Goal: Task Accomplishment & Management: Use online tool/utility

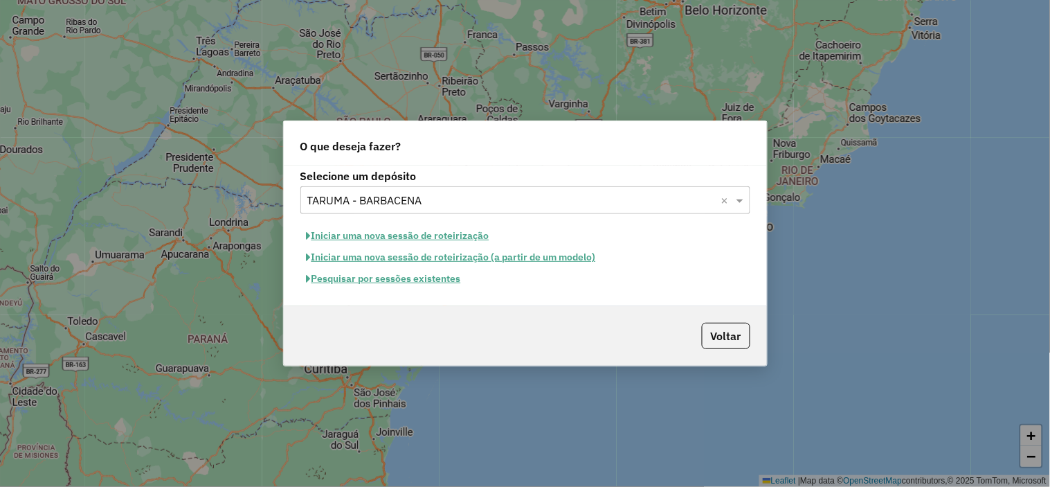
click at [437, 234] on button "Iniciar uma nova sessão de roteirização" at bounding box center [397, 235] width 195 height 21
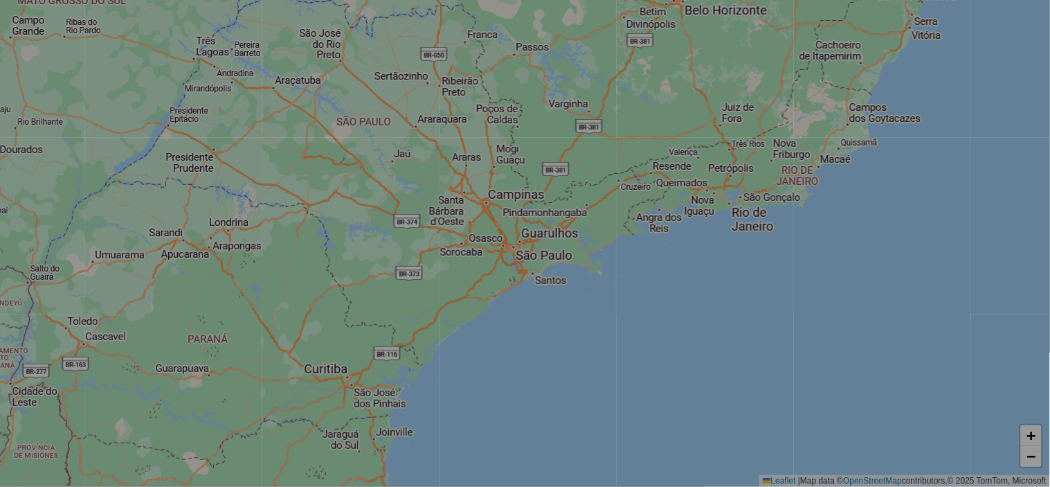
select select "*"
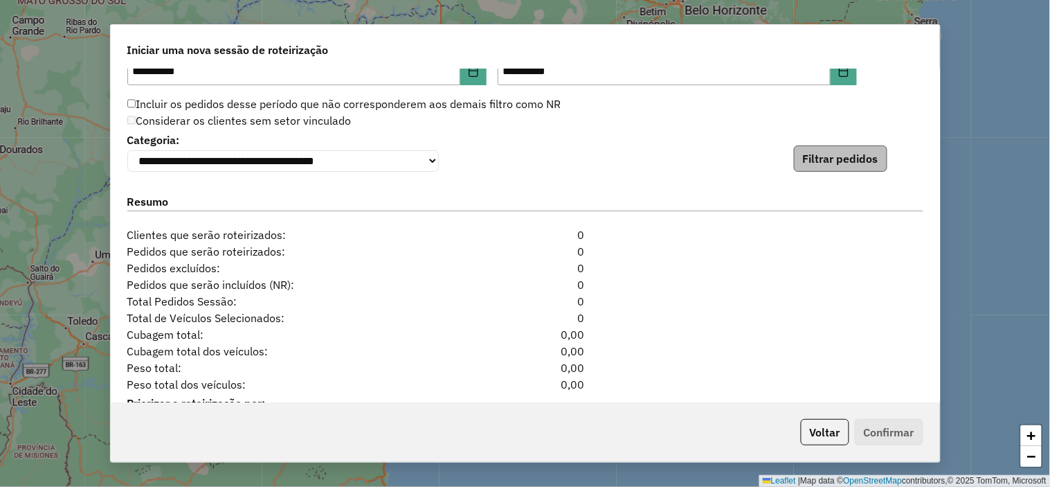
scroll to position [1343, 0]
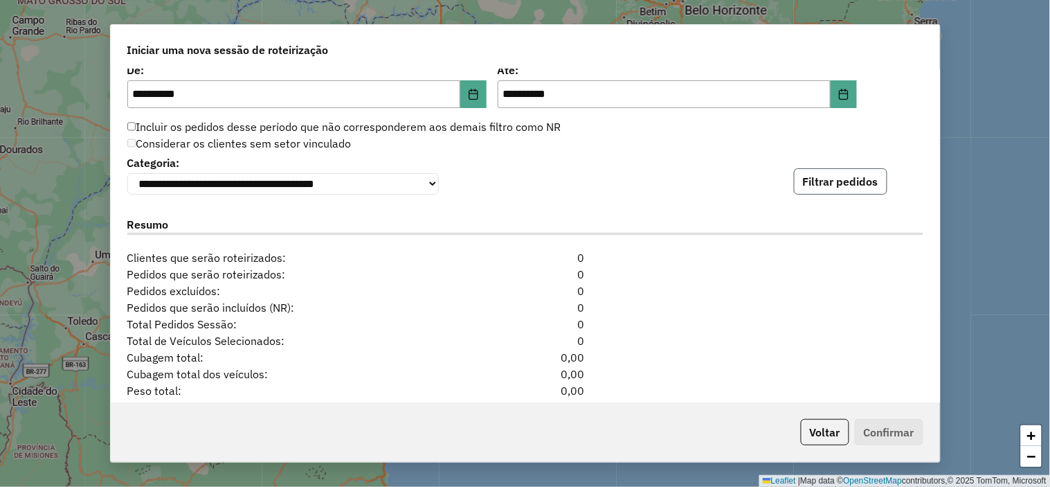
click at [827, 175] on button "Filtrar pedidos" at bounding box center [840, 181] width 93 height 26
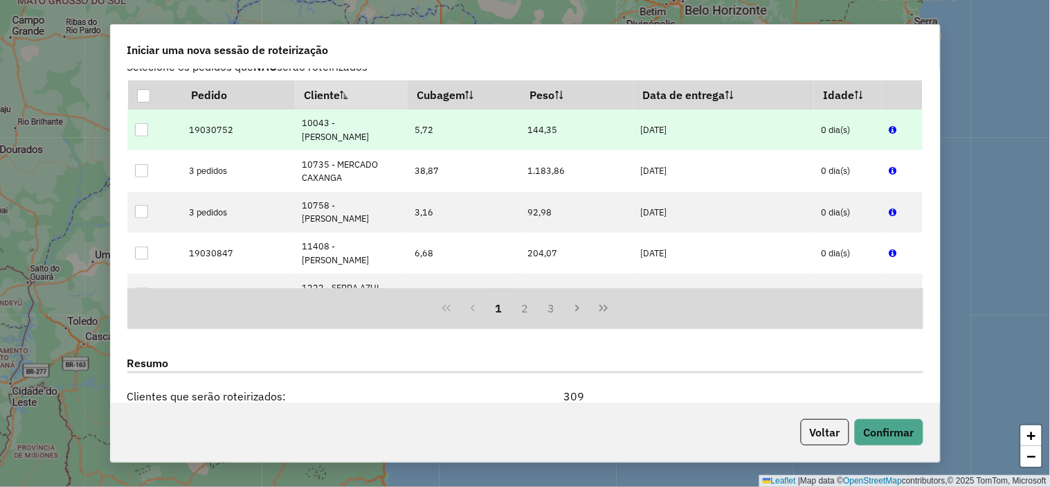
scroll to position [1705, 0]
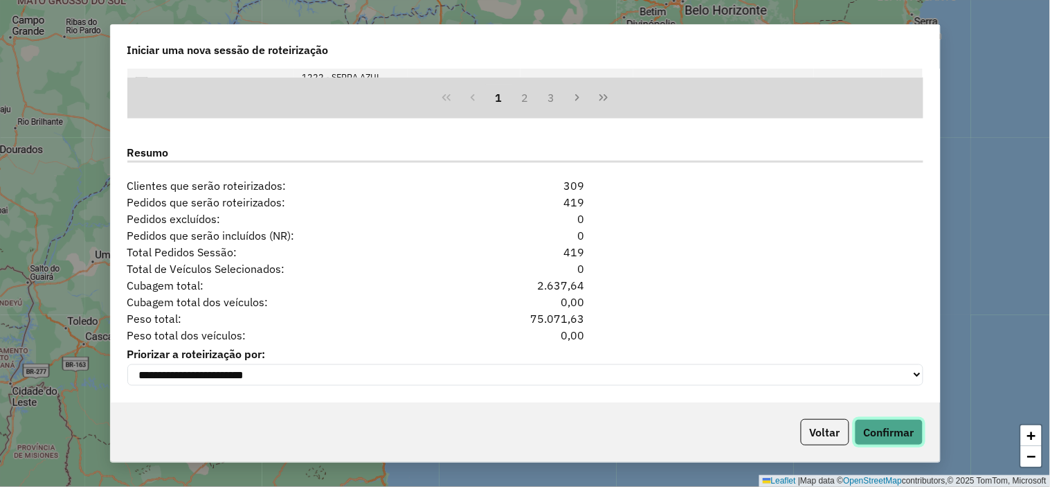
click at [880, 419] on button "Confirmar" at bounding box center [889, 432] width 69 height 26
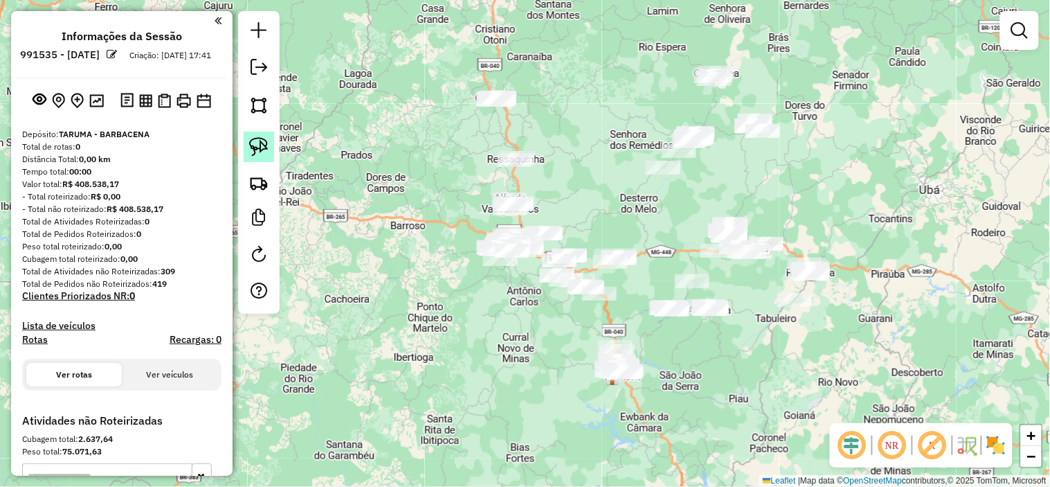
click at [264, 142] on img at bounding box center [258, 146] width 19 height 19
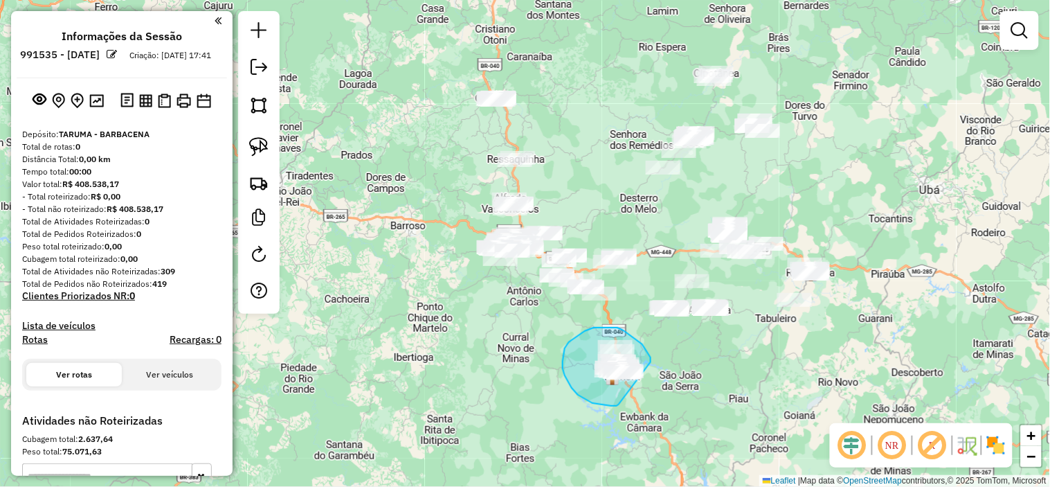
drag, startPoint x: 651, startPoint y: 360, endPoint x: 628, endPoint y: 399, distance: 44.6
click at [628, 399] on div "Janela de atendimento Grade de atendimento Capacidade Transportadoras Veículos …" at bounding box center [525, 243] width 1050 height 487
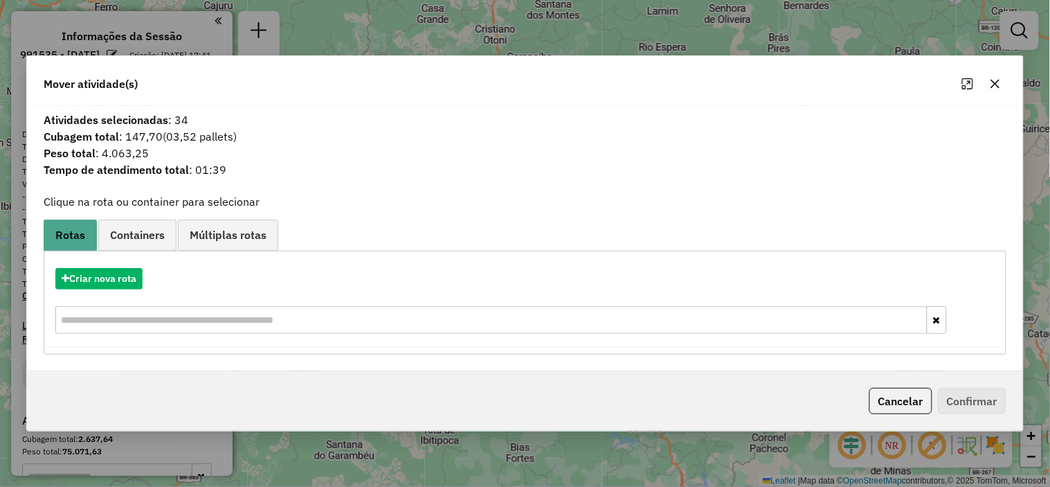
click at [77, 262] on div "Criar nova rota" at bounding box center [525, 302] width 956 height 90
click at [98, 269] on button "Criar nova rota" at bounding box center [98, 278] width 87 height 21
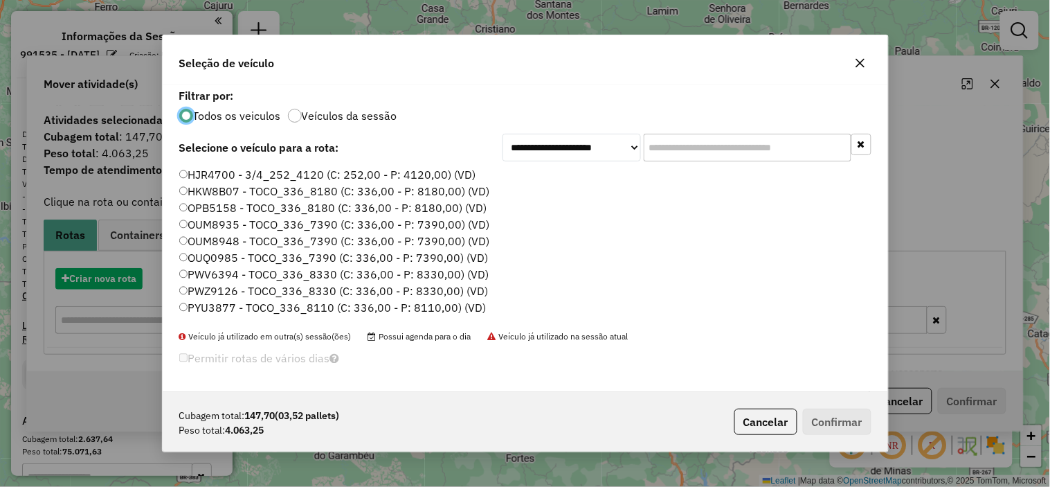
scroll to position [8, 3]
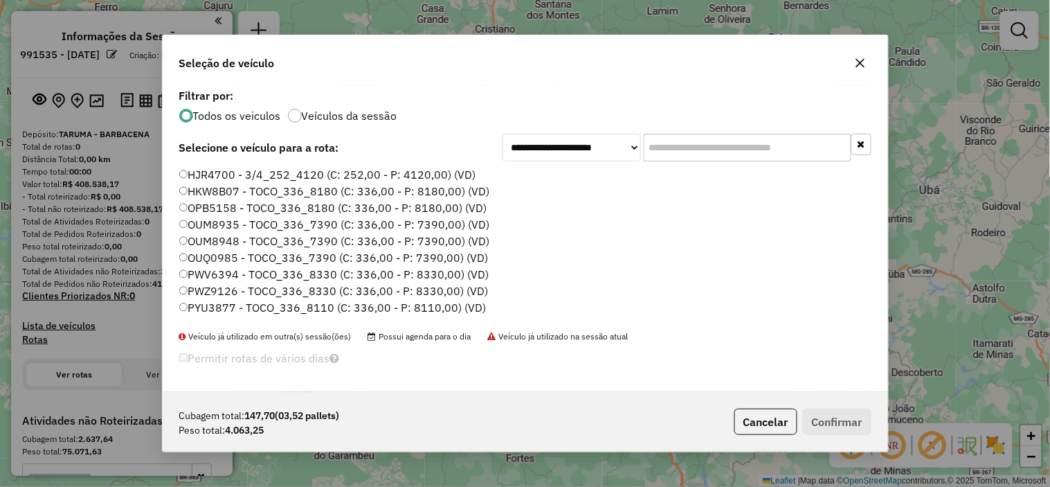
click at [693, 144] on input "text" at bounding box center [748, 148] width 208 height 28
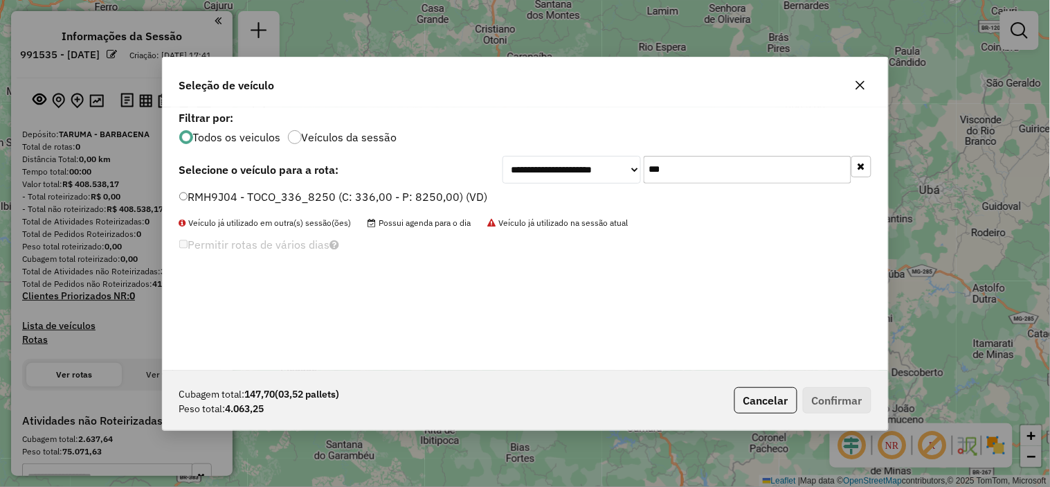
type input "***"
drag, startPoint x: 383, startPoint y: 201, endPoint x: 396, endPoint y: 201, distance: 12.5
click at [384, 201] on label "RMH9J04 - TOCO_336_8250 (C: 336,00 - P: 8250,00) (VD)" at bounding box center [333, 196] width 309 height 17
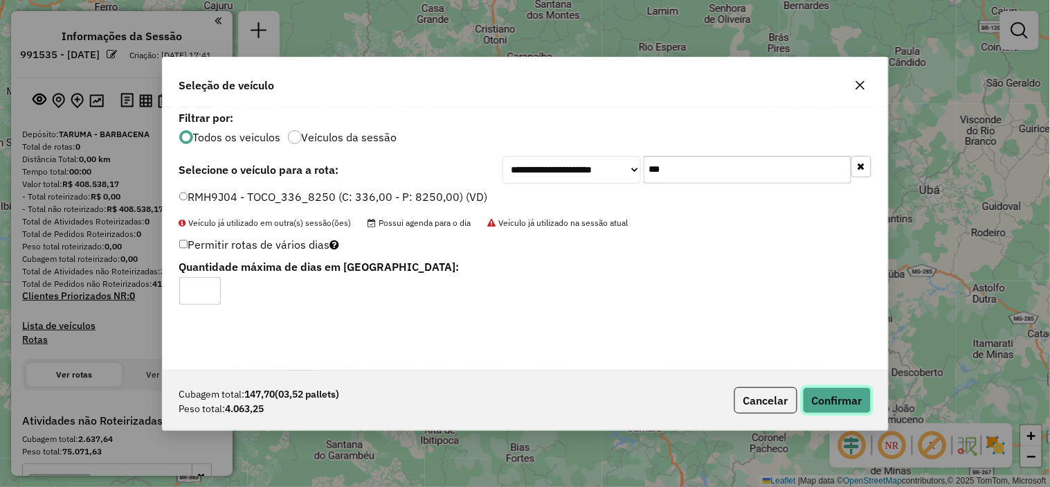
click at [853, 401] on button "Confirmar" at bounding box center [837, 400] width 69 height 26
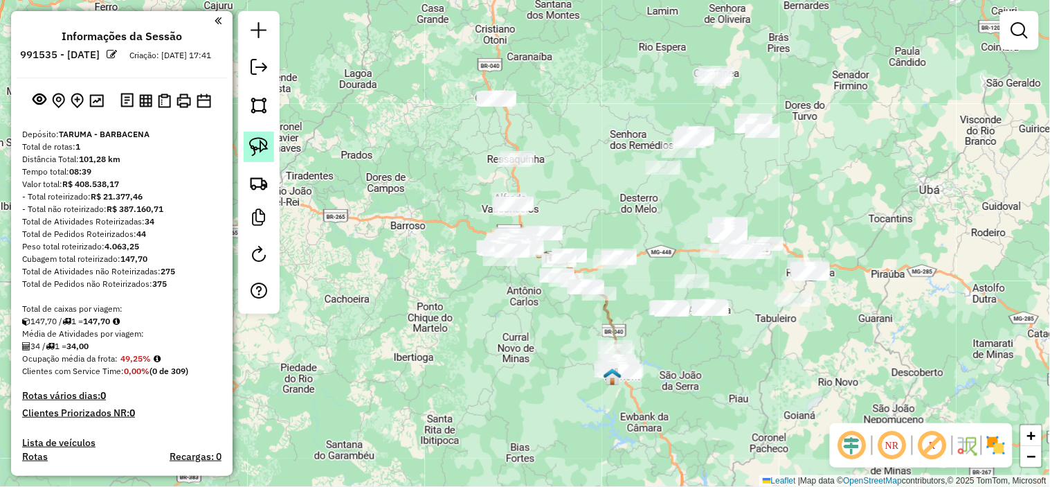
click at [264, 142] on img at bounding box center [258, 146] width 19 height 19
drag, startPoint x: 732, startPoint y: 291, endPoint x: 749, endPoint y: 334, distance: 46.9
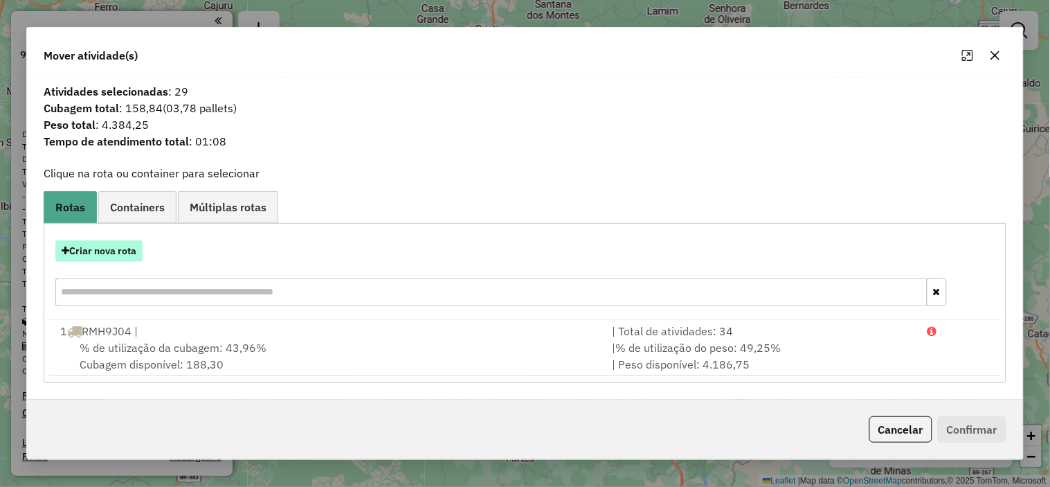
click at [91, 249] on button "Criar nova rota" at bounding box center [98, 250] width 87 height 21
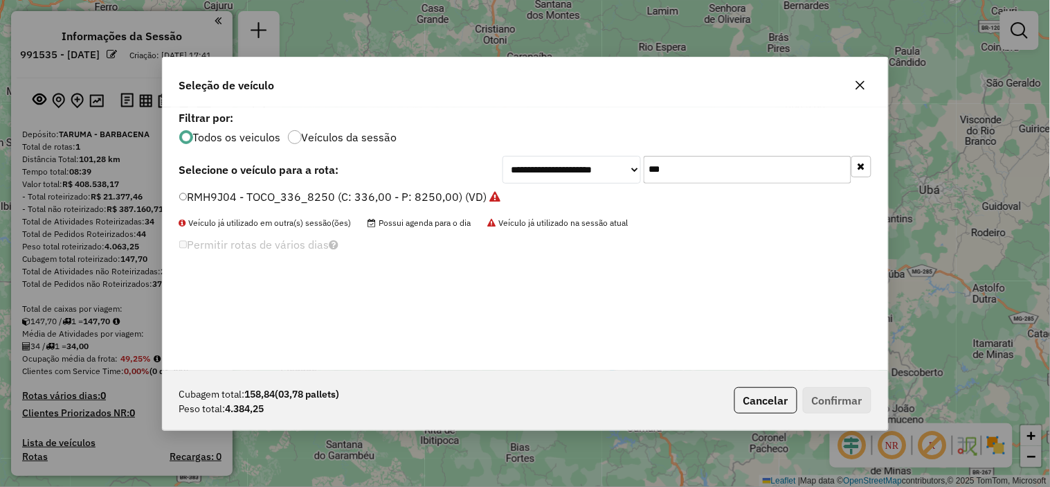
click at [658, 180] on input "***" at bounding box center [748, 170] width 208 height 28
click at [659, 177] on input "***" at bounding box center [748, 170] width 208 height 28
type input "**"
click at [382, 206] on div "PWV6394 - TOCO_336_8330 (C: 336,00 - P: 8330,00) (VD)" at bounding box center [525, 203] width 709 height 28
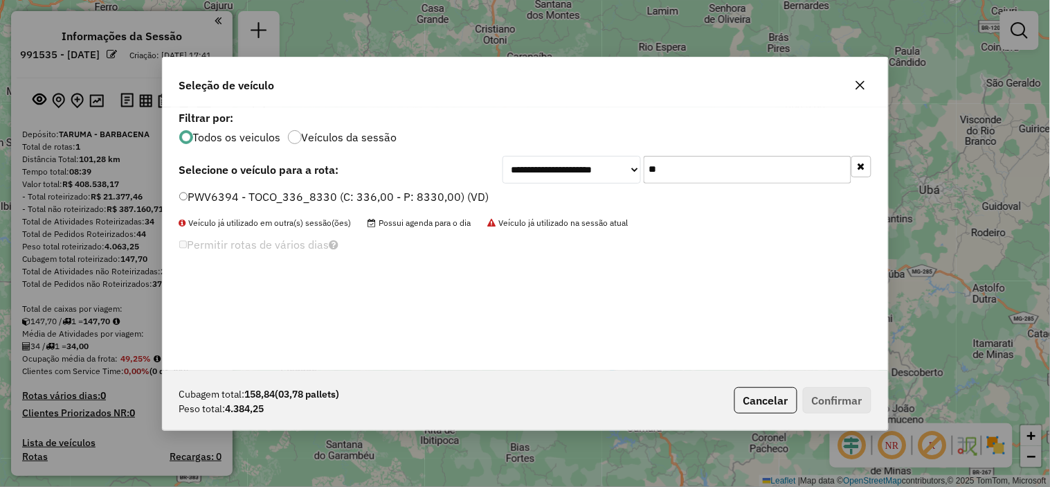
click at [472, 196] on label "PWV6394 - TOCO_336_8330 (C: 336,00 - P: 8330,00) (VD)" at bounding box center [334, 196] width 310 height 17
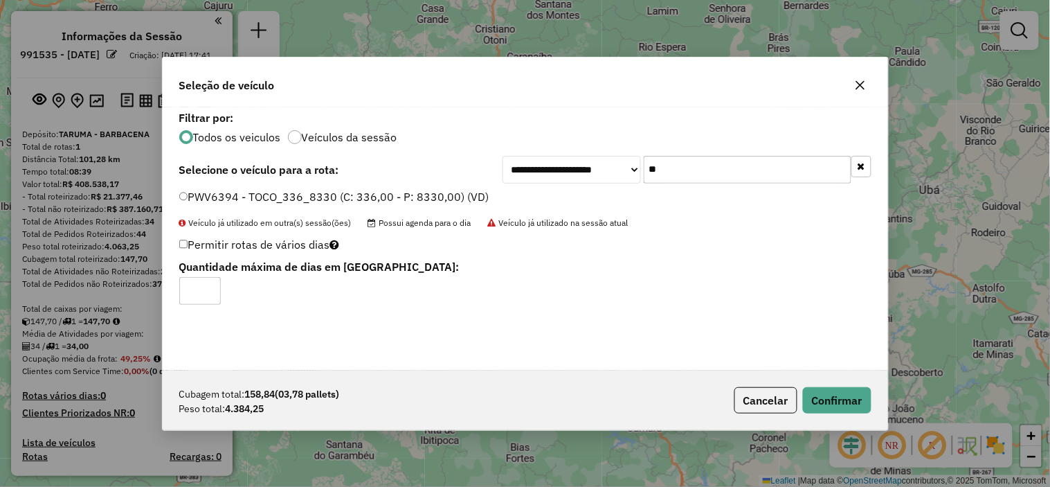
click at [835, 383] on div "Cubagem total: 158,84 (03,78 pallets) Peso total: 4.384,25 Cancelar Confirmar" at bounding box center [525, 400] width 725 height 60
click at [837, 391] on button "Confirmar" at bounding box center [837, 400] width 69 height 26
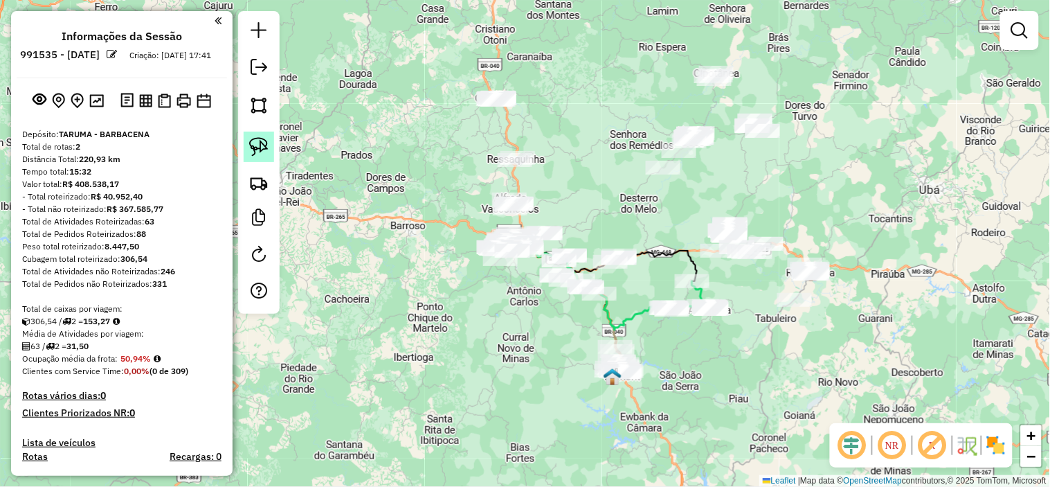
click at [269, 151] on link at bounding box center [259, 146] width 30 height 30
click at [269, 149] on link at bounding box center [259, 146] width 30 height 30
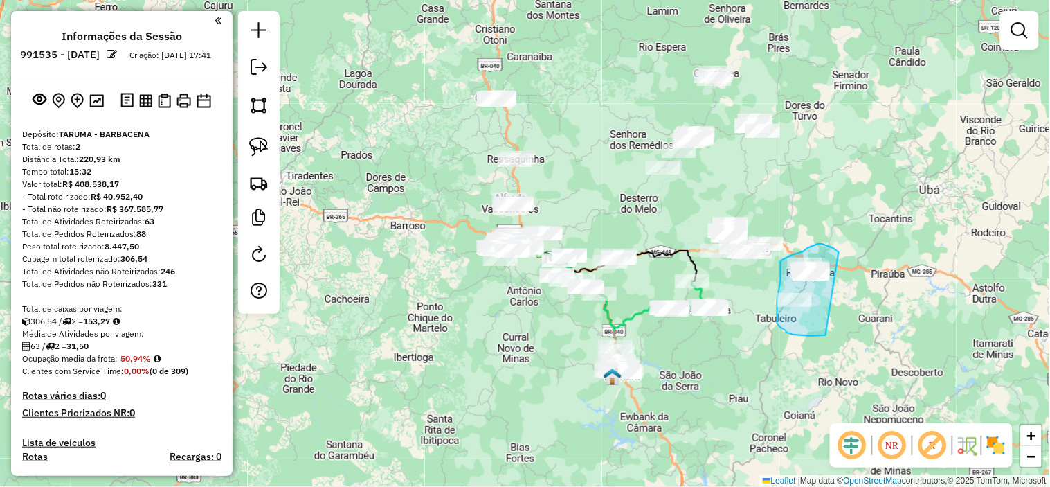
drag, startPoint x: 839, startPoint y: 252, endPoint x: 828, endPoint y: 332, distance: 80.9
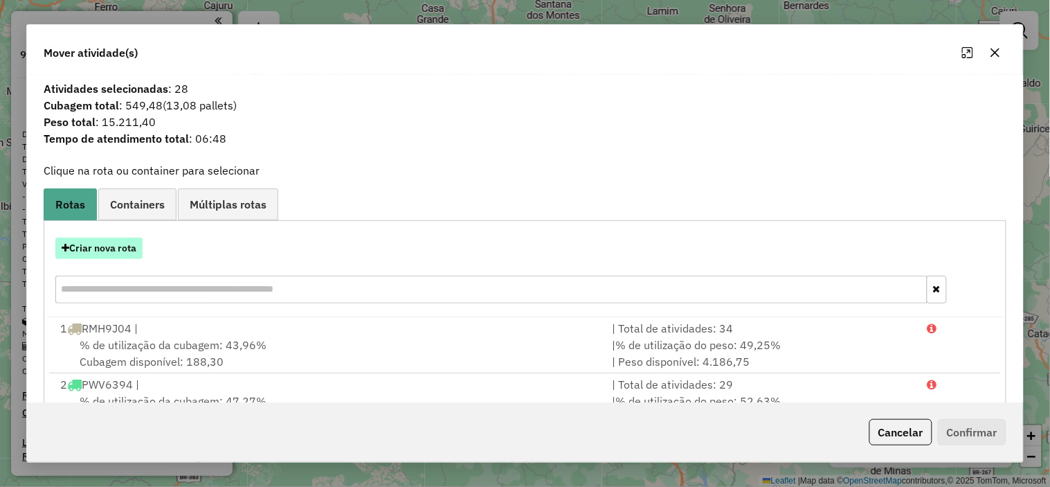
click at [89, 250] on button "Criar nova rota" at bounding box center [98, 247] width 87 height 21
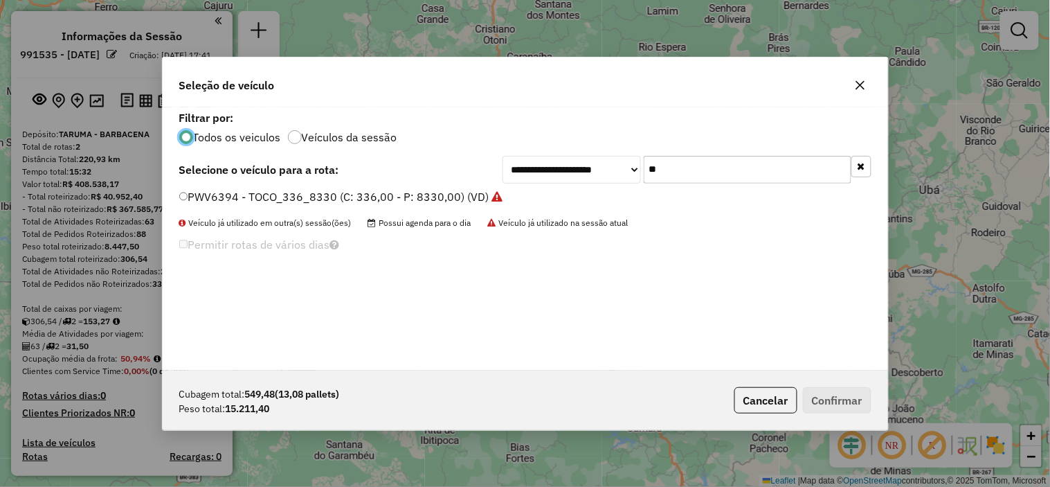
click at [705, 170] on input "**" at bounding box center [748, 170] width 208 height 28
type input "****"
click at [284, 210] on div "PYV1217 - TOCO_336_8110 (C: 336,00 - P: 8110,00) (VD)" at bounding box center [525, 203] width 709 height 28
click at [281, 198] on label "PYV1217 - TOCO_336_8110 (C: 336,00 - P: 8110,00) (VD)" at bounding box center [332, 196] width 307 height 17
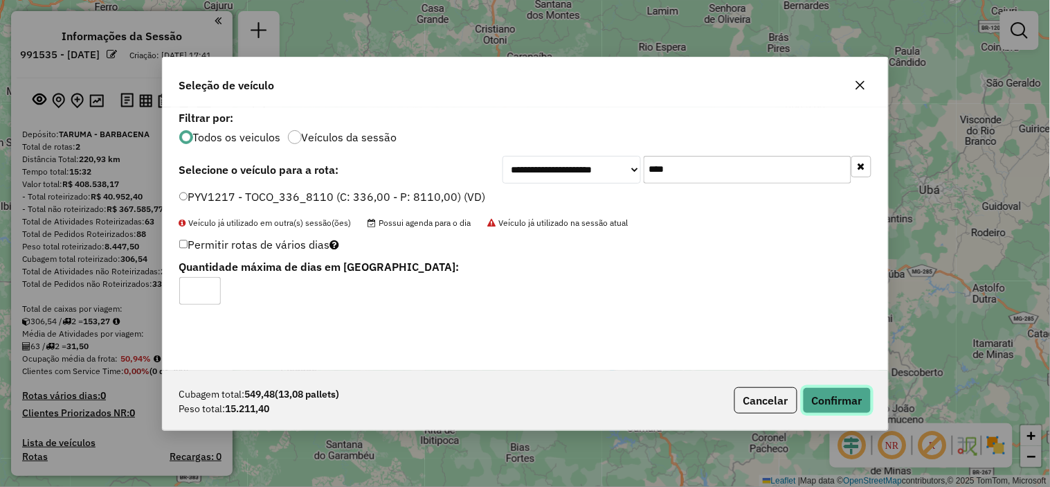
click at [845, 399] on button "Confirmar" at bounding box center [837, 400] width 69 height 26
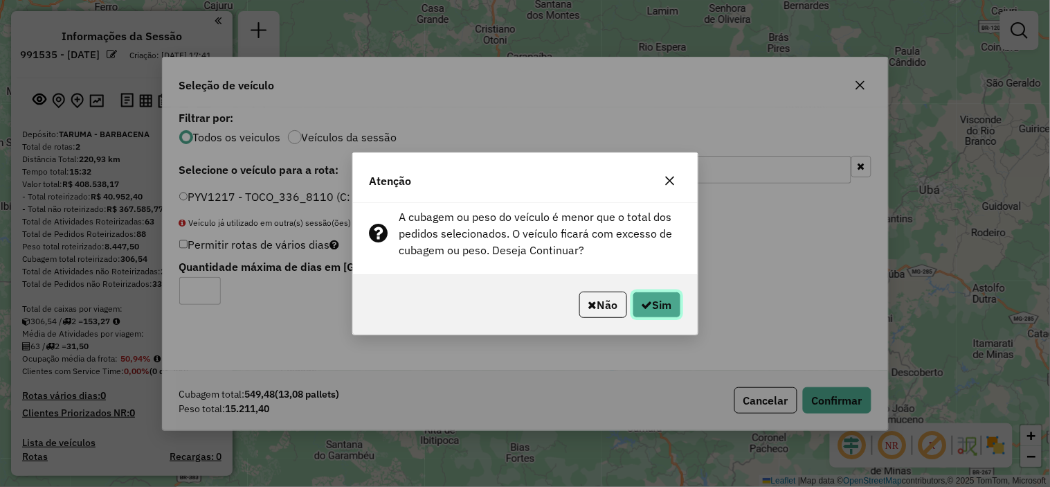
click at [657, 306] on button "Sim" at bounding box center [657, 304] width 48 height 26
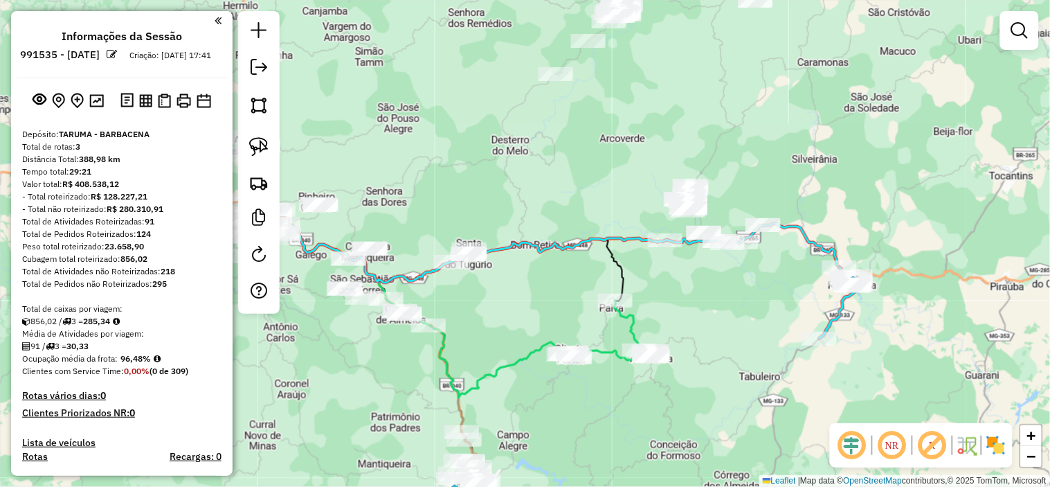
drag, startPoint x: 793, startPoint y: 298, endPoint x: 744, endPoint y: 258, distance: 63.4
click at [758, 272] on div "Janela de atendimento Grade de atendimento Capacidade Transportadoras Veículos …" at bounding box center [525, 243] width 1050 height 487
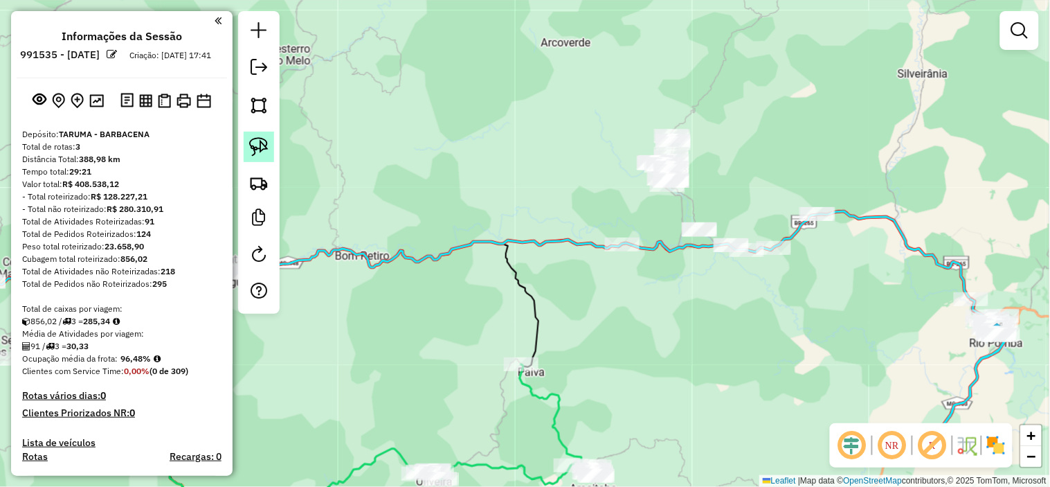
click at [253, 147] on img at bounding box center [258, 146] width 19 height 19
drag, startPoint x: 253, startPoint y: 147, endPoint x: 752, endPoint y: 91, distance: 502.1
click at [324, 140] on hb-router-mapa "Informações da Sessão 991535 - [DATE] Criação: [DATE] 17:41 Depósito: TARUMA - …" at bounding box center [525, 243] width 1050 height 487
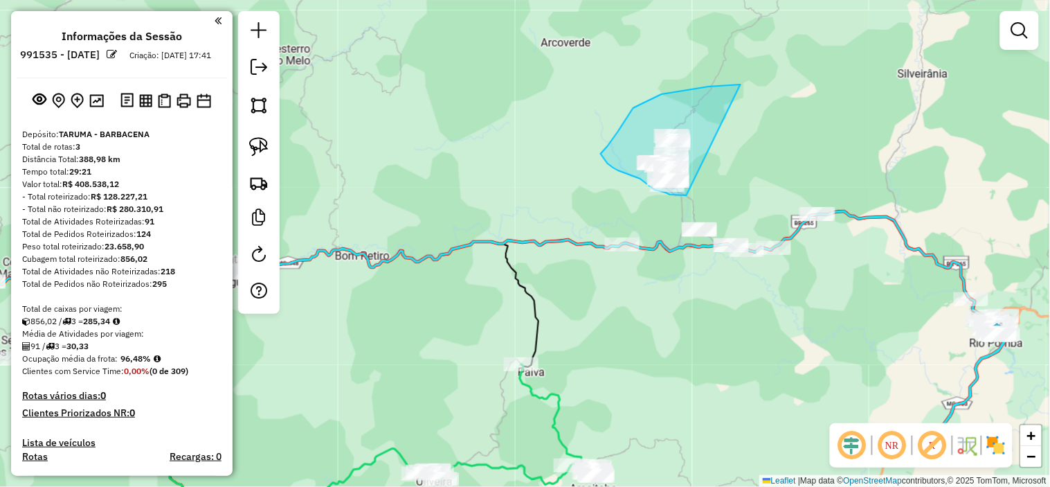
drag, startPoint x: 735, startPoint y: 84, endPoint x: 690, endPoint y: 195, distance: 119.5
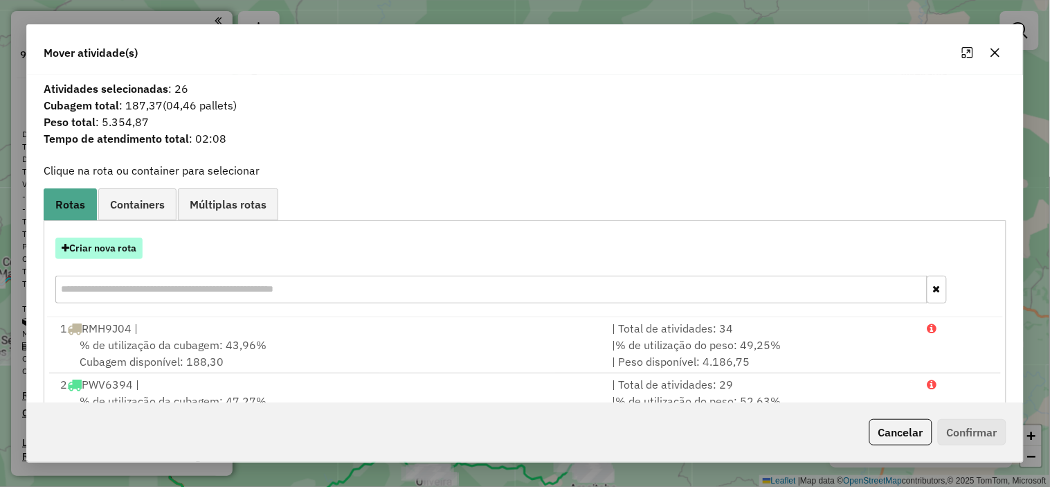
click at [136, 239] on button "Criar nova rota" at bounding box center [98, 247] width 87 height 21
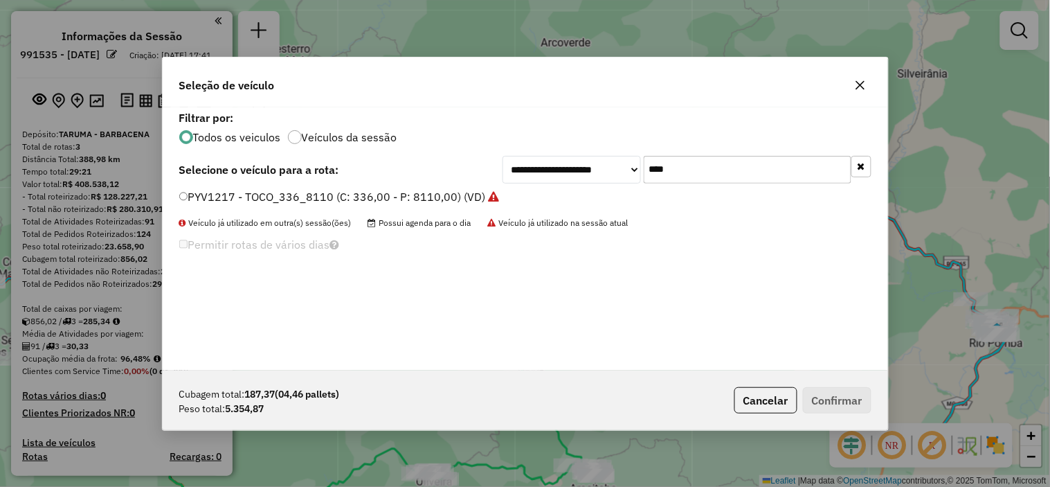
click at [717, 176] on input "****" at bounding box center [748, 170] width 208 height 28
type input "***"
click at [421, 192] on label "OUM8948 - TOCO_336_7390 (C: 336,00 - P: 7390,00) (VD)" at bounding box center [334, 196] width 311 height 17
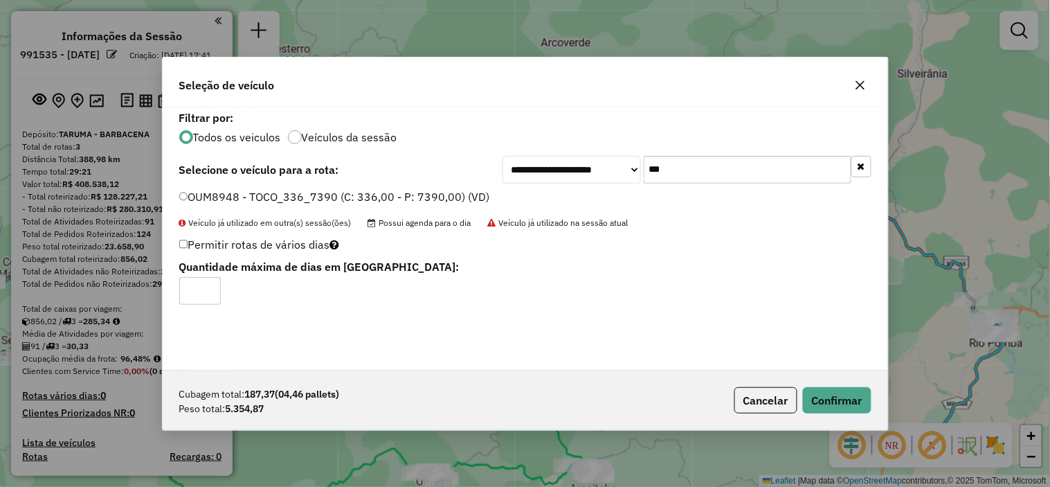
click at [842, 383] on div "Cubagem total: 187,37 (04,46 pallets) Peso total: 5.354,87 Cancelar Confirmar" at bounding box center [525, 400] width 725 height 60
click at [854, 397] on button "Confirmar" at bounding box center [837, 400] width 69 height 26
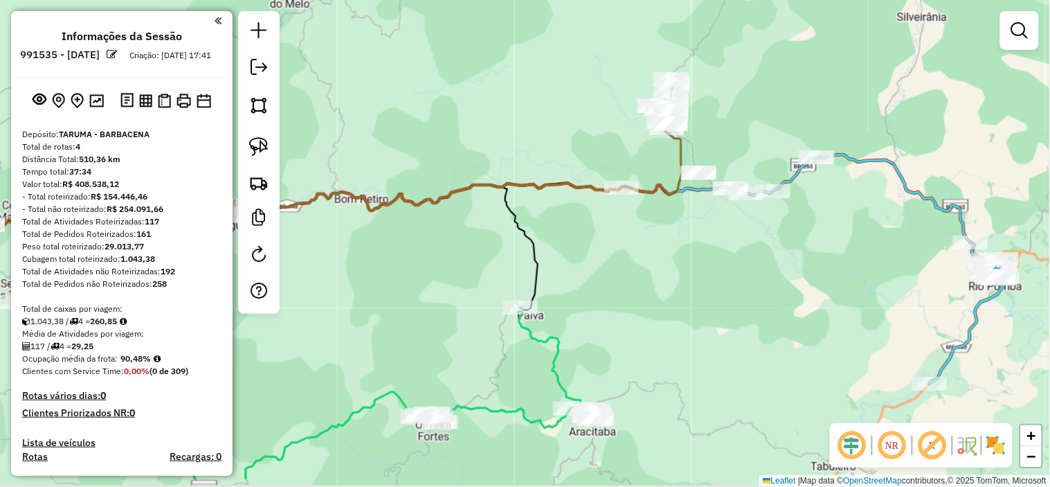
drag, startPoint x: 923, startPoint y: 335, endPoint x: 925, endPoint y: 278, distance: 56.8
click at [925, 278] on div "Janela de atendimento Grade de atendimento Capacidade Transportadoras Veículos …" at bounding box center [525, 243] width 1050 height 487
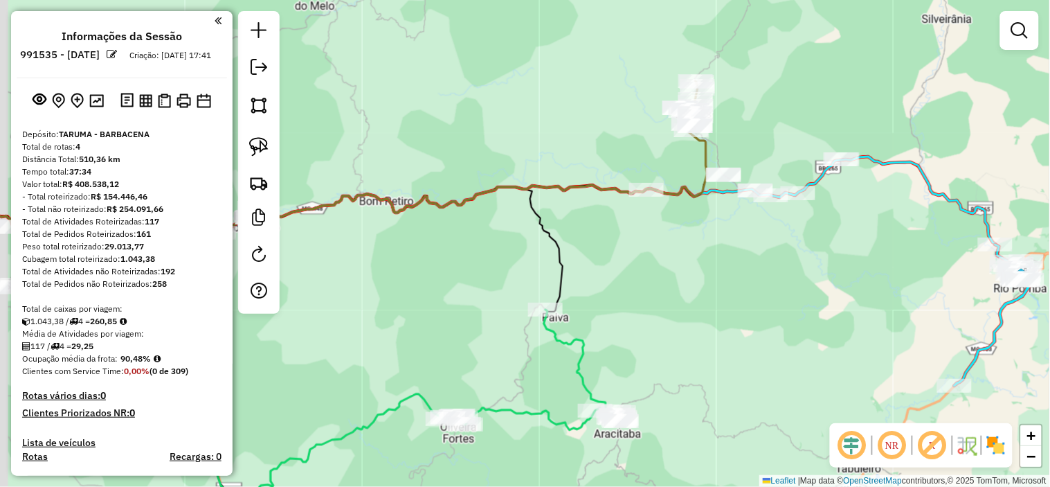
drag, startPoint x: 851, startPoint y: 286, endPoint x: 875, endPoint y: 292, distance: 25.0
click at [877, 289] on div "Janela de atendimento Grade de atendimento Capacidade Transportadoras Veículos …" at bounding box center [525, 243] width 1050 height 487
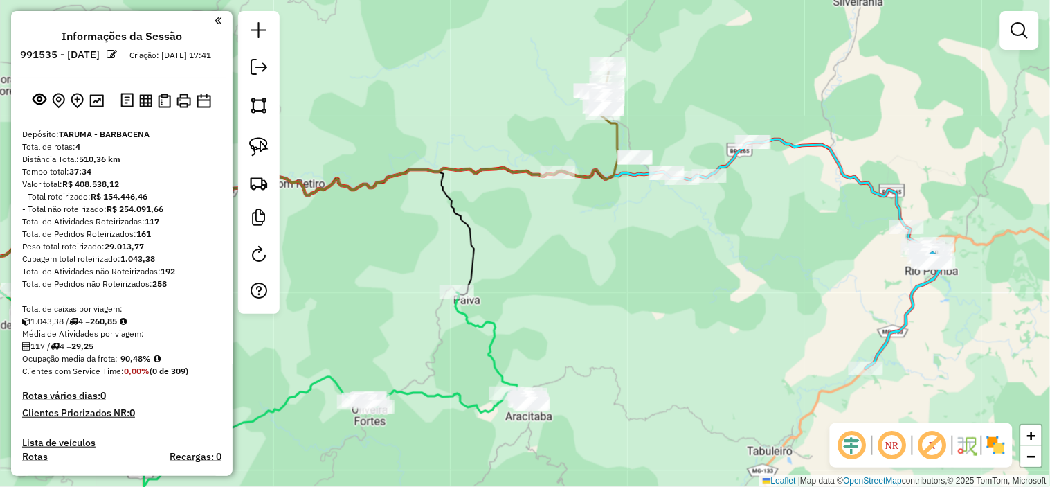
drag, startPoint x: 875, startPoint y: 292, endPoint x: 797, endPoint y: 267, distance: 82.1
click at [766, 271] on div "Janela de atendimento Grade de atendimento Capacidade Transportadoras Veículos …" at bounding box center [525, 243] width 1050 height 487
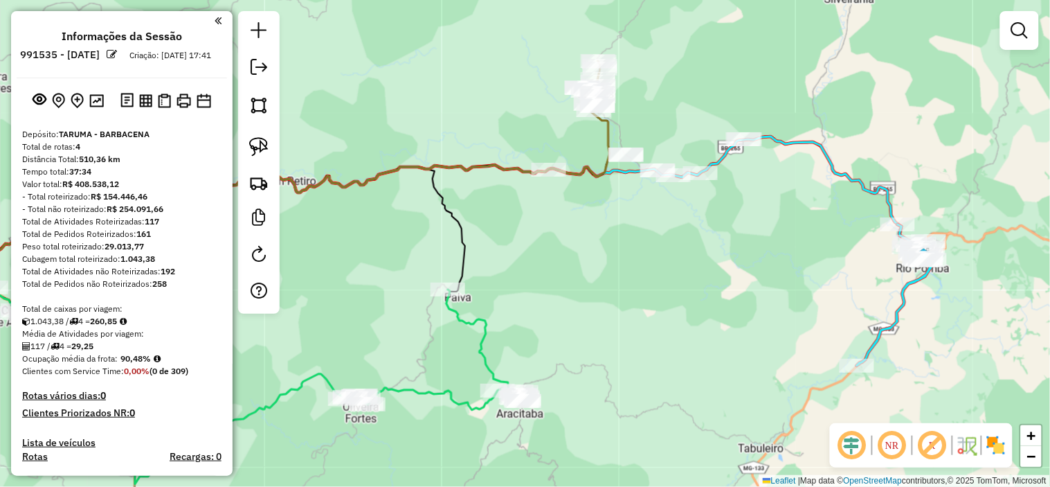
click at [917, 288] on icon at bounding box center [894, 294] width 75 height 141
select select "**********"
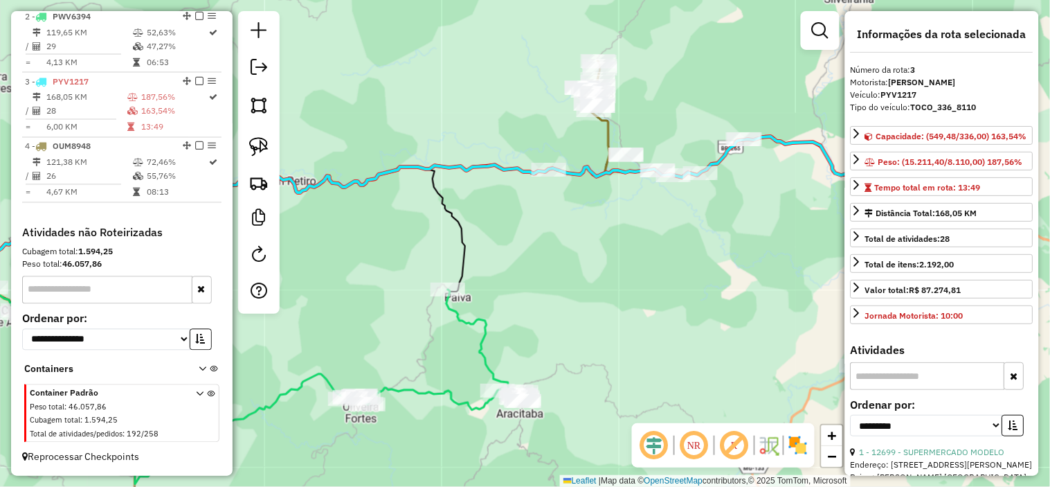
scroll to position [603, 0]
click at [756, 272] on div "Janela de atendimento Grade de atendimento Capacidade Transportadoras Veículos …" at bounding box center [525, 243] width 1050 height 487
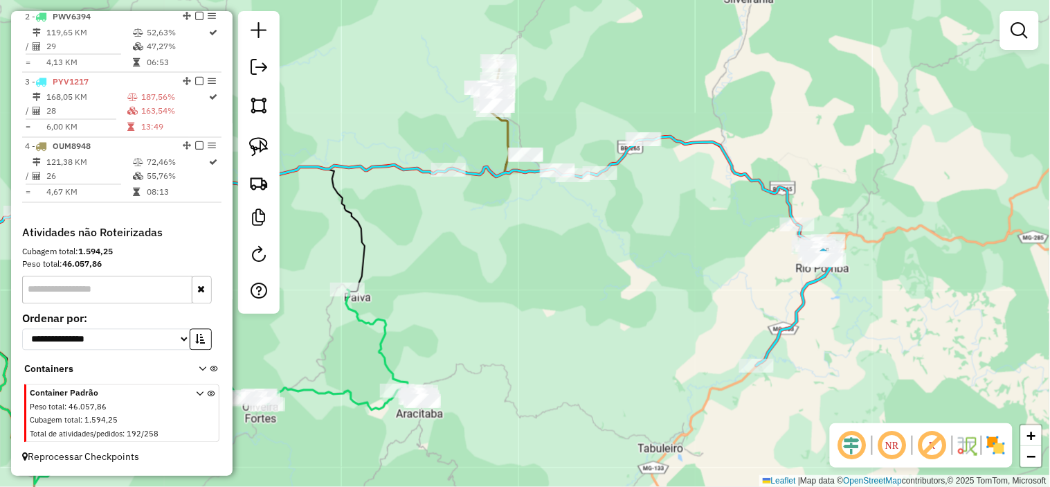
drag, startPoint x: 756, startPoint y: 271, endPoint x: 604, endPoint y: 267, distance: 152.3
click at [604, 268] on div "Janela de atendimento Grade de atendimento Capacidade Transportadoras Veículos …" at bounding box center [525, 243] width 1050 height 487
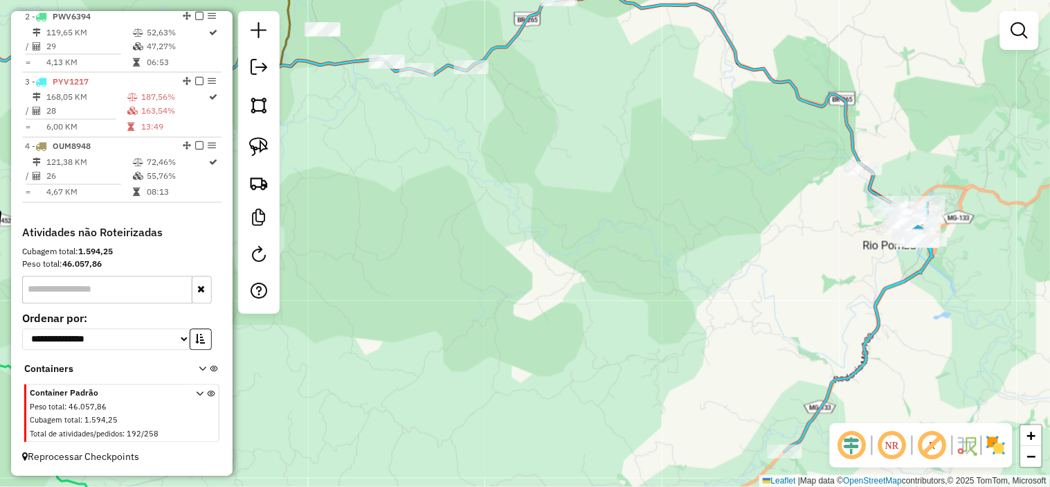
drag, startPoint x: 797, startPoint y: 282, endPoint x: 804, endPoint y: 261, distance: 22.5
click at [725, 277] on div "Janela de atendimento Grade de atendimento Capacidade Transportadoras Veículos …" at bounding box center [525, 243] width 1050 height 487
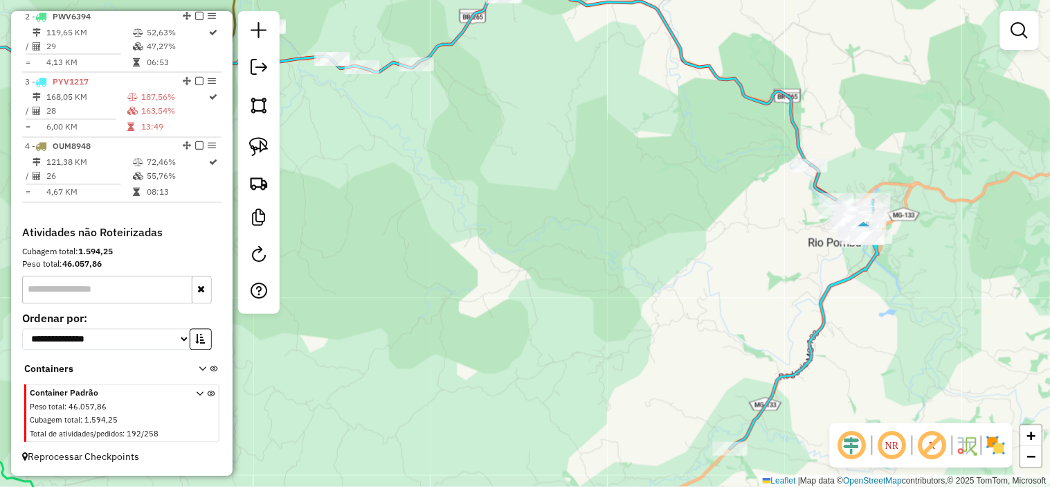
click at [863, 265] on icon at bounding box center [804, 307] width 148 height 284
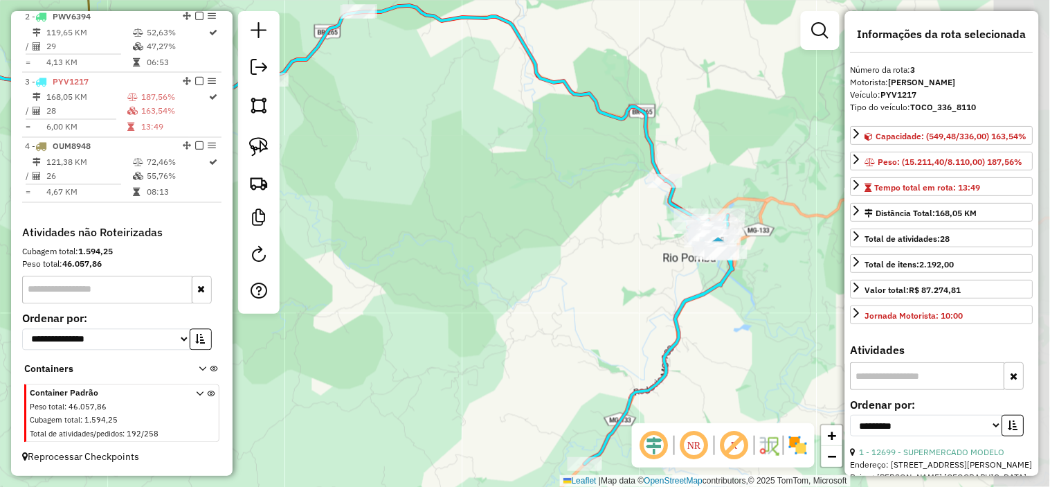
drag, startPoint x: 782, startPoint y: 246, endPoint x: 679, endPoint y: 262, distance: 104.2
click at [638, 262] on div "Janela de atendimento Grade de atendimento Capacidade Transportadoras Veículos …" at bounding box center [525, 243] width 1050 height 487
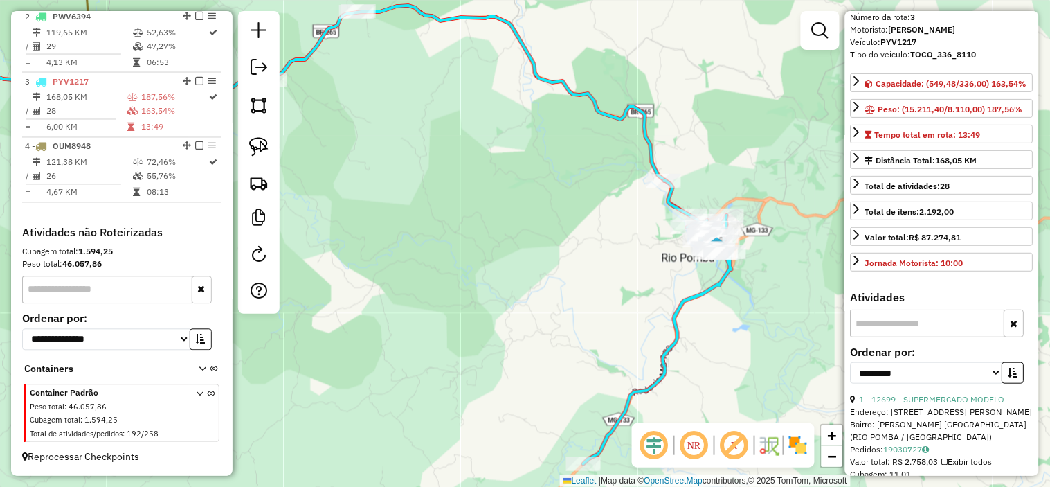
scroll to position [77, 0]
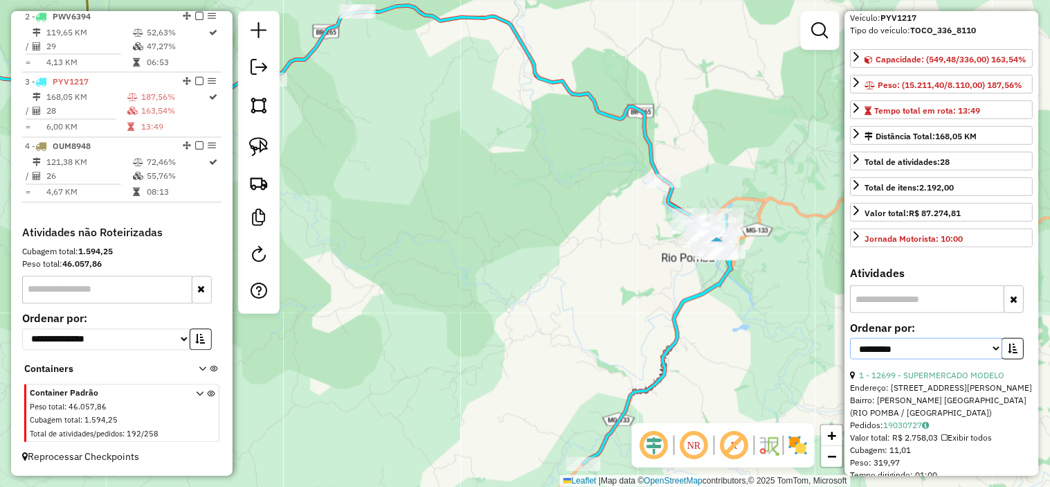
drag, startPoint x: 952, startPoint y: 354, endPoint x: 949, endPoint y: 363, distance: 9.2
click at [952, 354] on select "**********" at bounding box center [927, 348] width 152 height 21
select select "*********"
click at [851, 349] on select "**********" at bounding box center [927, 348] width 152 height 21
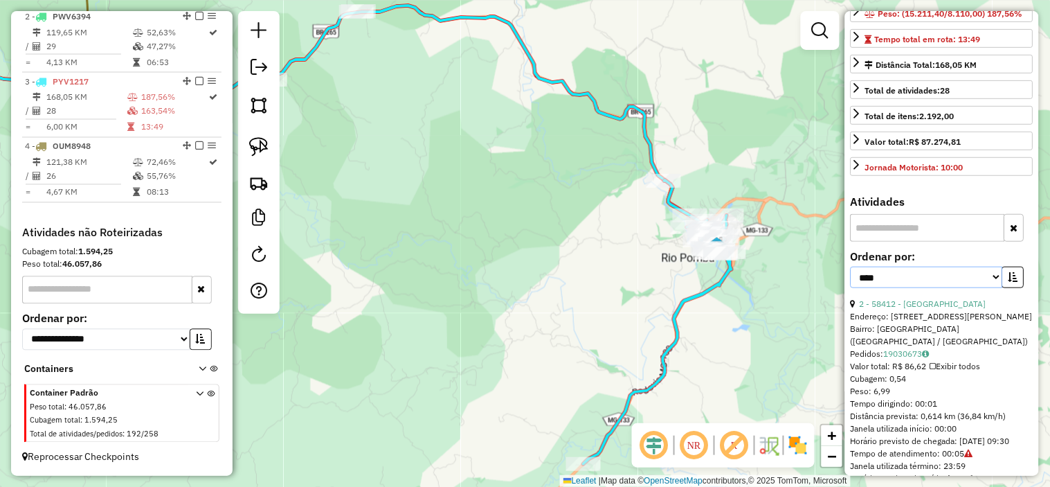
scroll to position [230, 0]
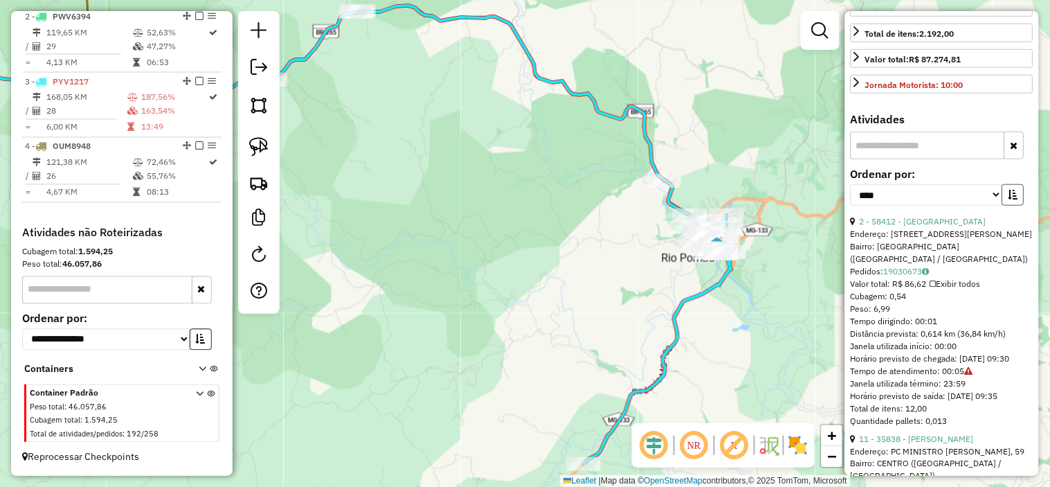
click at [1008, 199] on icon "button" at bounding box center [1013, 195] width 10 height 10
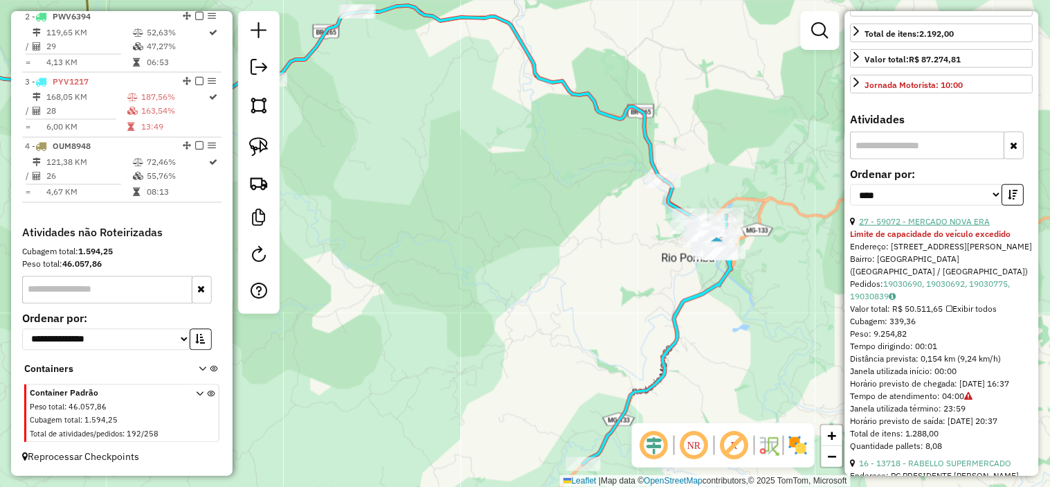
click at [947, 226] on link "27 - 59072 - MERCADO NOVA ERA" at bounding box center [925, 221] width 131 height 10
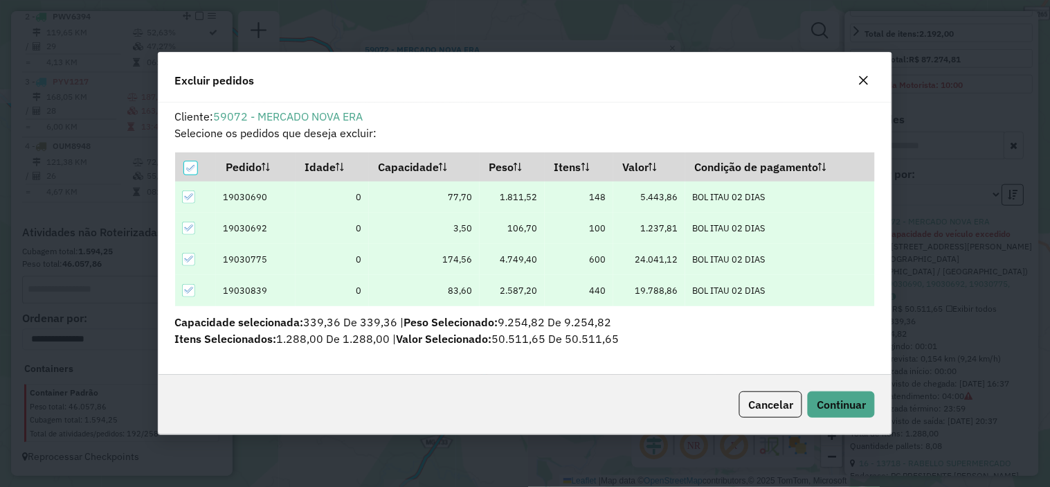
scroll to position [0, 0]
click at [855, 398] on span "Continuar" at bounding box center [841, 404] width 49 height 14
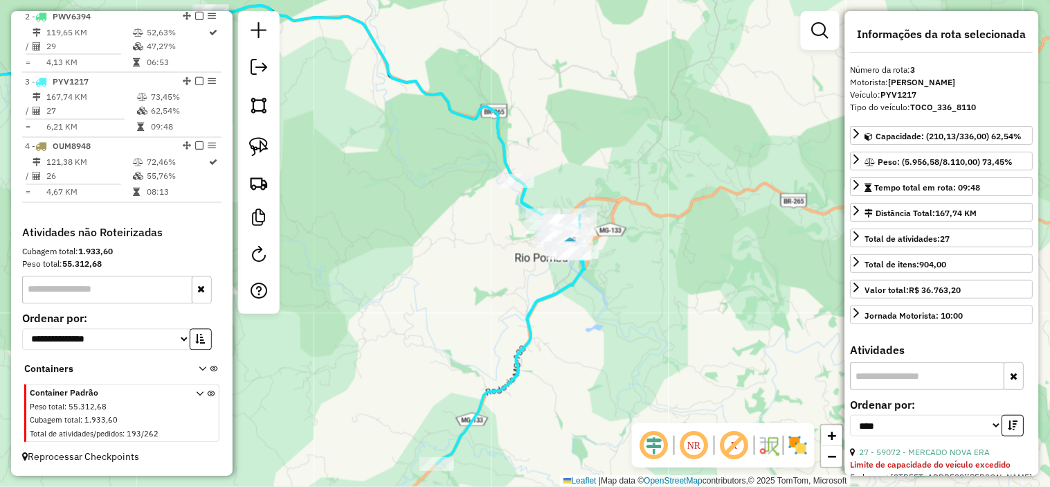
drag, startPoint x: 695, startPoint y: 251, endPoint x: 619, endPoint y: 240, distance: 76.2
click at [752, 216] on div "Janela de atendimento Grade de atendimento Capacidade Transportadoras Veículos …" at bounding box center [525, 243] width 1050 height 487
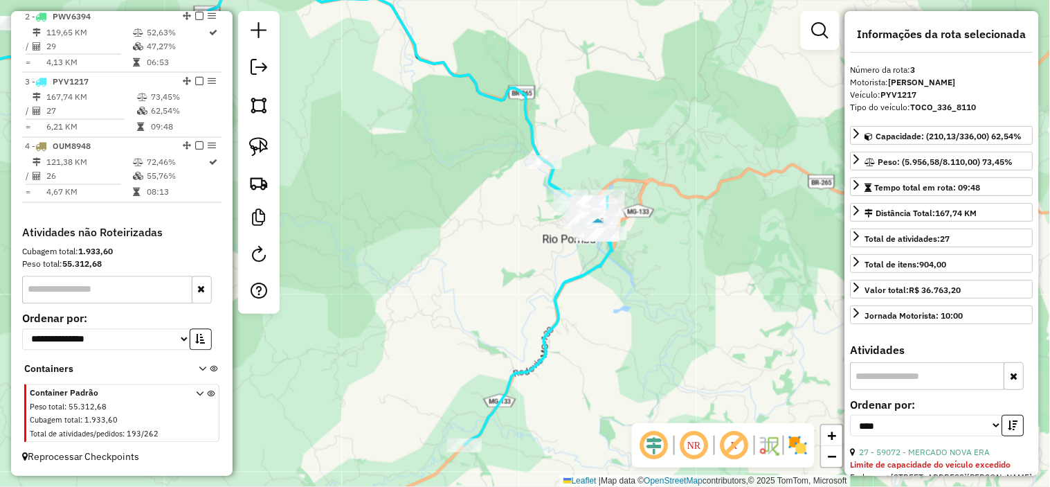
click at [599, 269] on icon at bounding box center [538, 303] width 148 height 284
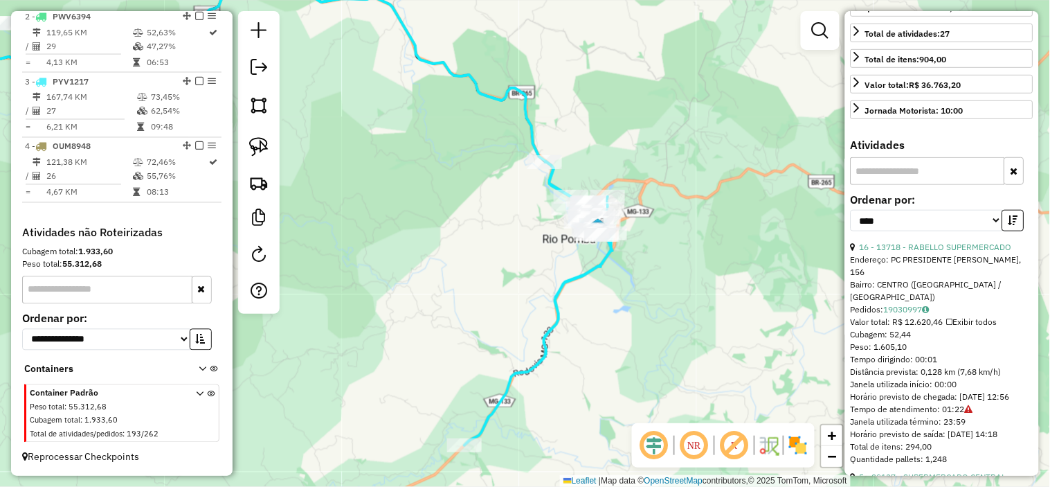
scroll to position [230, 0]
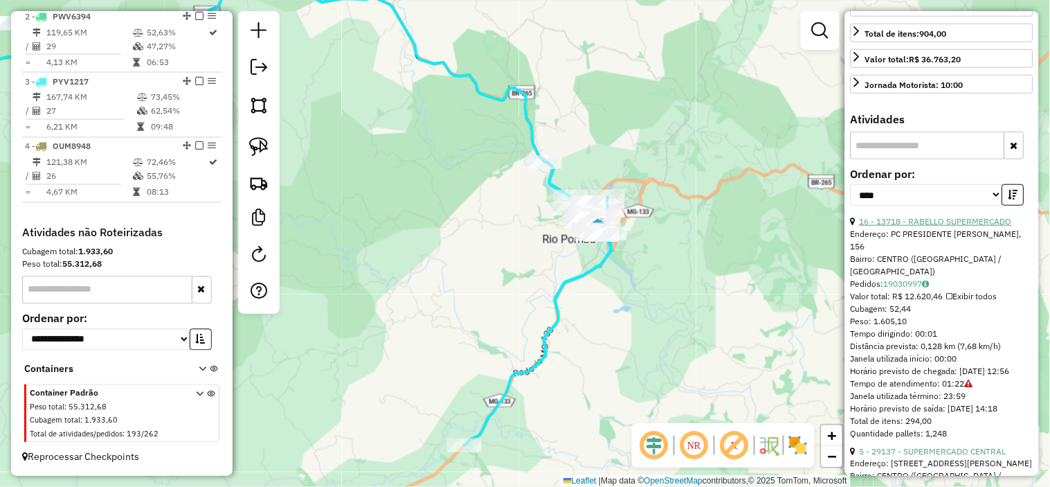
click at [931, 218] on link "16 - 13718 - RABELLO SUPERMERCADO" at bounding box center [936, 221] width 152 height 10
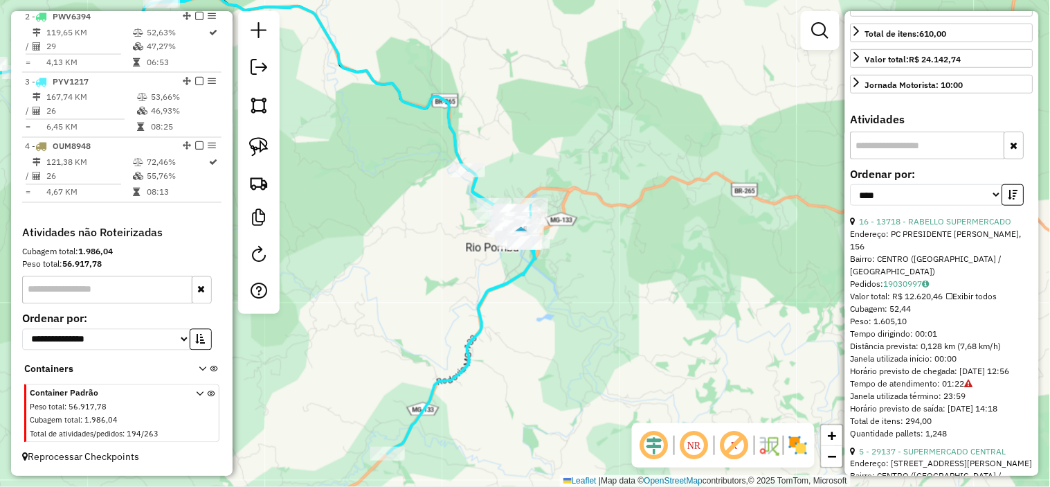
drag, startPoint x: 648, startPoint y: 259, endPoint x: 742, endPoint y: 295, distance: 100.1
click at [742, 295] on div "Janela de atendimento Grade de atendimento Capacidade Transportadoras Veículos …" at bounding box center [525, 243] width 1050 height 487
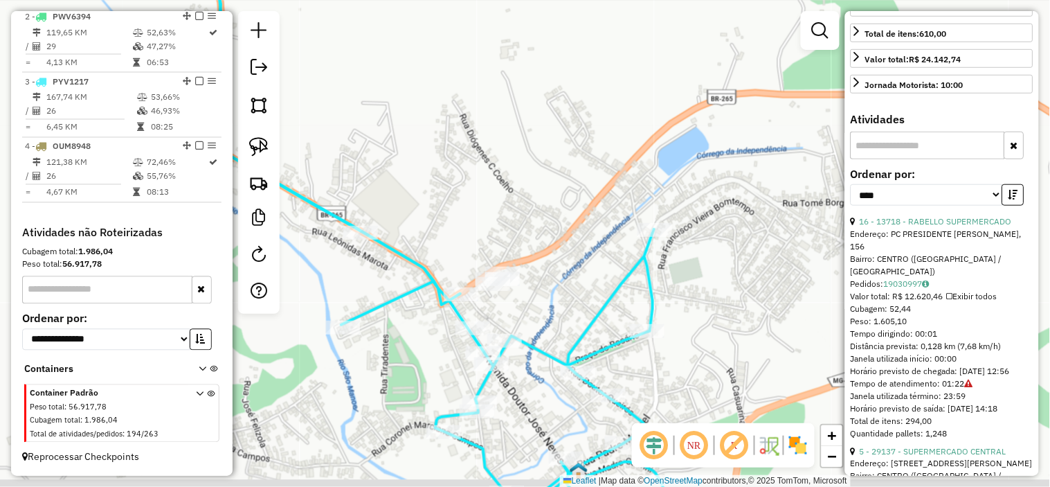
drag, startPoint x: 547, startPoint y: 293, endPoint x: 612, endPoint y: 205, distance: 109.5
click at [617, 208] on div "Janela de atendimento Grade de atendimento Capacidade Transportadoras Veículos …" at bounding box center [525, 243] width 1050 height 487
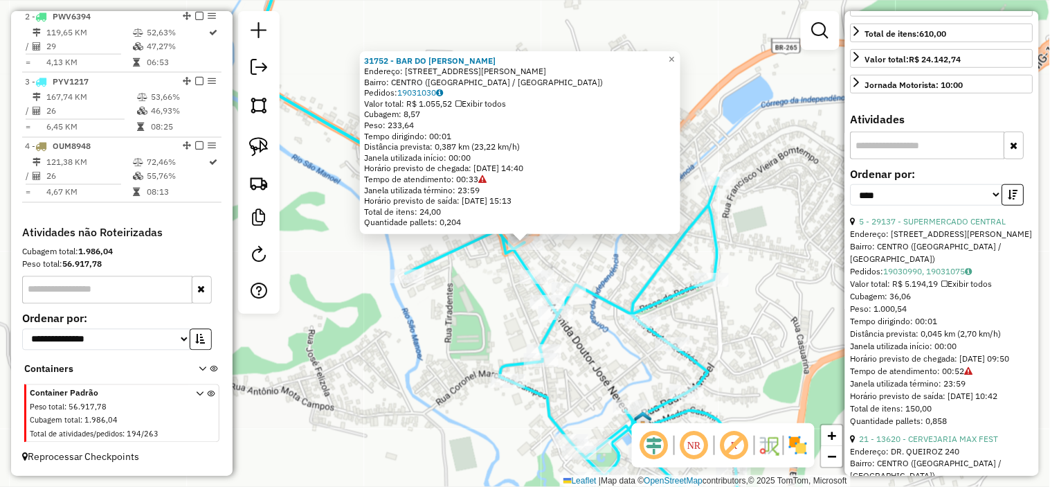
click at [599, 233] on div "31752 - BAR DO [PERSON_NAME]: [STREET_ADDRESS][PERSON_NAME] Pedidos: 19031030 V…" at bounding box center [520, 142] width 320 height 183
click at [616, 260] on div "31752 - BAR DO [PERSON_NAME]: [STREET_ADDRESS][PERSON_NAME] Pedidos: 19031030 V…" at bounding box center [525, 243] width 1050 height 487
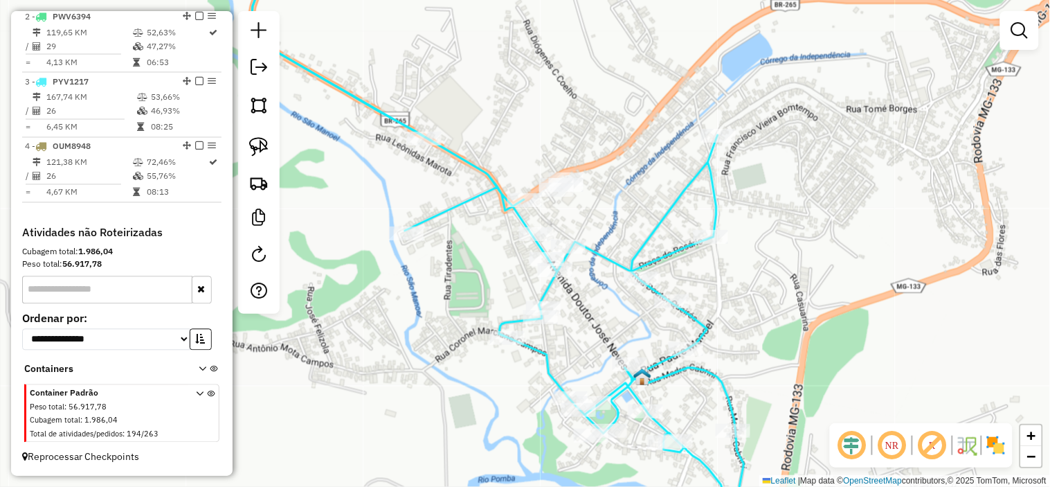
drag, startPoint x: 614, startPoint y: 215, endPoint x: 608, endPoint y: 174, distance: 41.3
click at [614, 178] on div "Janela de atendimento Grade de atendimento Capacidade Transportadoras Veículos …" at bounding box center [525, 243] width 1050 height 487
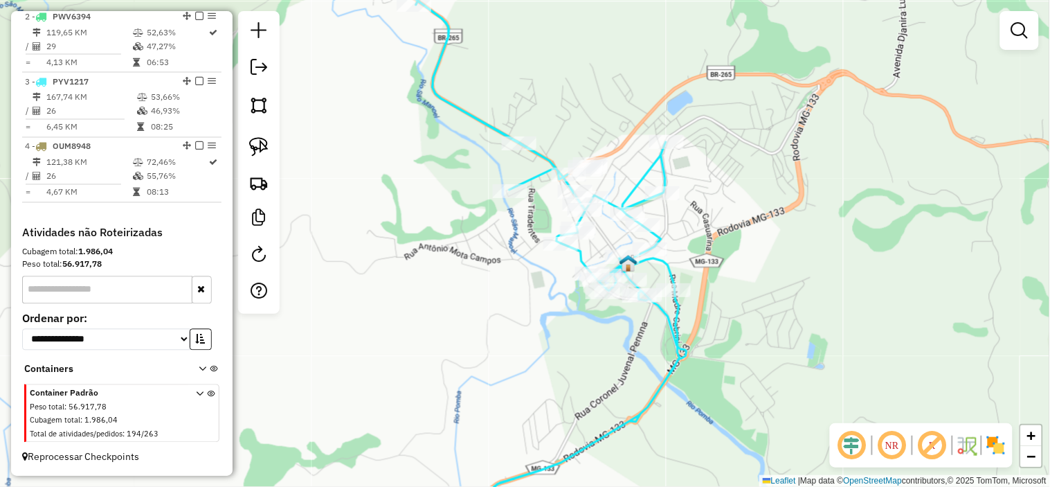
drag, startPoint x: 382, startPoint y: 181, endPoint x: 639, endPoint y: 205, distance: 257.9
click at [608, 205] on div "Janela de atendimento Grade de atendimento Capacidade Transportadoras Veículos …" at bounding box center [525, 243] width 1050 height 487
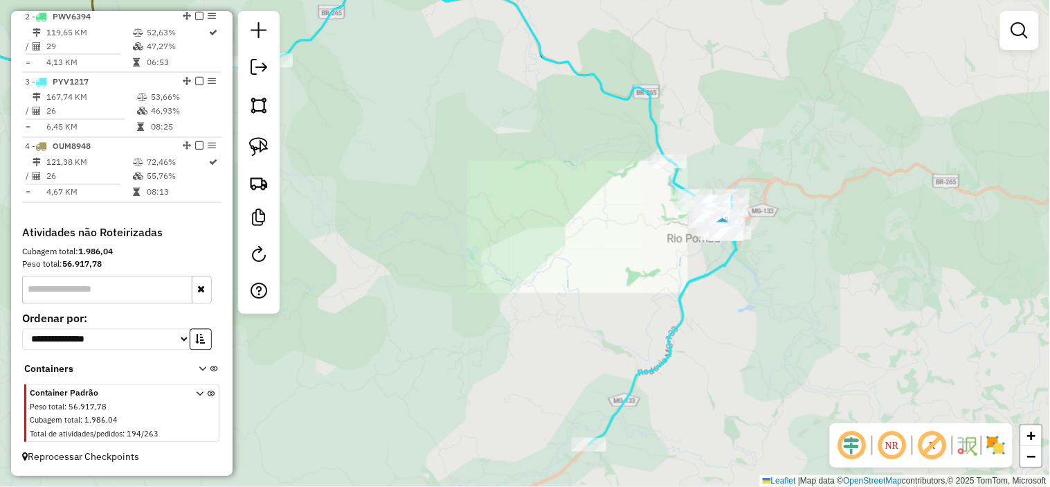
drag, startPoint x: 693, startPoint y: 233, endPoint x: 755, endPoint y: 253, distance: 65.0
click at [755, 253] on div "Janela de atendimento Grade de atendimento Capacidade Transportadoras Veículos …" at bounding box center [525, 243] width 1050 height 487
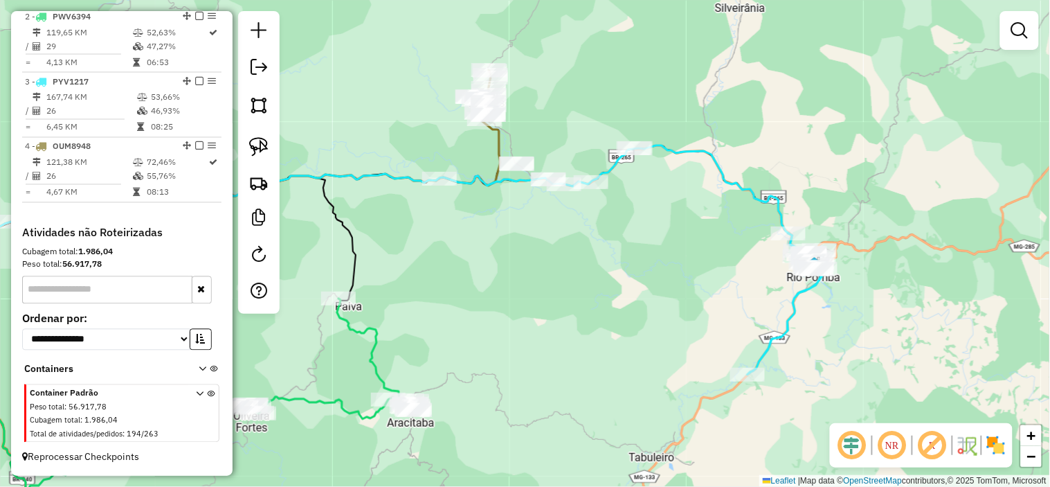
drag, startPoint x: 551, startPoint y: 203, endPoint x: 561, endPoint y: 203, distance: 10.4
click at [556, 204] on div "Janela de atendimento Grade de atendimento Capacidade Transportadoras Veículos …" at bounding box center [525, 243] width 1050 height 487
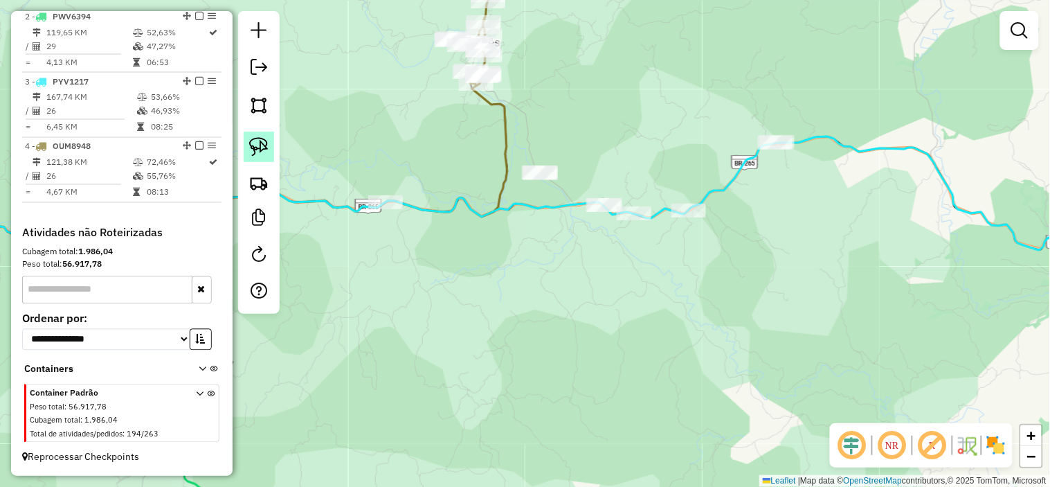
click at [265, 142] on img at bounding box center [258, 146] width 19 height 19
drag, startPoint x: 265, startPoint y: 142, endPoint x: 625, endPoint y: 144, distance: 359.9
click at [286, 142] on hb-router-mapa "Informações da Sessão 991535 - [DATE] Criação: [DATE] 17:41 Depósito: TARUMA - …" at bounding box center [525, 243] width 1050 height 487
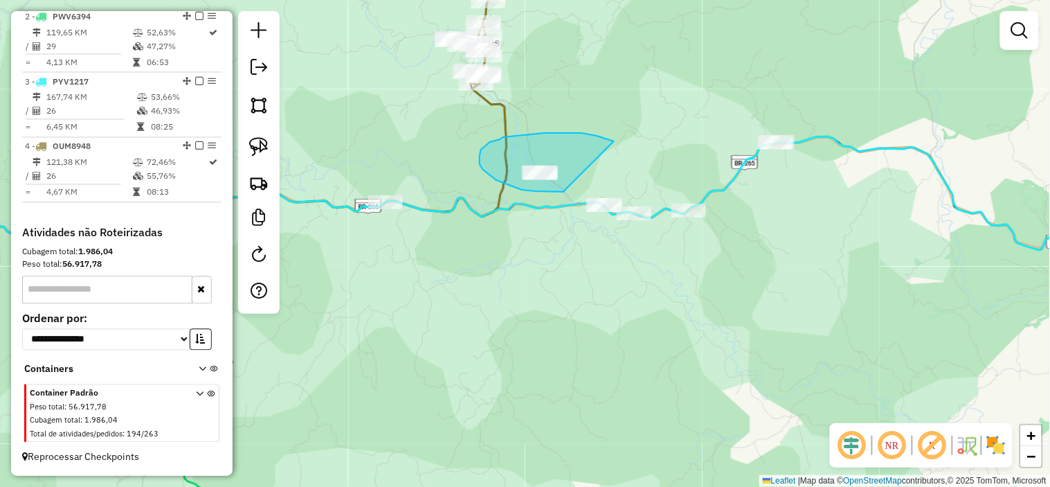
drag, startPoint x: 559, startPoint y: 133, endPoint x: 563, endPoint y: 192, distance: 59.0
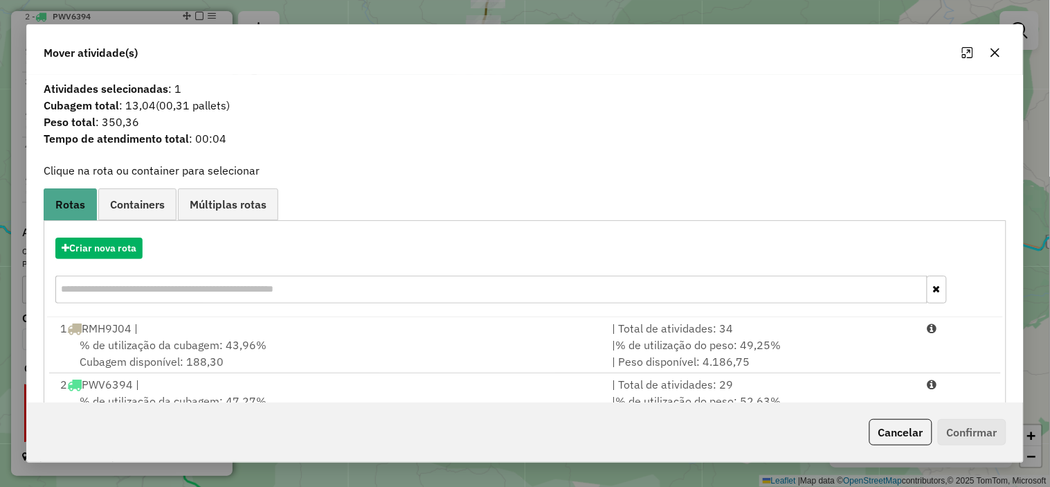
click at [215, 287] on input "text" at bounding box center [491, 289] width 872 height 28
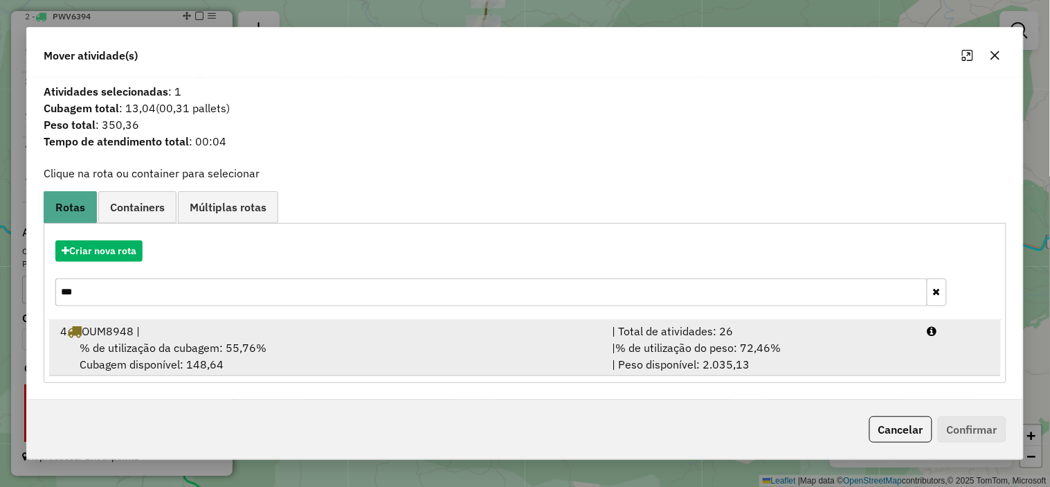
type input "***"
click at [226, 325] on div "4 OUM8948 |" at bounding box center [328, 330] width 552 height 17
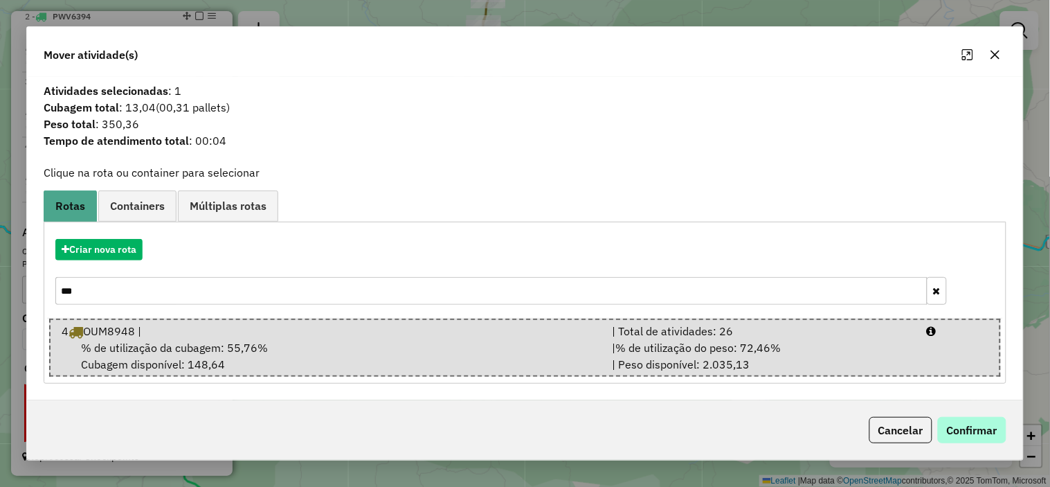
drag, startPoint x: 992, startPoint y: 444, endPoint x: 986, endPoint y: 436, distance: 9.8
click at [992, 444] on div "Cancelar Confirmar" at bounding box center [525, 430] width 996 height 60
click at [981, 432] on button "Confirmar" at bounding box center [972, 430] width 69 height 26
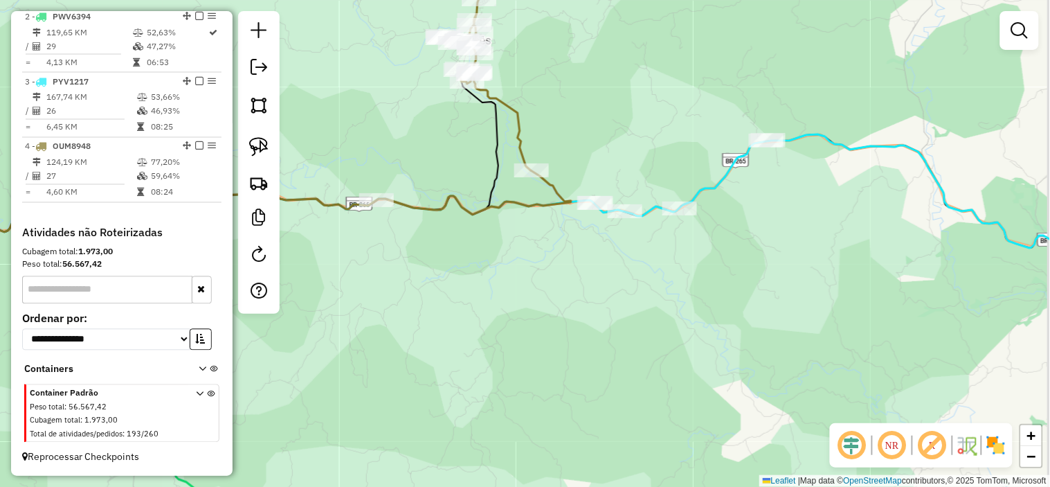
drag, startPoint x: 619, startPoint y: 120, endPoint x: 448, endPoint y: 109, distance: 171.3
click at [444, 109] on div "Janela de atendimento Grade de atendimento Capacidade Transportadoras Veículos …" at bounding box center [525, 243] width 1050 height 487
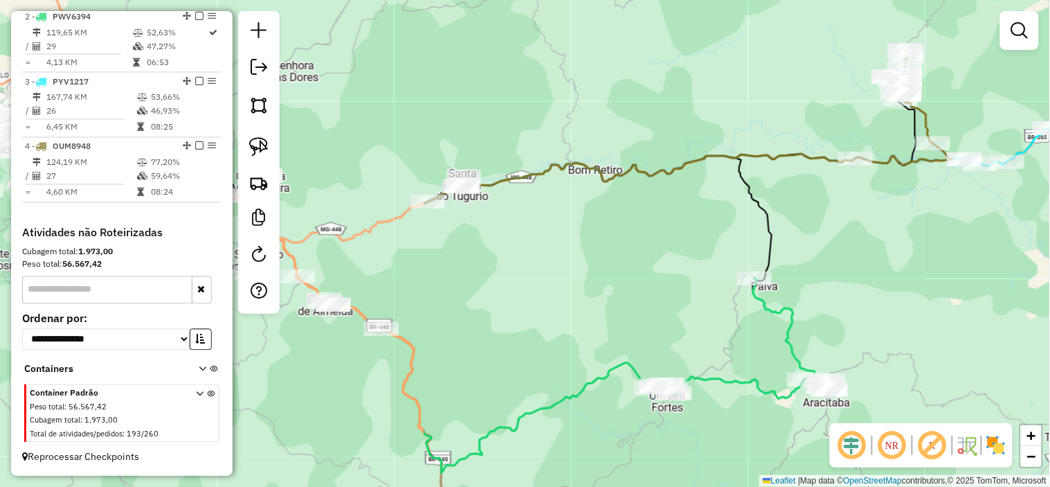
drag, startPoint x: 478, startPoint y: 211, endPoint x: 969, endPoint y: 212, distance: 490.7
click at [969, 212] on div "Janela de atendimento Grade de atendimento Capacidade Transportadoras Veículos …" at bounding box center [525, 243] width 1050 height 487
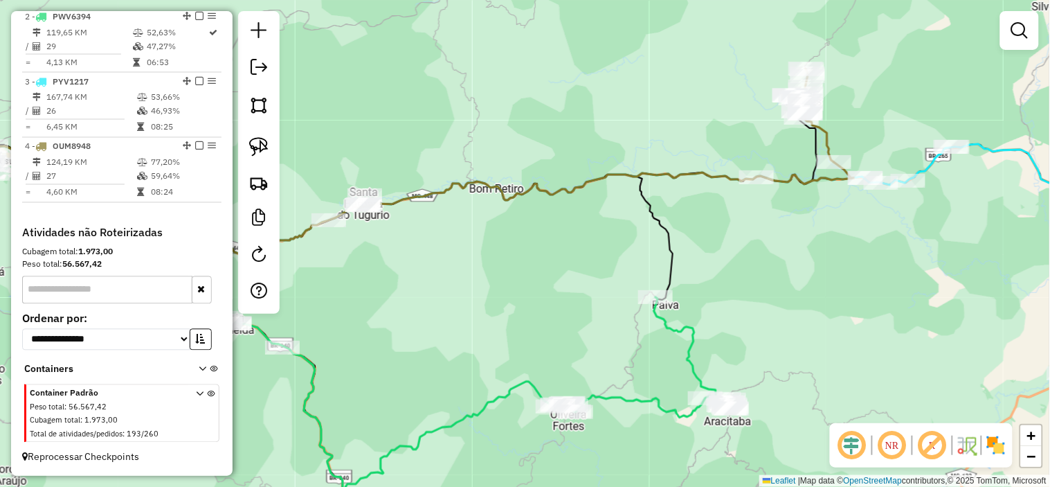
drag, startPoint x: 964, startPoint y: 212, endPoint x: 739, endPoint y: 232, distance: 225.7
click at [821, 236] on div "Janela de atendimento Grade de atendimento Capacidade Transportadoras Veículos …" at bounding box center [525, 243] width 1050 height 487
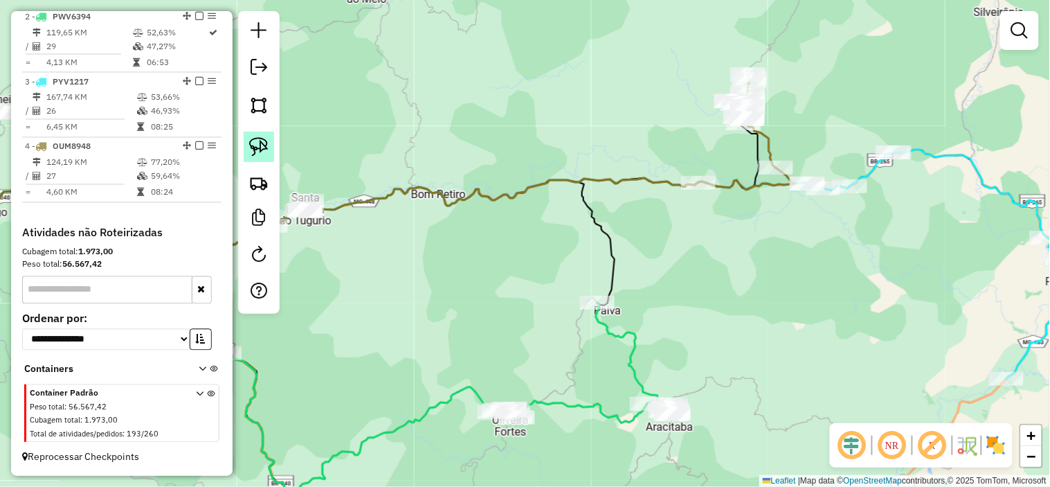
click at [259, 137] on img at bounding box center [258, 146] width 19 height 19
drag, startPoint x: 259, startPoint y: 137, endPoint x: 1007, endPoint y: 134, distance: 748.1
click at [314, 141] on hb-router-mapa "Informações da Sessão 991535 - [DATE] Criação: [DATE] 17:41 Depósito: TARUMA - …" at bounding box center [525, 243] width 1050 height 487
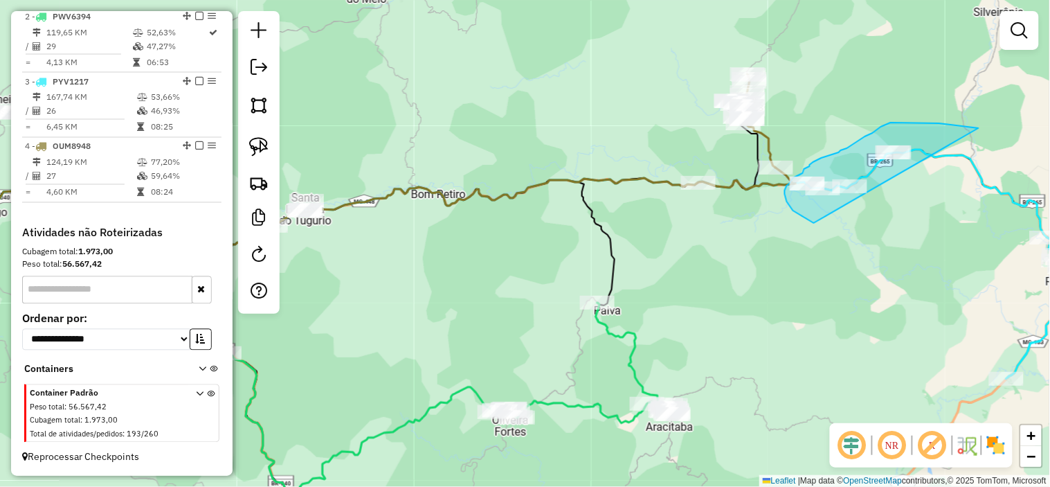
drag, startPoint x: 939, startPoint y: 123, endPoint x: 857, endPoint y: 236, distance: 139.7
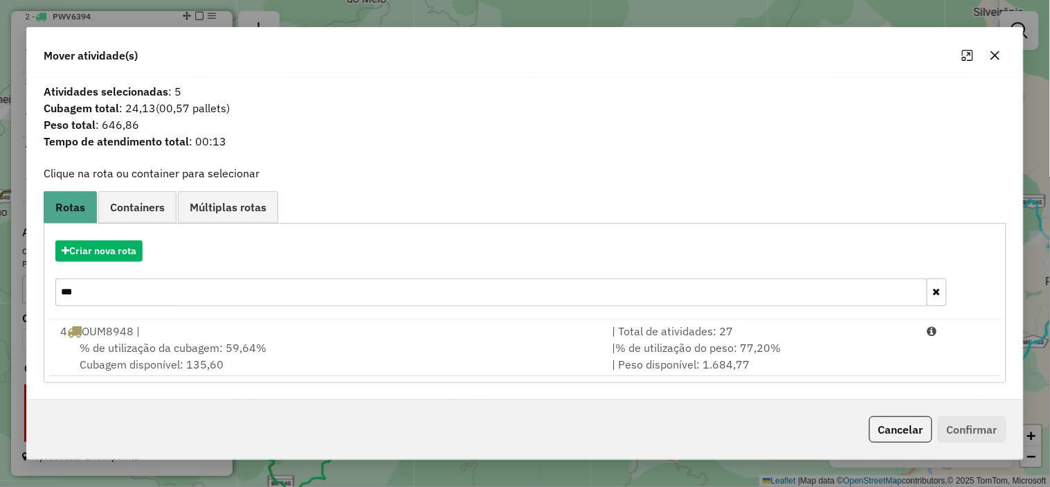
click at [201, 278] on input "***" at bounding box center [491, 292] width 872 height 28
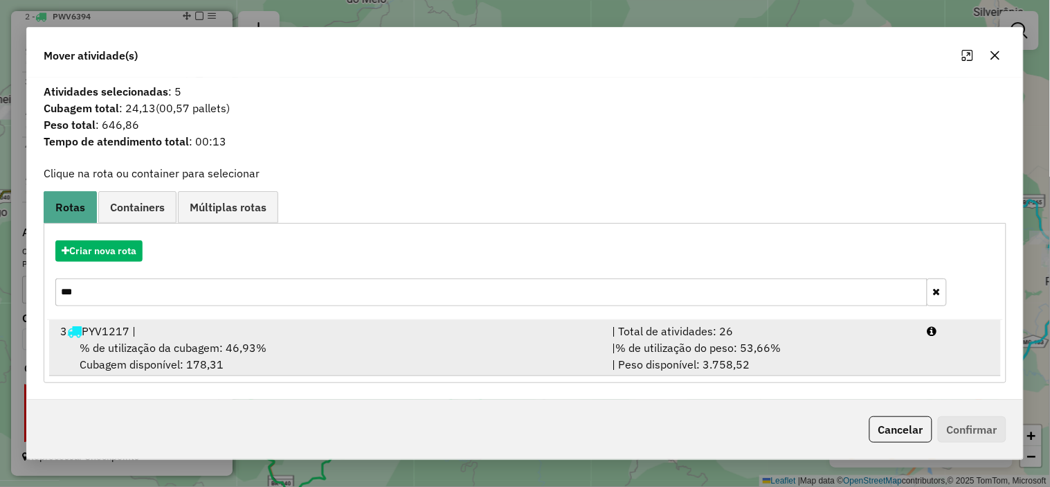
type input "***"
click at [285, 344] on div "% de utilização da cubagem: 46,93% Cubagem disponível: 178,31" at bounding box center [328, 355] width 552 height 33
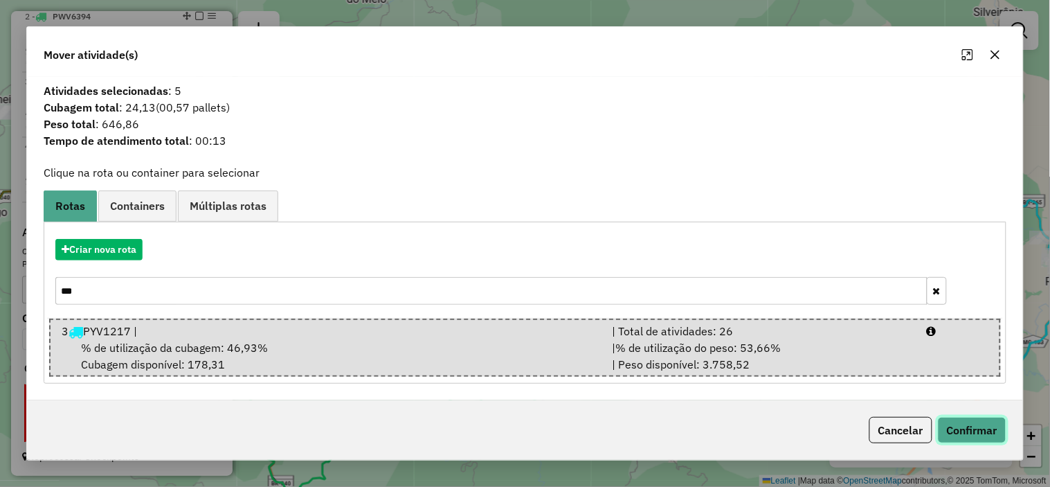
click at [983, 431] on button "Confirmar" at bounding box center [972, 430] width 69 height 26
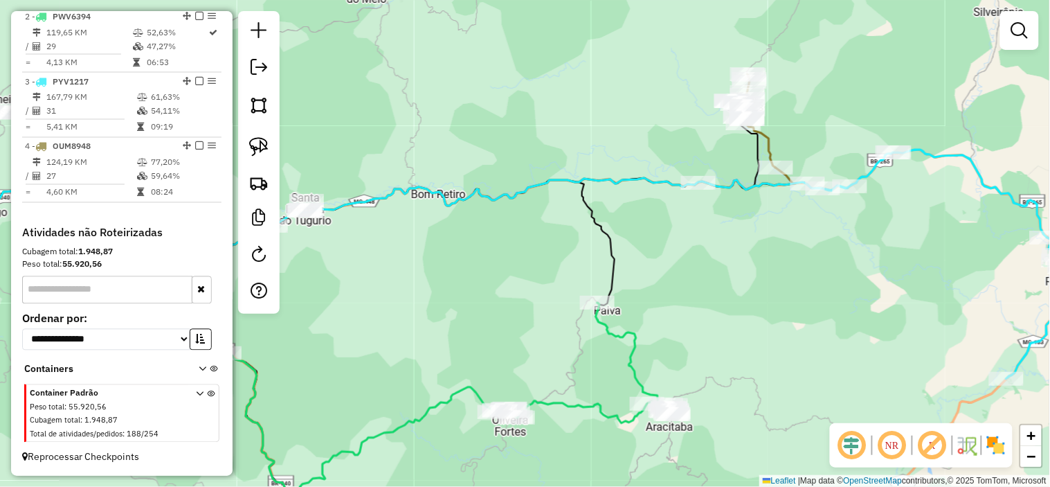
drag, startPoint x: 687, startPoint y: 226, endPoint x: 647, endPoint y: 217, distance: 41.1
click at [648, 217] on div "Janela de atendimento Grade de atendimento Capacidade Transportadoras Veículos …" at bounding box center [525, 243] width 1050 height 487
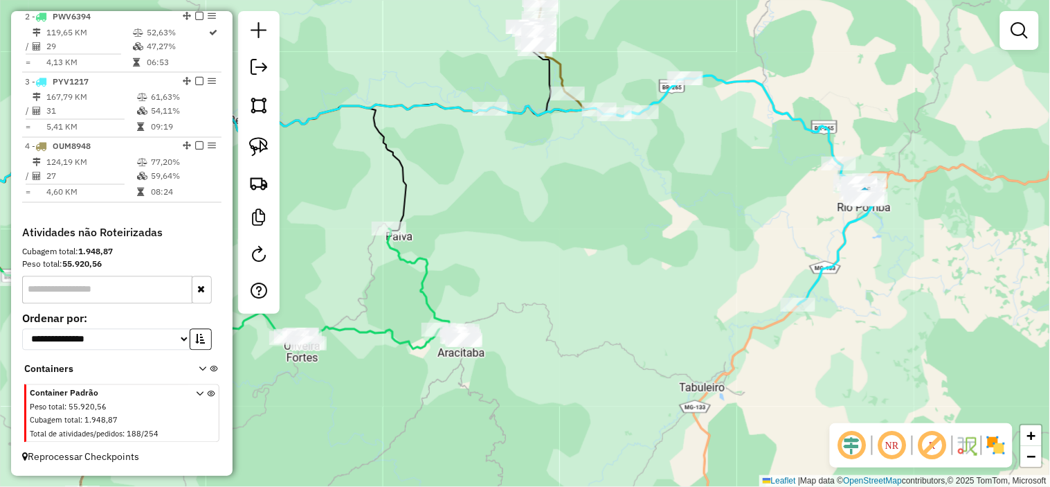
click at [817, 133] on icon at bounding box center [735, 189] width 273 height 229
select select "*********"
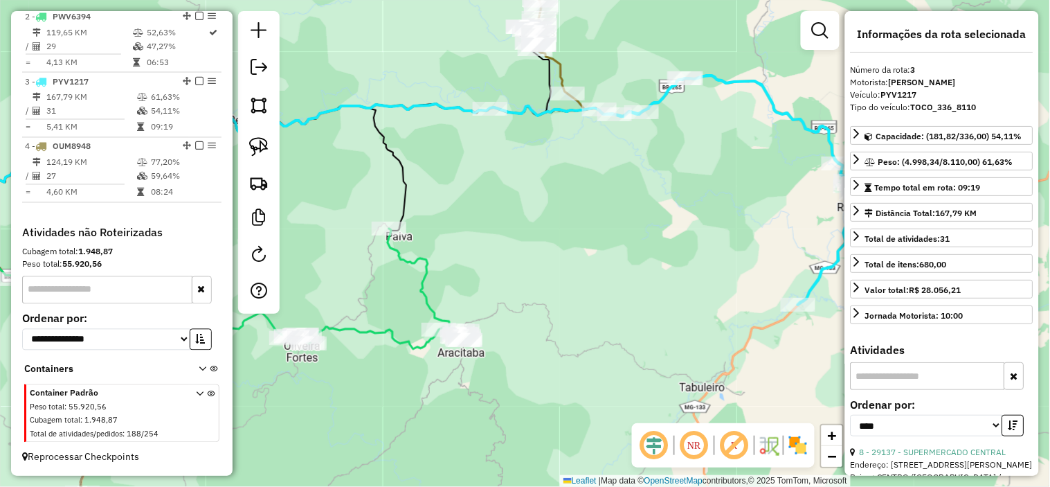
click at [704, 160] on div "Janela de atendimento Grade de atendimento Capacidade Transportadoras Veículos …" at bounding box center [525, 243] width 1050 height 487
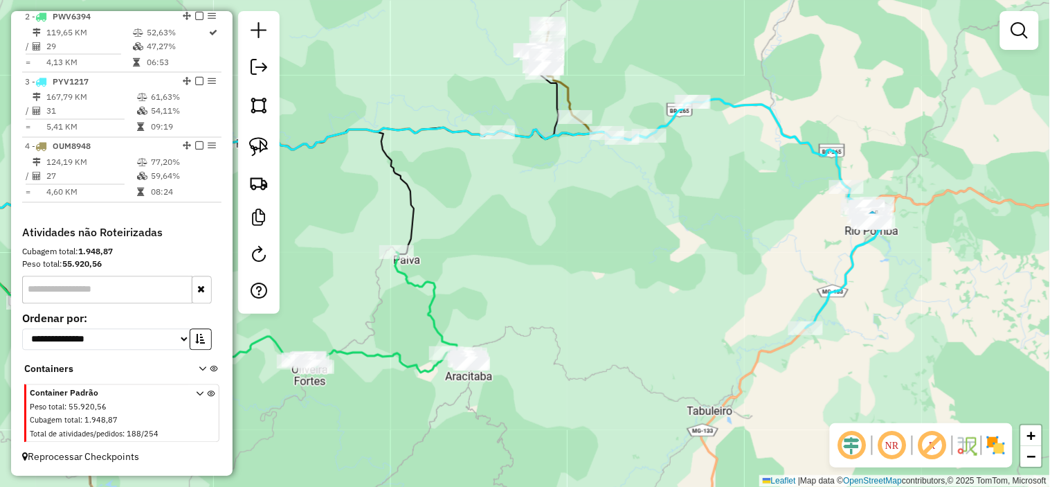
drag, startPoint x: 676, startPoint y: 149, endPoint x: 687, endPoint y: 197, distance: 49.7
click at [687, 196] on div "Janela de atendimento Grade de atendimento Capacidade Transportadoras Veículos …" at bounding box center [525, 243] width 1050 height 487
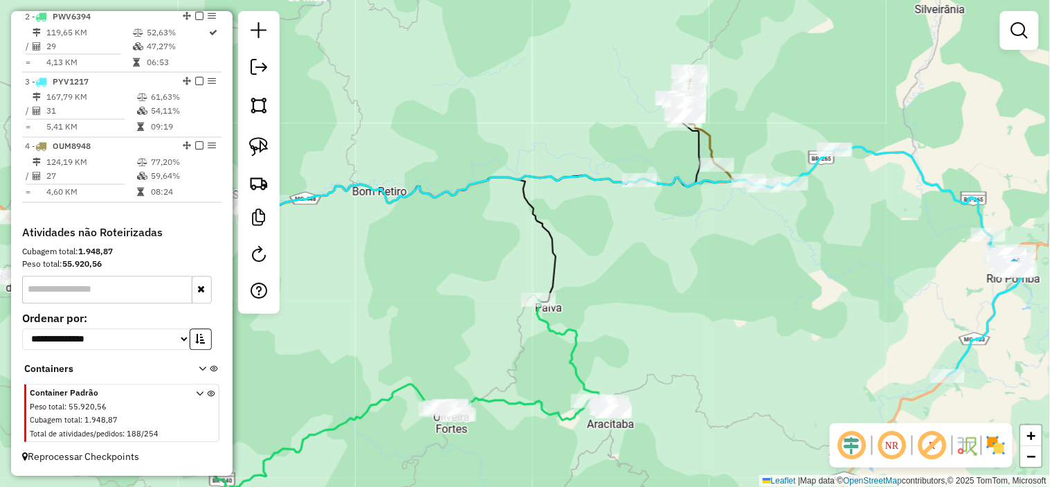
drag, startPoint x: 619, startPoint y: 208, endPoint x: 738, endPoint y: 201, distance: 119.3
click at [770, 220] on div "Janela de atendimento Grade de atendimento Capacidade Transportadoras Veículos …" at bounding box center [525, 243] width 1050 height 487
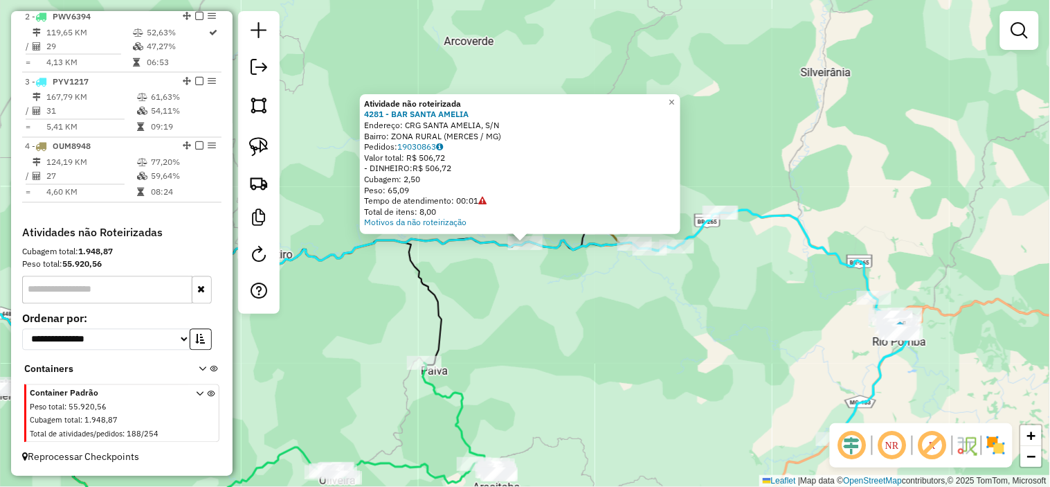
click at [614, 293] on div "Rota 3 - Placa PYV1217 15376 - ACUDES BAR Rota 3 - Placa PYV1217 36667 - [GEOGR…" at bounding box center [525, 243] width 1050 height 487
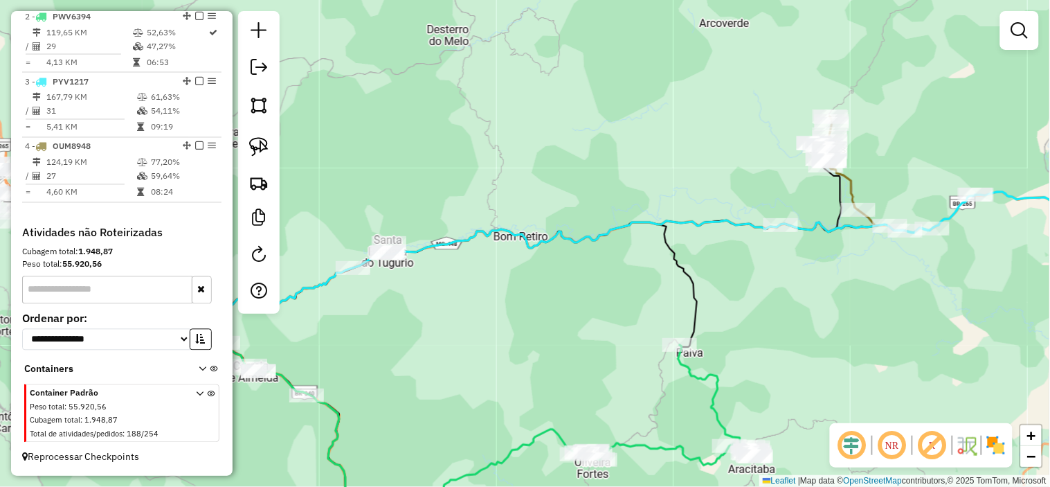
drag, startPoint x: 556, startPoint y: 289, endPoint x: 814, endPoint y: 270, distance: 258.1
click at [813, 270] on div "Janela de atendimento Grade de atendimento Capacidade Transportadoras Veículos …" at bounding box center [525, 243] width 1050 height 487
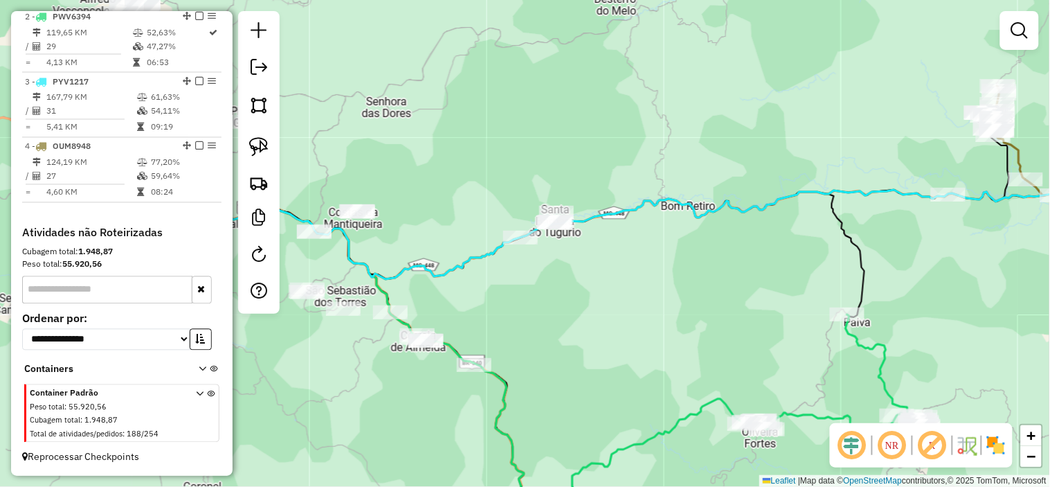
drag, startPoint x: 506, startPoint y: 263, endPoint x: 669, endPoint y: 230, distance: 165.9
click at [668, 230] on div "Janela de atendimento Grade de atendimento Capacidade Transportadoras Veículos …" at bounding box center [525, 243] width 1050 height 487
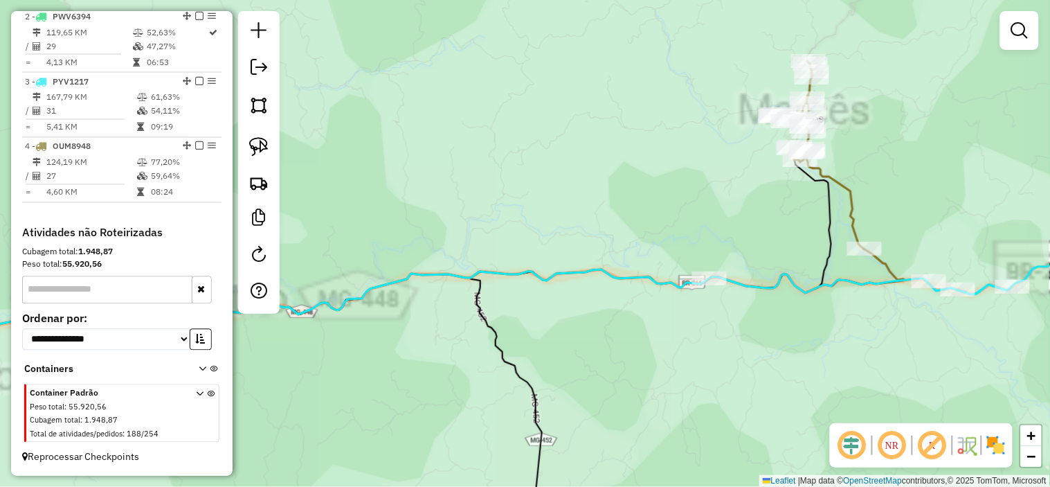
click at [847, 192] on icon at bounding box center [819, 155] width 87 height 188
select select "*********"
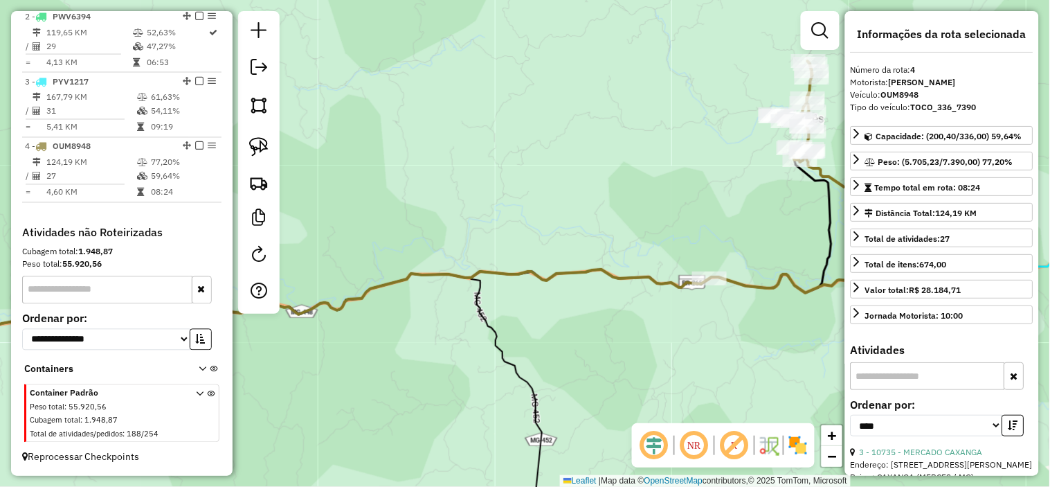
click at [660, 213] on div "Janela de atendimento Grade de atendimento Capacidade Transportadoras Veículos …" at bounding box center [525, 243] width 1050 height 487
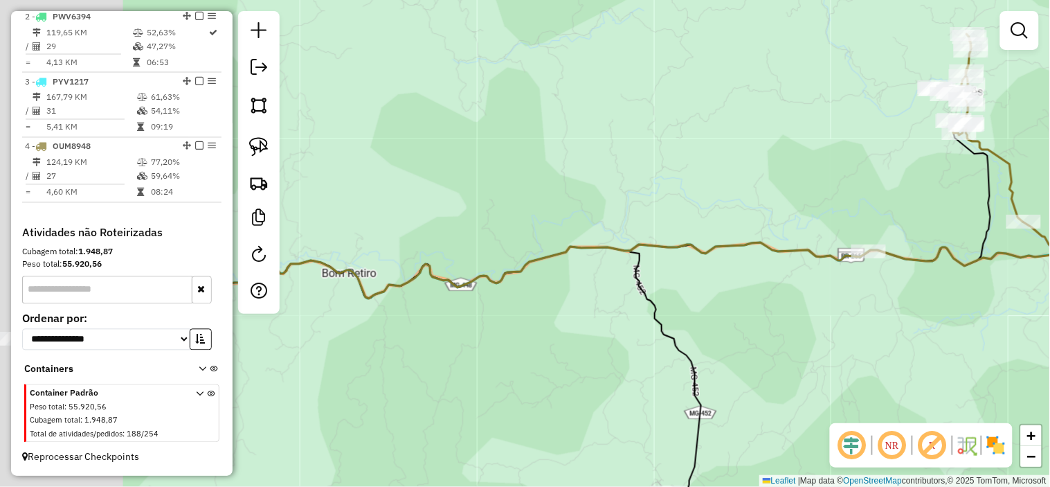
drag, startPoint x: 642, startPoint y: 203, endPoint x: 822, endPoint y: 163, distance: 184.4
click at [822, 163] on div "Janela de atendimento Grade de atendimento Capacidade Transportadoras Veículos …" at bounding box center [525, 243] width 1050 height 487
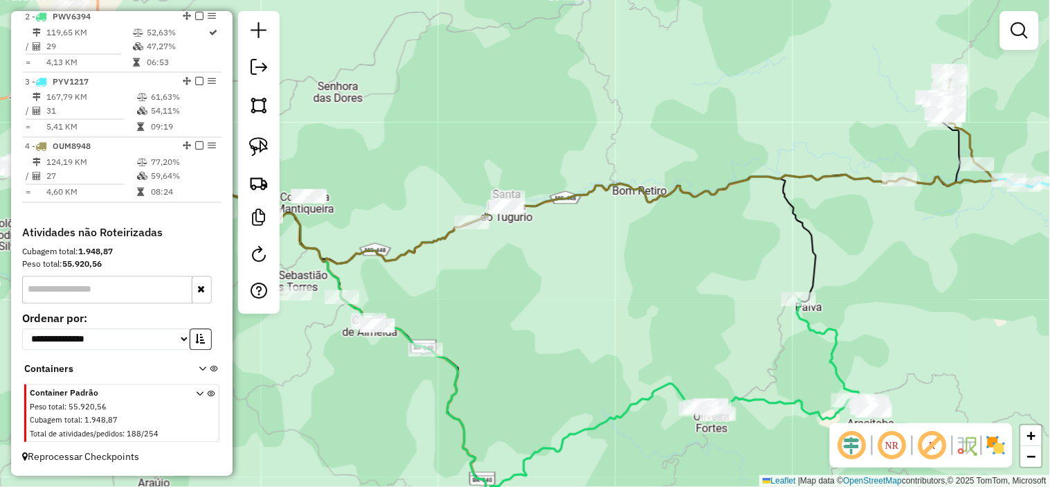
drag, startPoint x: 665, startPoint y: 231, endPoint x: 716, endPoint y: 215, distance: 53.6
click at [716, 215] on div "Janela de atendimento Grade de atendimento Capacidade Transportadoras Veículos …" at bounding box center [525, 243] width 1050 height 487
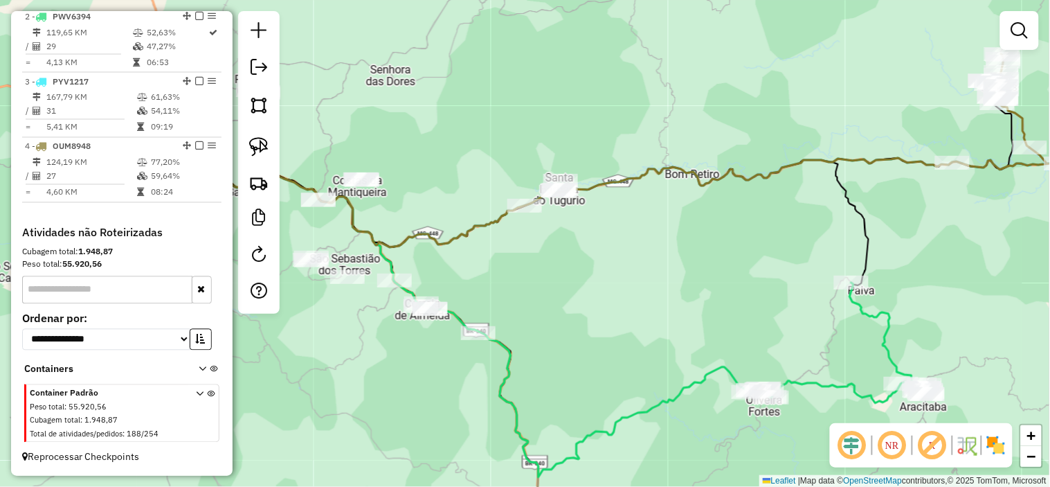
drag, startPoint x: 736, startPoint y: 230, endPoint x: 687, endPoint y: 219, distance: 50.4
click at [687, 219] on div "Janela de atendimento Grade de atendimento Capacidade Transportadoras Veículos …" at bounding box center [525, 243] width 1050 height 487
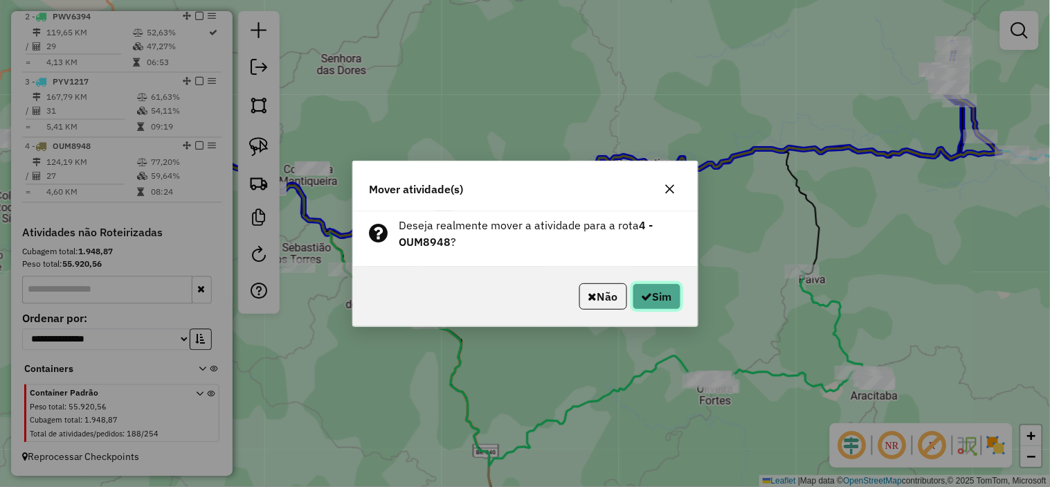
click at [660, 289] on button "Sim" at bounding box center [657, 296] width 48 height 26
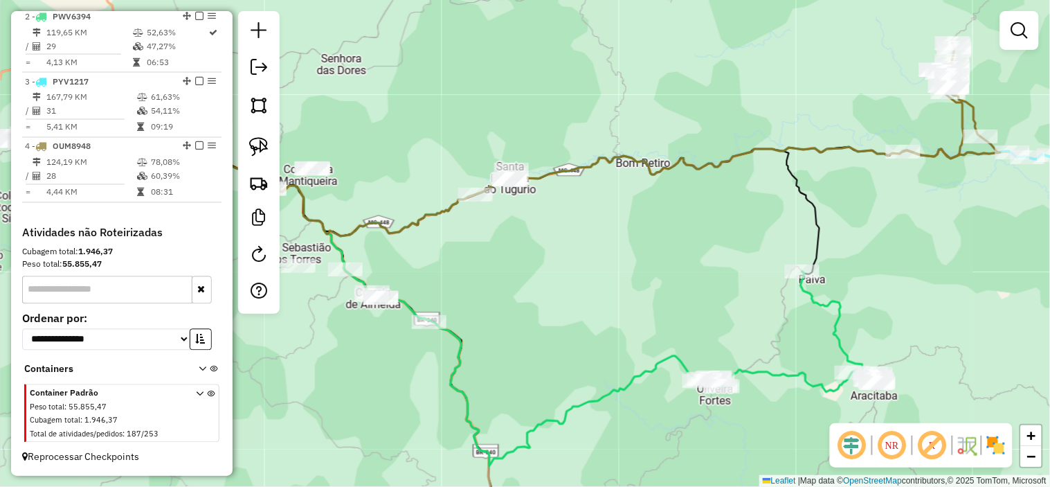
drag, startPoint x: 696, startPoint y: 256, endPoint x: 797, endPoint y: 217, distance: 108.2
click at [797, 218] on div "Janela de atendimento Grade de atendimento Capacidade Transportadoras Veículos …" at bounding box center [525, 243] width 1050 height 487
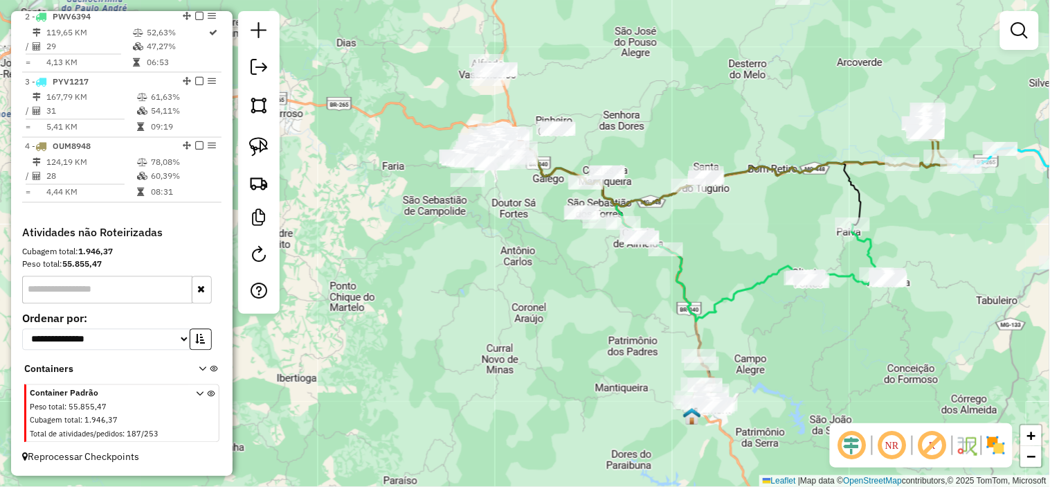
click at [745, 289] on icon at bounding box center [659, 234] width 283 height 174
select select "*********"
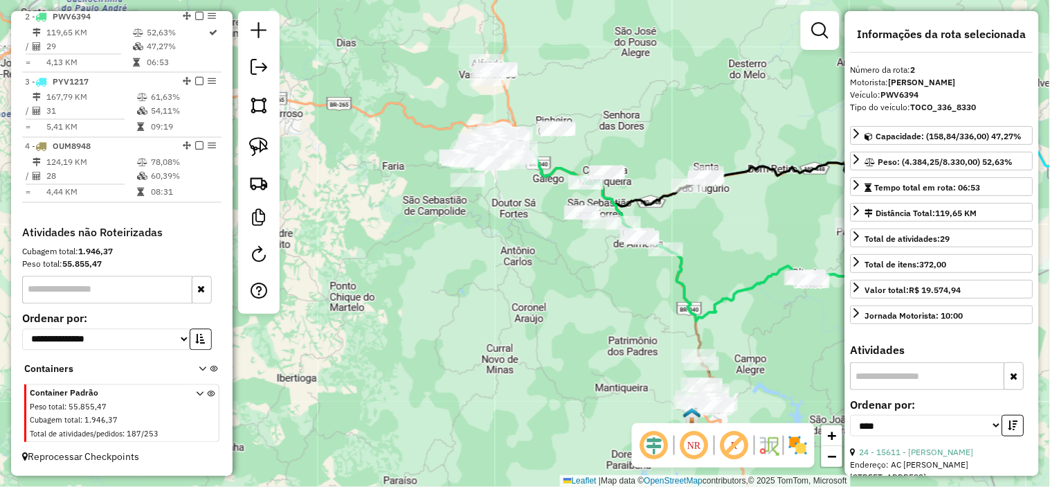
scroll to position [599, 0]
drag, startPoint x: 770, startPoint y: 239, endPoint x: 603, endPoint y: 255, distance: 166.8
click at [603, 255] on div "Janela de atendimento Grade de atendimento Capacidade Transportadoras Veículos …" at bounding box center [525, 243] width 1050 height 487
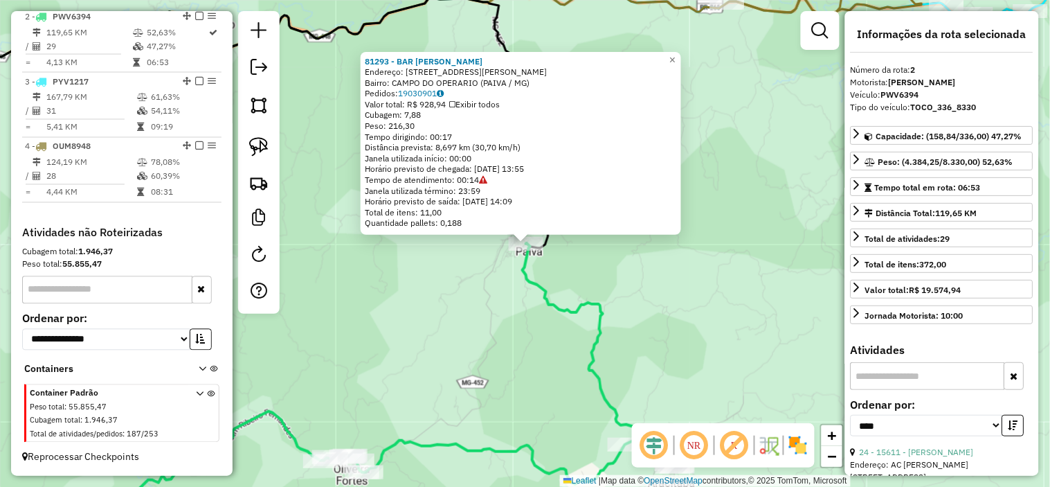
click at [540, 289] on icon at bounding box center [498, 363] width 357 height 241
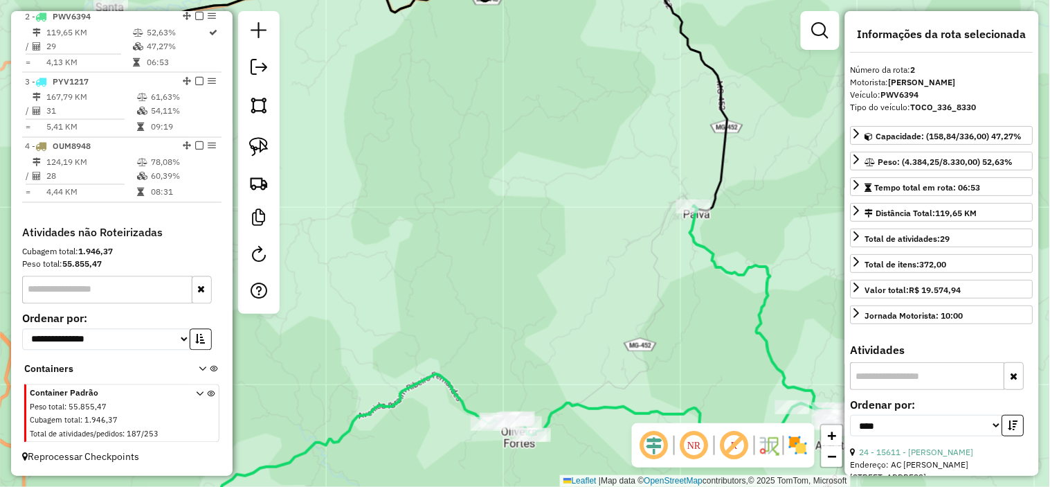
drag, startPoint x: 507, startPoint y: 291, endPoint x: 670, endPoint y: 225, distance: 175.7
click at [659, 235] on div "Janela de atendimento Grade de atendimento Capacidade Transportadoras Veículos …" at bounding box center [525, 243] width 1050 height 487
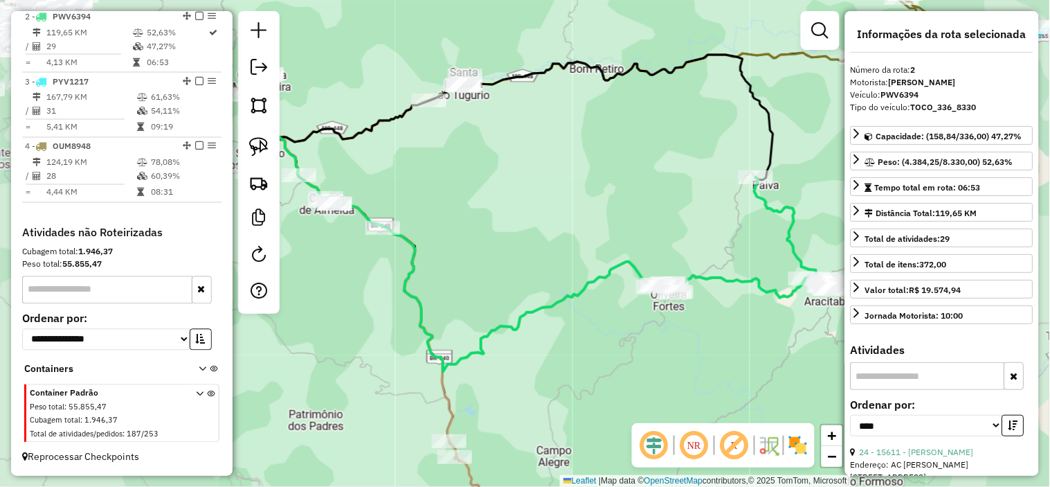
drag, startPoint x: 570, startPoint y: 296, endPoint x: 577, endPoint y: 288, distance: 10.8
click at [577, 288] on div "Janela de atendimento Grade de atendimento Capacidade Transportadoras Veículos …" at bounding box center [525, 243] width 1050 height 487
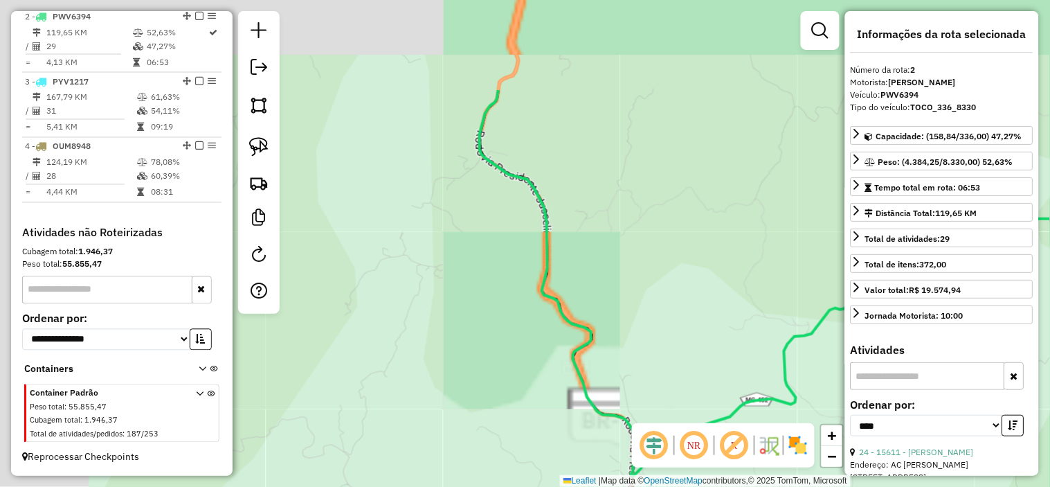
drag, startPoint x: 534, startPoint y: 171, endPoint x: 673, endPoint y: 321, distance: 204.7
click at [673, 321] on div "Janela de atendimento Grade de atendimento Capacidade Transportadoras Veículos …" at bounding box center [525, 243] width 1050 height 487
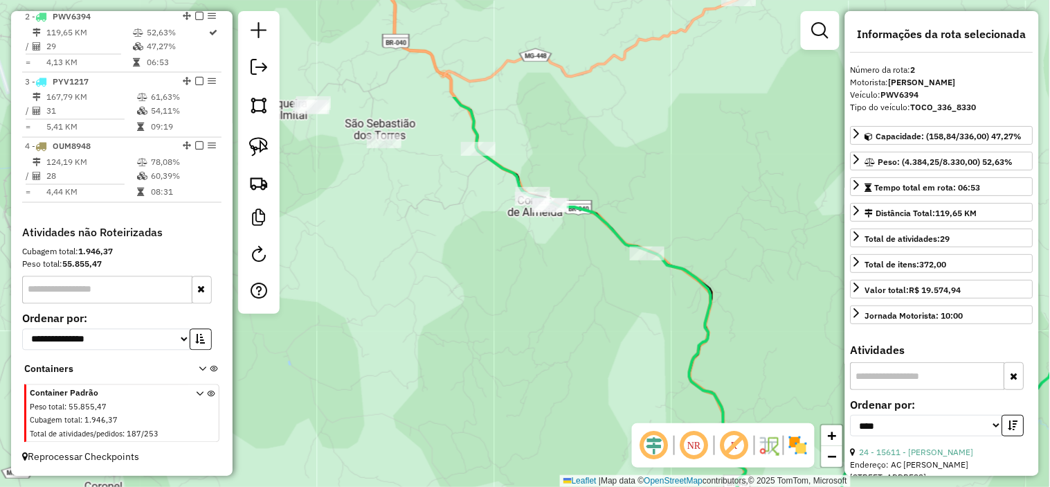
drag, startPoint x: 648, startPoint y: 239, endPoint x: 757, endPoint y: 384, distance: 181.5
click at [757, 384] on div "Janela de atendimento Grade de atendimento Capacidade Transportadoras Veículos …" at bounding box center [525, 243] width 1050 height 487
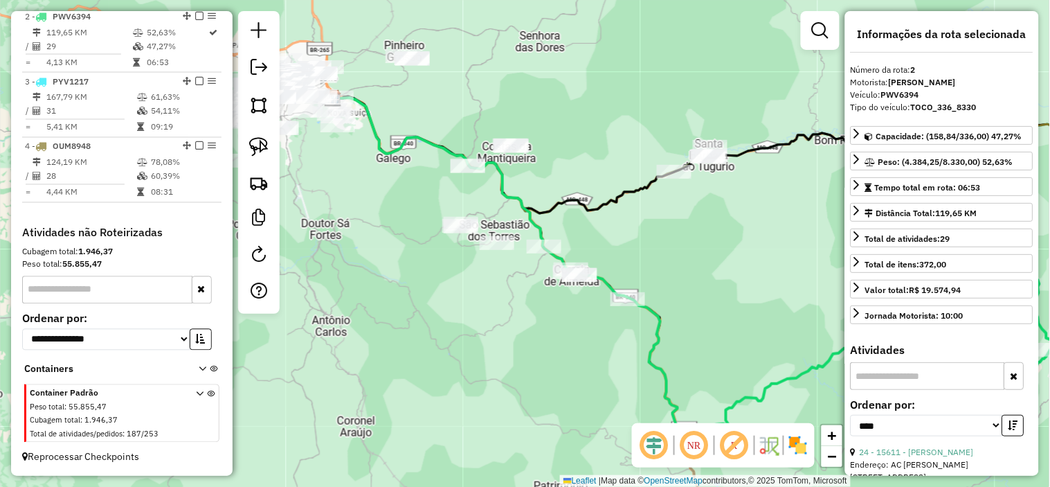
drag, startPoint x: 686, startPoint y: 213, endPoint x: 695, endPoint y: 252, distance: 39.8
click at [696, 251] on div "Janela de atendimento Grade de atendimento Capacidade Transportadoras Veículos …" at bounding box center [525, 243] width 1050 height 487
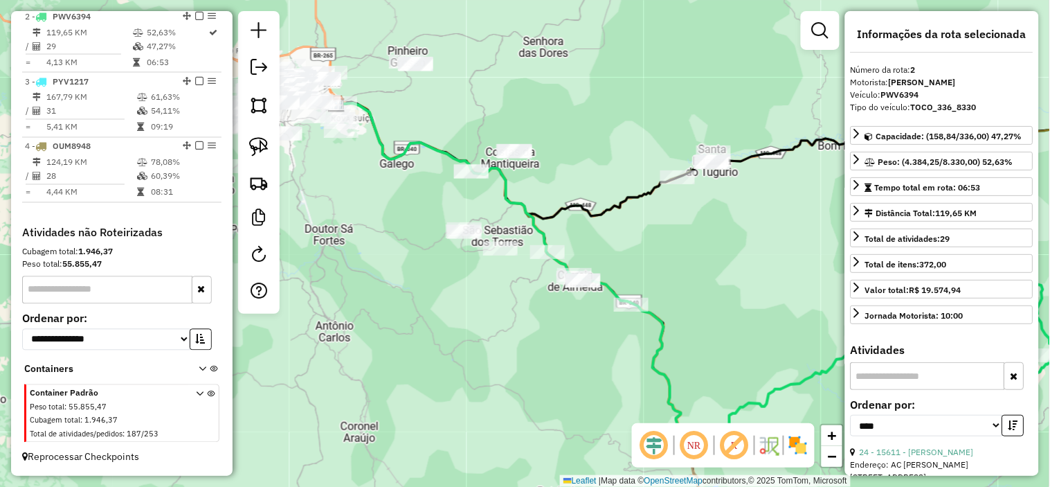
drag, startPoint x: 382, startPoint y: 184, endPoint x: 386, endPoint y: 157, distance: 27.3
click at [407, 180] on div "Janela de atendimento Grade de atendimento Capacidade Transportadoras Veículos …" at bounding box center [525, 243] width 1050 height 487
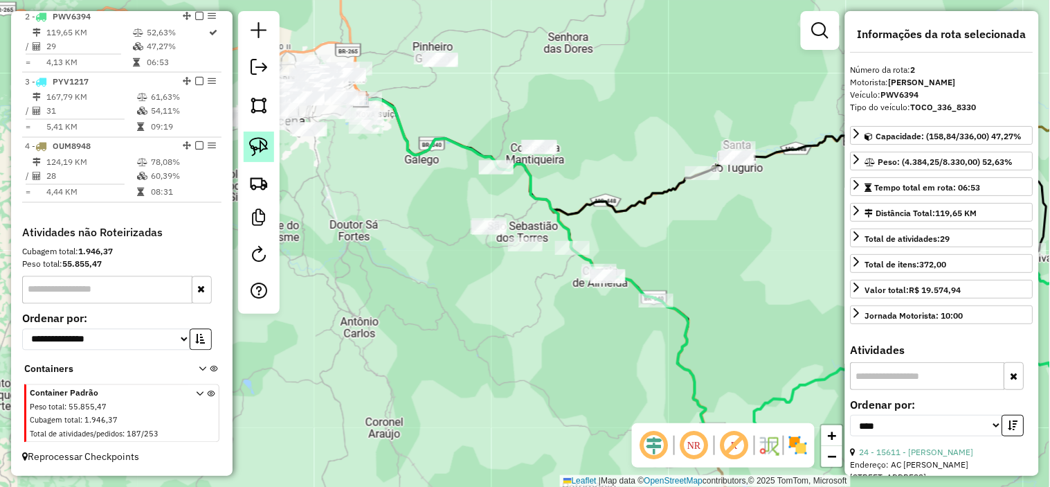
click at [258, 136] on link at bounding box center [259, 146] width 30 height 30
click at [368, 125] on hb-router-mapa "Informações da Sessão 991535 - [DATE] Criação: [DATE] 17:41 Depósito: TARUMA - …" at bounding box center [525, 243] width 1050 height 487
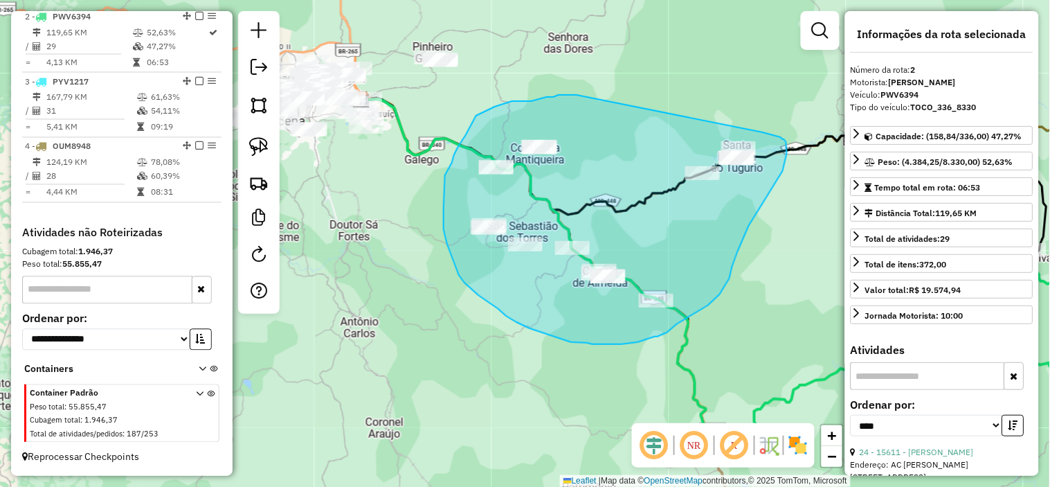
drag, startPoint x: 572, startPoint y: 95, endPoint x: 763, endPoint y: 132, distance: 194.6
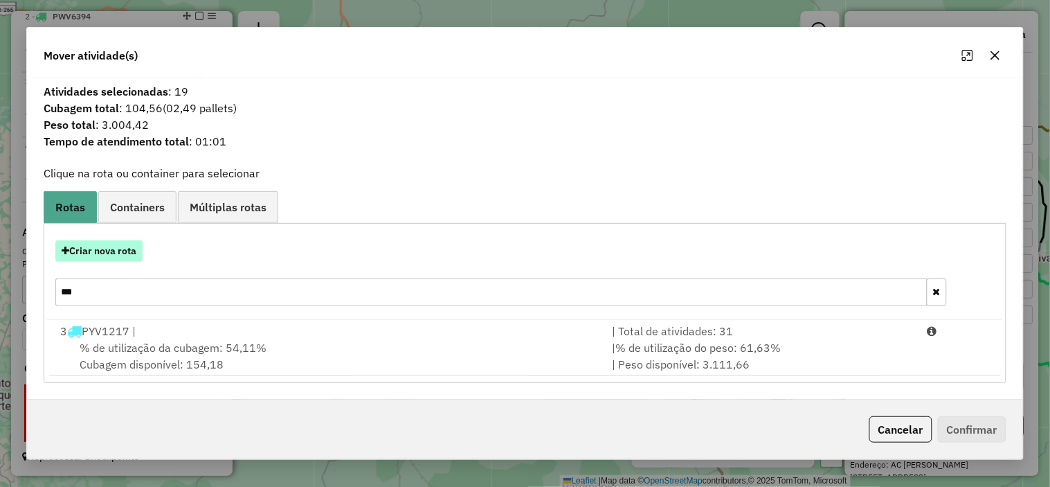
click at [129, 244] on button "Criar nova rota" at bounding box center [98, 250] width 87 height 21
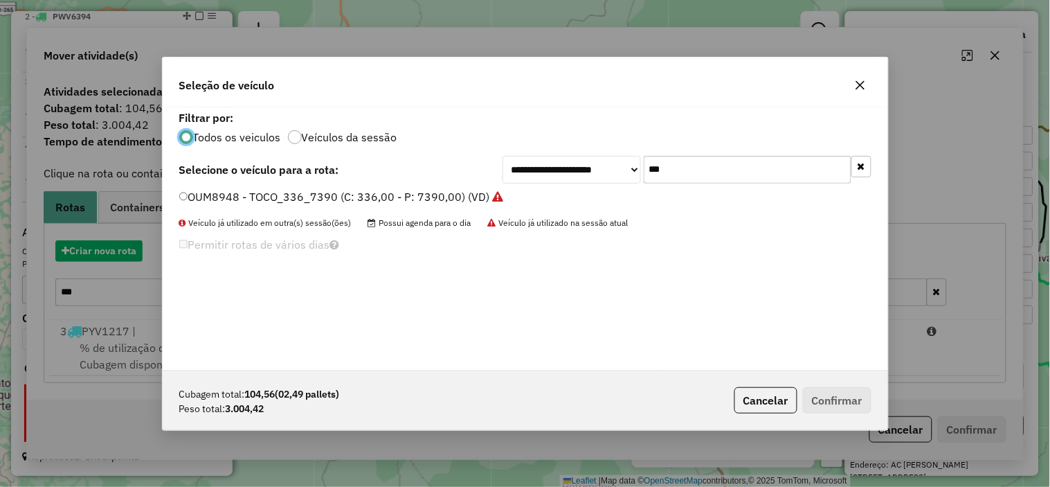
scroll to position [8, 3]
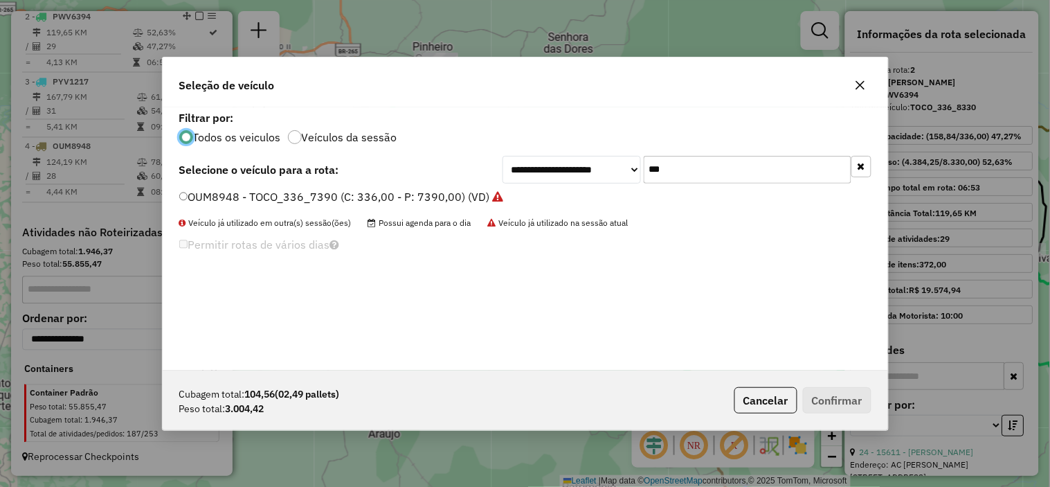
click at [741, 174] on input "***" at bounding box center [748, 170] width 208 height 28
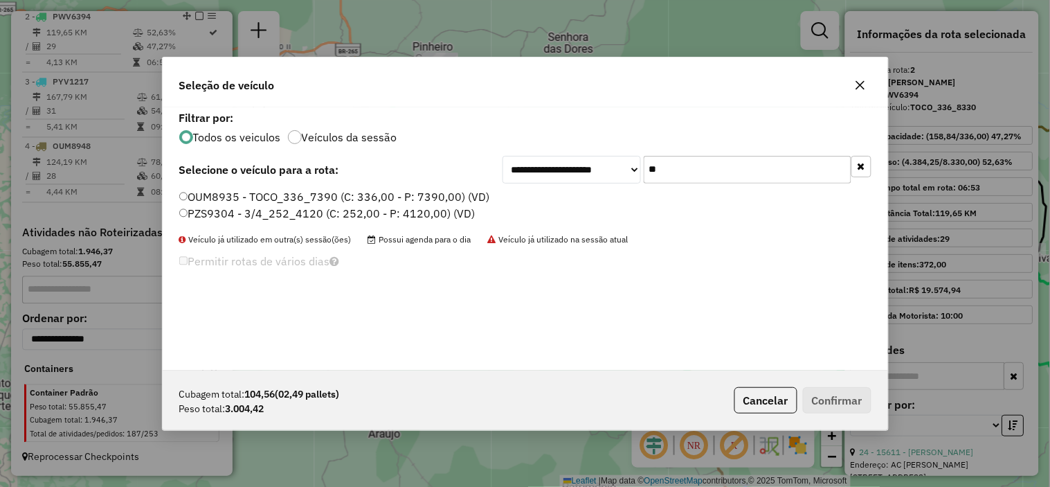
type input "**"
click at [438, 208] on label "PZS9304 - 3/4_252_4120 (C: 252,00 - P: 4120,00) (VD)" at bounding box center [327, 213] width 296 height 17
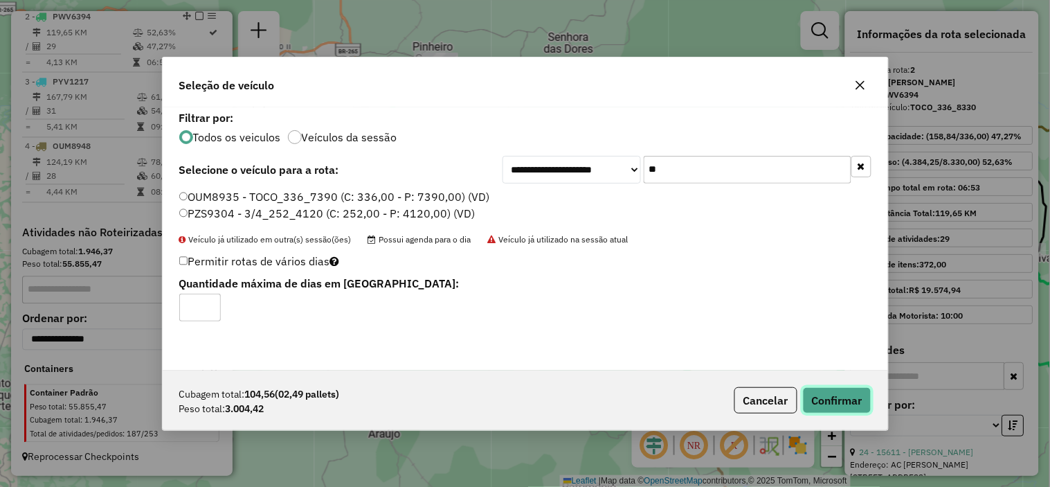
drag, startPoint x: 855, startPoint y: 388, endPoint x: 842, endPoint y: 355, distance: 35.1
click at [855, 388] on button "Confirmar" at bounding box center [837, 400] width 69 height 26
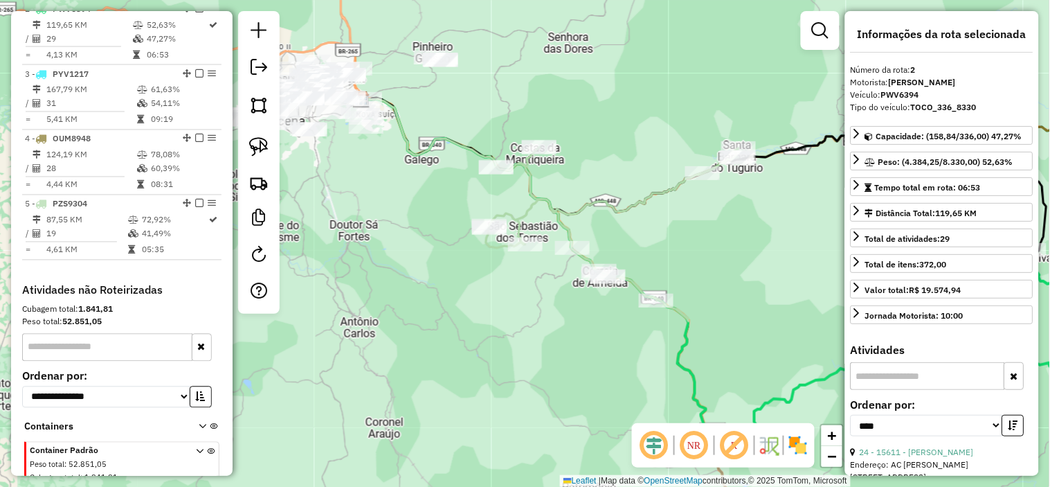
drag, startPoint x: 743, startPoint y: 209, endPoint x: 595, endPoint y: 198, distance: 148.5
click at [595, 198] on div "Janela de atendimento Grade de atendimento Capacidade Transportadoras Veículos …" at bounding box center [525, 243] width 1050 height 487
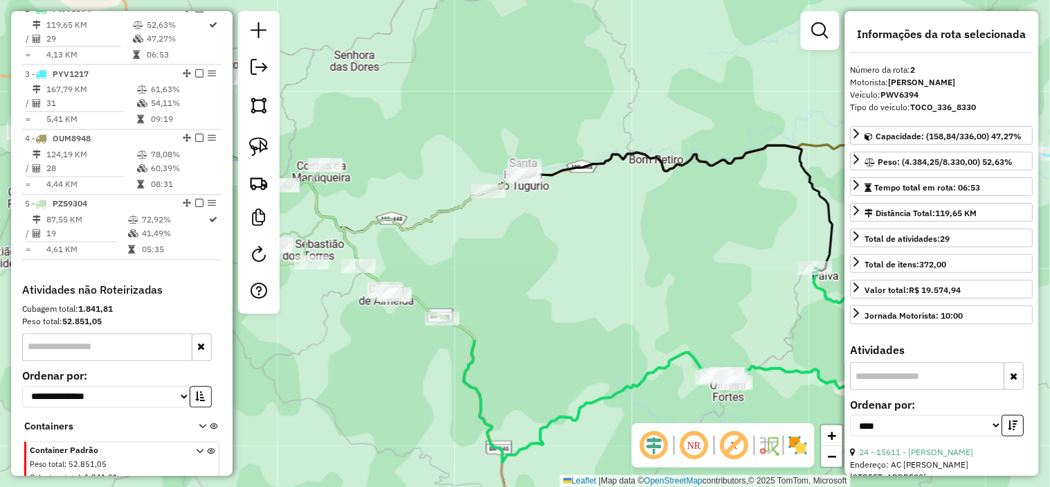
drag, startPoint x: 638, startPoint y: 189, endPoint x: 443, endPoint y: 185, distance: 195.2
click at [430, 185] on div "Janela de atendimento Grade de atendimento Capacidade Transportadoras Veículos …" at bounding box center [525, 243] width 1050 height 487
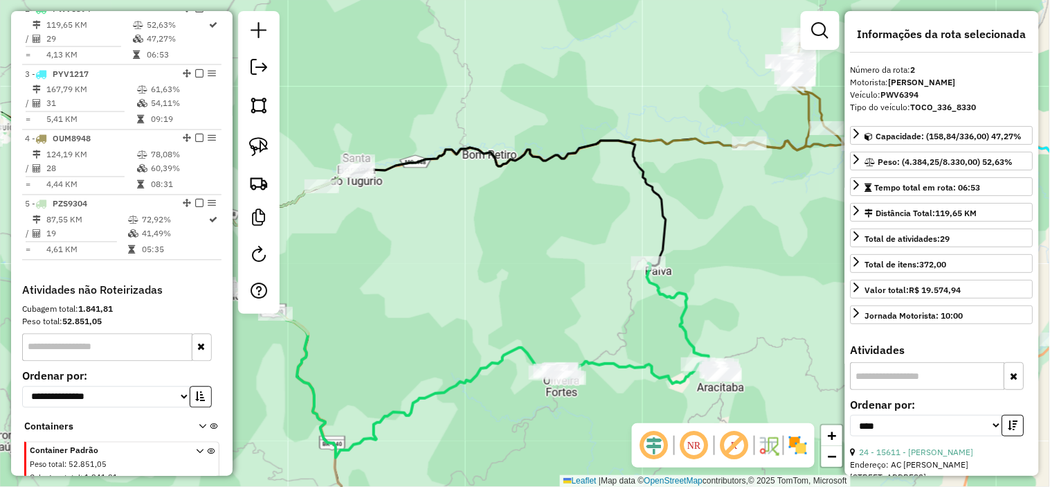
drag, startPoint x: 744, startPoint y: 199, endPoint x: 426, endPoint y: 143, distance: 323.1
click at [424, 143] on div "Janela de atendimento Grade de atendimento Capacidade Transportadoras Veículos …" at bounding box center [525, 243] width 1050 height 487
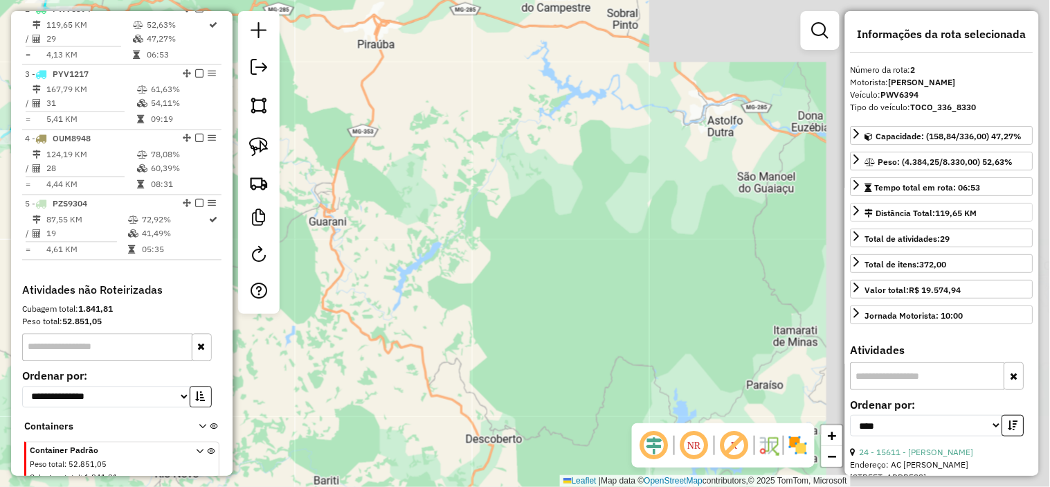
drag, startPoint x: 467, startPoint y: 134, endPoint x: 923, endPoint y: 217, distance: 463.0
click at [923, 217] on hb-router-mapa "Informações da Sessão 991535 - [DATE] Criação: [DATE] 17:41 Depósito: TARUMA - …" at bounding box center [525, 243] width 1050 height 487
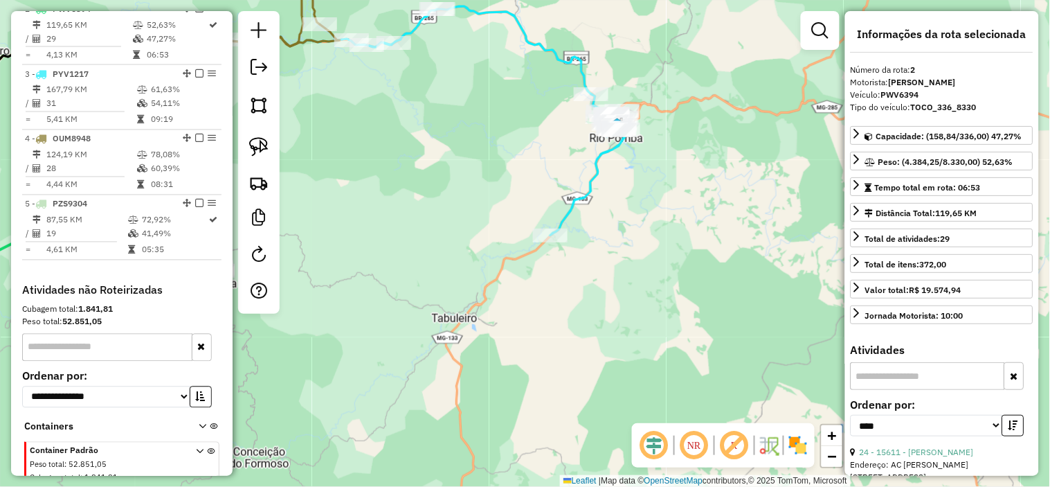
click at [596, 178] on icon at bounding box center [488, 120] width 273 height 229
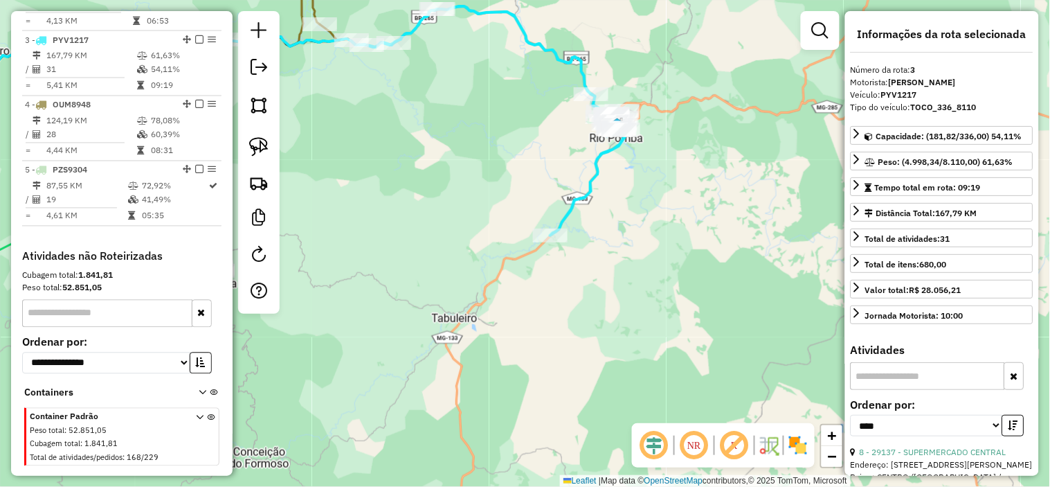
scroll to position [665, 0]
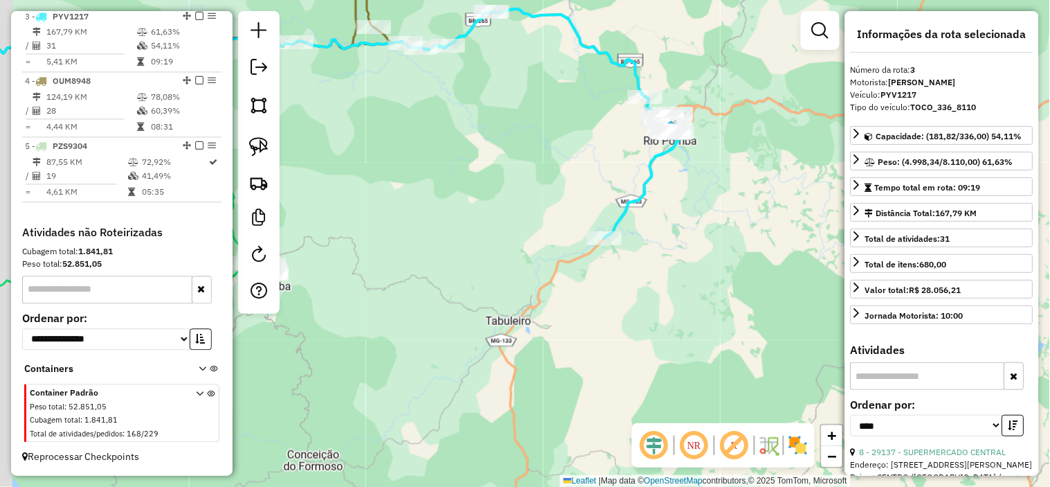
drag, startPoint x: 476, startPoint y: 134, endPoint x: 669, endPoint y: 166, distance: 195.0
click at [765, 167] on div "Janela de atendimento Grade de atendimento Capacidade Transportadoras Veículos …" at bounding box center [525, 243] width 1050 height 487
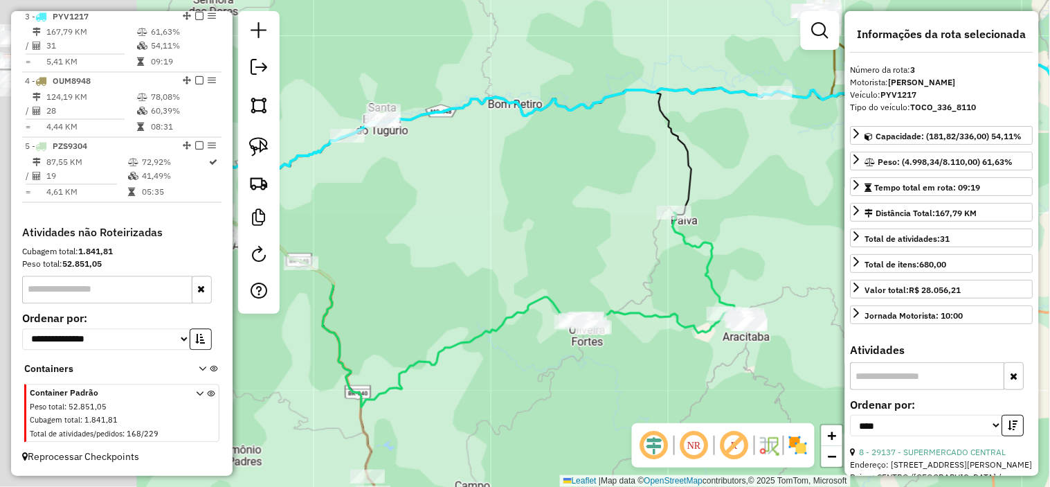
drag, startPoint x: 531, startPoint y: 174, endPoint x: 763, endPoint y: 182, distance: 232.0
click at [765, 194] on div "Janela de atendimento Grade de atendimento Capacidade Transportadoras Veículos …" at bounding box center [525, 243] width 1050 height 487
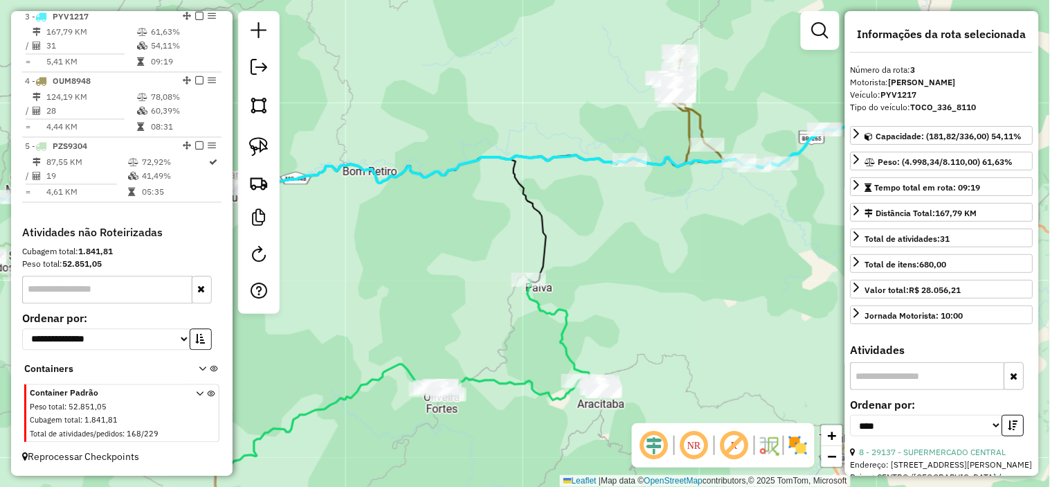
drag, startPoint x: 756, startPoint y: 176, endPoint x: 651, endPoint y: 198, distance: 107.5
click at [615, 243] on div "Janela de atendimento Grade de atendimento Capacidade Transportadoras Veículos …" at bounding box center [525, 243] width 1050 height 487
click at [691, 125] on icon at bounding box center [667, 109] width 78 height 116
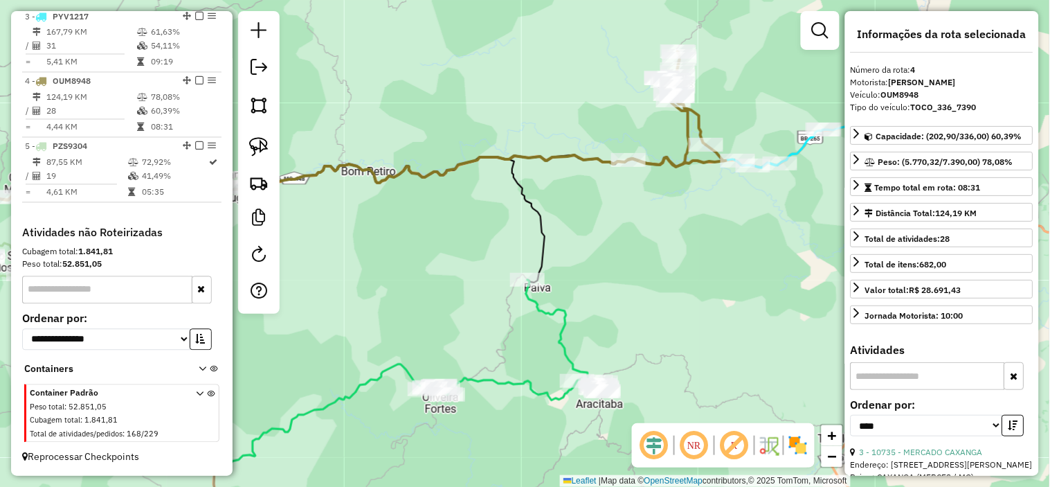
scroll to position [668, 0]
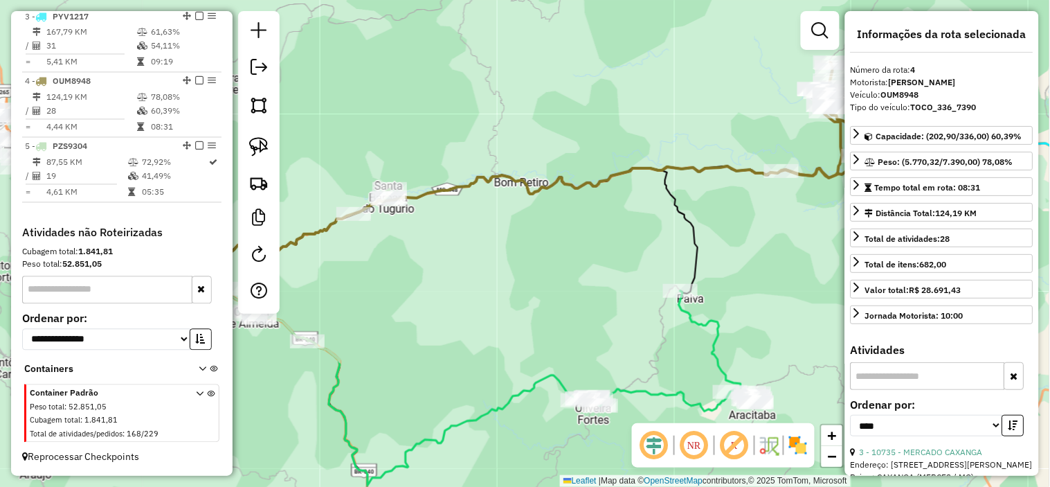
drag, startPoint x: 555, startPoint y: 126, endPoint x: 783, endPoint y: 146, distance: 228.6
click at [780, 145] on div "Janela de atendimento Grade de atendimento Capacidade Transportadoras Veículos …" at bounding box center [525, 243] width 1050 height 487
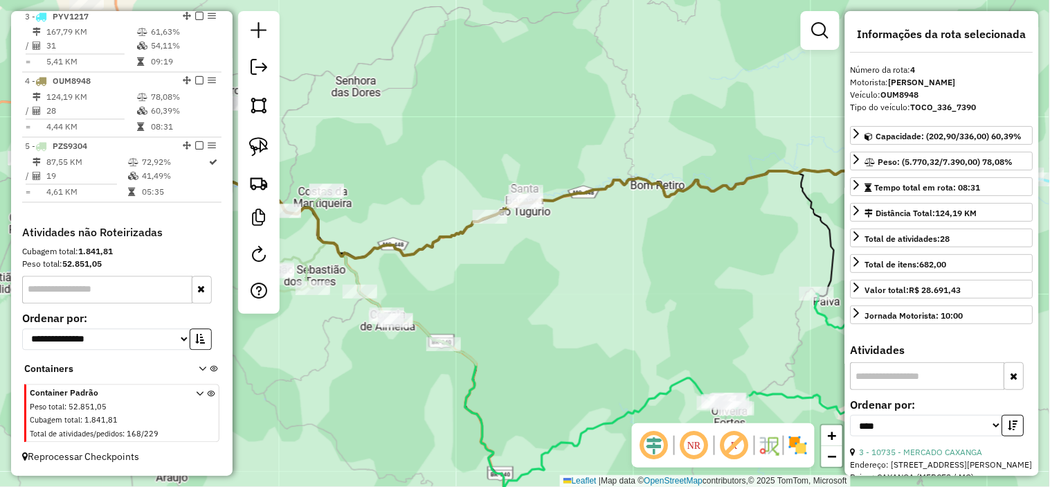
drag, startPoint x: 427, startPoint y: 176, endPoint x: 364, endPoint y: 153, distance: 67.0
click at [464, 167] on div "Janela de atendimento Grade de atendimento Capacidade Transportadoras Veículos …" at bounding box center [525, 243] width 1050 height 487
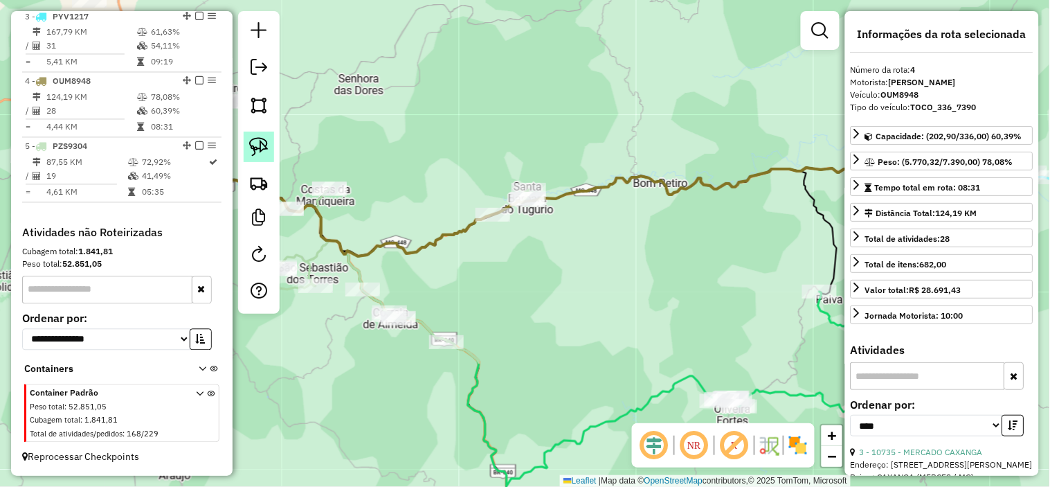
click at [271, 151] on link at bounding box center [259, 146] width 30 height 30
click at [278, 147] on div at bounding box center [259, 162] width 42 height 302
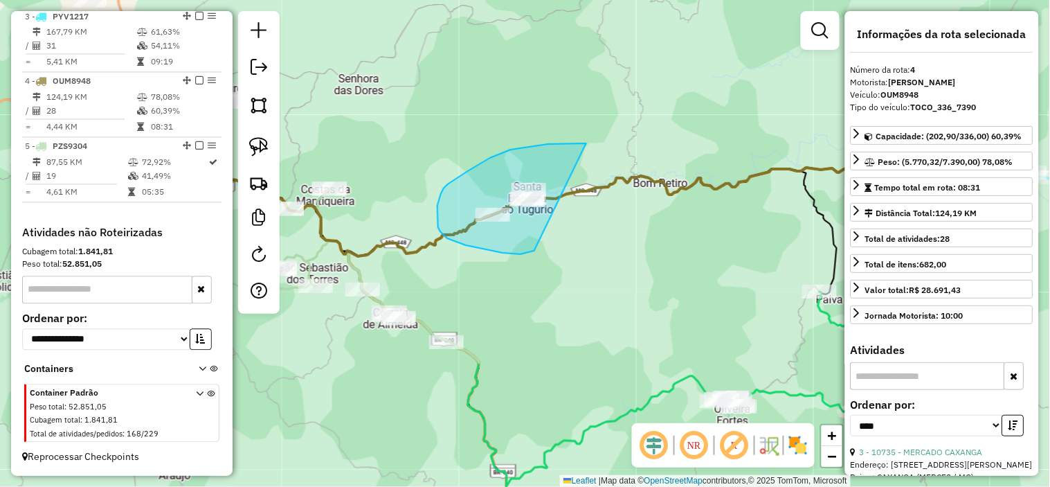
drag, startPoint x: 559, startPoint y: 143, endPoint x: 534, endPoint y: 251, distance: 110.1
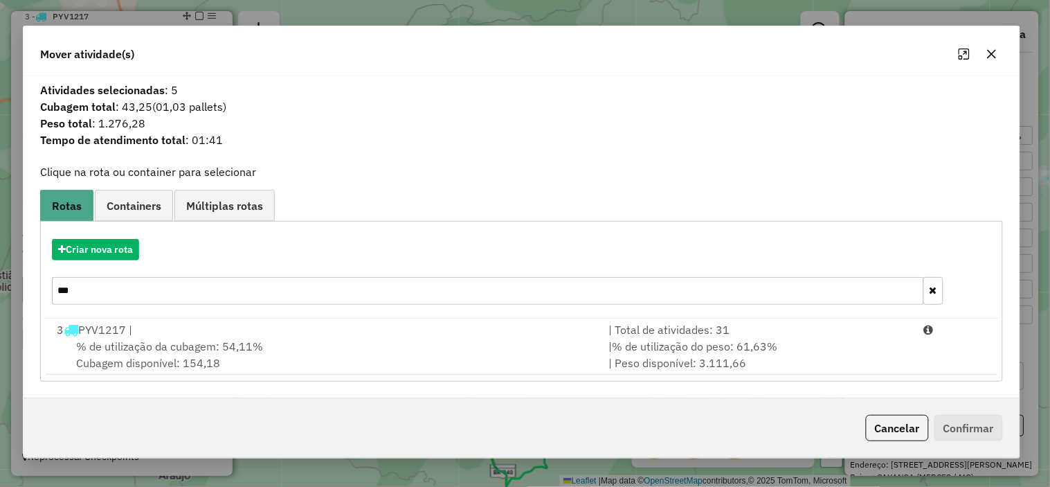
click at [1003, 59] on div "Mover atividade(s)" at bounding box center [522, 51] width 996 height 50
click at [995, 56] on icon "button" at bounding box center [990, 53] width 11 height 11
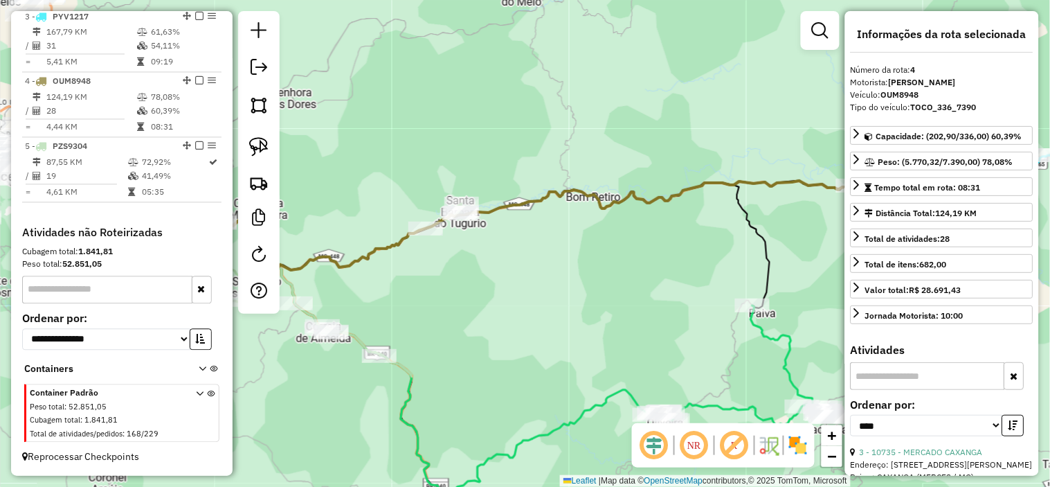
drag, startPoint x: 503, startPoint y: 134, endPoint x: 436, endPoint y: 149, distance: 68.7
click at [436, 149] on div "Janela de atendimento Grade de atendimento Capacidade Transportadoras Veículos …" at bounding box center [525, 243] width 1050 height 487
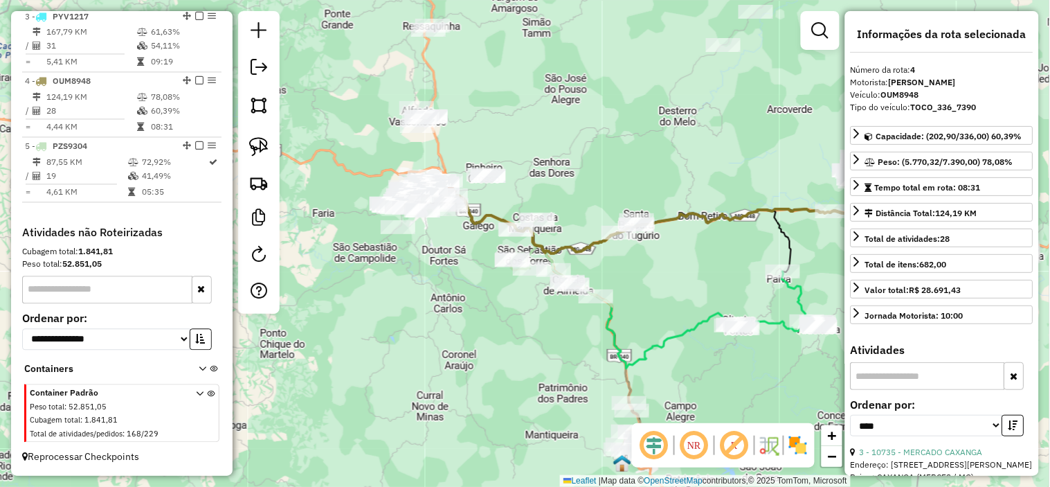
drag, startPoint x: 444, startPoint y: 150, endPoint x: 623, endPoint y: 198, distance: 185.5
click at [624, 196] on div "Janela de atendimento Grade de atendimento Capacidade Transportadoras Veículos …" at bounding box center [525, 243] width 1050 height 487
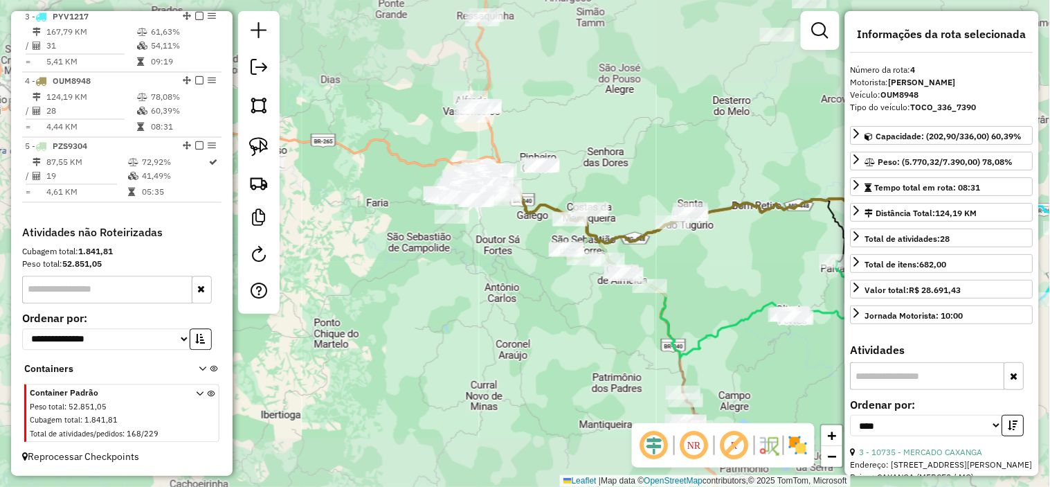
drag, startPoint x: 626, startPoint y: 158, endPoint x: 479, endPoint y: 196, distance: 151.6
click at [443, 208] on div "Janela de atendimento Grade de atendimento Capacidade Transportadoras Veículos …" at bounding box center [525, 243] width 1050 height 487
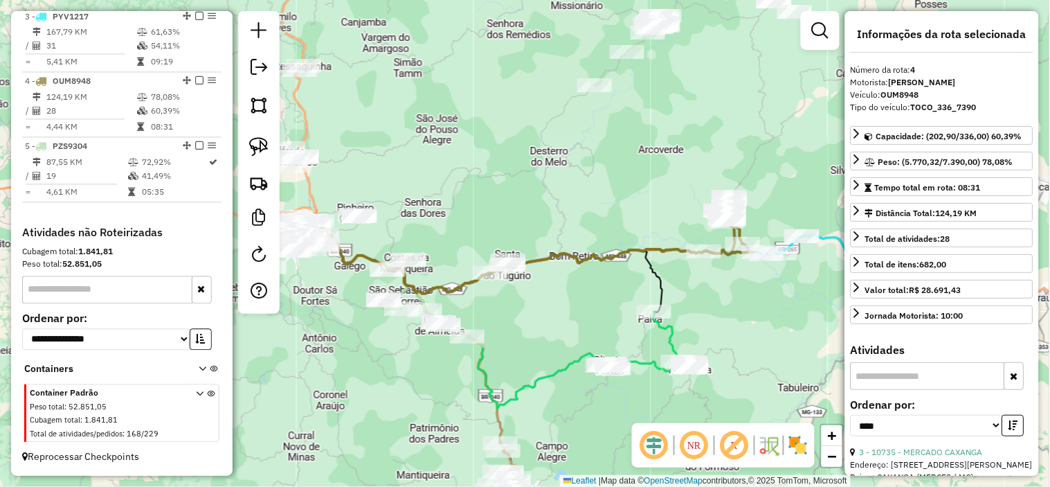
drag, startPoint x: 565, startPoint y: 141, endPoint x: 414, endPoint y: 260, distance: 191.7
click at [419, 258] on div "Janela de atendimento Grade de atendimento Capacidade Transportadoras Veículos …" at bounding box center [525, 243] width 1050 height 487
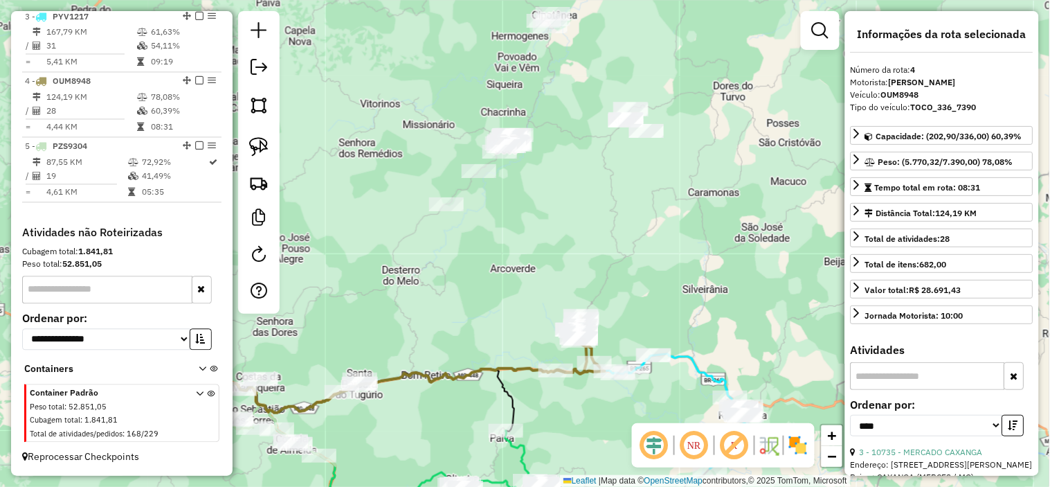
drag, startPoint x: 487, startPoint y: 209, endPoint x: 441, endPoint y: 252, distance: 62.7
click at [442, 251] on div "Janela de atendimento Grade de atendimento Capacidade Transportadoras Veículos …" at bounding box center [525, 243] width 1050 height 487
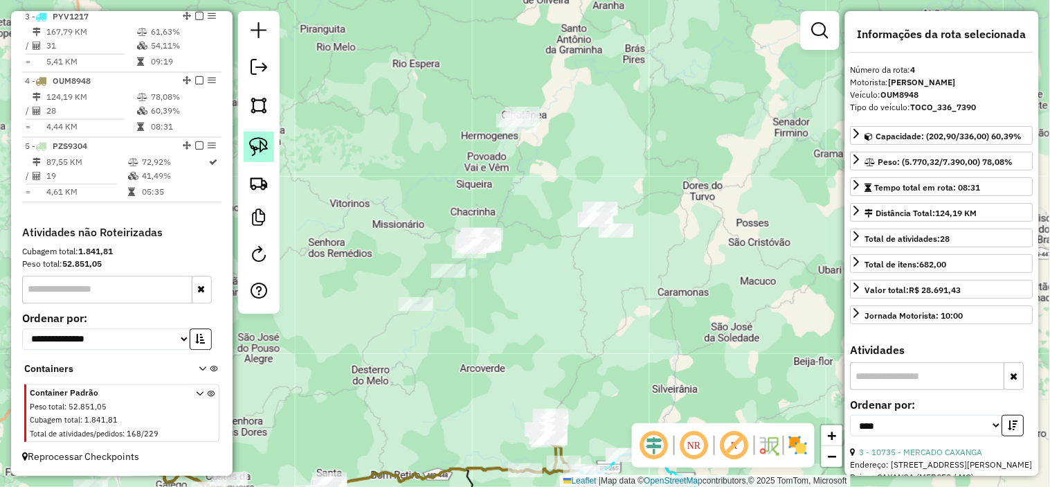
click at [266, 146] on img at bounding box center [258, 146] width 19 height 19
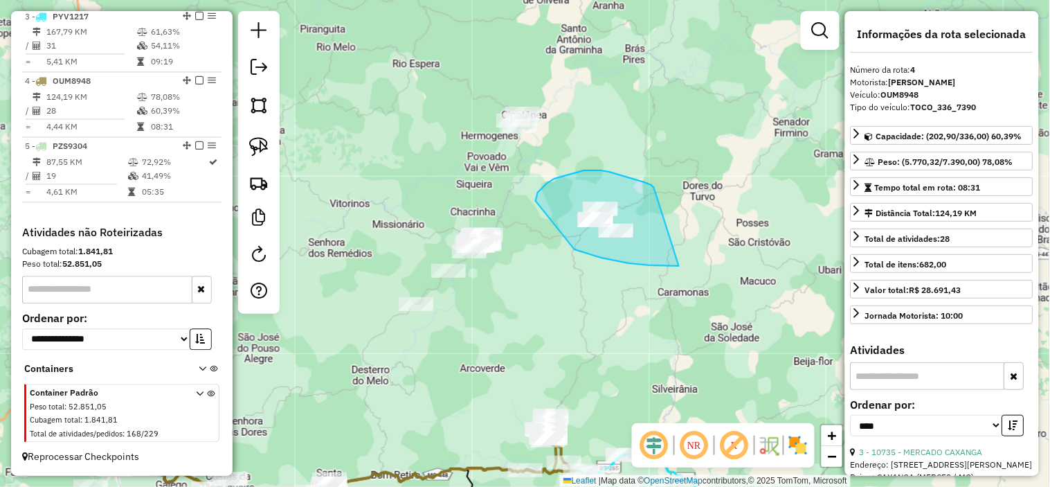
drag, startPoint x: 620, startPoint y: 174, endPoint x: 680, endPoint y: 266, distance: 109.0
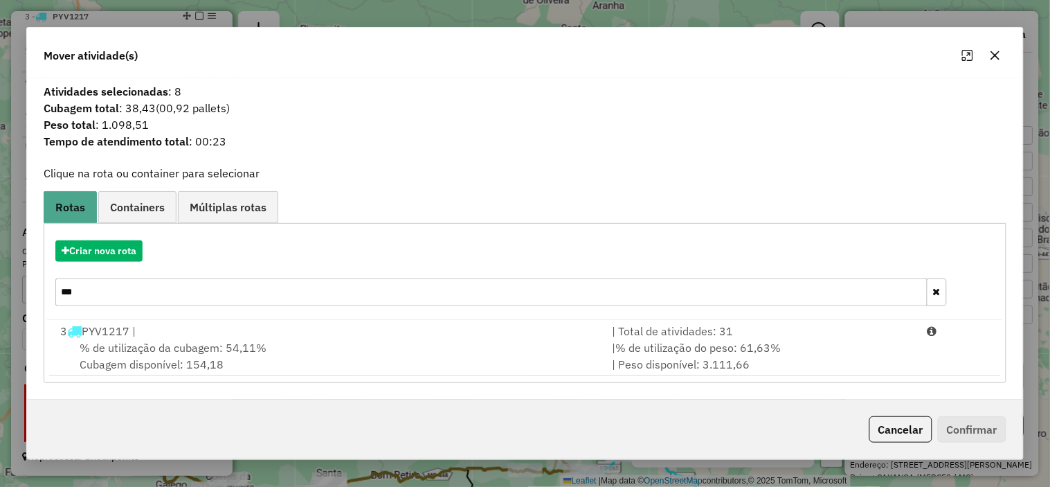
click at [163, 281] on input "***" at bounding box center [491, 292] width 872 height 28
click at [140, 266] on div "Criar nova rota ***" at bounding box center [525, 275] width 956 height 90
click at [137, 261] on div "Criar nova rota ***" at bounding box center [525, 275] width 956 height 90
click at [125, 243] on button "Criar nova rota" at bounding box center [98, 250] width 87 height 21
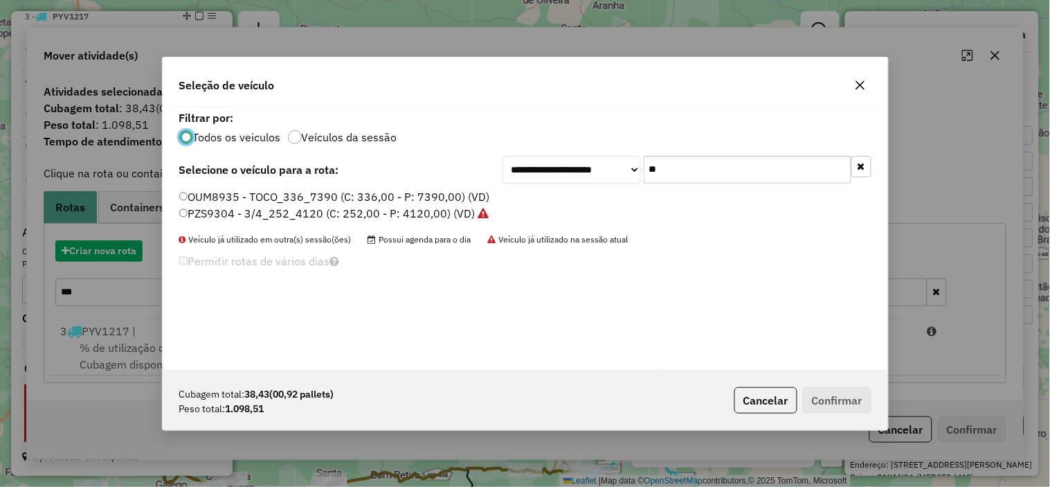
scroll to position [8, 3]
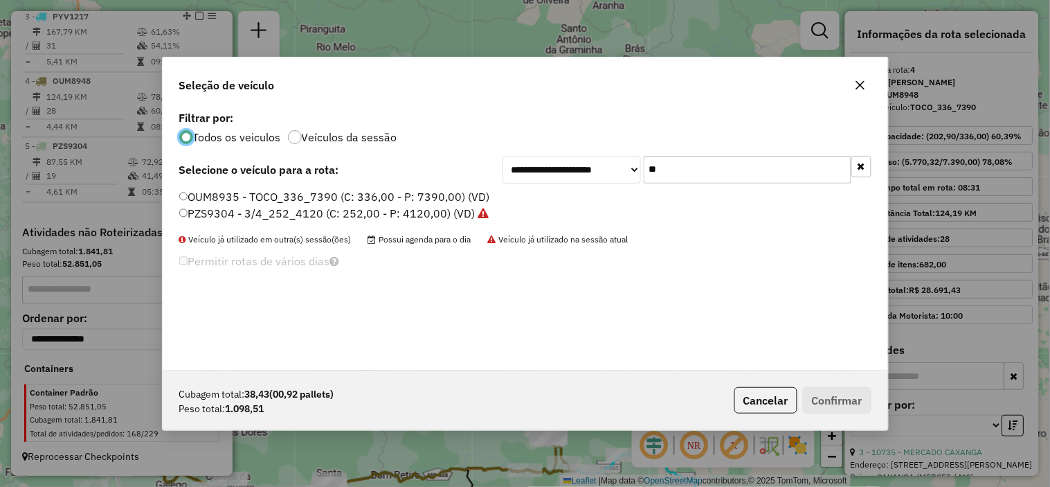
click at [718, 180] on input "**" at bounding box center [748, 170] width 208 height 28
click at [714, 176] on input "**" at bounding box center [748, 170] width 208 height 28
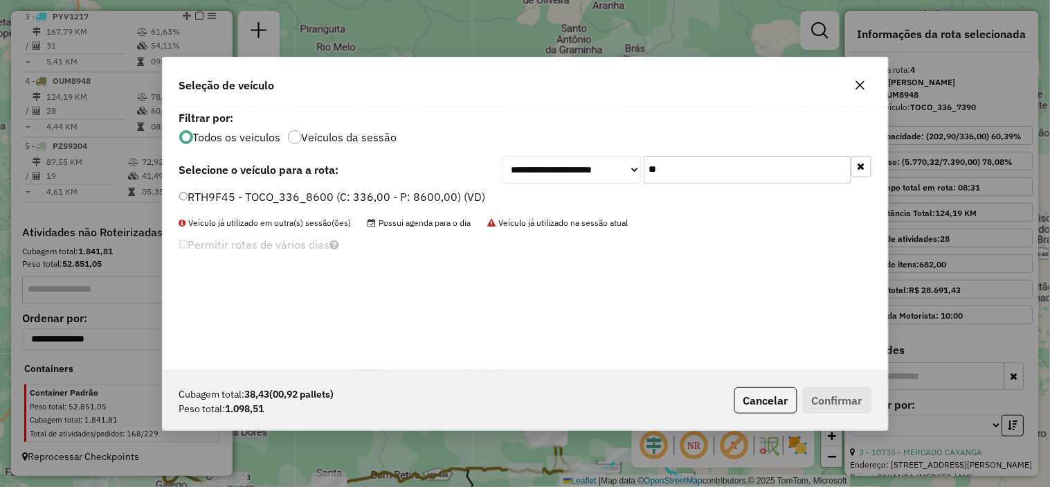
type input "**"
click at [451, 198] on label "RTH9F45 - TOCO_336_8600 (C: 336,00 - P: 8600,00) (VD)" at bounding box center [332, 196] width 307 height 17
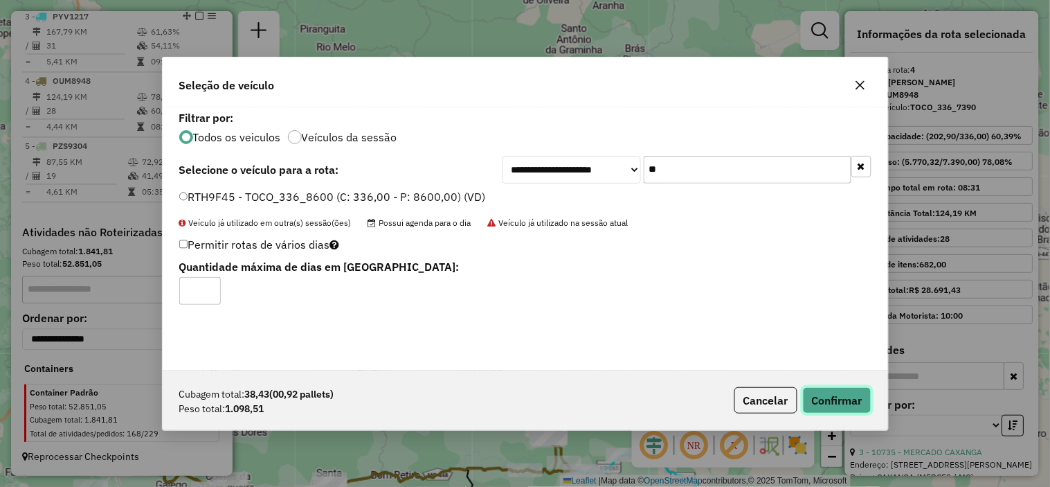
click at [842, 390] on button "Confirmar" at bounding box center [837, 400] width 69 height 26
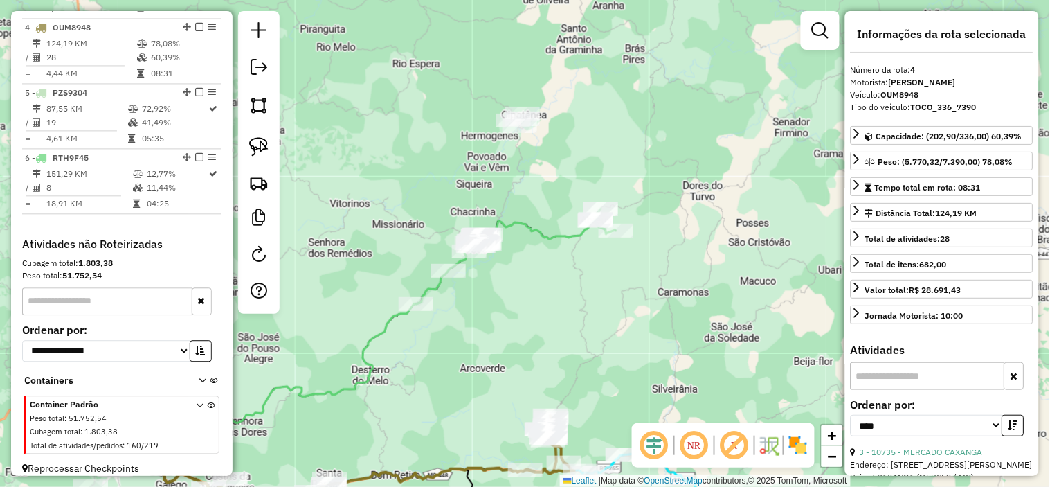
scroll to position [730, 0]
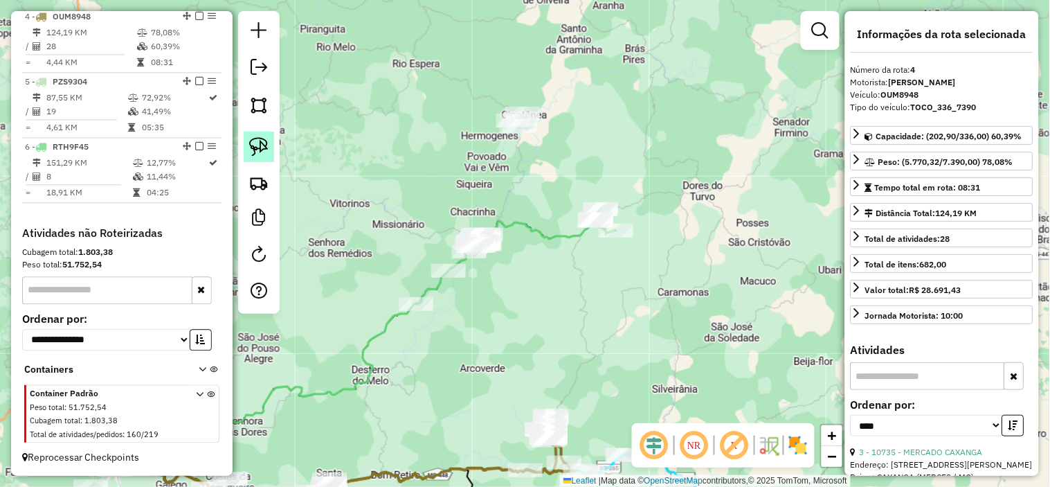
click at [250, 145] on img at bounding box center [258, 146] width 19 height 19
drag, startPoint x: 250, startPoint y: 145, endPoint x: 565, endPoint y: 92, distance: 319.4
click at [251, 144] on img at bounding box center [258, 146] width 19 height 19
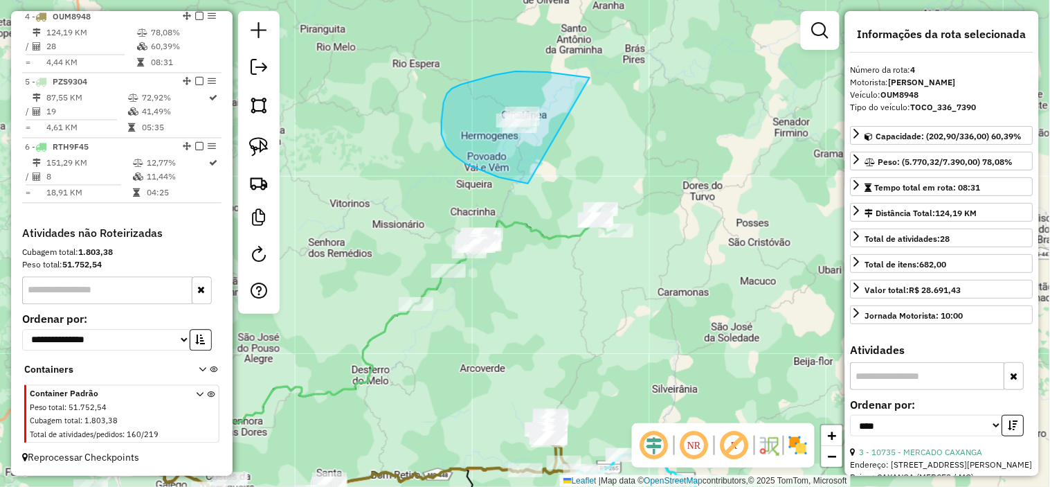
drag, startPoint x: 486, startPoint y: 78, endPoint x: 586, endPoint y: 156, distance: 127.6
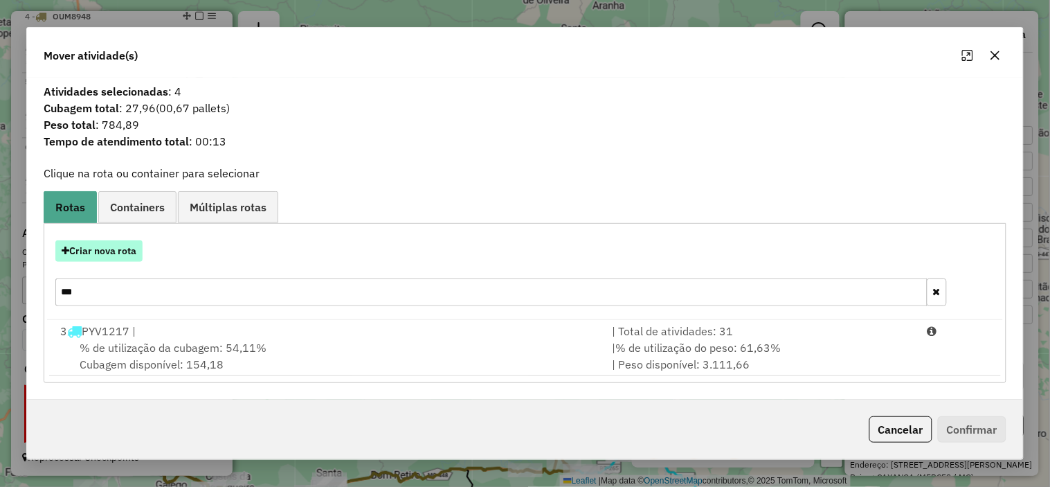
click at [102, 252] on button "Criar nova rota" at bounding box center [98, 250] width 87 height 21
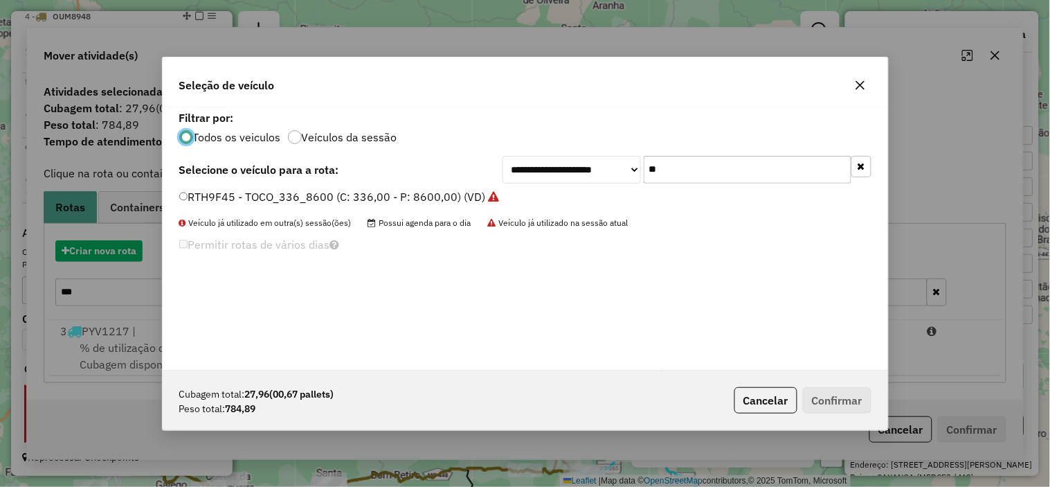
scroll to position [8, 3]
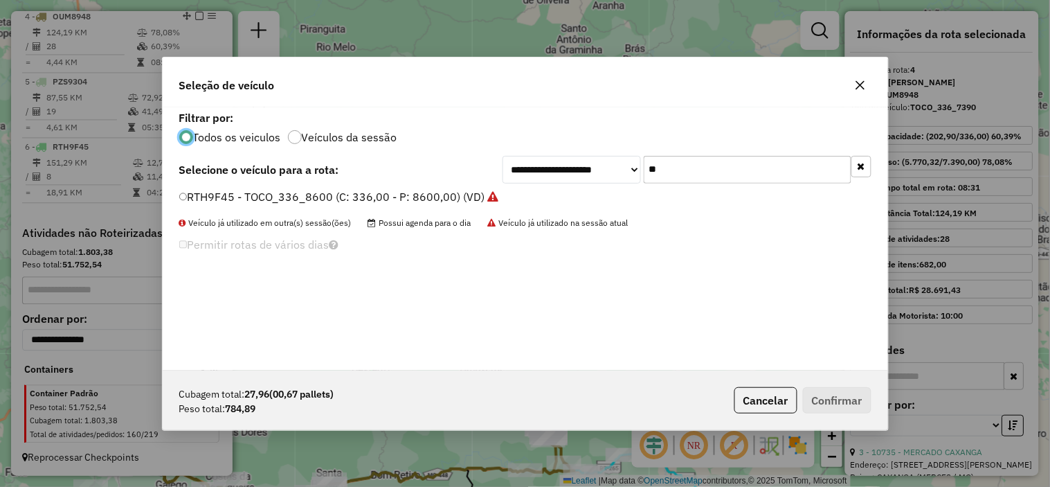
click at [760, 168] on input "**" at bounding box center [748, 170] width 208 height 28
click at [760, 167] on input "**" at bounding box center [748, 170] width 208 height 28
type input "****"
click at [445, 194] on label "TRM1008 - TOCO_336_8330 (C: 336,00 - P: 8330,00) (VD)" at bounding box center [333, 196] width 309 height 17
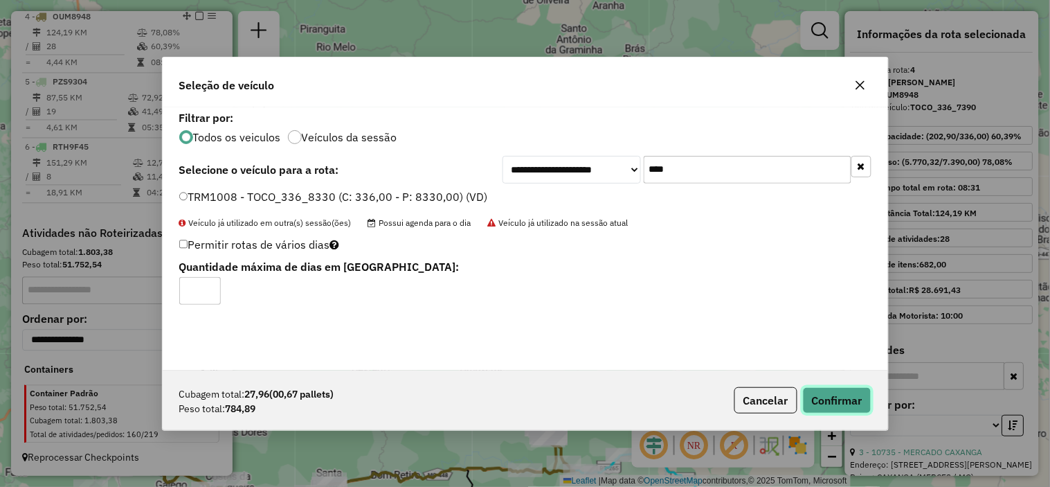
click at [831, 394] on button "Confirmar" at bounding box center [837, 400] width 69 height 26
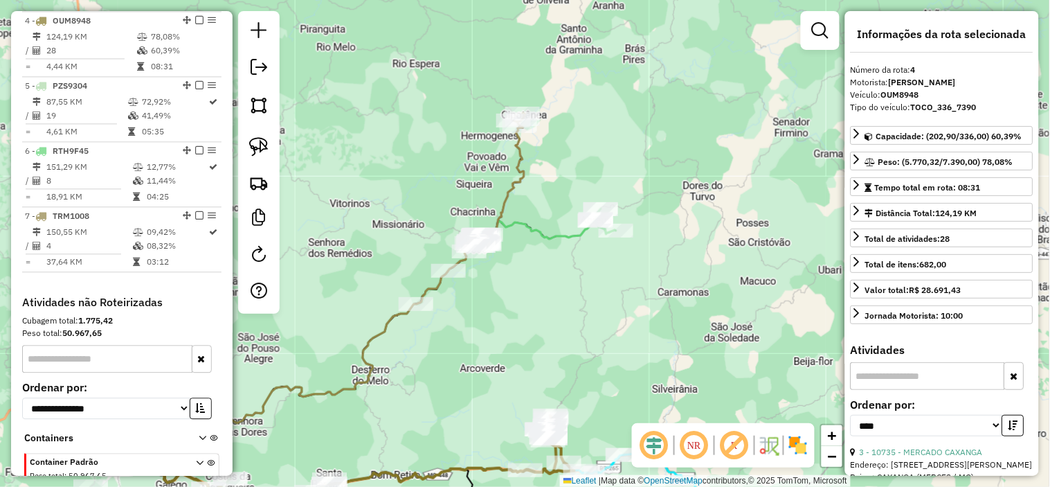
scroll to position [730, 0]
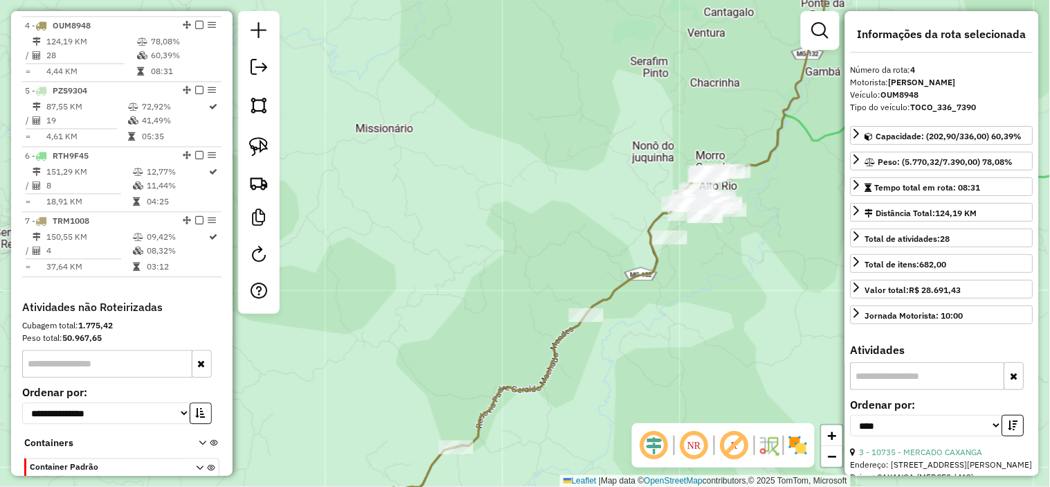
drag, startPoint x: 729, startPoint y: 245, endPoint x: 655, endPoint y: 272, distance: 78.2
click at [669, 282] on div "Janela de atendimento Grade de atendimento Capacidade Transportadoras Veículos …" at bounding box center [525, 243] width 1050 height 487
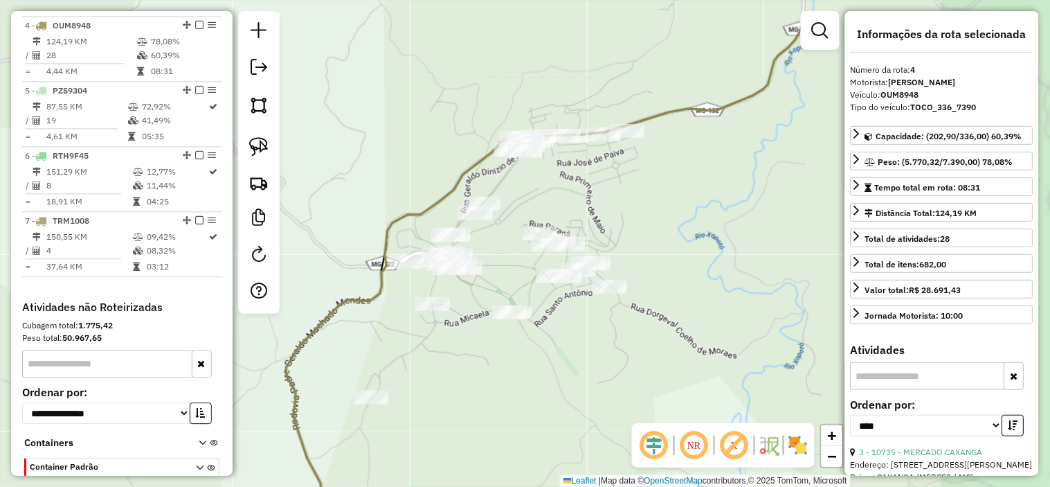
drag, startPoint x: 653, startPoint y: 291, endPoint x: 545, endPoint y: 343, distance: 119.5
click at [545, 343] on div "Janela de atendimento Grade de atendimento Capacidade Transportadoras Veículos …" at bounding box center [525, 243] width 1050 height 487
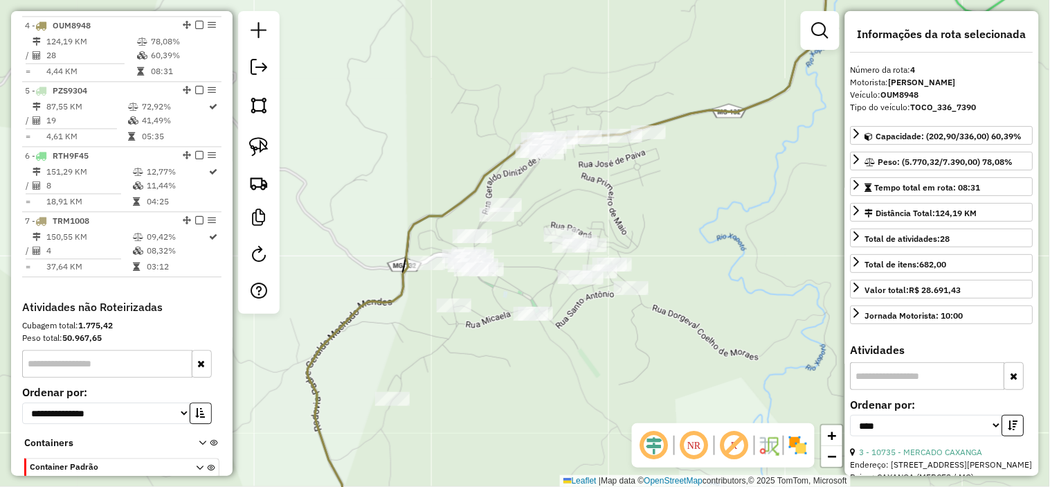
drag, startPoint x: 572, startPoint y: 341, endPoint x: 588, endPoint y: 331, distance: 19.0
click at [583, 335] on div "Janela de atendimento Grade de atendimento Capacidade Transportadoras Veículos …" at bounding box center [525, 243] width 1050 height 487
drag, startPoint x: 572, startPoint y: 402, endPoint x: 591, endPoint y: 315, distance: 89.3
click at [591, 320] on div "Janela de atendimento Grade de atendimento Capacidade Transportadoras Veículos …" at bounding box center [525, 243] width 1050 height 487
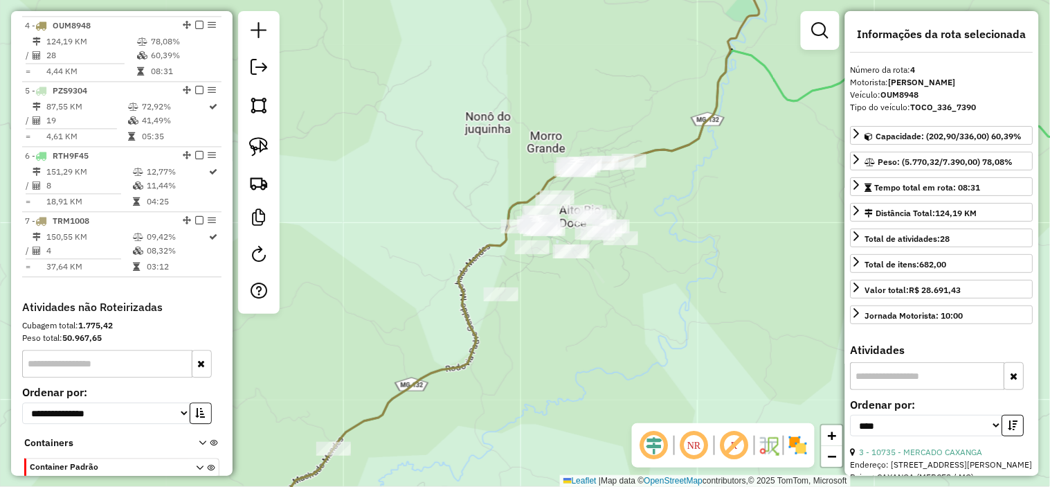
drag, startPoint x: 608, startPoint y: 323, endPoint x: 589, endPoint y: 311, distance: 22.1
click at [597, 347] on div "Janela de atendimento Grade de atendimento Capacidade Transportadoras Veículos …" at bounding box center [525, 243] width 1050 height 487
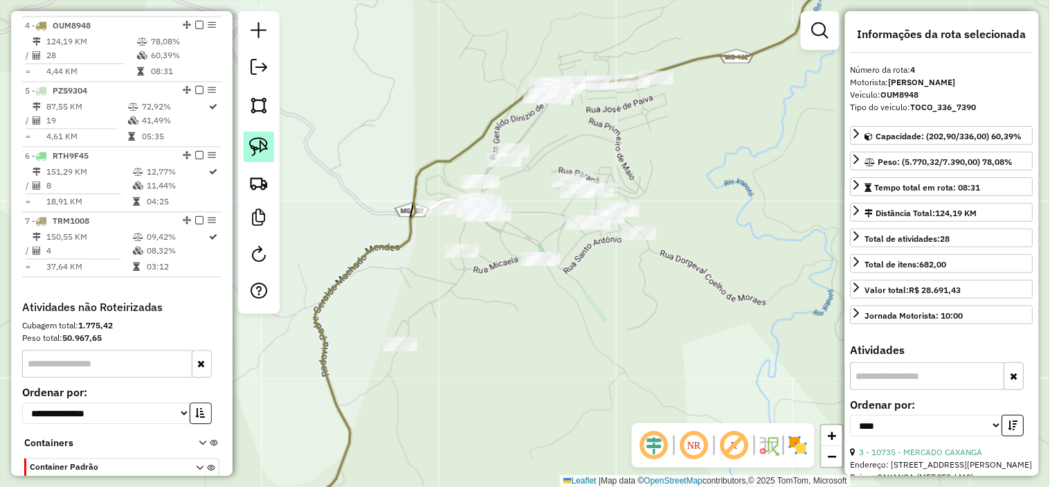
click at [254, 149] on img at bounding box center [258, 146] width 19 height 19
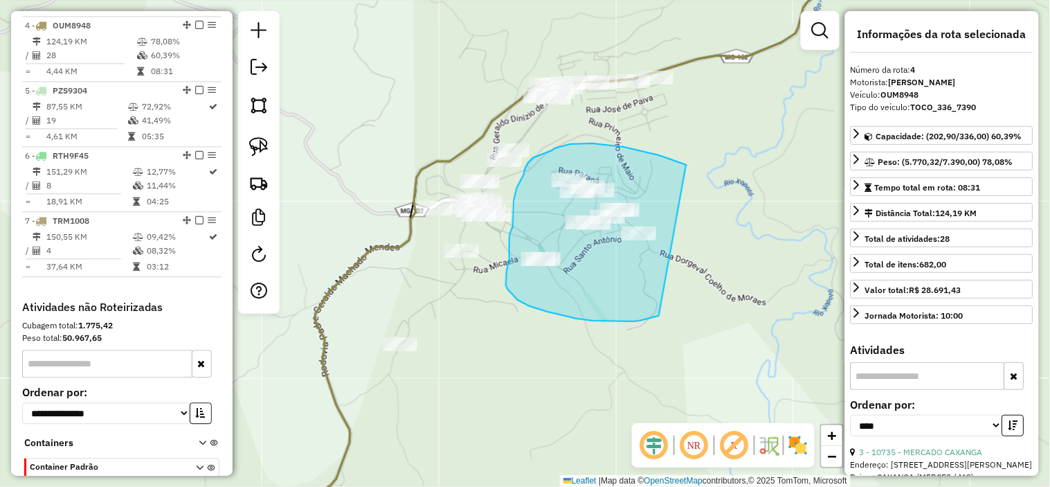
drag, startPoint x: 659, startPoint y: 155, endPoint x: 662, endPoint y: 312, distance: 157.1
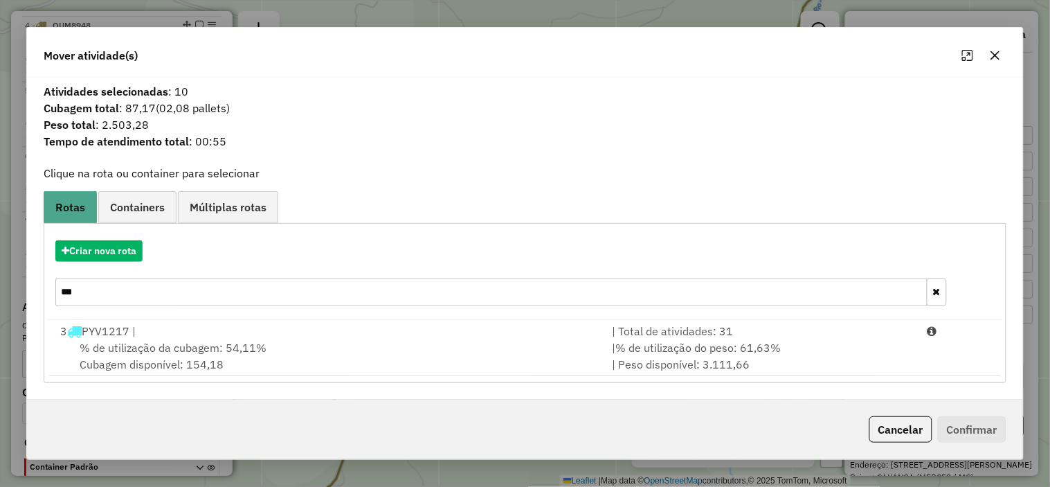
click at [172, 299] on input "***" at bounding box center [491, 292] width 872 height 28
click at [171, 298] on input "***" at bounding box center [491, 292] width 872 height 28
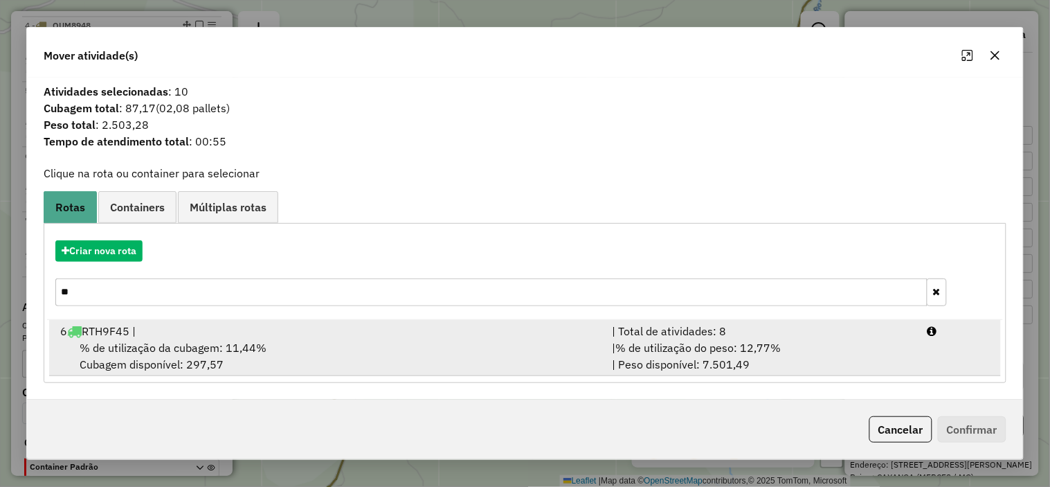
type input "**"
click at [508, 339] on div "% de utilização da cubagem: 11,44% Cubagem disponível: 297,57" at bounding box center [328, 355] width 552 height 33
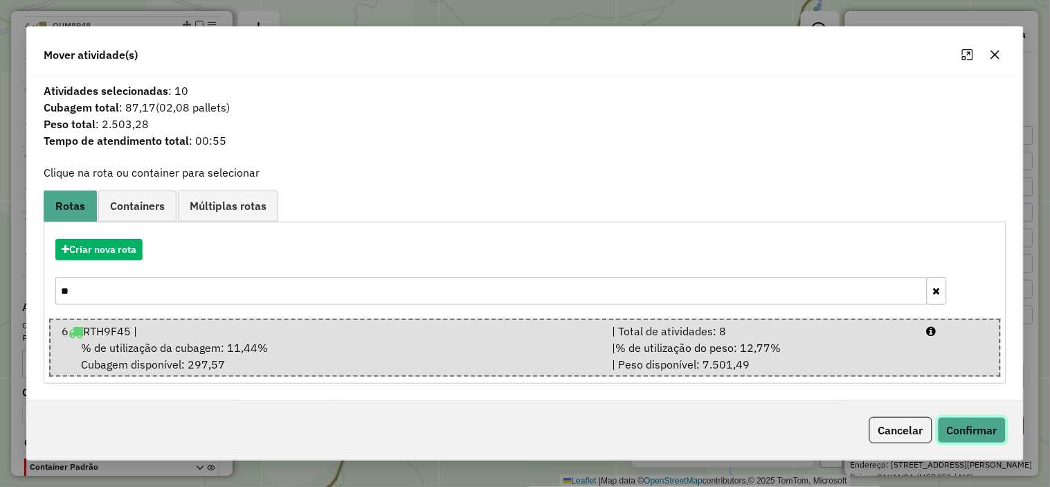
click at [992, 425] on button "Confirmar" at bounding box center [972, 430] width 69 height 26
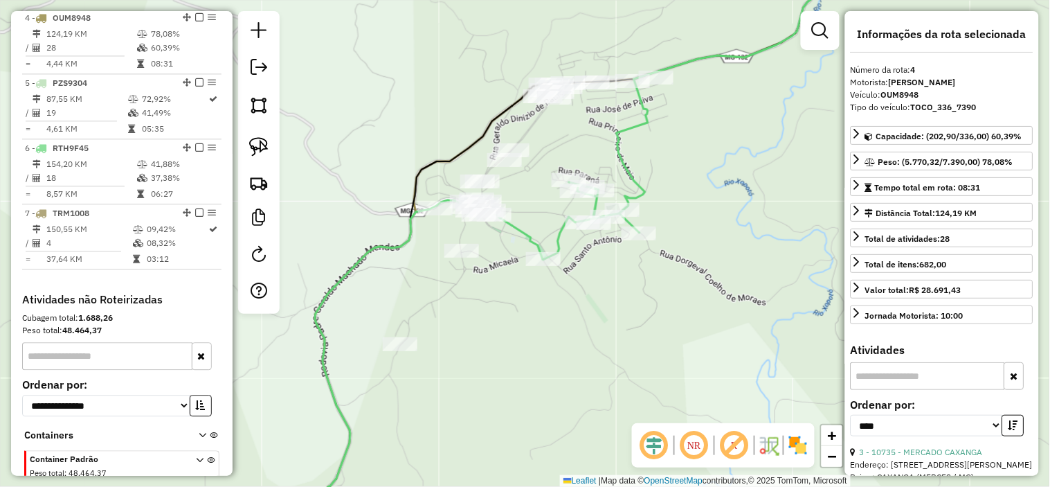
scroll to position [747, 0]
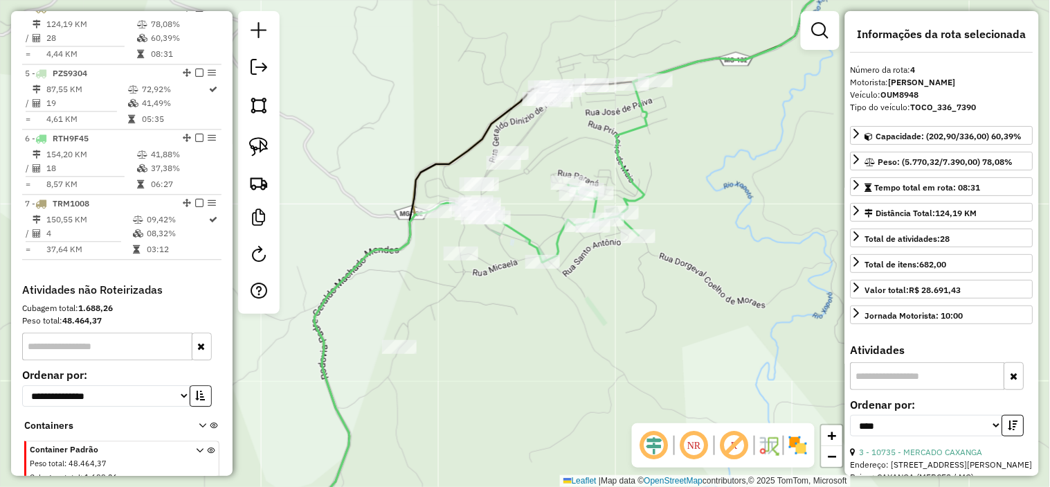
drag, startPoint x: 723, startPoint y: 198, endPoint x: 632, endPoint y: 245, distance: 102.8
click at [649, 244] on div "Janela de atendimento Grade de atendimento Capacidade Transportadoras Veículos …" at bounding box center [525, 243] width 1050 height 487
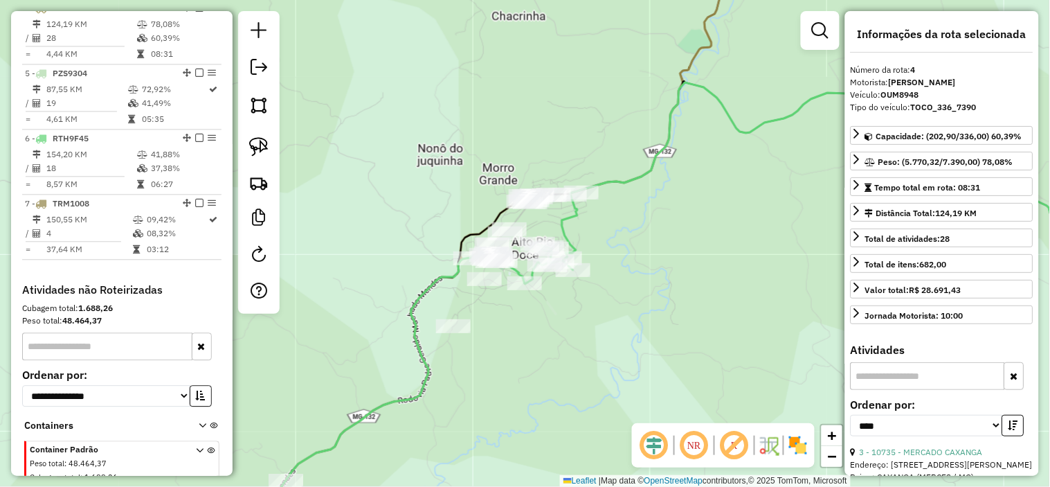
click at [562, 228] on icon at bounding box center [840, 182] width 631 height 201
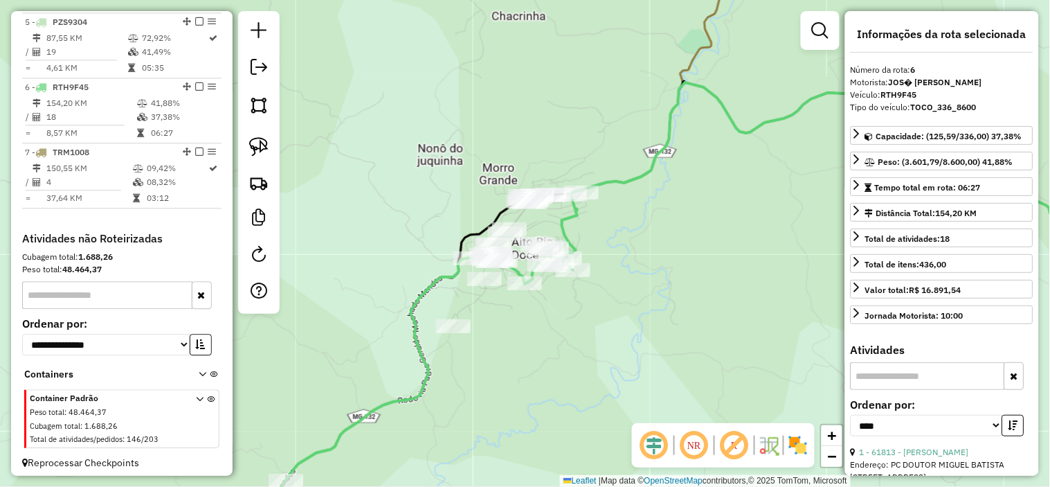
scroll to position [815, 0]
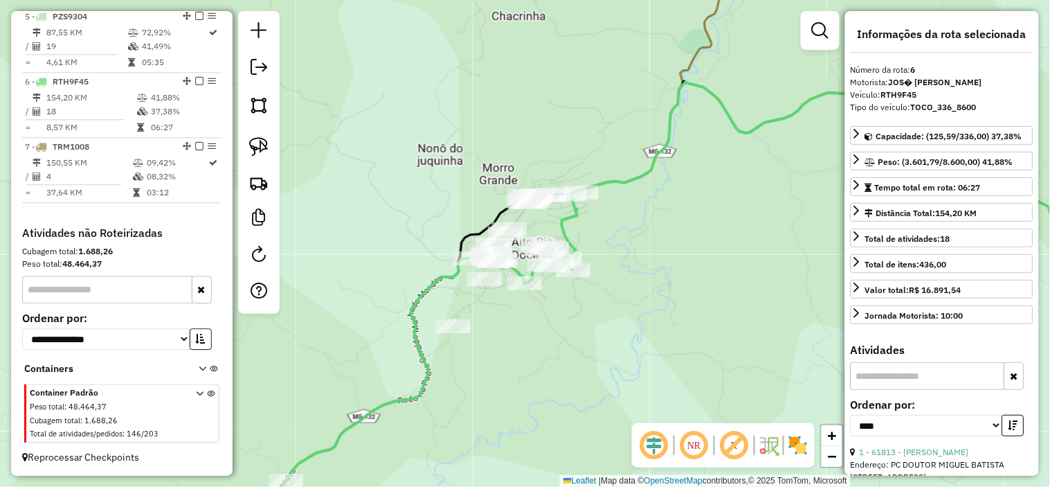
drag, startPoint x: 617, startPoint y: 223, endPoint x: 485, endPoint y: 224, distance: 132.2
click at [485, 224] on div "Janela de atendimento Grade de atendimento Capacidade Transportadoras Veículos …" at bounding box center [525, 243] width 1050 height 487
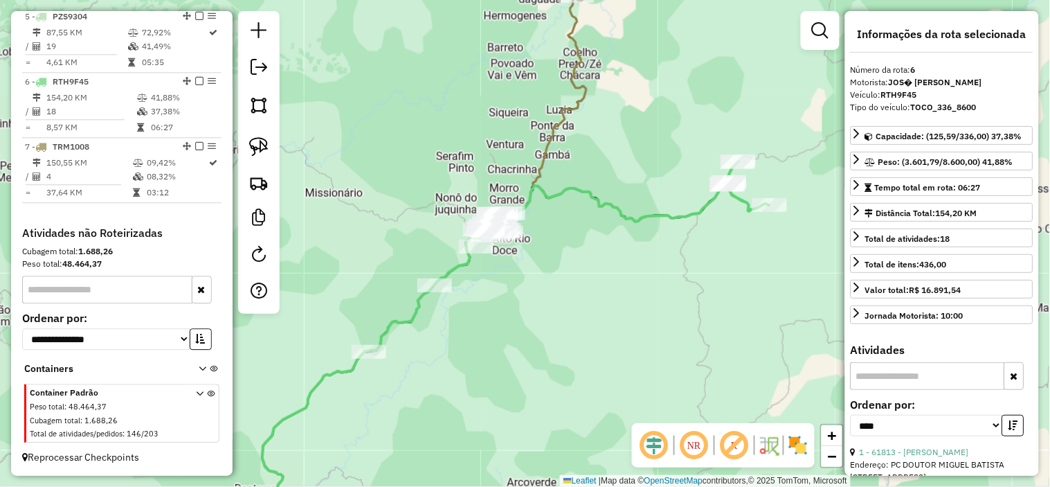
click at [543, 161] on icon at bounding box center [330, 266] width 511 height 540
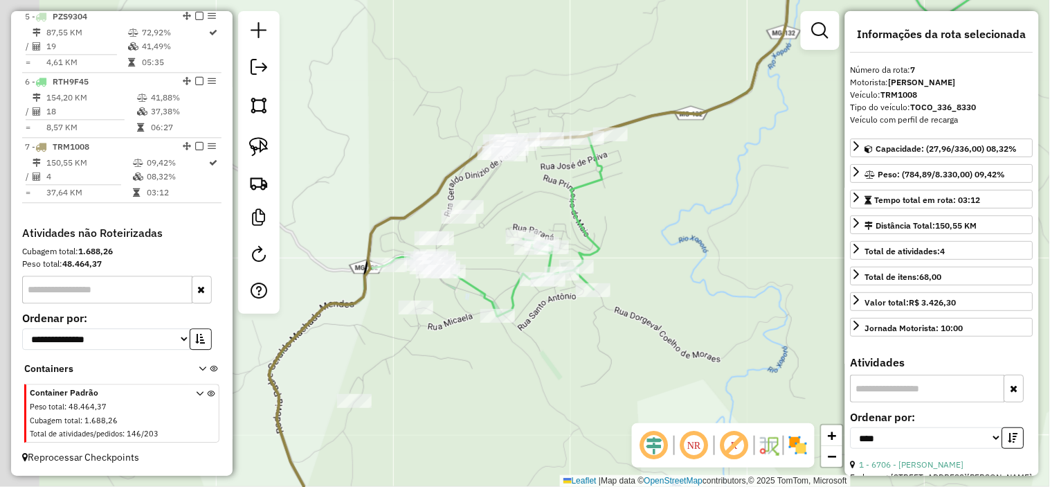
drag, startPoint x: 628, startPoint y: 223, endPoint x: 671, endPoint y: 195, distance: 51.6
click at [675, 197] on div "Janela de atendimento Grade de atendimento Capacidade Transportadoras Veículos …" at bounding box center [525, 243] width 1050 height 487
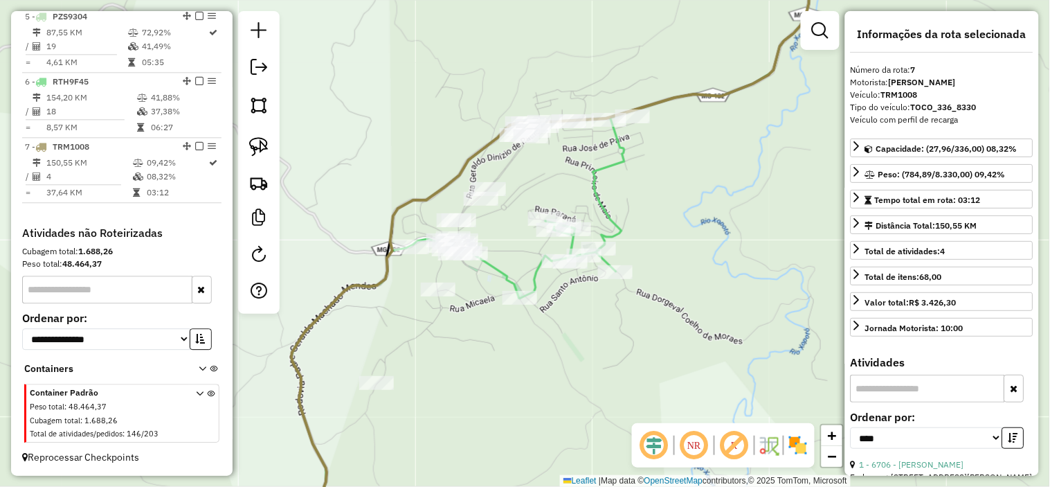
click at [507, 203] on div "Janela de atendimento Grade de atendimento Capacidade Transportadoras Veículos …" at bounding box center [525, 243] width 1050 height 487
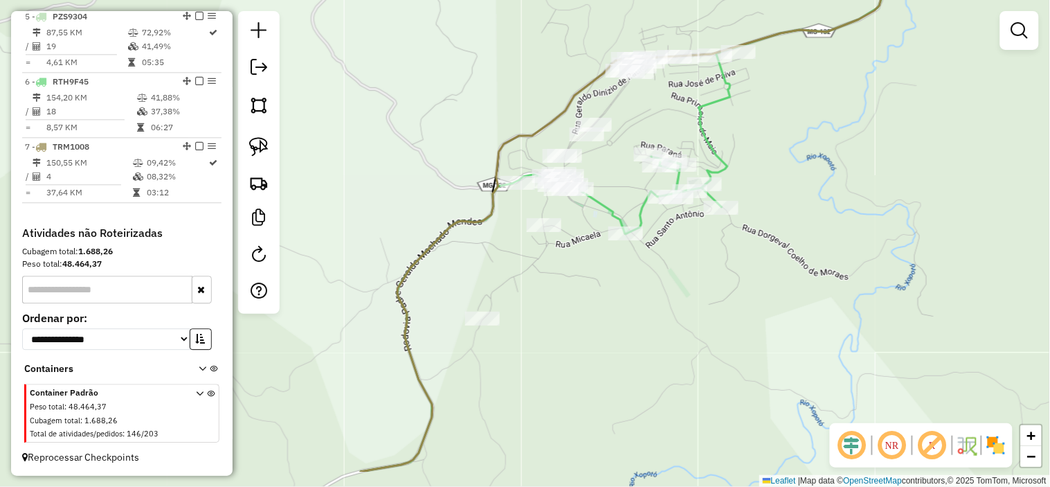
drag, startPoint x: 389, startPoint y: 188, endPoint x: 521, endPoint y: 109, distance: 153.9
click at [515, 113] on div "Janela de atendimento Grade de atendimento Capacidade Transportadoras Veículos …" at bounding box center [525, 243] width 1050 height 487
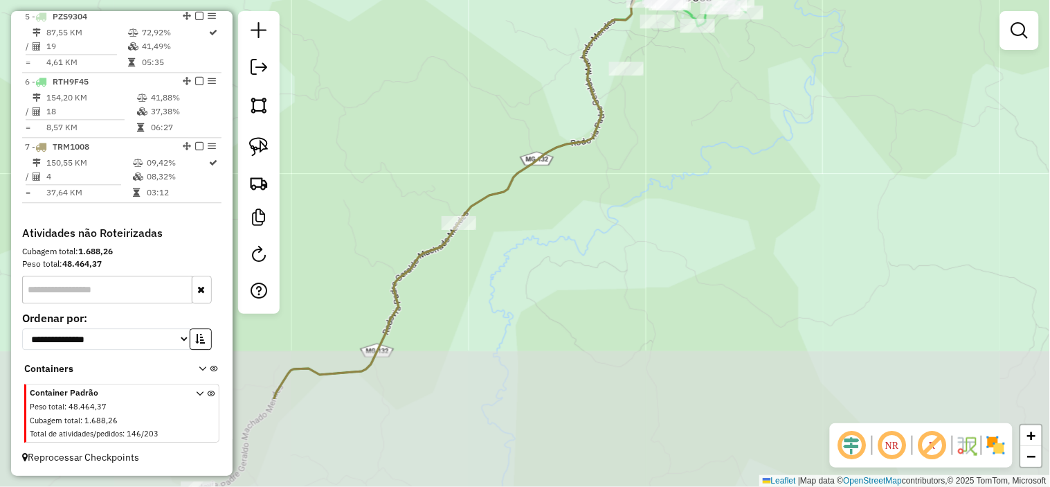
drag, startPoint x: 469, startPoint y: 189, endPoint x: 586, endPoint y: 37, distance: 192.4
click at [583, 40] on div "Janela de atendimento Grade de atendimento Capacidade Transportadoras Veículos …" at bounding box center [525, 243] width 1050 height 487
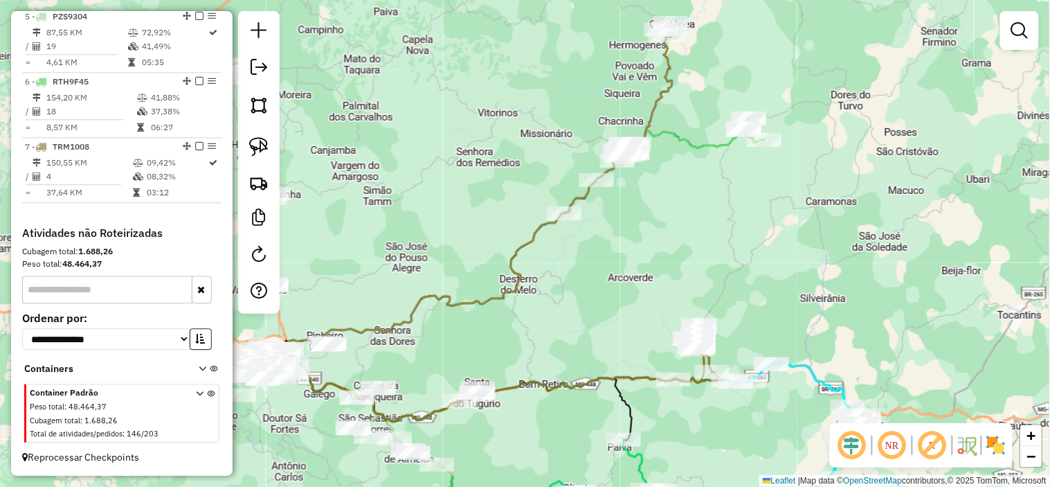
drag, startPoint x: 590, startPoint y: 138, endPoint x: 662, endPoint y: 107, distance: 79.3
click at [606, 224] on div "Janela de atendimento Grade de atendimento Capacidade Transportadoras Veículos …" at bounding box center [525, 243] width 1050 height 487
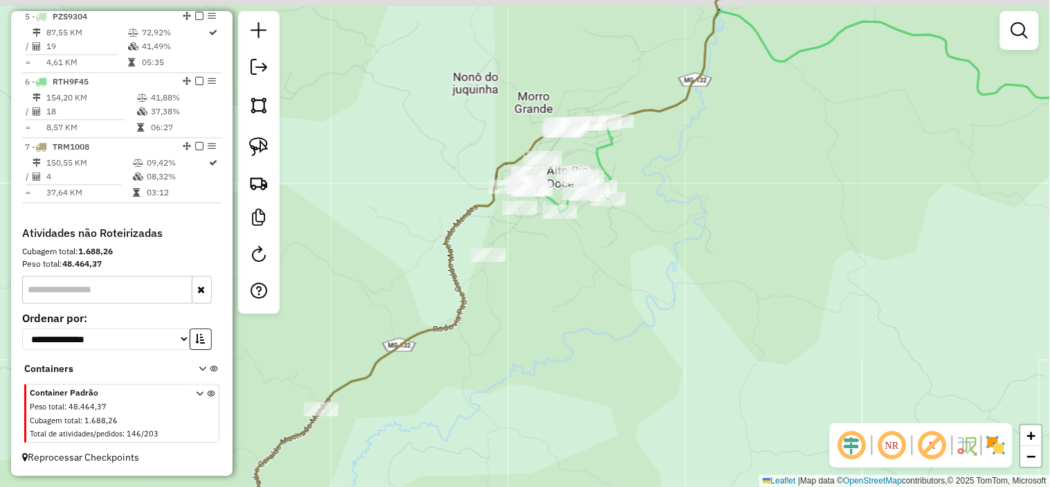
drag, startPoint x: 673, startPoint y: 135, endPoint x: 676, endPoint y: 152, distance: 17.5
click at [676, 152] on div "Janela de atendimento Grade de atendimento Capacidade Transportadoras Veículos …" at bounding box center [525, 243] width 1050 height 487
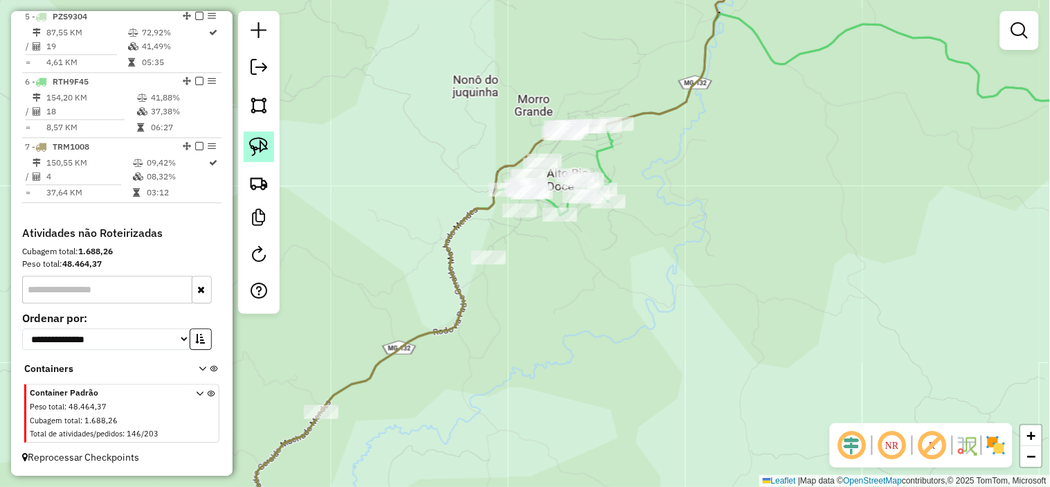
click at [257, 141] on img at bounding box center [258, 146] width 19 height 19
click at [259, 142] on img at bounding box center [258, 146] width 19 height 19
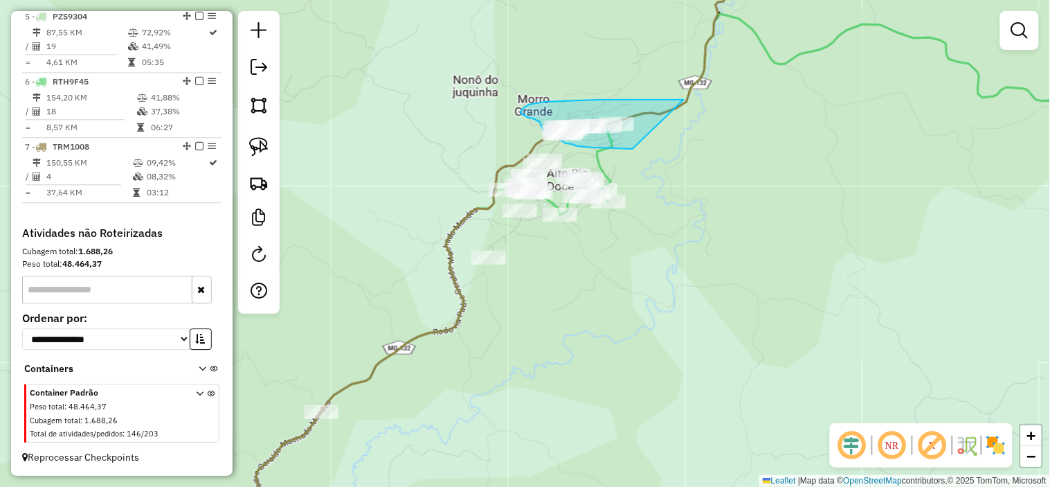
drag, startPoint x: 642, startPoint y: 100, endPoint x: 633, endPoint y: 147, distance: 48.7
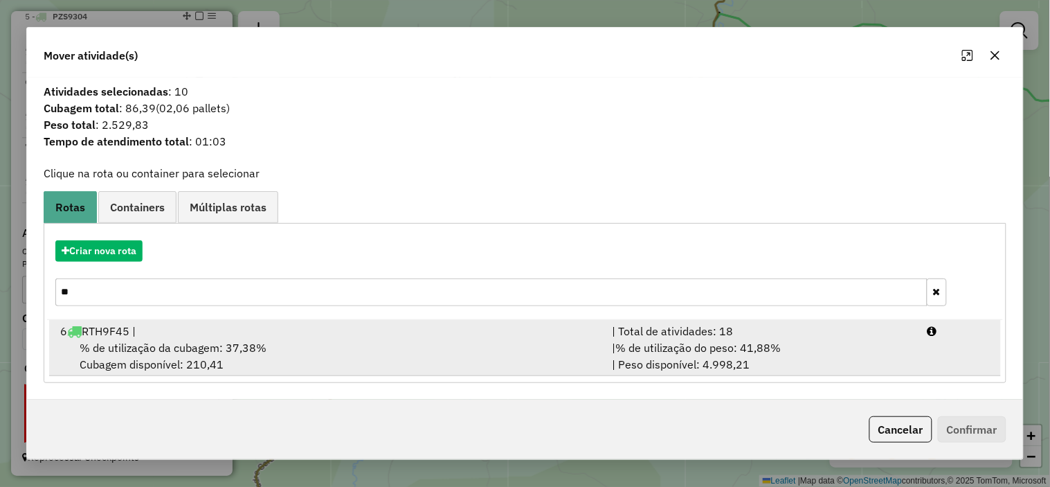
click at [219, 321] on li "6 RTH9F45 | | Total de atividades: 18 % de utilização da cubagem: 37,38% Cubage…" at bounding box center [525, 348] width 952 height 56
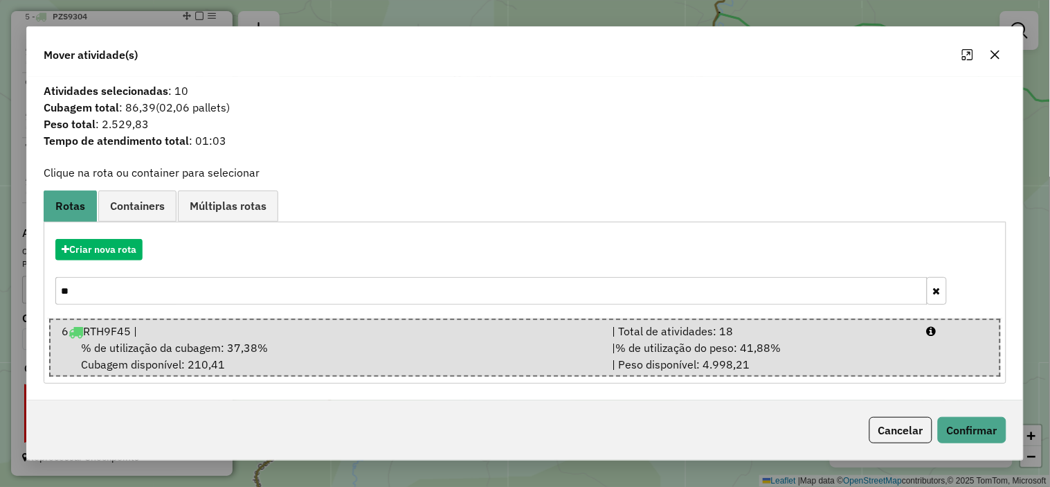
click at [965, 413] on div "Cancelar Confirmar" at bounding box center [525, 430] width 996 height 60
click at [970, 419] on button "Confirmar" at bounding box center [972, 430] width 69 height 26
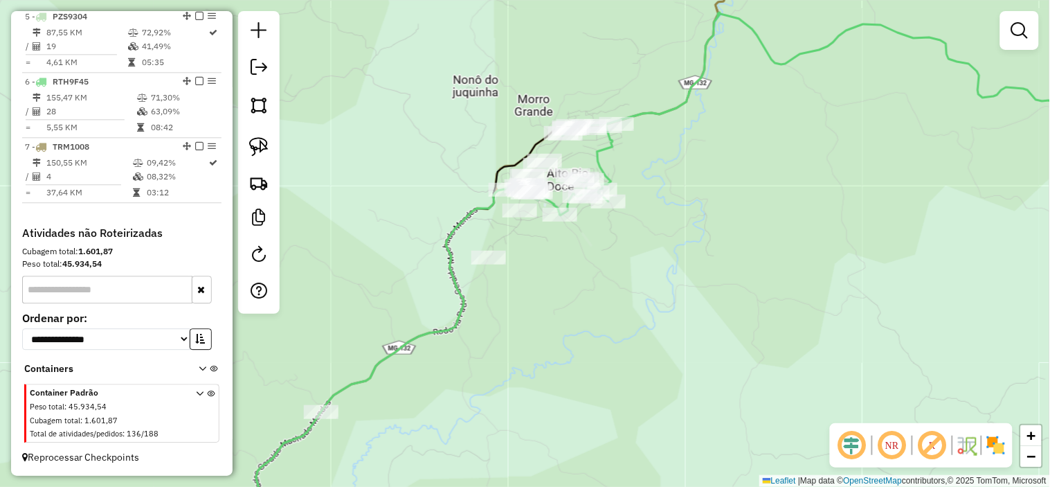
click at [603, 145] on icon at bounding box center [858, 113] width 596 height 203
select select "*********"
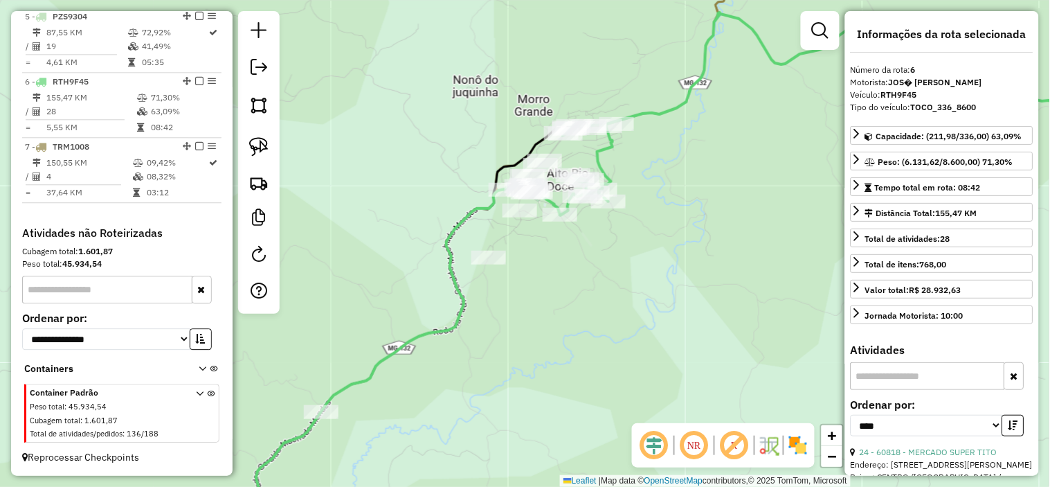
drag, startPoint x: 690, startPoint y: 154, endPoint x: 644, endPoint y: 161, distance: 46.1
click at [642, 160] on div "Janela de atendimento Grade de atendimento Capacidade Transportadoras Veículos …" at bounding box center [525, 243] width 1050 height 487
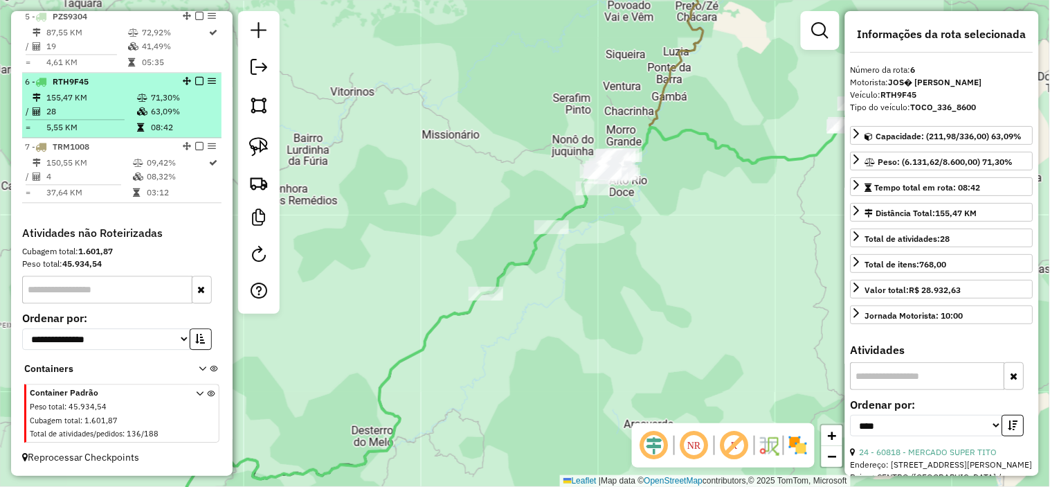
click at [195, 80] on em at bounding box center [199, 81] width 8 height 8
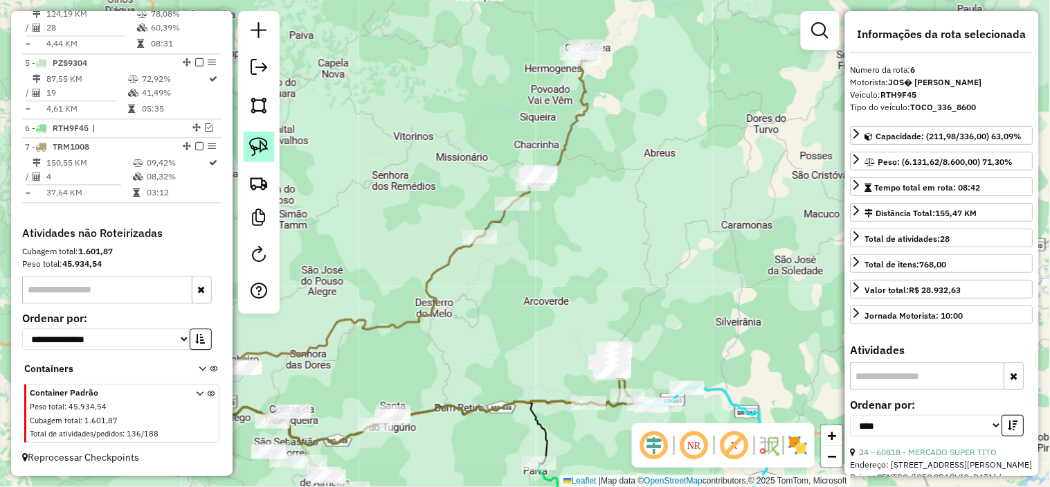
click at [260, 147] on img at bounding box center [258, 146] width 19 height 19
drag, startPoint x: 260, startPoint y: 147, endPoint x: 271, endPoint y: 147, distance: 11.8
click at [261, 147] on img at bounding box center [258, 146] width 19 height 19
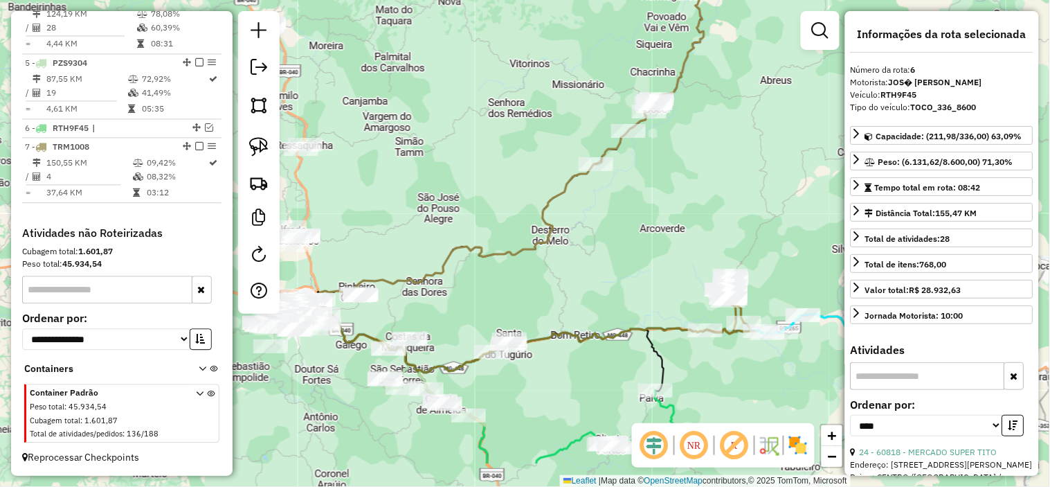
drag, startPoint x: 415, startPoint y: 216, endPoint x: 534, endPoint y: 136, distance: 143.2
click at [534, 136] on div "Janela de atendimento Grade de atendimento Capacidade Transportadoras Veículos …" at bounding box center [525, 243] width 1050 height 487
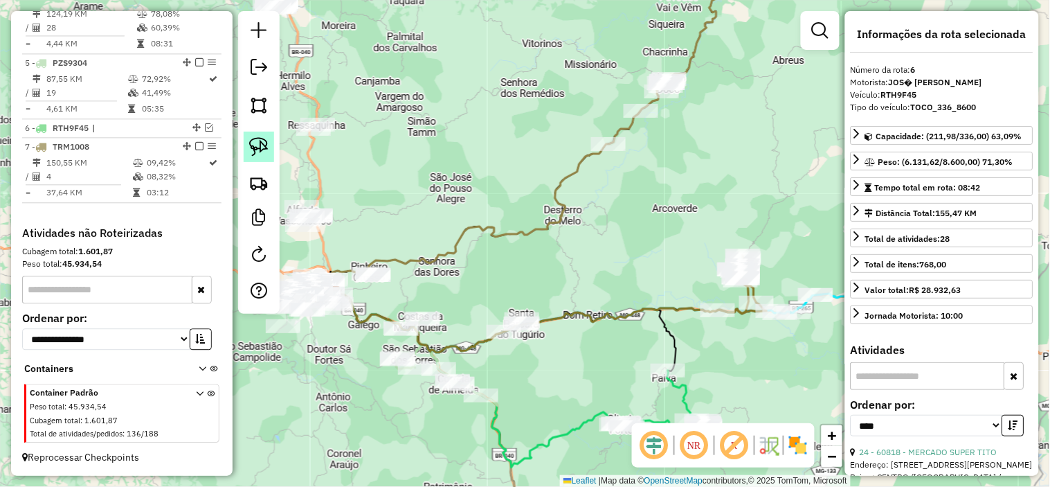
click at [260, 150] on img at bounding box center [258, 146] width 19 height 19
drag, startPoint x: 260, startPoint y: 150, endPoint x: 727, endPoint y: 73, distance: 474.1
click at [260, 149] on img at bounding box center [258, 146] width 19 height 19
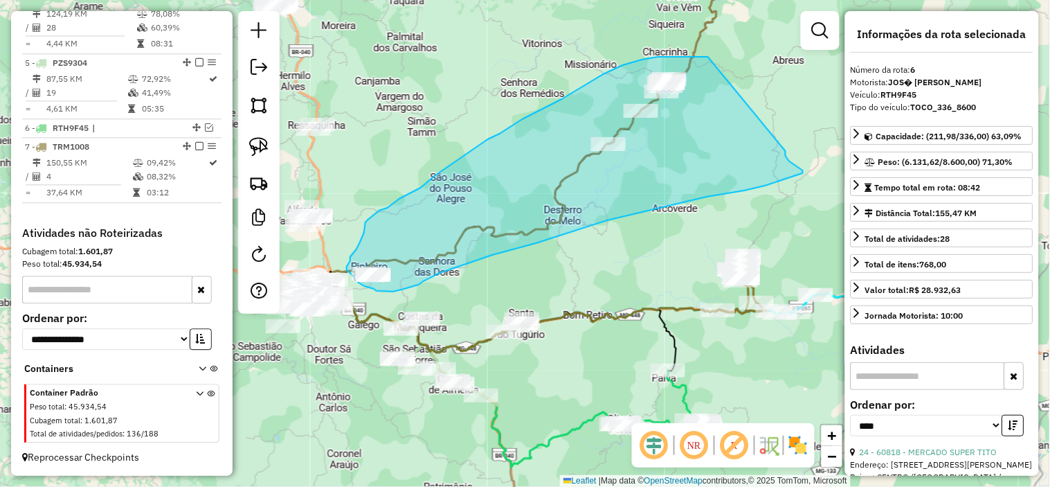
drag, startPoint x: 708, startPoint y: 57, endPoint x: 785, endPoint y: 151, distance: 121.9
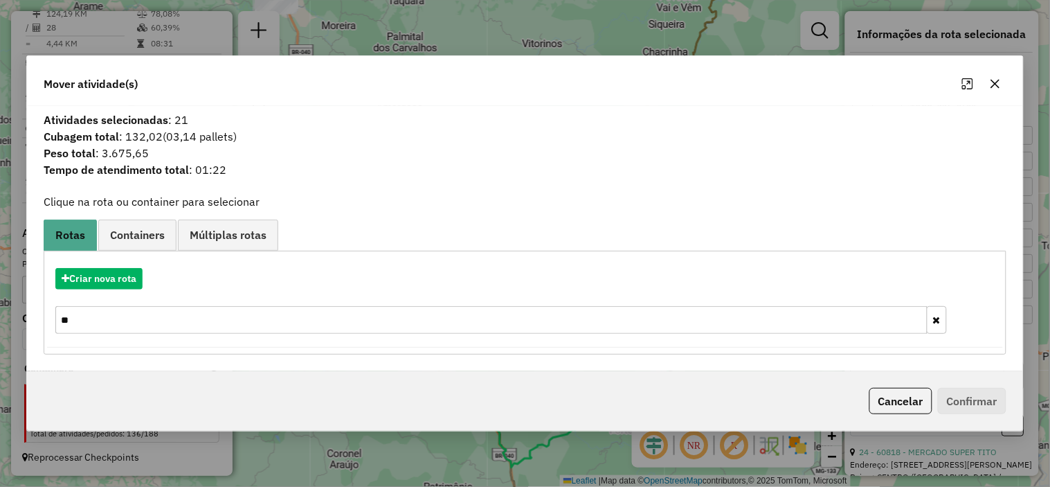
click at [270, 310] on input "**" at bounding box center [491, 320] width 872 height 28
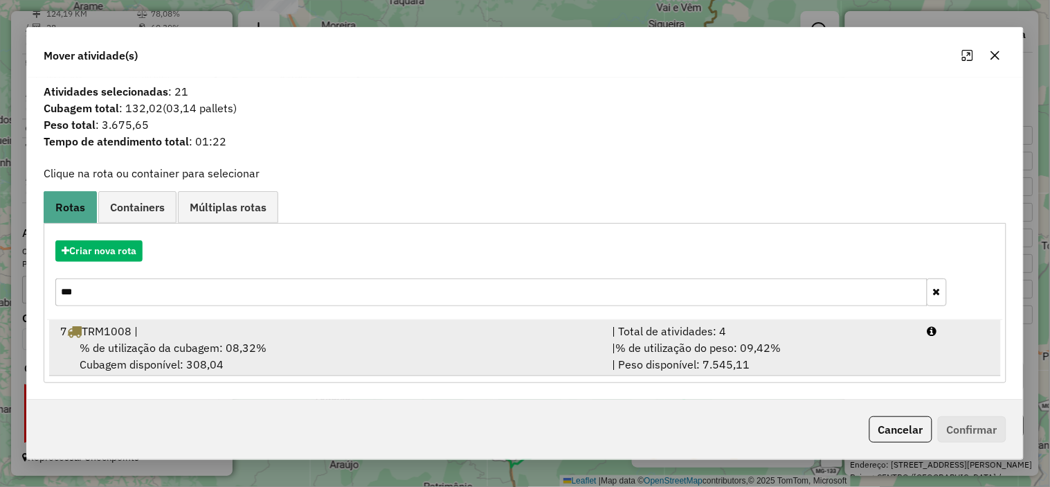
type input "***"
click at [306, 343] on div "% de utilização da cubagem: 08,32% Cubagem disponível: 308,04" at bounding box center [328, 355] width 552 height 33
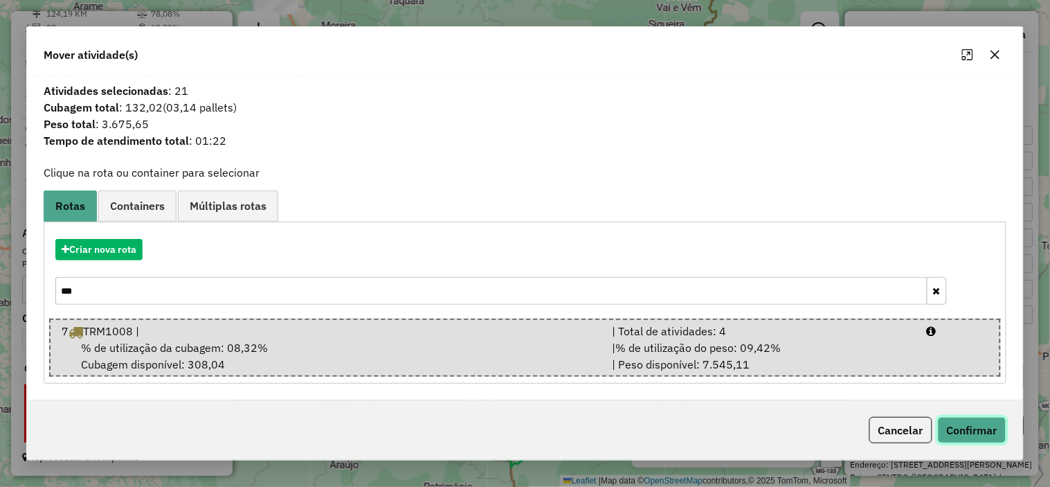
click at [985, 430] on button "Confirmar" at bounding box center [972, 430] width 69 height 26
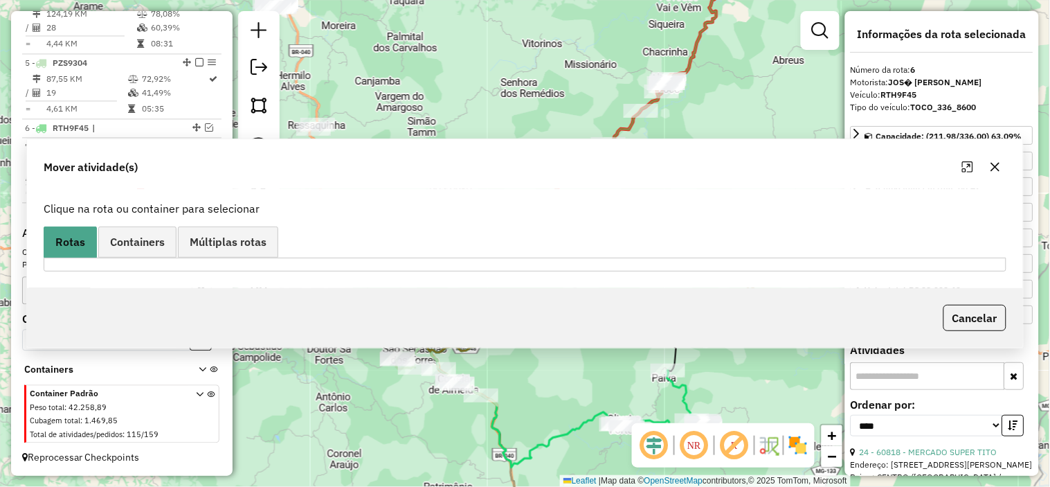
scroll to position [752, 0]
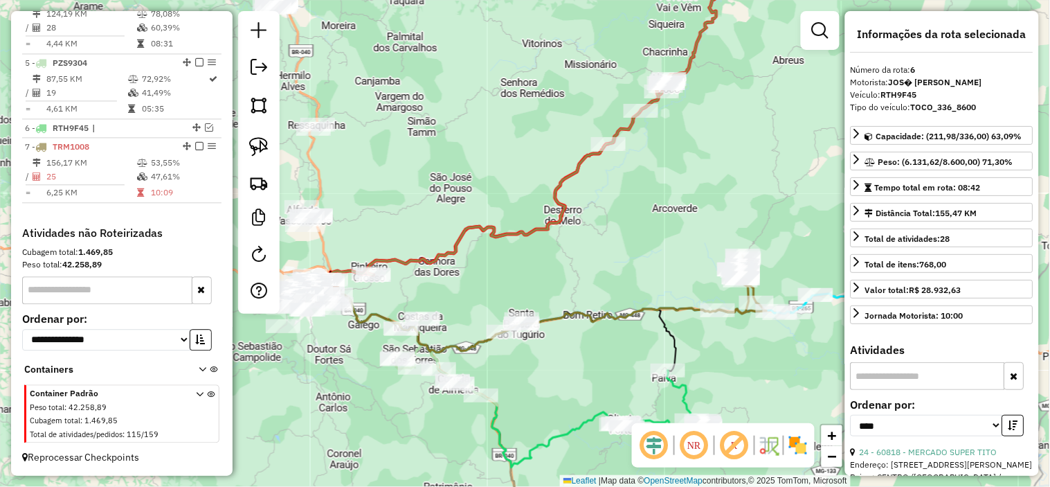
drag, startPoint x: 720, startPoint y: 67, endPoint x: 648, endPoint y: 259, distance: 204.8
click at [675, 237] on div "Janela de atendimento Grade de atendimento Capacidade Transportadoras Veículos …" at bounding box center [525, 243] width 1050 height 487
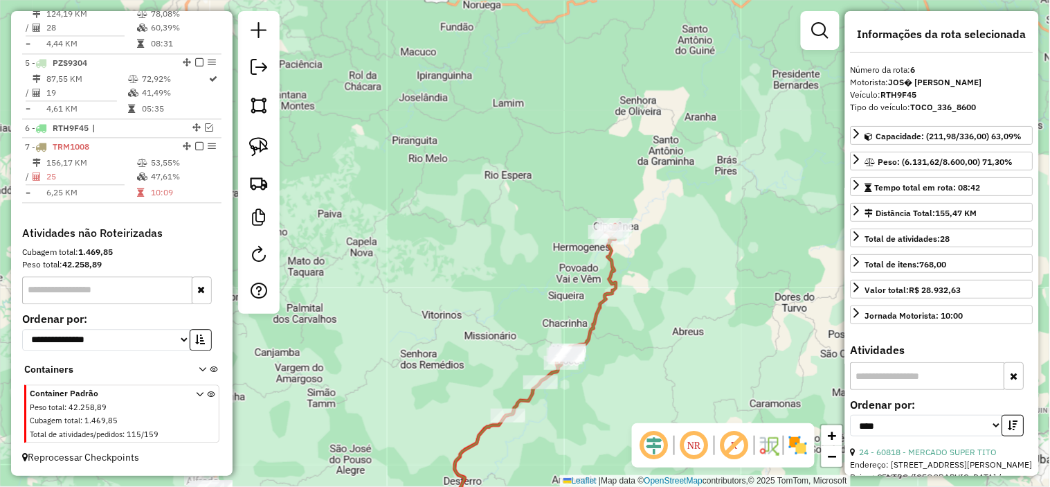
click at [605, 273] on icon at bounding box center [443, 379] width 348 height 311
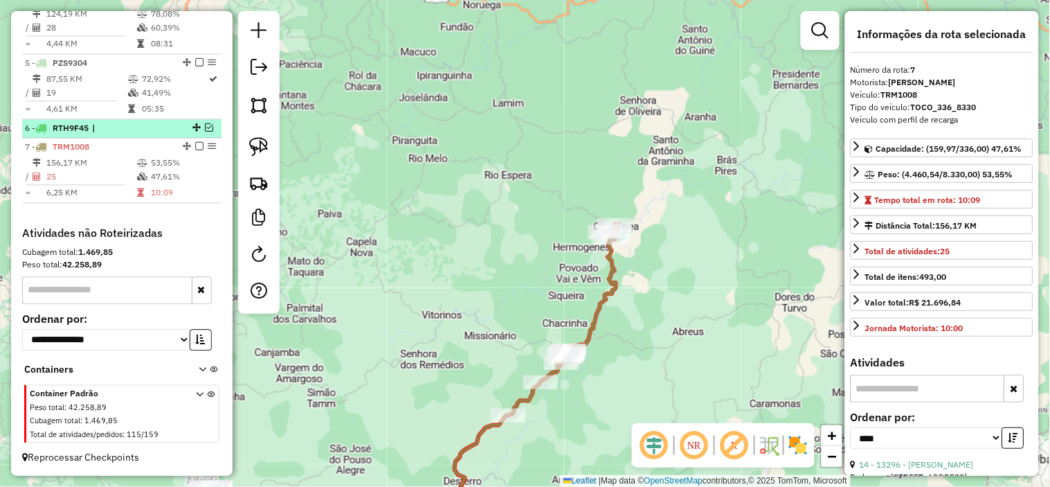
click at [199, 128] on div at bounding box center [195, 127] width 42 height 8
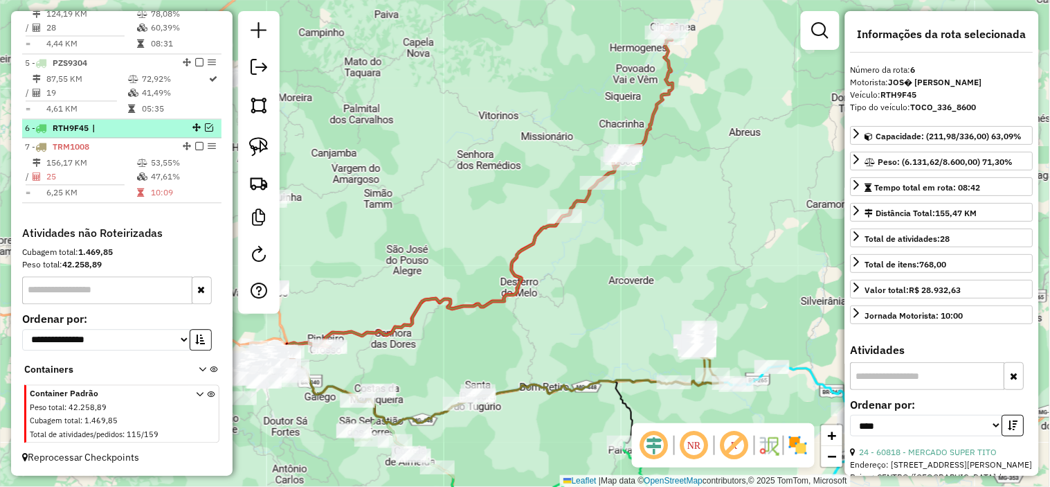
click at [208, 123] on em at bounding box center [209, 127] width 8 height 8
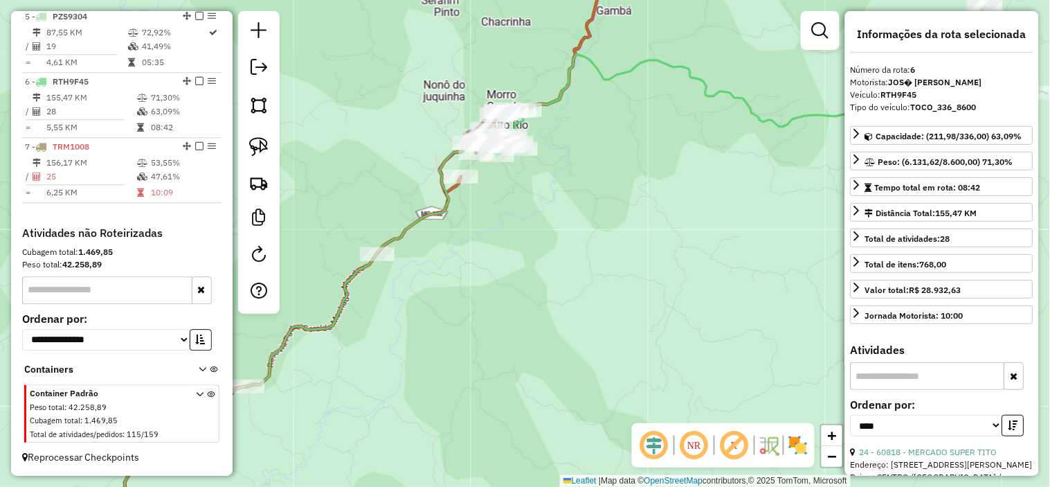
drag, startPoint x: 554, startPoint y: 125, endPoint x: 621, endPoint y: 174, distance: 82.2
click at [635, 219] on div "Janela de atendimento Grade de atendimento Capacidade Transportadoras Veículos …" at bounding box center [525, 243] width 1050 height 487
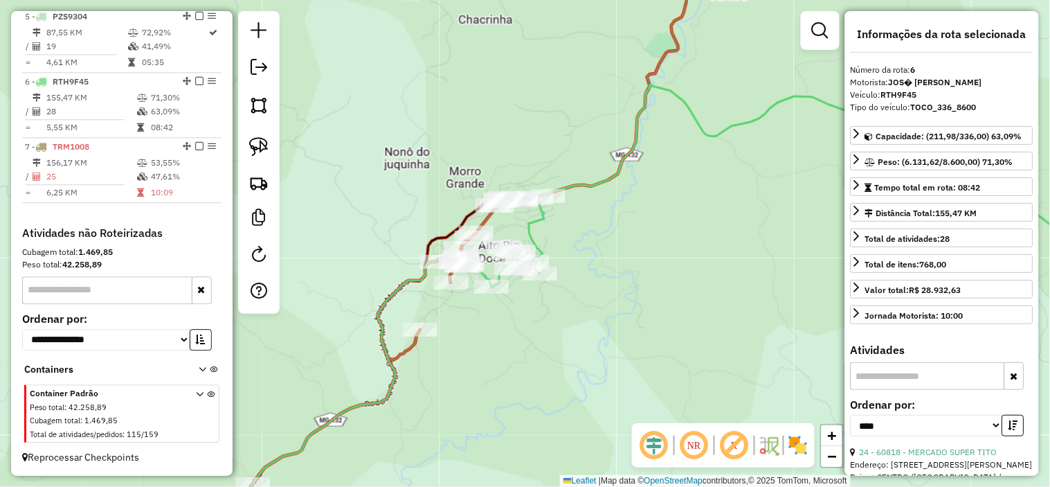
click at [711, 127] on div "Janela de atendimento Grade de atendimento Capacidade Transportadoras Veículos …" at bounding box center [525, 243] width 1050 height 487
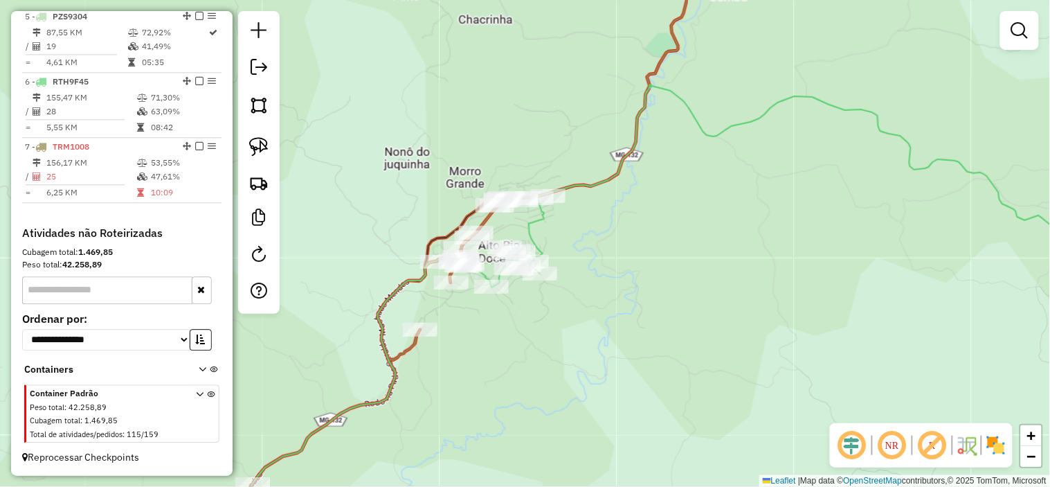
click at [702, 125] on icon at bounding box center [823, 185] width 664 height 203
select select "*********"
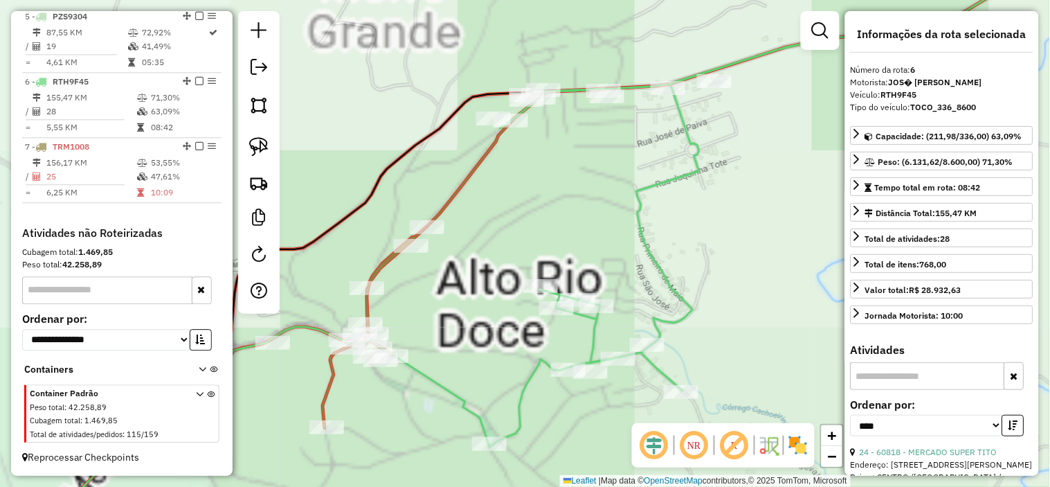
drag, startPoint x: 509, startPoint y: 219, endPoint x: 590, endPoint y: 161, distance: 99.3
click at [586, 170] on div "Janela de atendimento Grade de atendimento Capacidade Transportadoras Veículos …" at bounding box center [525, 243] width 1050 height 487
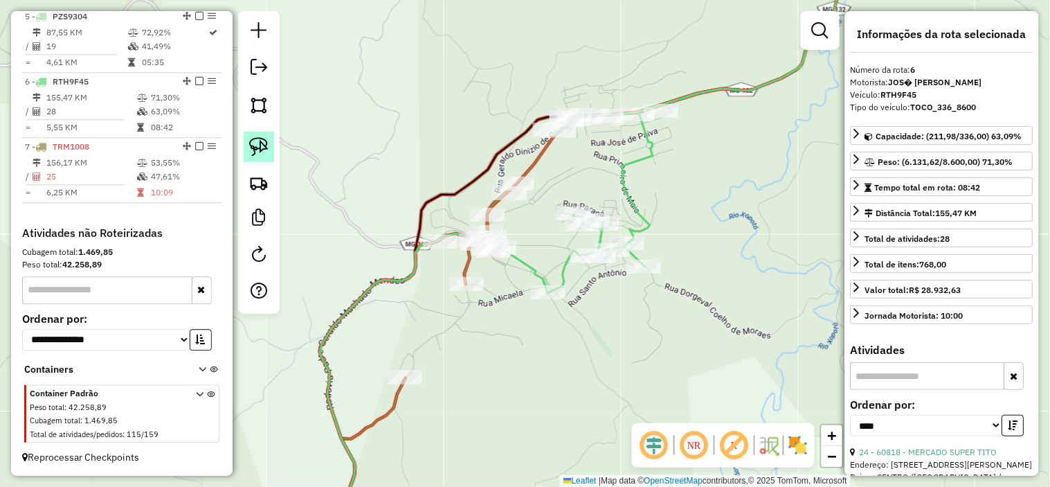
click at [264, 143] on img at bounding box center [258, 146] width 19 height 19
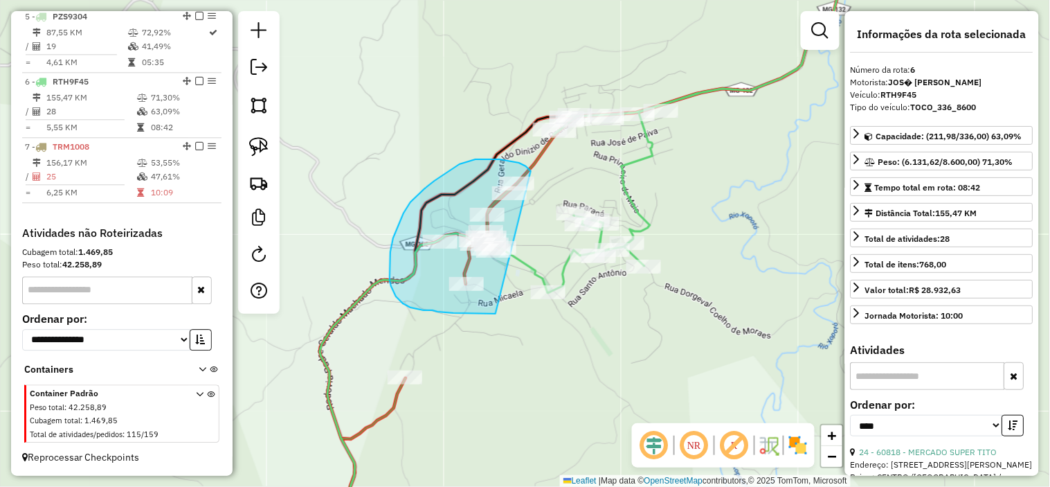
drag, startPoint x: 531, startPoint y: 171, endPoint x: 495, endPoint y: 310, distance: 143.7
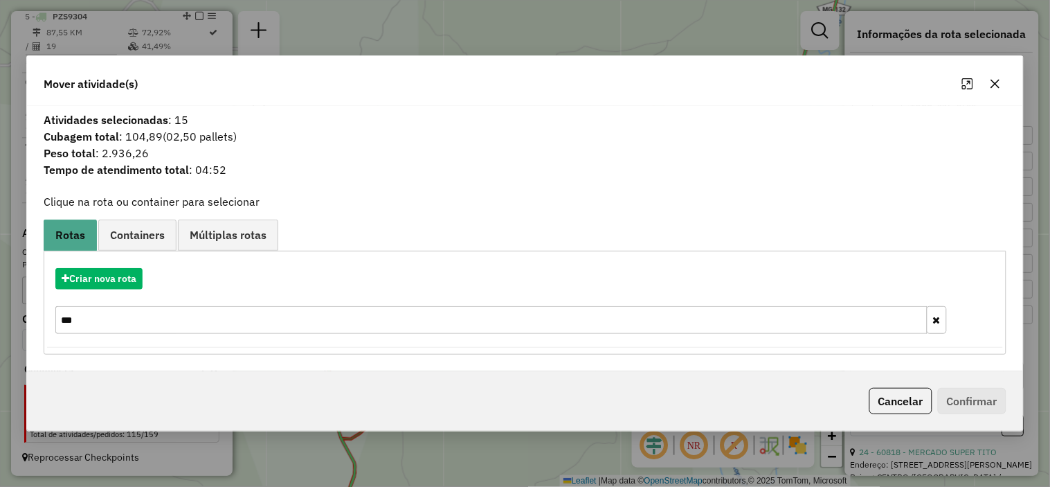
click at [994, 81] on icon "button" at bounding box center [995, 83] width 11 height 11
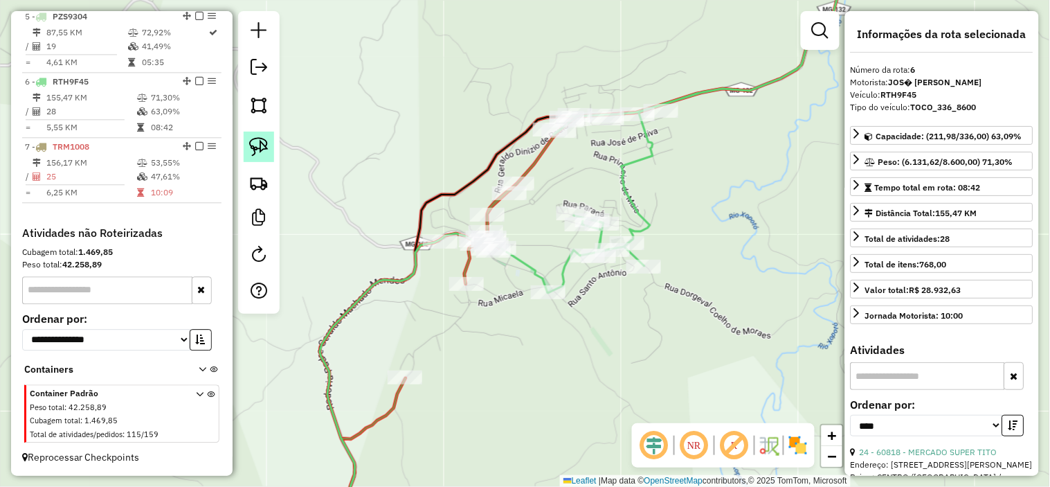
click at [257, 143] on img at bounding box center [258, 146] width 19 height 19
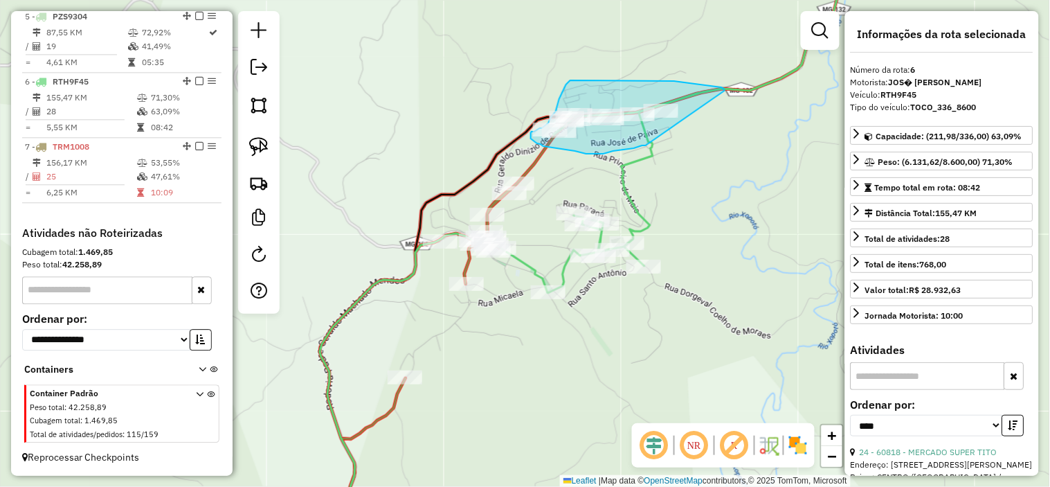
drag, startPoint x: 725, startPoint y: 90, endPoint x: 648, endPoint y: 144, distance: 93.9
click at [648, 144] on icon at bounding box center [818, 122] width 542 height 341
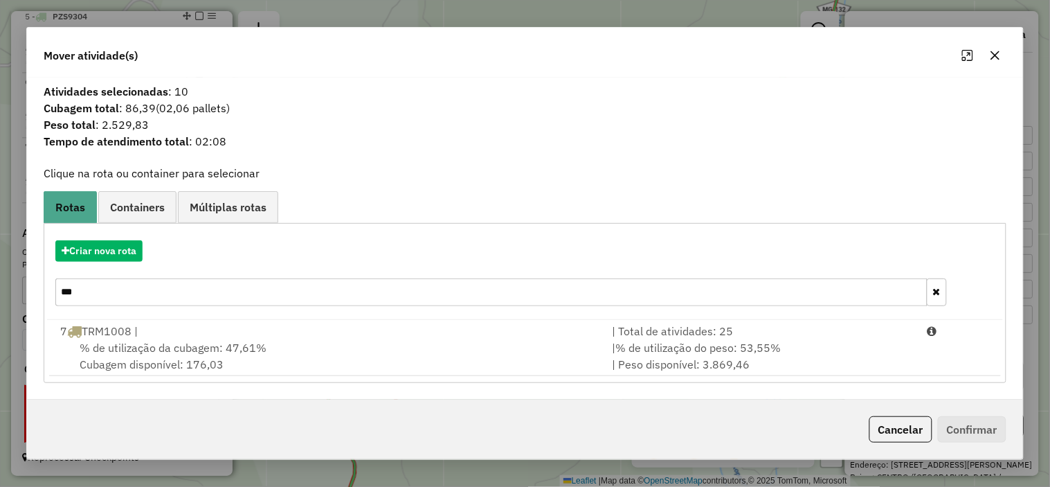
click at [1000, 58] on icon "button" at bounding box center [995, 55] width 11 height 11
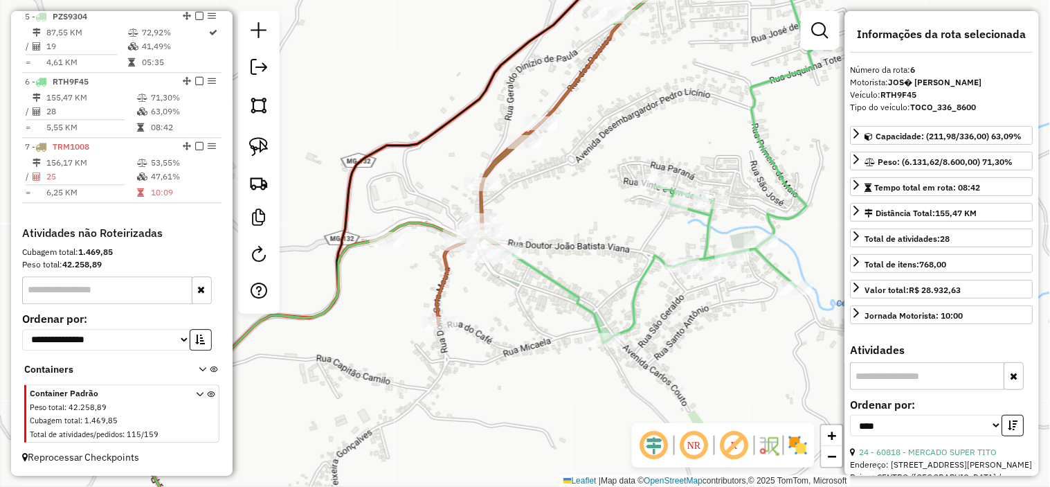
click at [549, 280] on div "Janela de atendimento Grade de atendimento Capacidade Transportadoras Veículos …" at bounding box center [525, 243] width 1050 height 487
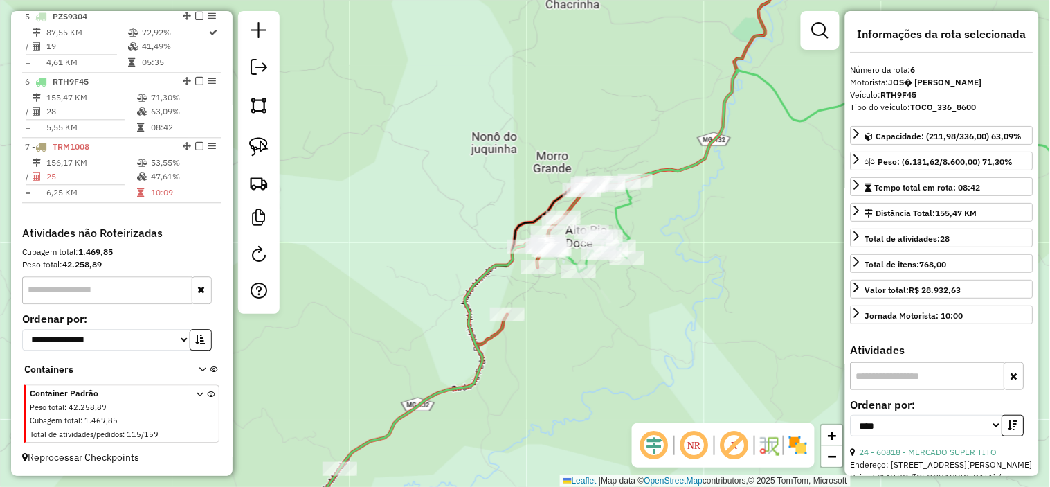
drag, startPoint x: 527, startPoint y: 327, endPoint x: 542, endPoint y: 305, distance: 26.5
click at [542, 305] on div "Janela de atendimento Grade de atendimento Capacidade Transportadoras Veículos …" at bounding box center [525, 243] width 1050 height 487
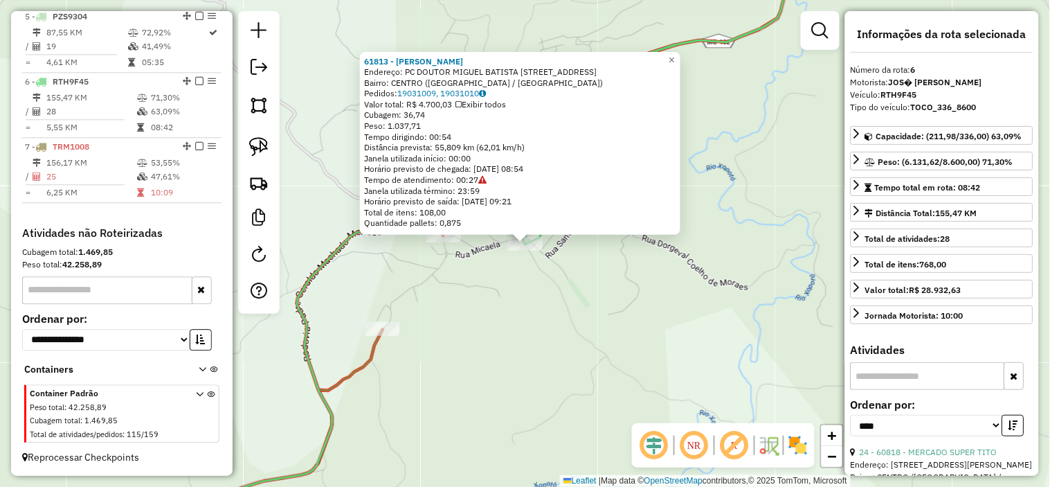
drag, startPoint x: 517, startPoint y: 308, endPoint x: 516, endPoint y: 296, distance: 11.8
click at [517, 307] on div "61813 - [PERSON_NAME]: PC DOUTOR MIGUEL BATISTA [STREET_ADDRESS] Pedidos: 19031…" at bounding box center [525, 243] width 1050 height 487
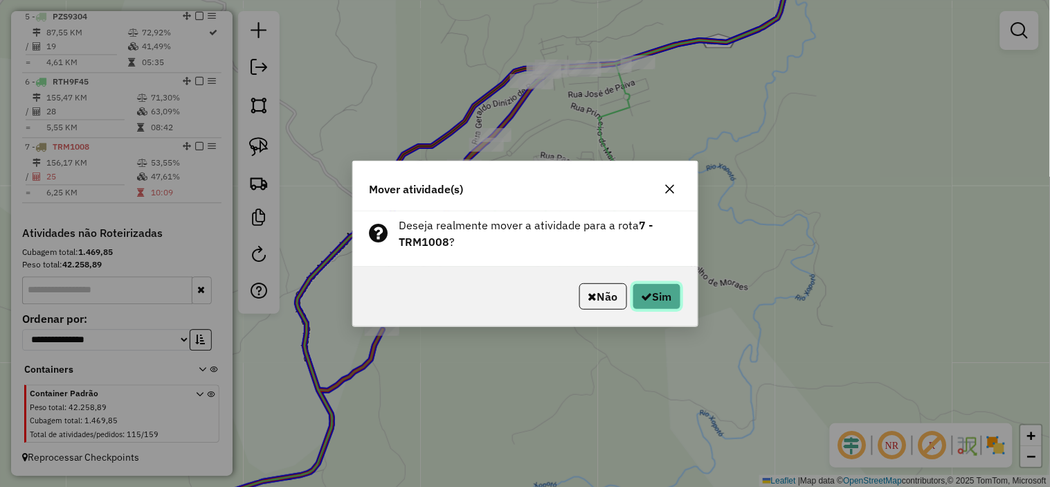
click at [673, 296] on button "Sim" at bounding box center [657, 296] width 48 height 26
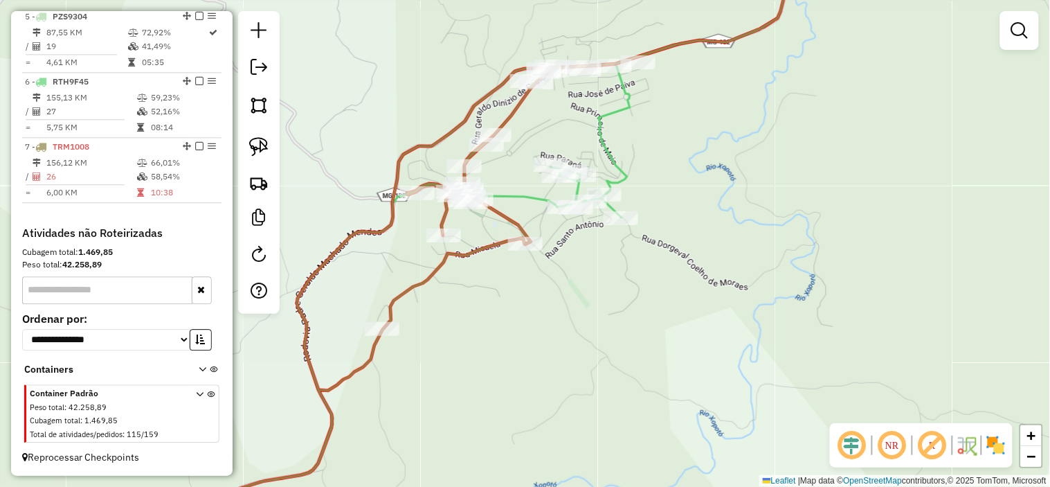
click at [625, 174] on icon at bounding box center [673, 85] width 284 height 266
select select "*********"
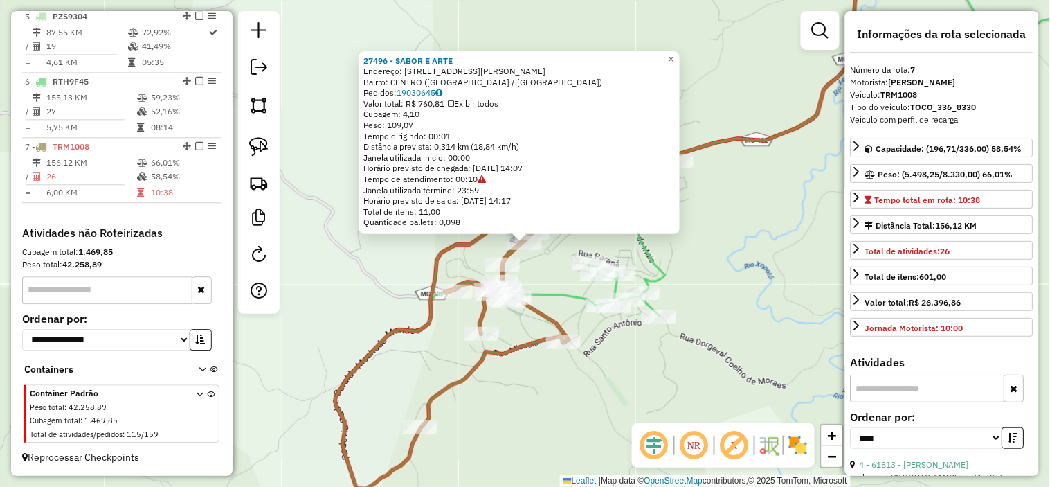
click at [613, 339] on div "27496 - SABOR E ARTE Endereço: [STREET_ADDRESS][PERSON_NAME] Pedidos: 19030645 …" at bounding box center [525, 243] width 1050 height 487
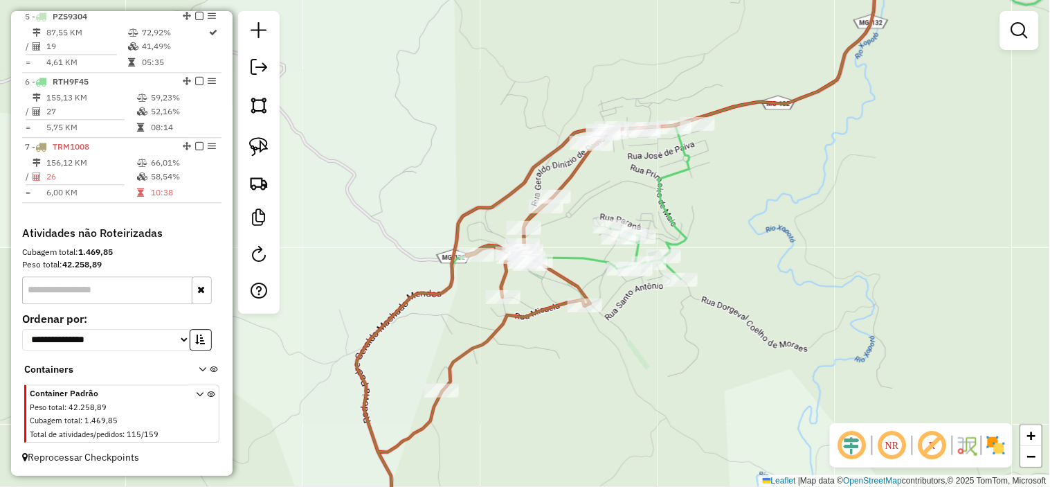
drag, startPoint x: 634, startPoint y: 300, endPoint x: 682, endPoint y: 239, distance: 78.4
click at [672, 253] on div "Janela de atendimento Grade de atendimento Capacidade Transportadoras Veículos …" at bounding box center [525, 243] width 1050 height 487
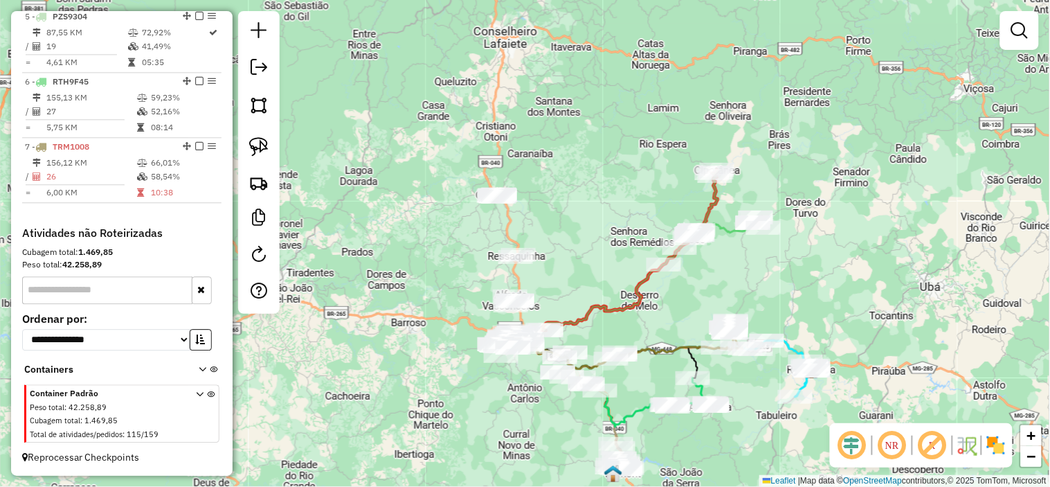
drag, startPoint x: 689, startPoint y: 271, endPoint x: 696, endPoint y: 264, distance: 9.3
click at [696, 264] on div "Janela de atendimento Grade de atendimento Capacidade Transportadoras Veículos …" at bounding box center [525, 243] width 1050 height 487
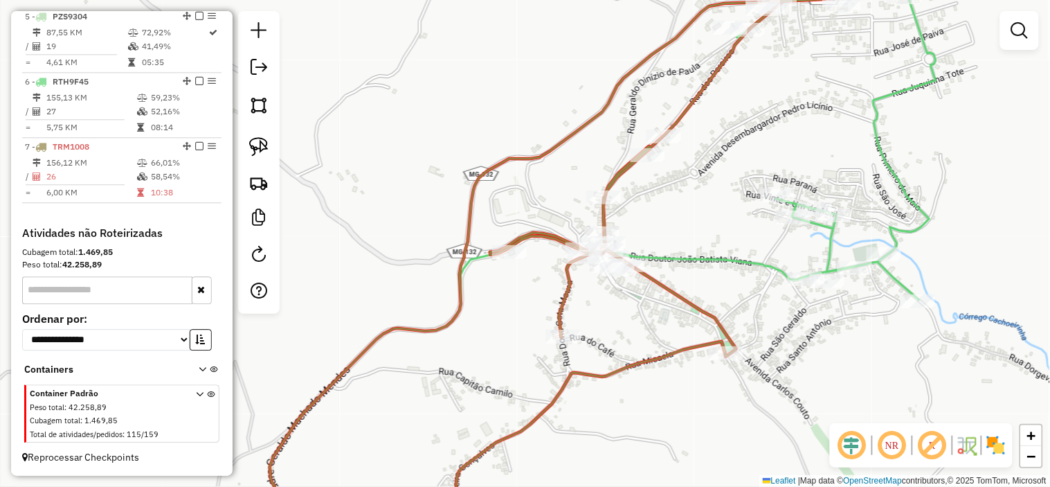
drag, startPoint x: 730, startPoint y: 116, endPoint x: 734, endPoint y: 195, distance: 79.0
click at [739, 188] on div "Janela de atendimento Grade de atendimento Capacidade Transportadoras Veículos …" at bounding box center [525, 243] width 1050 height 487
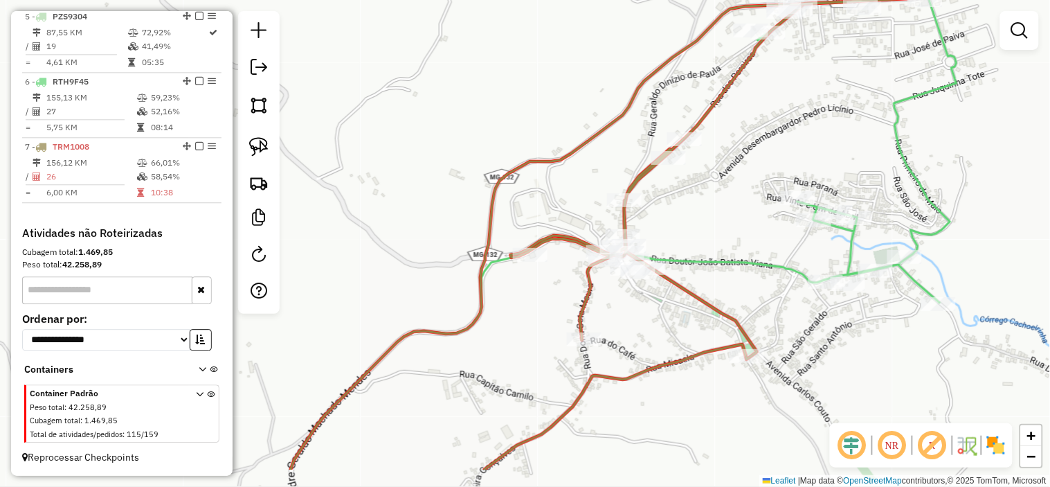
drag, startPoint x: 752, startPoint y: 291, endPoint x: 741, endPoint y: 199, distance: 92.6
click at [741, 201] on div "Janela de atendimento Grade de atendimento Capacidade Transportadoras Veículos …" at bounding box center [525, 243] width 1050 height 487
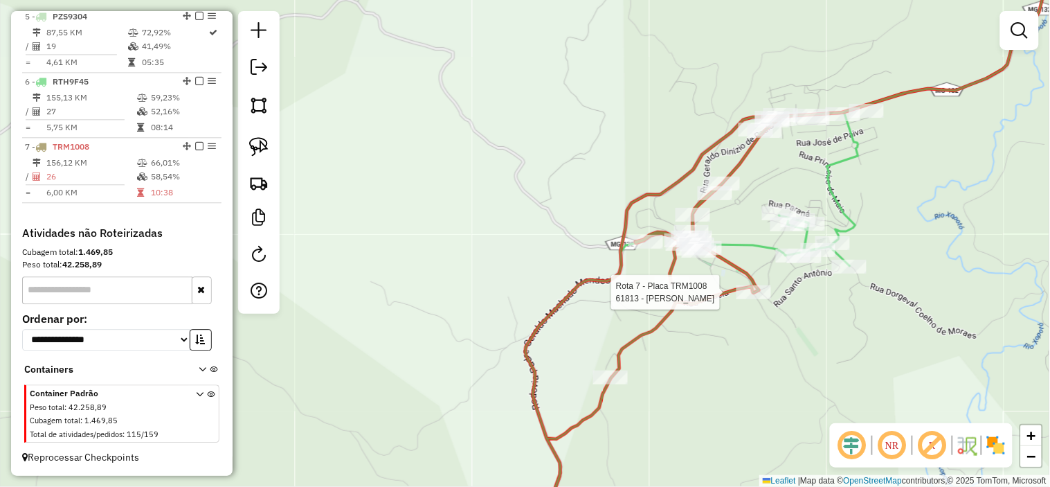
select select "*********"
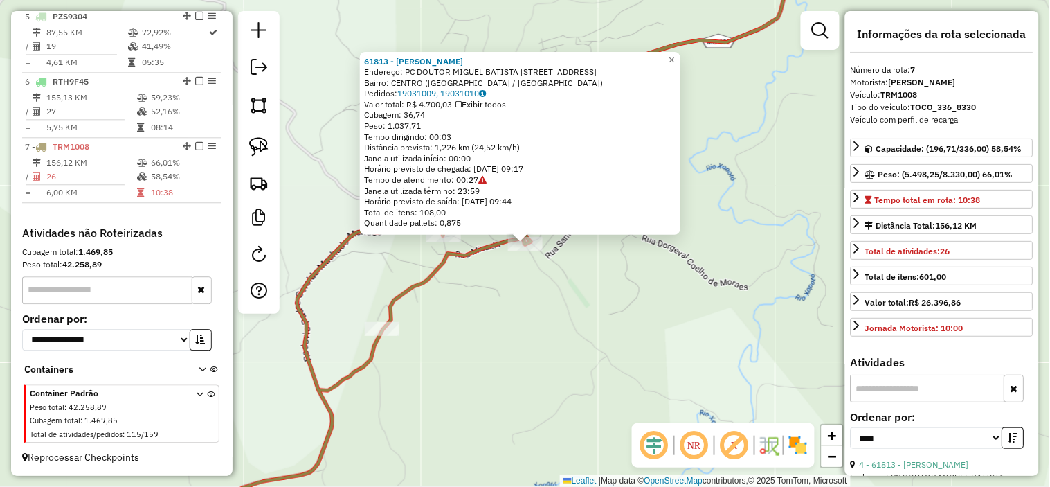
click at [689, 340] on div "61813 - [PERSON_NAME]: PC DOUTOR MIGUEL BATISTA [STREET_ADDRESS] Pedidos: 19031…" at bounding box center [525, 243] width 1050 height 487
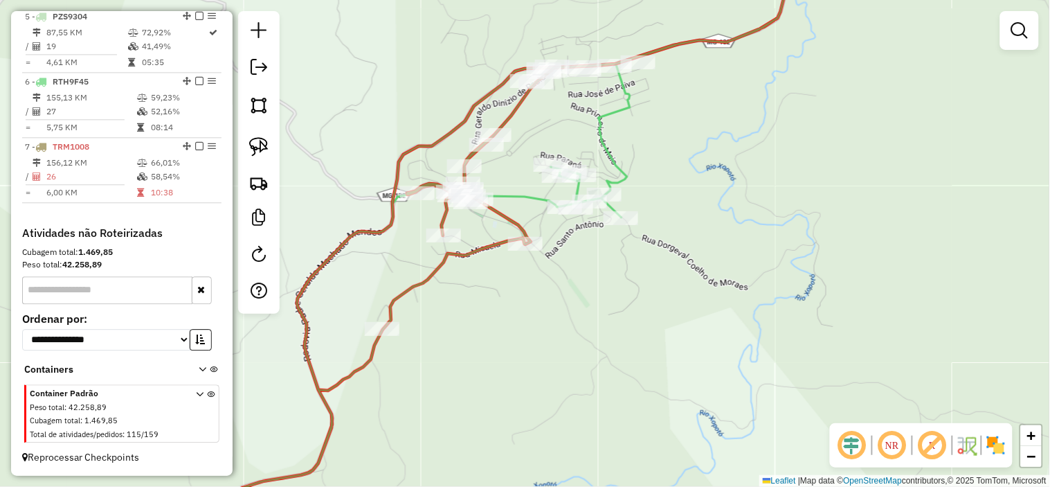
drag, startPoint x: 610, startPoint y: 330, endPoint x: 734, endPoint y: 225, distance: 162.0
click at [727, 232] on div "Janela de atendimento Grade de atendimento Capacidade Transportadoras Veículos …" at bounding box center [525, 243] width 1050 height 487
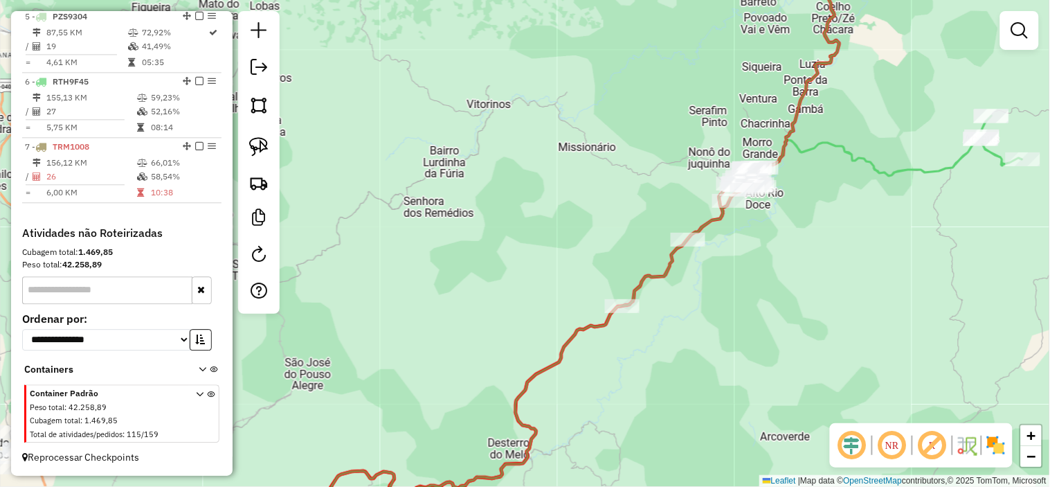
drag, startPoint x: 748, startPoint y: 251, endPoint x: 787, endPoint y: 138, distance: 118.6
click at [787, 149] on div "Janela de atendimento Grade de atendimento Capacidade Transportadoras Veículos …" at bounding box center [525, 243] width 1050 height 487
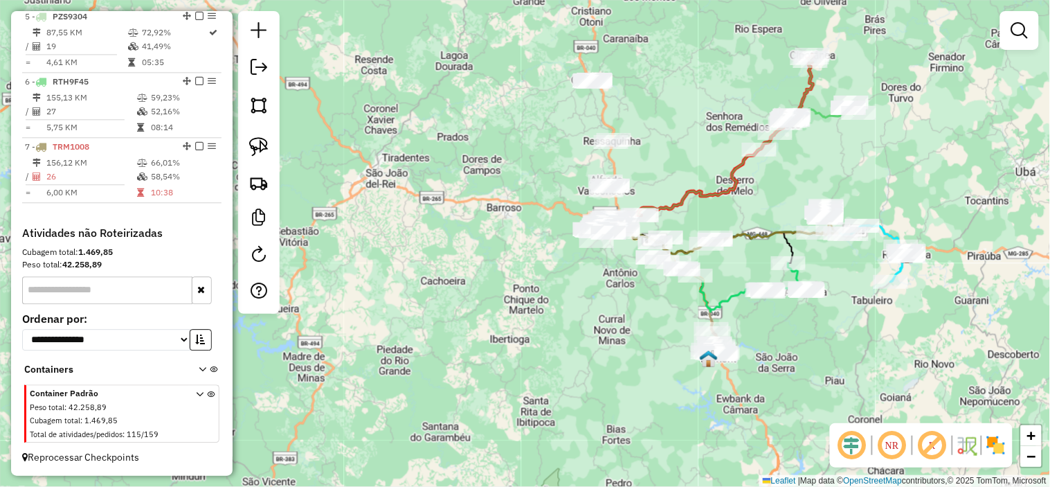
click at [800, 84] on icon at bounding box center [725, 135] width 175 height 161
select select "*********"
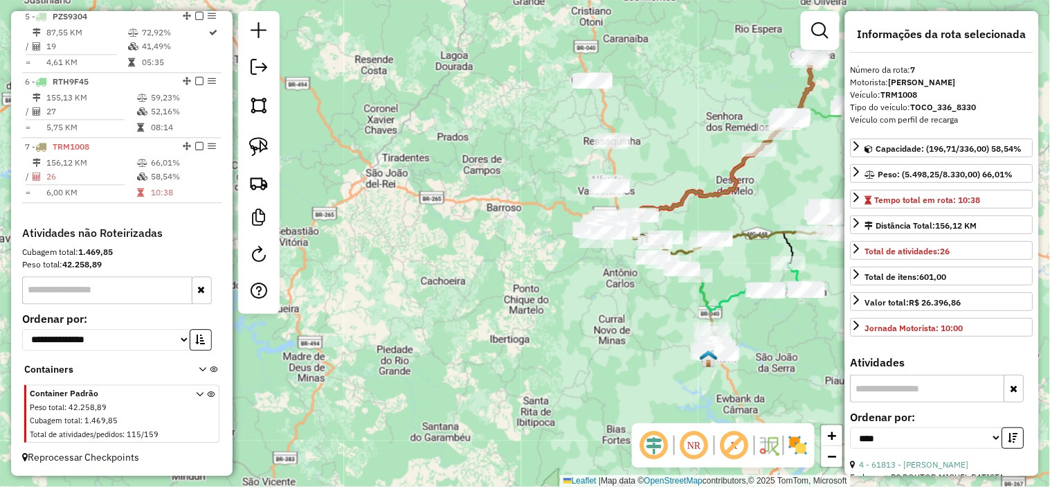
click at [824, 113] on icon at bounding box center [824, 110] width 69 height 17
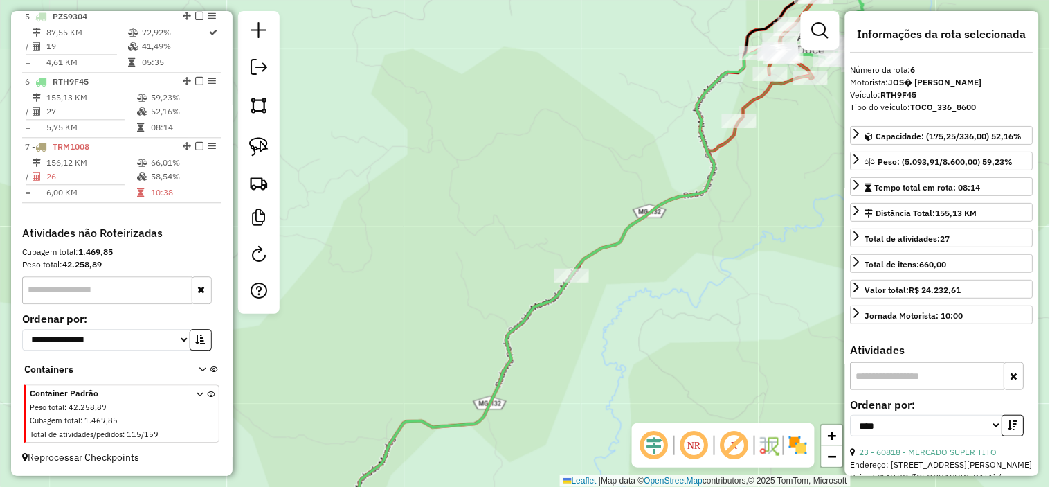
drag, startPoint x: 757, startPoint y: 163, endPoint x: 743, endPoint y: 210, distance: 49.3
click at [757, 210] on div "Janela de atendimento Grade de atendimento Capacidade Transportadoras Veículos …" at bounding box center [525, 243] width 1050 height 487
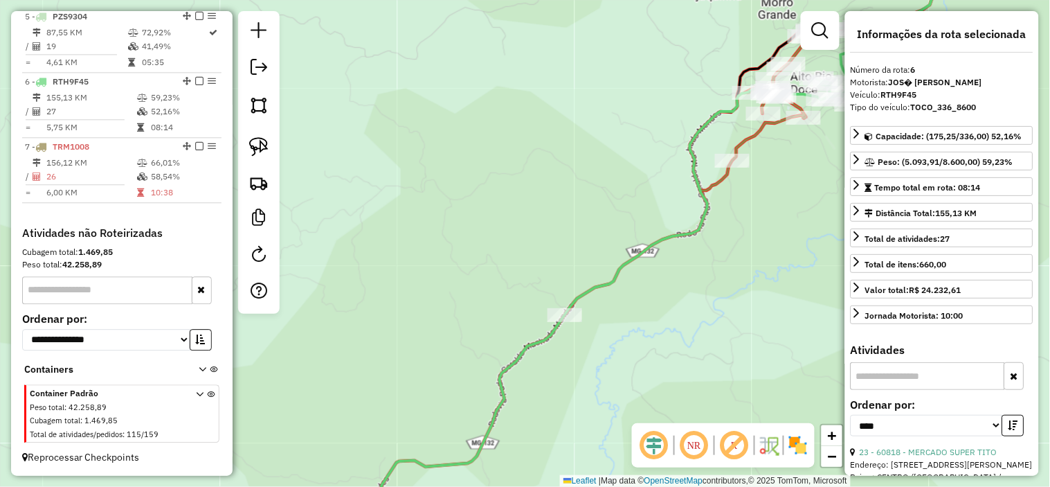
drag, startPoint x: 757, startPoint y: 174, endPoint x: 734, endPoint y: 208, distance: 41.5
click at [735, 210] on div "Janela de atendimento Grade de atendimento Capacidade Transportadoras Veículos …" at bounding box center [525, 243] width 1050 height 487
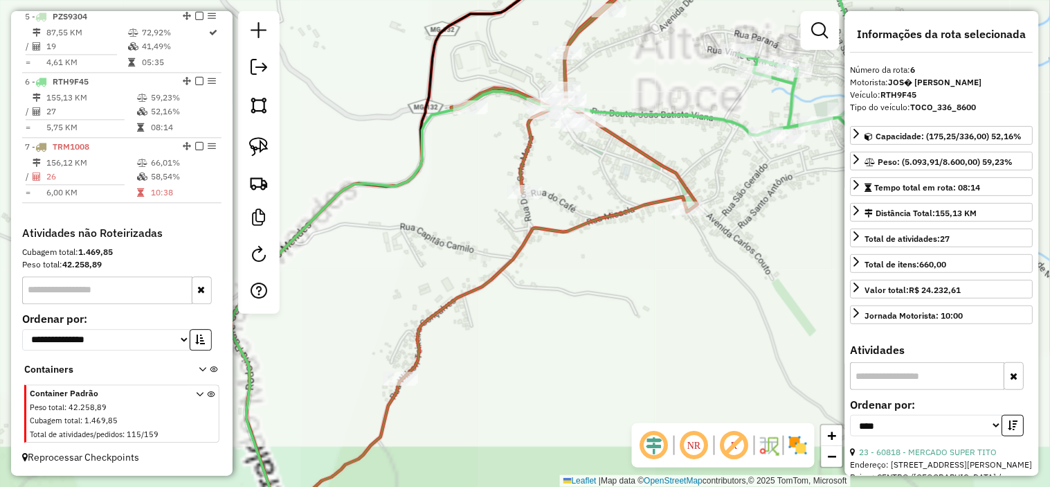
drag, startPoint x: 770, startPoint y: 172, endPoint x: 745, endPoint y: 231, distance: 64.5
click at [756, 228] on div "Janela de atendimento Grade de atendimento Capacidade Transportadoras Veículos …" at bounding box center [525, 243] width 1050 height 487
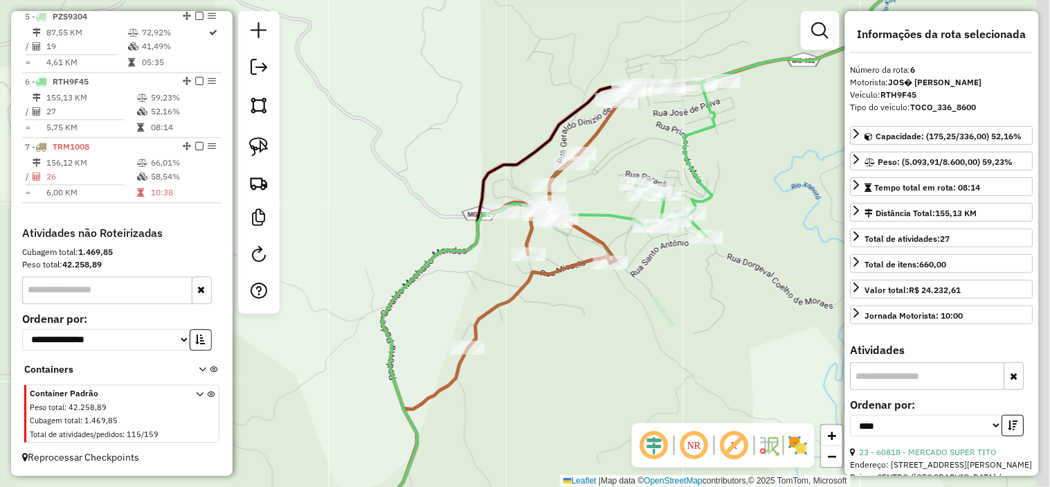
drag, startPoint x: 713, startPoint y: 241, endPoint x: 635, endPoint y: 251, distance: 78.1
click at [635, 251] on div "Janela de atendimento Grade de atendimento Capacidade Transportadoras Veículos …" at bounding box center [525, 243] width 1050 height 487
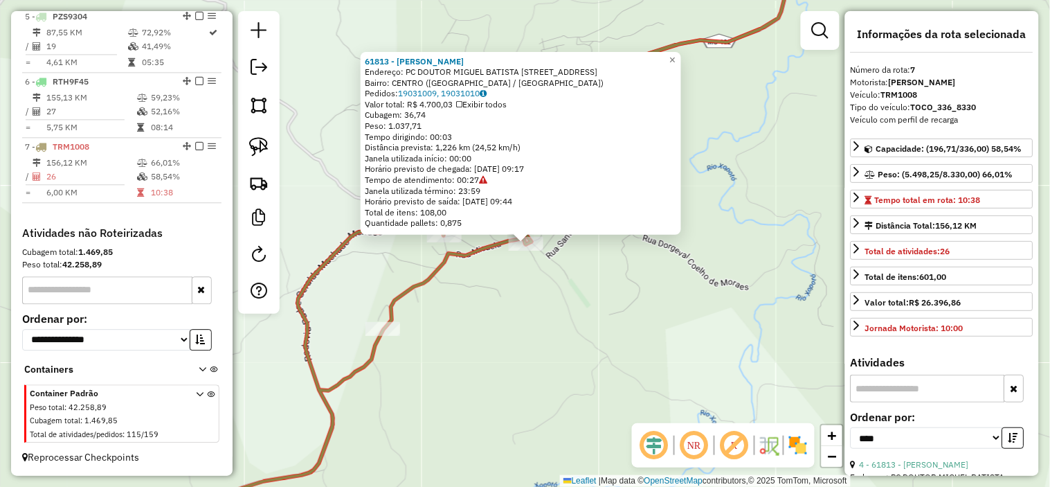
click at [592, 266] on div "61813 - [PERSON_NAME]: PC DOUTOR MIGUEL BATISTA [STREET_ADDRESS] Pedidos: 19031…" at bounding box center [525, 243] width 1050 height 487
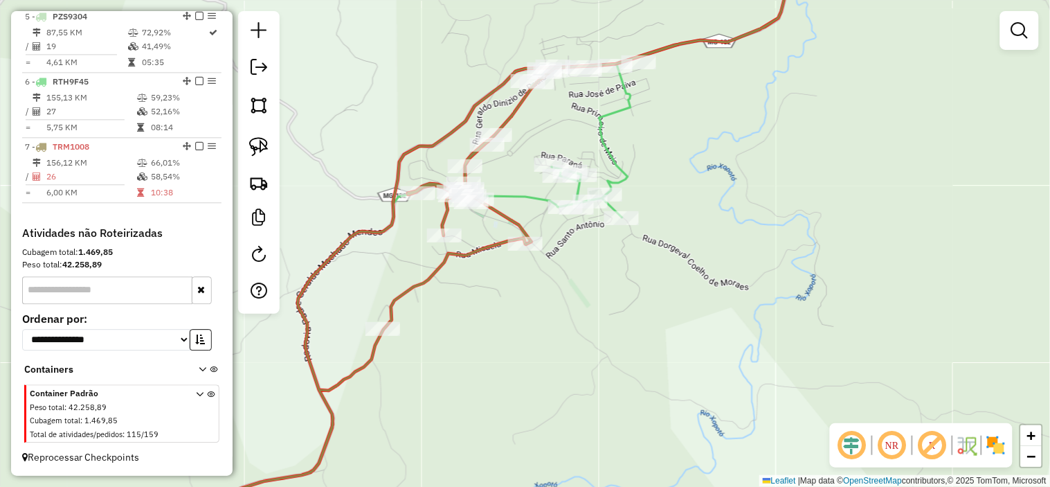
click at [542, 203] on icon at bounding box center [367, 360] width 395 height 351
select select "*********"
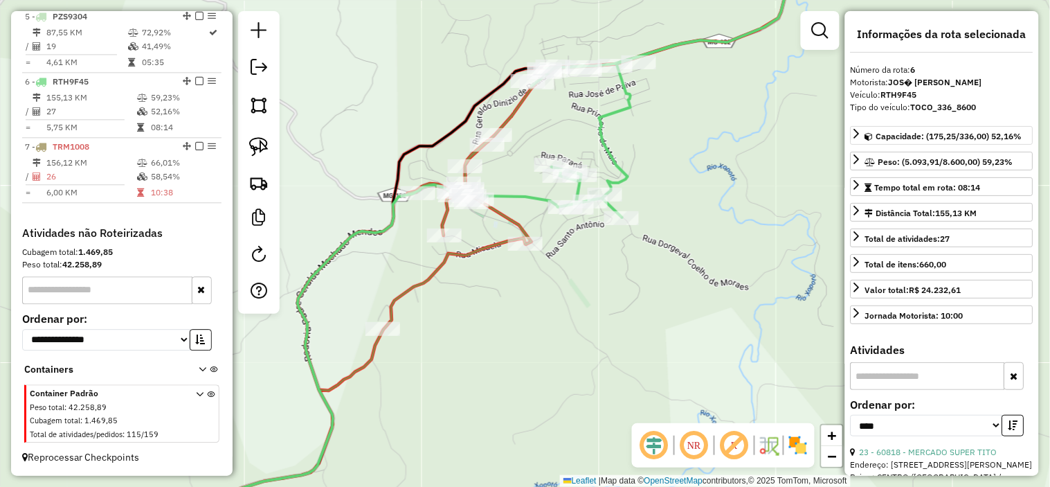
scroll to position [230, 0]
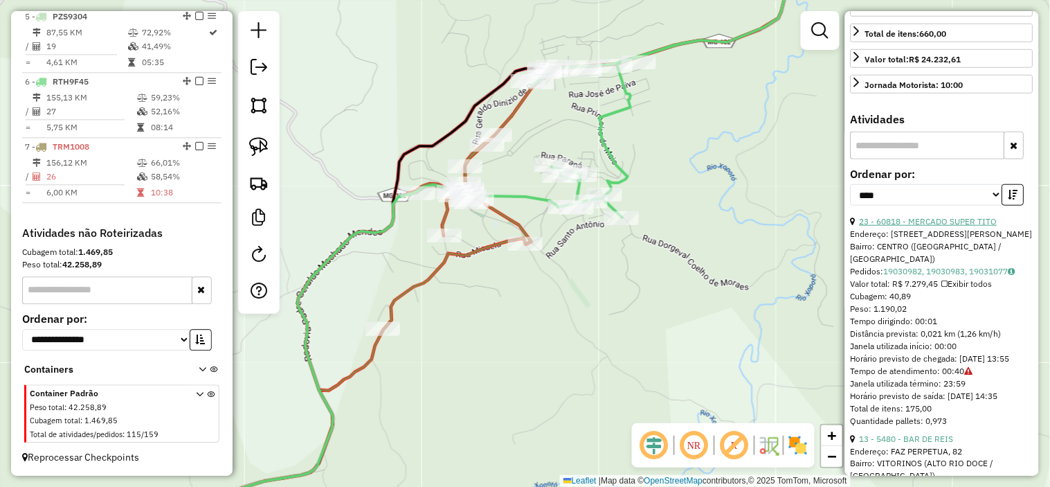
click at [960, 221] on link "23 - 60818 - MERCADO SUPER TITO" at bounding box center [929, 221] width 138 height 10
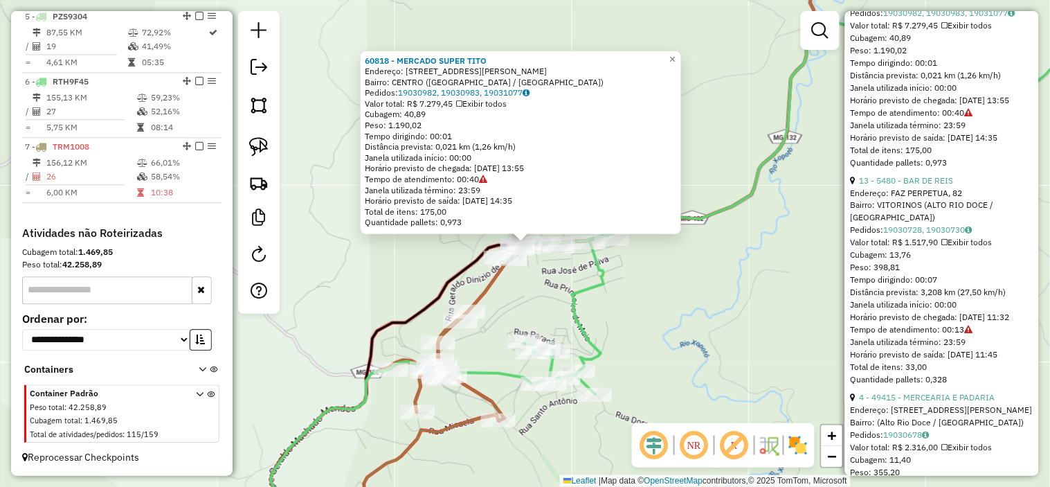
scroll to position [538, 0]
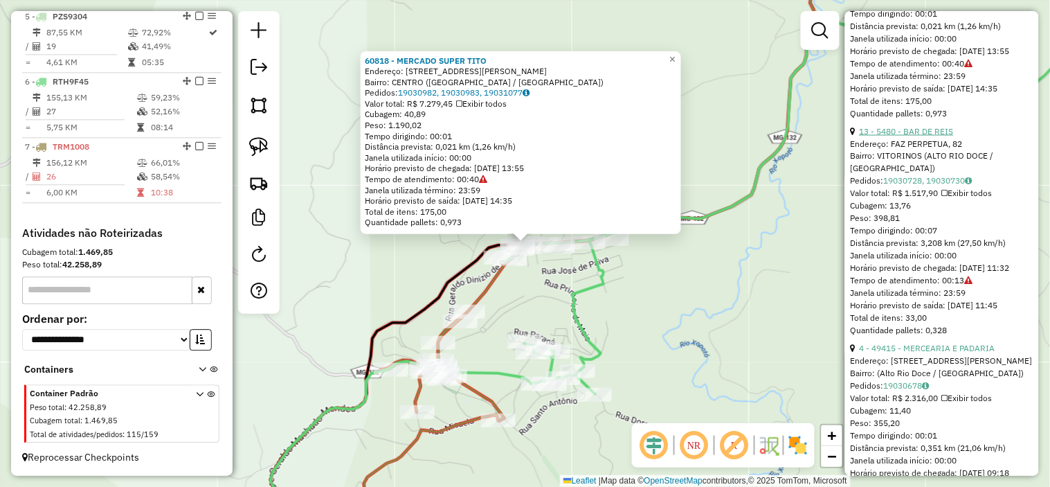
click at [928, 129] on link "13 - 5480 - BAR DE REIS" at bounding box center [907, 131] width 94 height 10
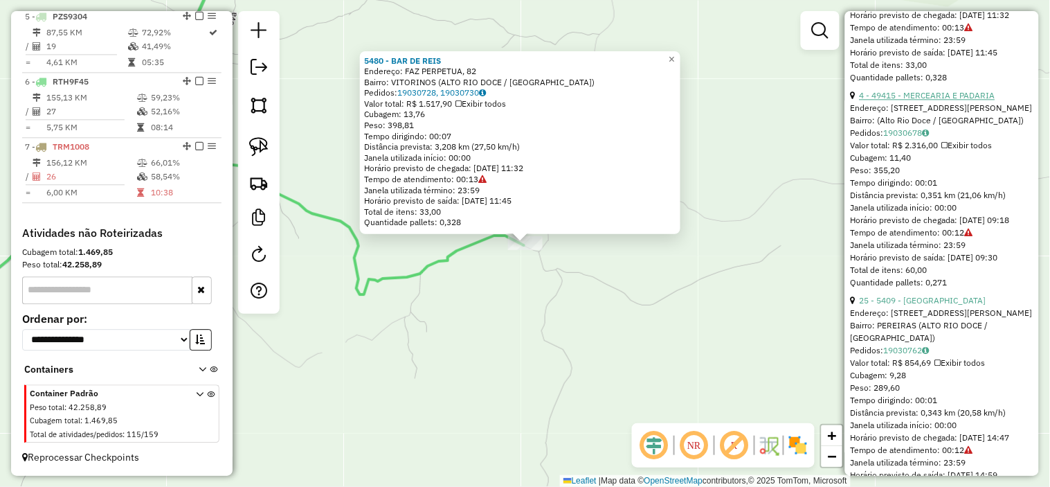
scroll to position [769, 0]
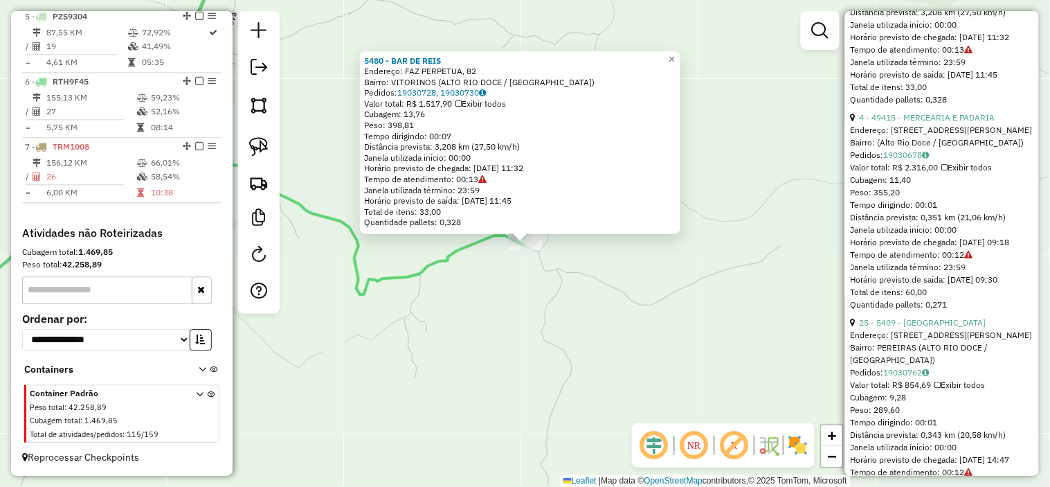
click at [936, 124] on div "Endereço: [STREET_ADDRESS][PERSON_NAME]" at bounding box center [942, 130] width 183 height 12
click at [936, 119] on link "4 - 49415 - MERCEARIA E PADARIA" at bounding box center [928, 117] width 136 height 10
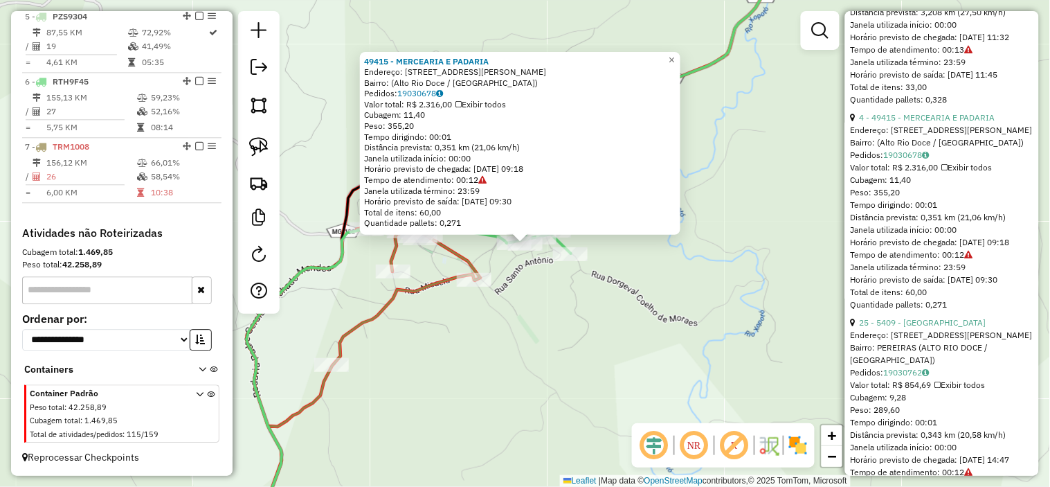
click at [520, 271] on div "49415 - MERCEARIA E PADARIA Endereço: [STREET_ADDRESS][PERSON_NAME] Pedidos: 19…" at bounding box center [525, 243] width 1050 height 487
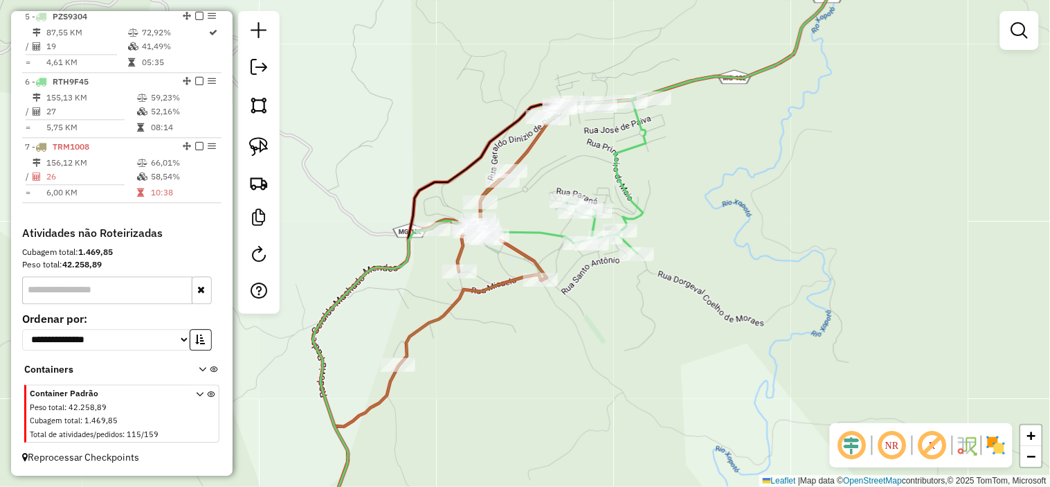
drag, startPoint x: 478, startPoint y: 260, endPoint x: 576, endPoint y: 257, distance: 98.3
click at [572, 258] on div "Janela de atendimento Grade de atendimento Capacidade Transportadoras Veículos …" at bounding box center [525, 243] width 1050 height 487
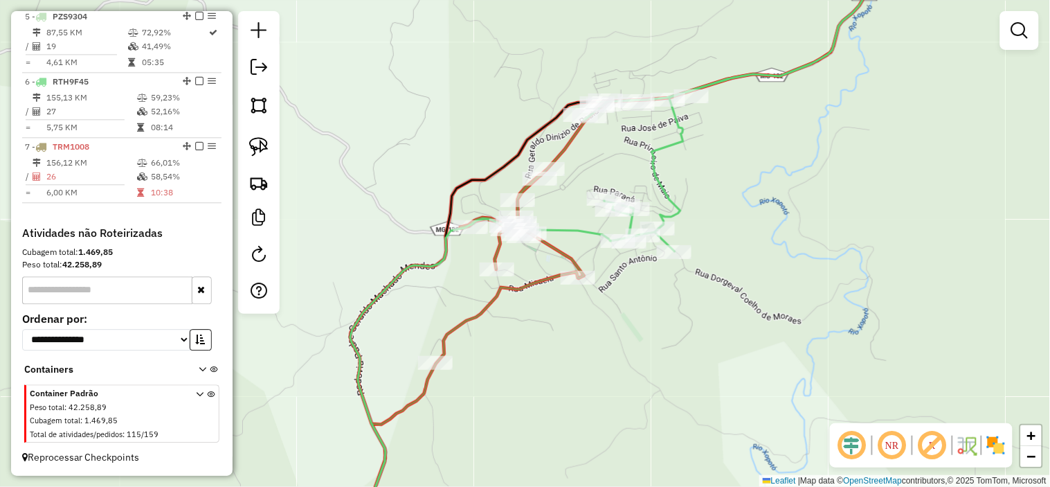
click at [542, 281] on icon at bounding box center [570, 244] width 599 height 584
select select "*********"
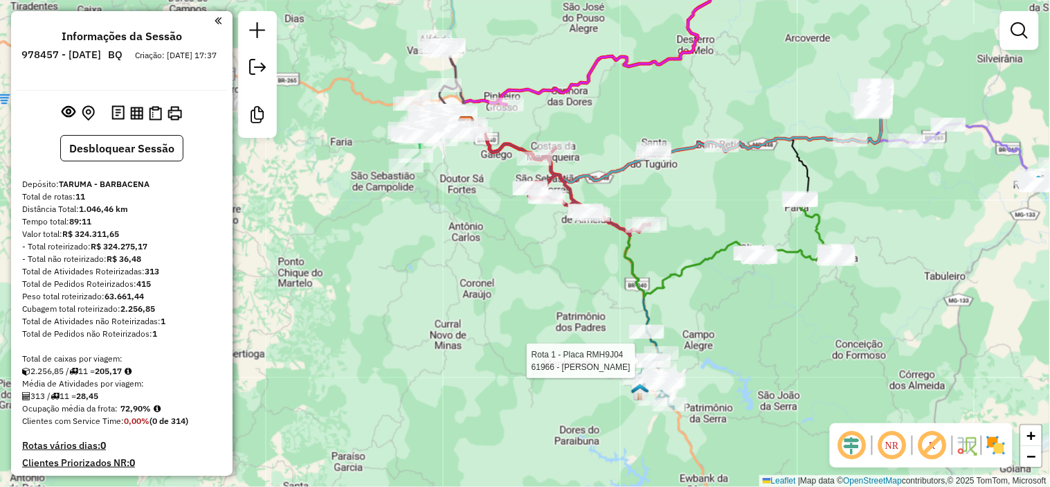
select select "**********"
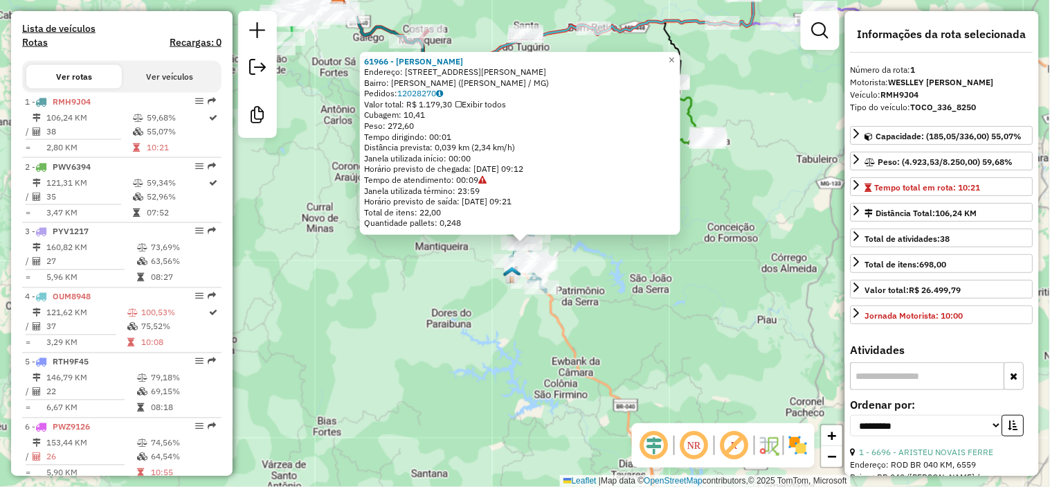
scroll to position [545, 0]
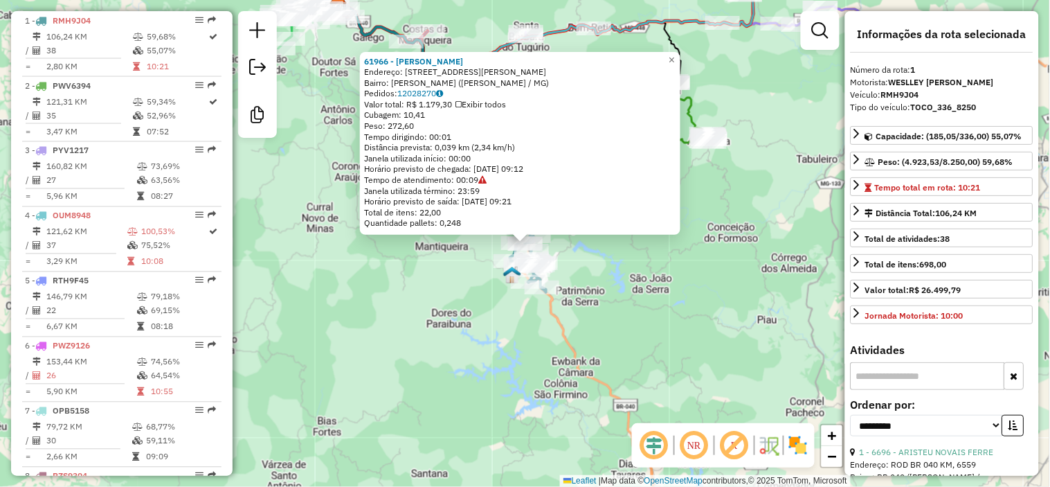
click at [698, 293] on div "61966 - ROGEL FERNANDES Endereço: R OVIDIO RUFINO FERREIRA, 1327 Bairro: ANTONI…" at bounding box center [525, 243] width 1050 height 487
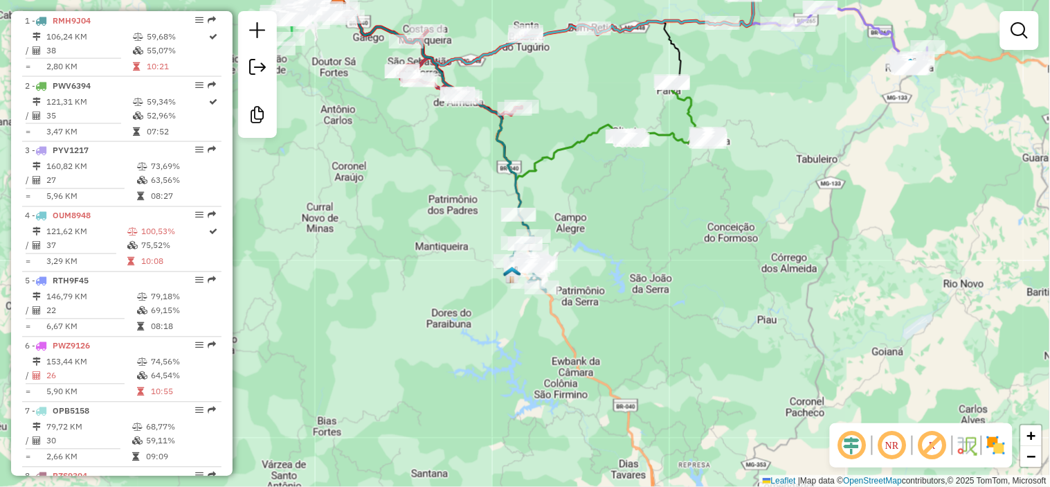
drag, startPoint x: 711, startPoint y: 253, endPoint x: 696, endPoint y: 334, distance: 82.4
click at [696, 334] on div "Janela de atendimento Grade de atendimento Capacidade Transportadoras Veículos …" at bounding box center [525, 243] width 1050 height 487
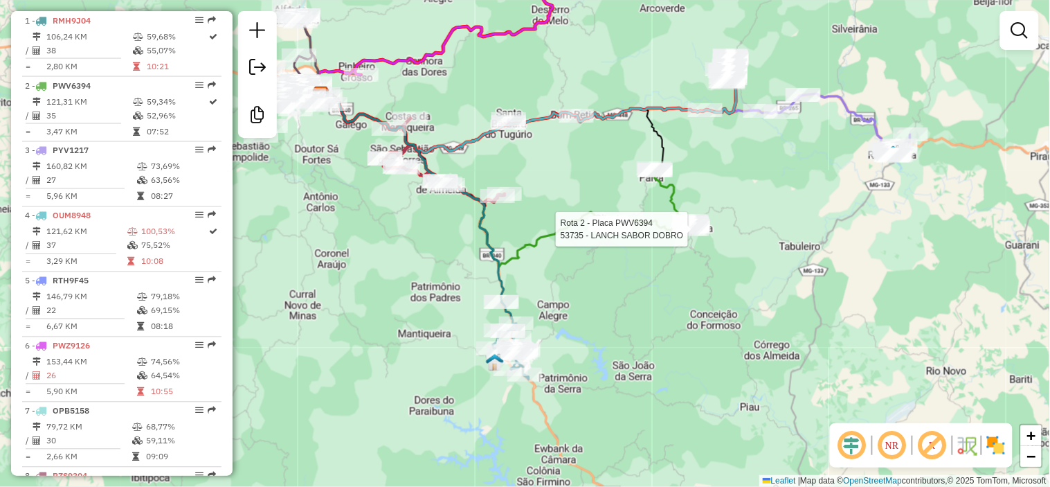
click at [687, 236] on div at bounding box center [692, 229] width 35 height 14
select select "**********"
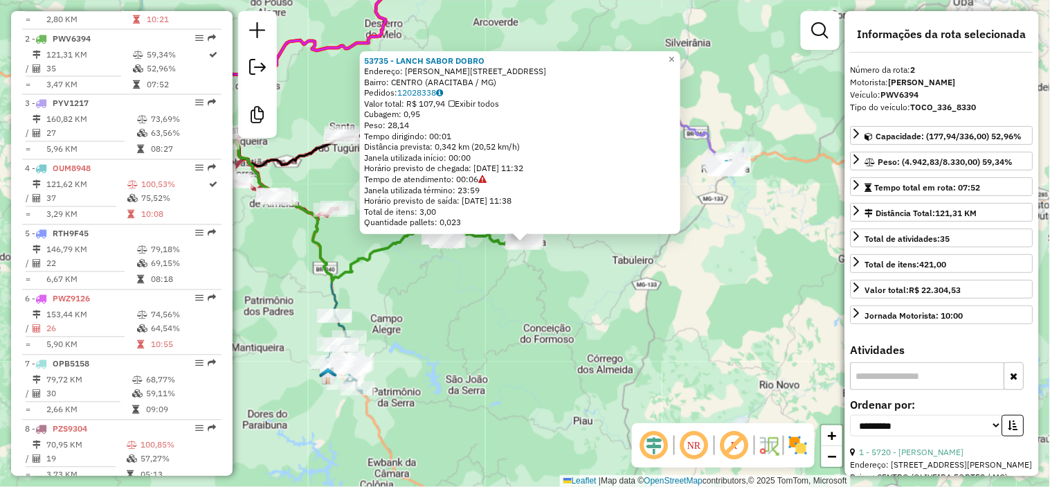
scroll to position [610, 0]
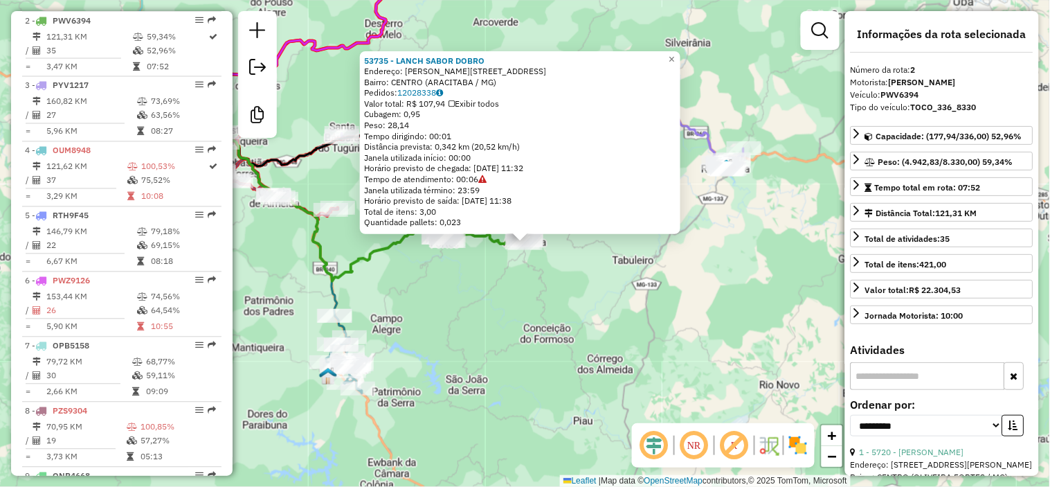
click at [585, 306] on div "53735 - LANCH SABOR DOBRO Endereço: R CRISTIANO DE SOUZA, 138 Bairro: CENTRO (A…" at bounding box center [525, 243] width 1050 height 487
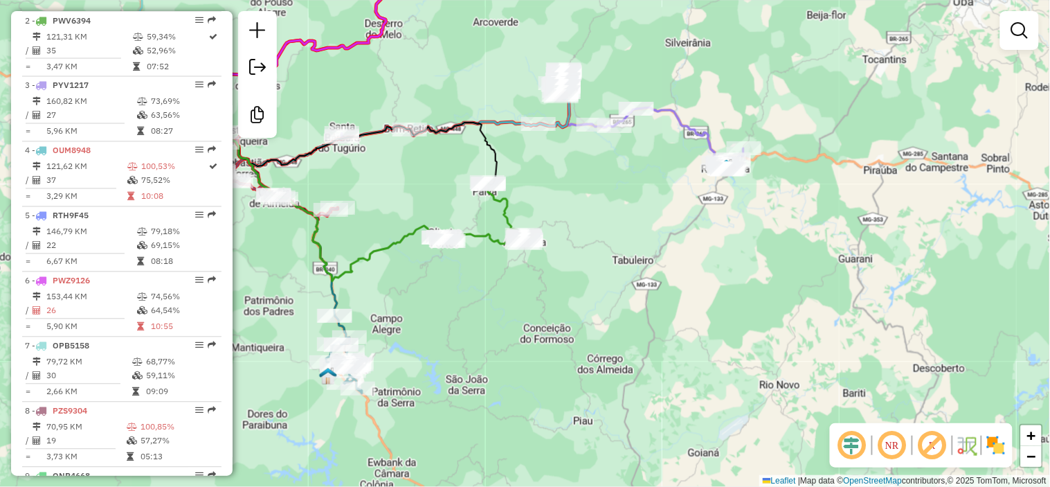
drag, startPoint x: 579, startPoint y: 275, endPoint x: 593, endPoint y: 323, distance: 50.6
click at [593, 323] on div "Janela de atendimento Grade de atendimento Capacidade Transportadoras Veículos …" at bounding box center [525, 243] width 1050 height 487
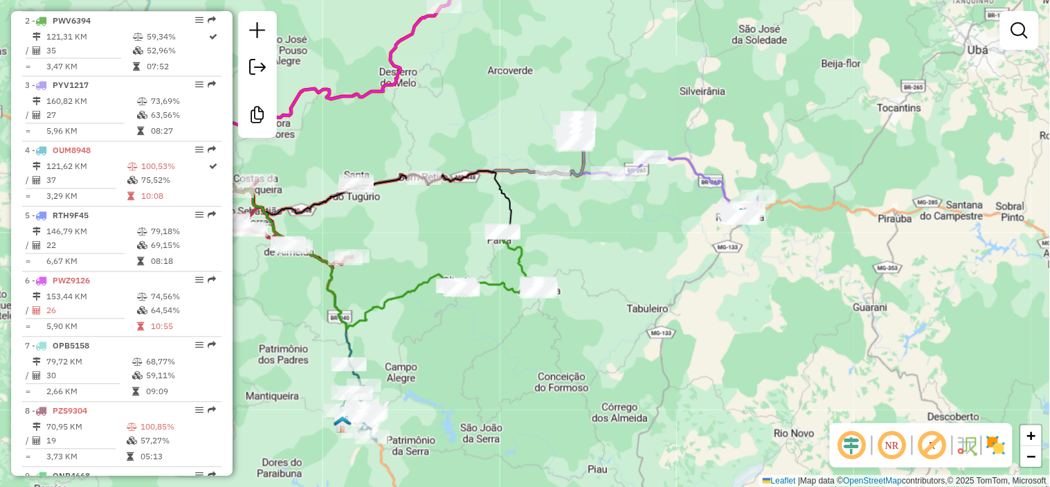
click at [711, 183] on icon at bounding box center [556, 187] width 401 height 62
select select "**********"
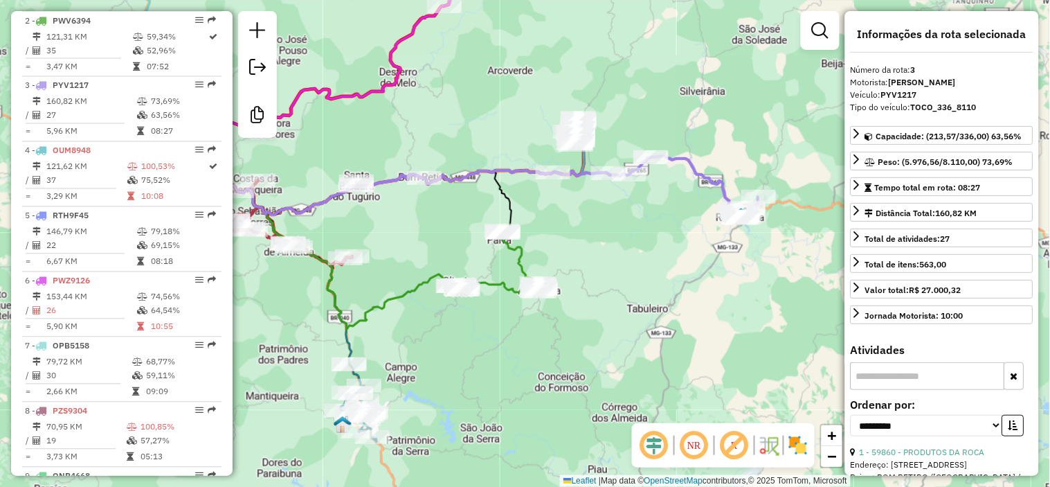
scroll to position [675, 0]
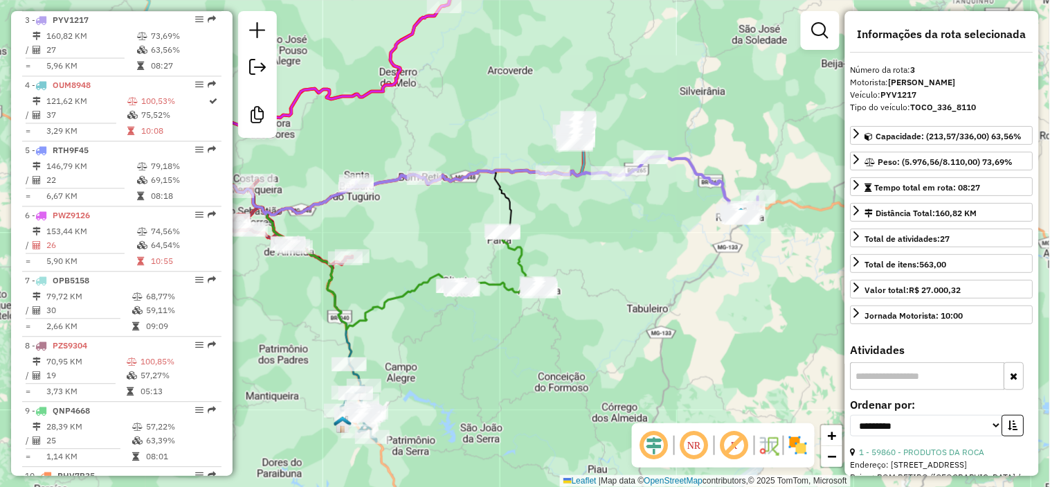
click at [655, 233] on div "Janela de atendimento Grade de atendimento Capacidade Transportadoras Veículos …" at bounding box center [525, 243] width 1050 height 487
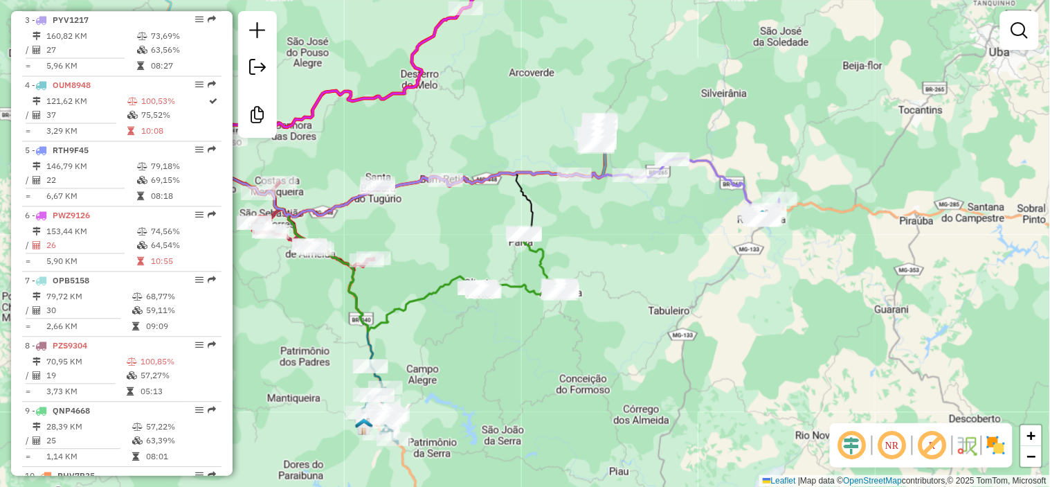
drag, startPoint x: 478, startPoint y: 341, endPoint x: 521, endPoint y: 343, distance: 42.9
click at [520, 344] on div "Janela de atendimento Grade de atendimento Capacidade Transportadoras Veículos …" at bounding box center [525, 243] width 1050 height 487
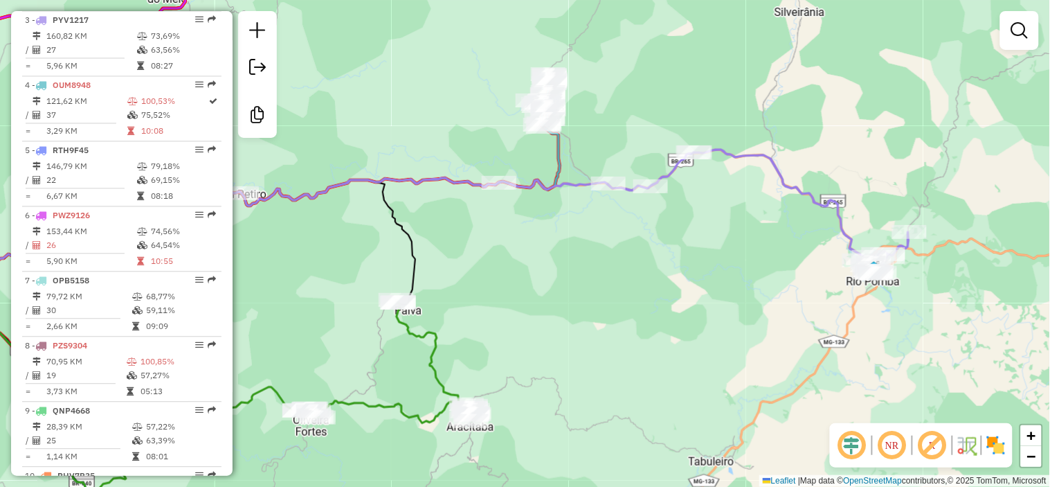
drag, startPoint x: 804, startPoint y: 256, endPoint x: 773, endPoint y: 243, distance: 33.8
click at [788, 252] on div "Janela de atendimento Grade de atendimento Capacidade Transportadoras Veículos …" at bounding box center [525, 243] width 1050 height 487
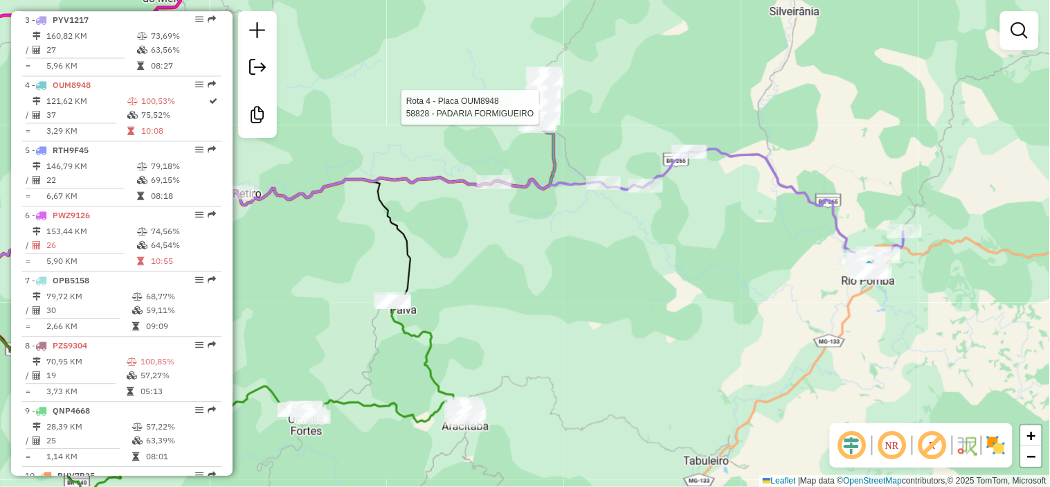
select select "**********"
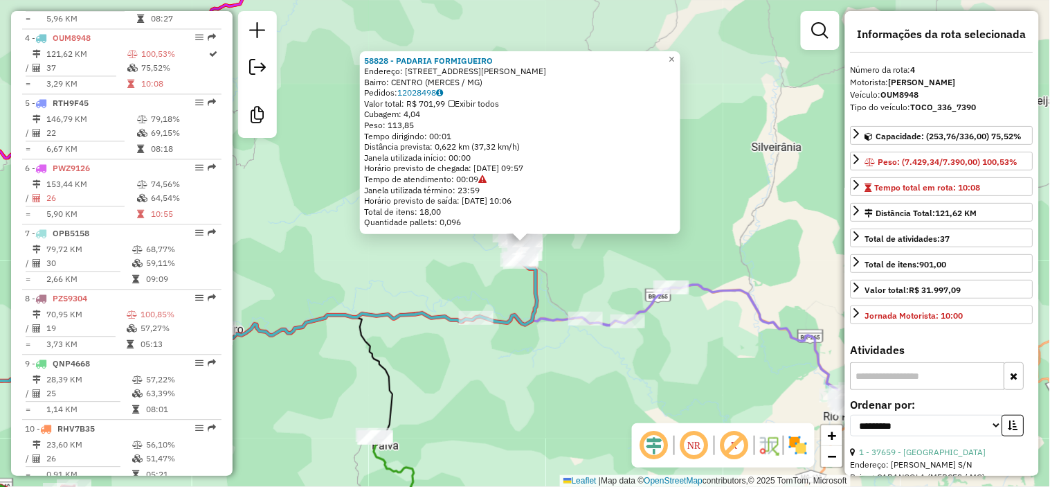
scroll to position [739, 0]
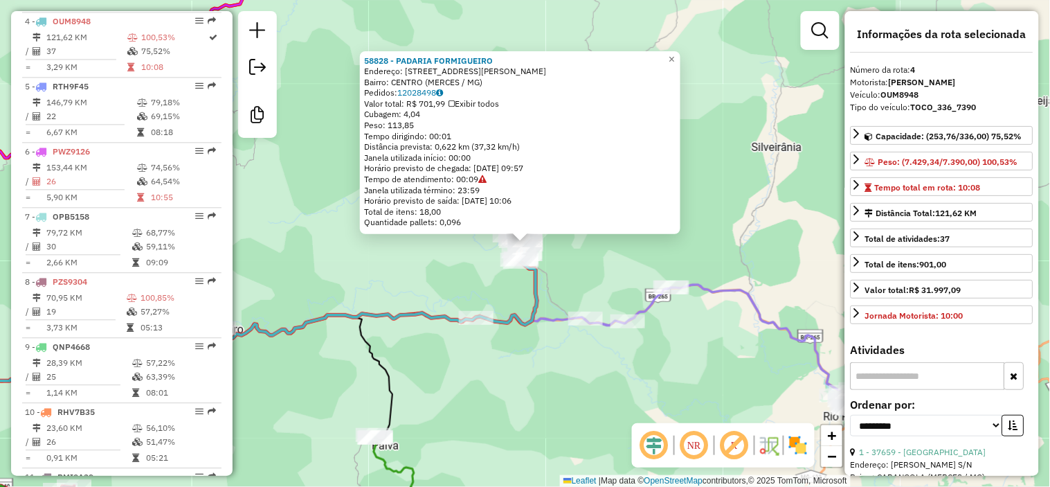
click at [707, 339] on div "58828 - PADARIA FORMIGUEIRO Endereço: R GOVERNADOR JUSCELINO KUBITSCHE, 20 Bair…" at bounding box center [525, 243] width 1050 height 487
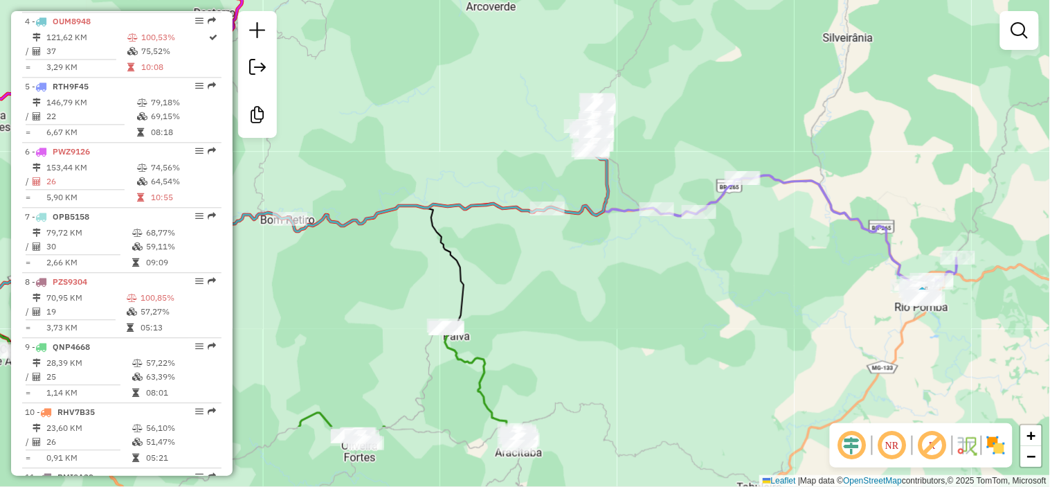
drag, startPoint x: 699, startPoint y: 340, endPoint x: 778, endPoint y: 212, distance: 150.4
click at [777, 219] on div "Janela de atendimento Grade de atendimento Capacidade Transportadoras Veículos …" at bounding box center [525, 243] width 1050 height 487
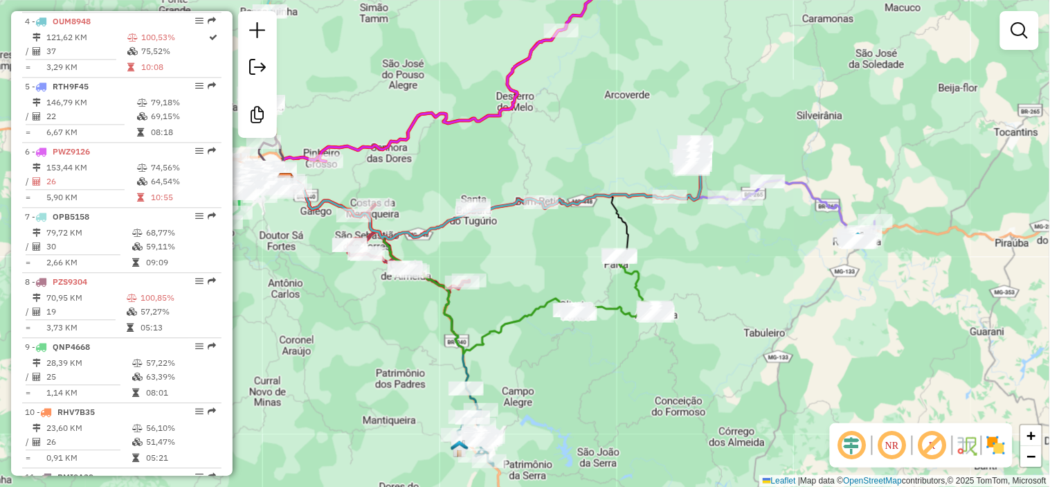
click at [454, 272] on div "Janela de atendimento Grade de atendimento Capacidade Transportadoras Veículos …" at bounding box center [525, 243] width 1050 height 487
select select "**********"
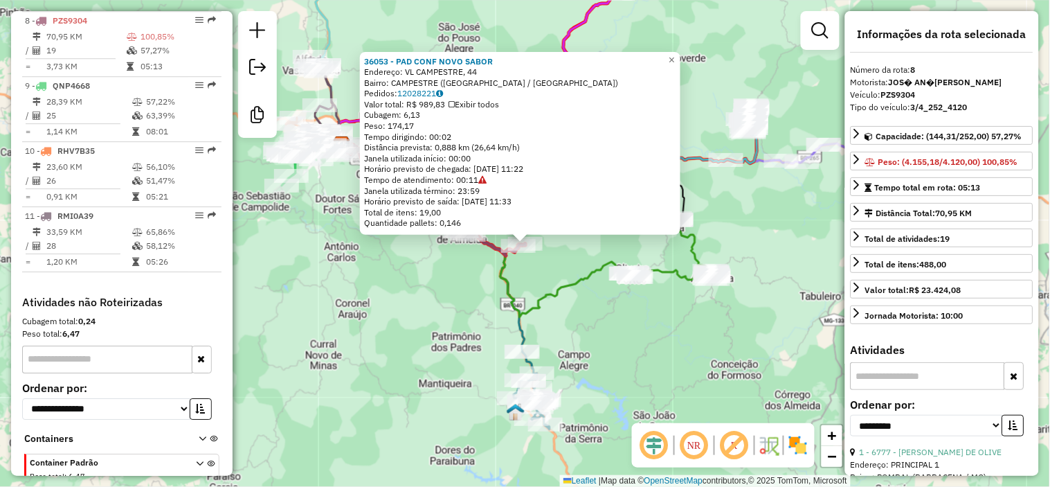
click at [604, 261] on icon at bounding box center [484, 230] width 285 height 174
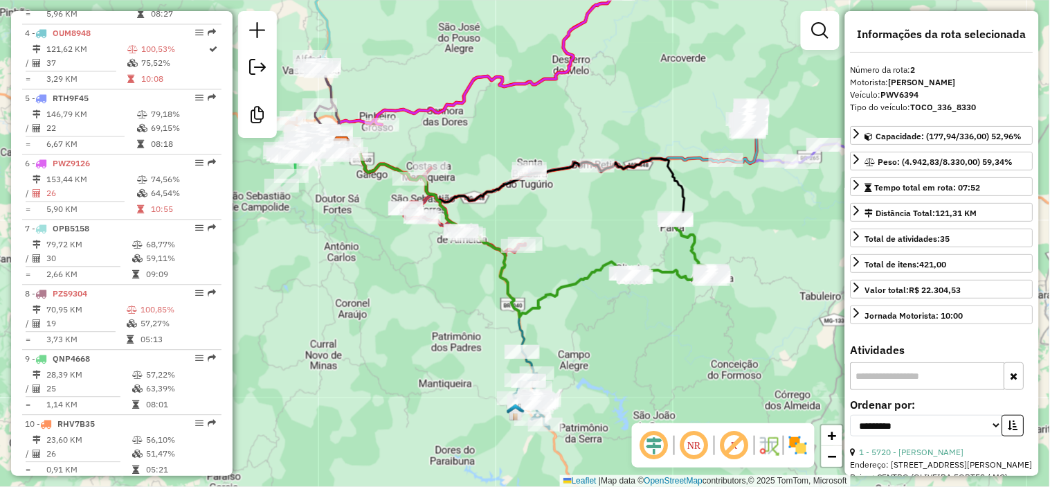
scroll to position [610, 0]
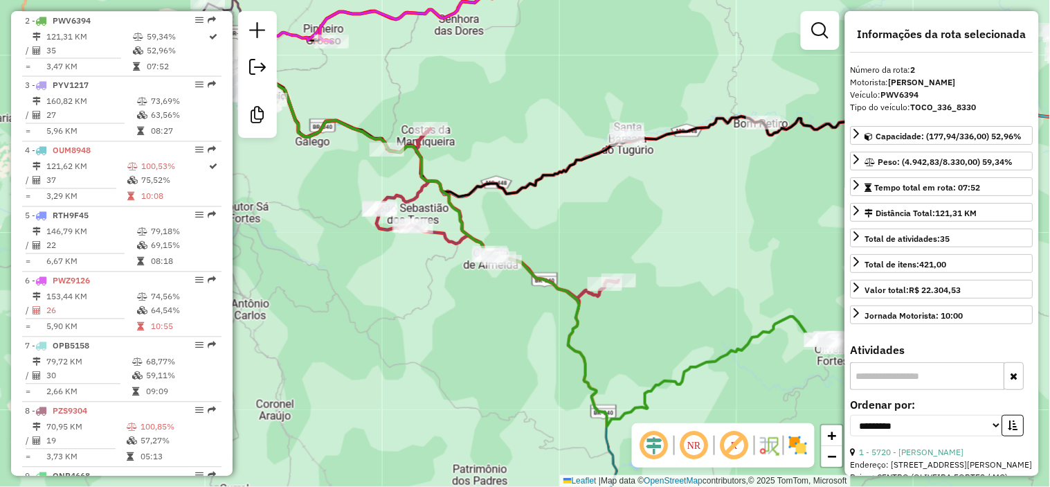
drag, startPoint x: 464, startPoint y: 201, endPoint x: 555, endPoint y: 197, distance: 91.4
click at [554, 201] on icon at bounding box center [594, 156] width 685 height 156
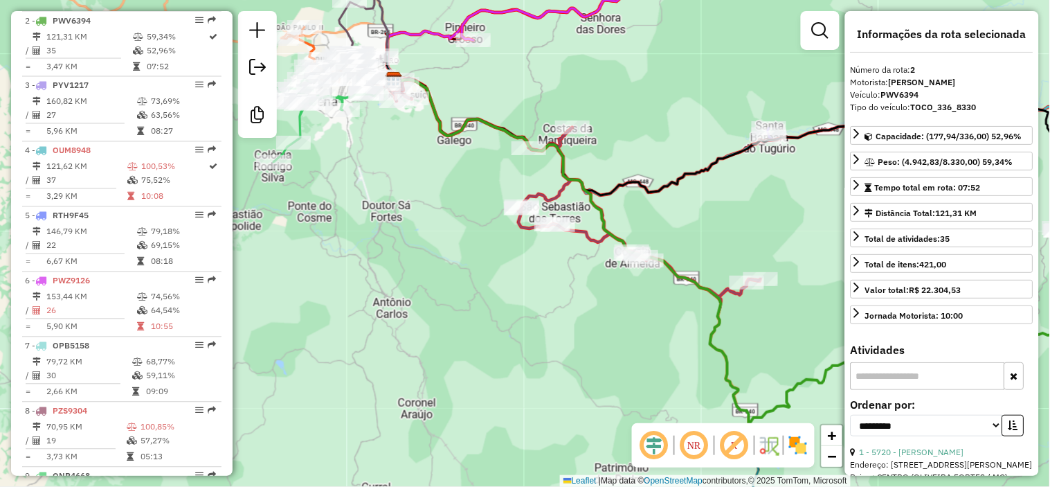
drag, startPoint x: 658, startPoint y: 217, endPoint x: 487, endPoint y: 232, distance: 171.6
click at [489, 233] on div "Janela de atendimento Grade de atendimento Capacidade Transportadoras Veículos …" at bounding box center [525, 243] width 1050 height 487
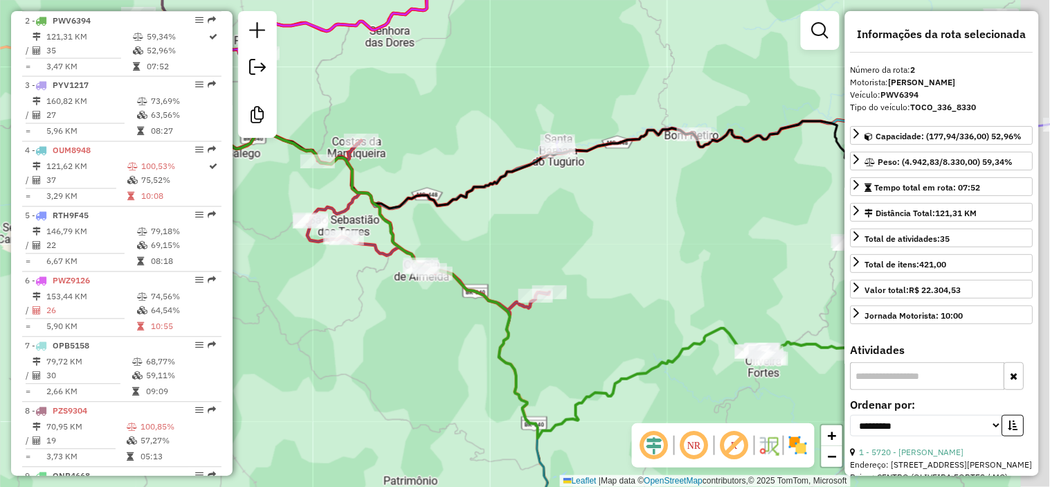
drag, startPoint x: 649, startPoint y: 206, endPoint x: 481, endPoint y: 194, distance: 168.6
click at [454, 197] on div "Janela de atendimento Grade de atendimento Capacidade Transportadoras Veículos …" at bounding box center [525, 243] width 1050 height 487
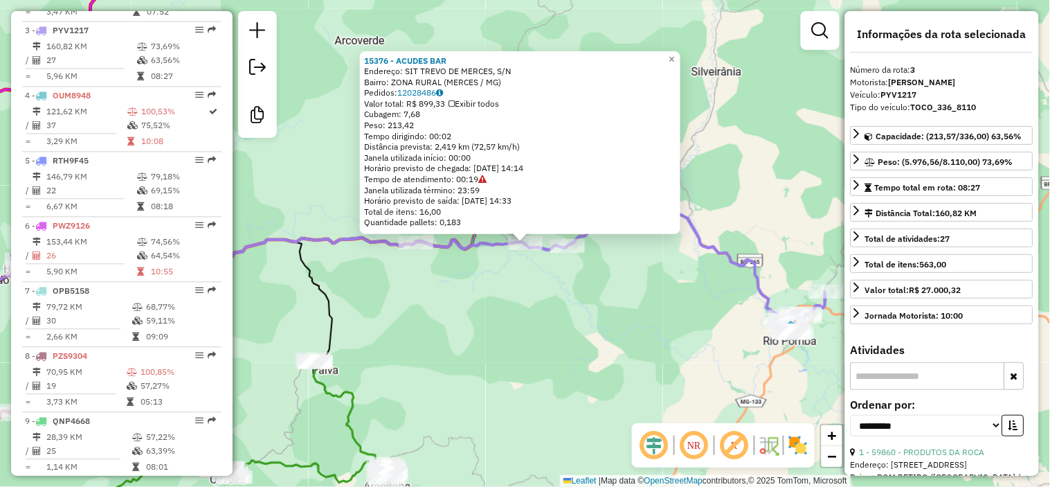
scroll to position [675, 0]
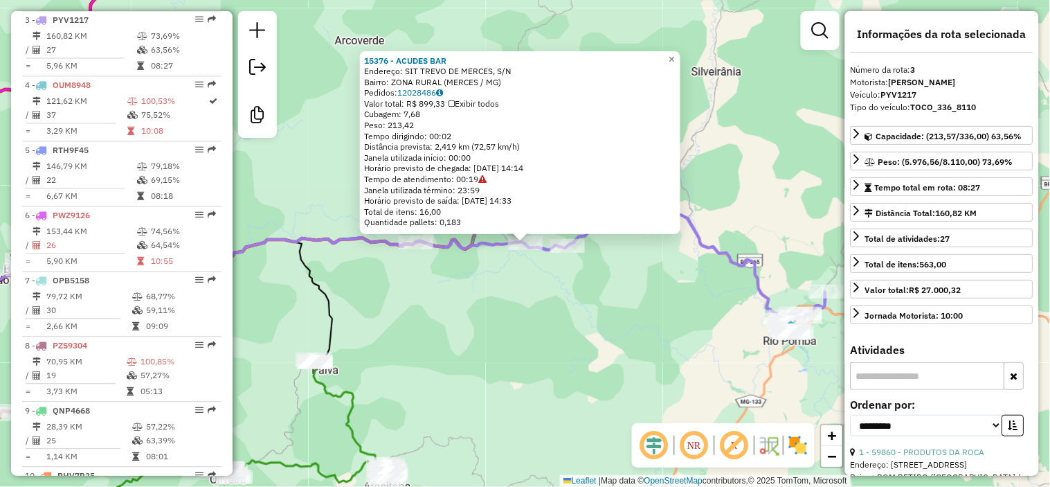
click at [640, 317] on div "15376 - ACUDES BAR Endereço: SIT TREVO DE MERCES, S/N Bairro: ZONA RURAL (MERCE…" at bounding box center [525, 243] width 1050 height 487
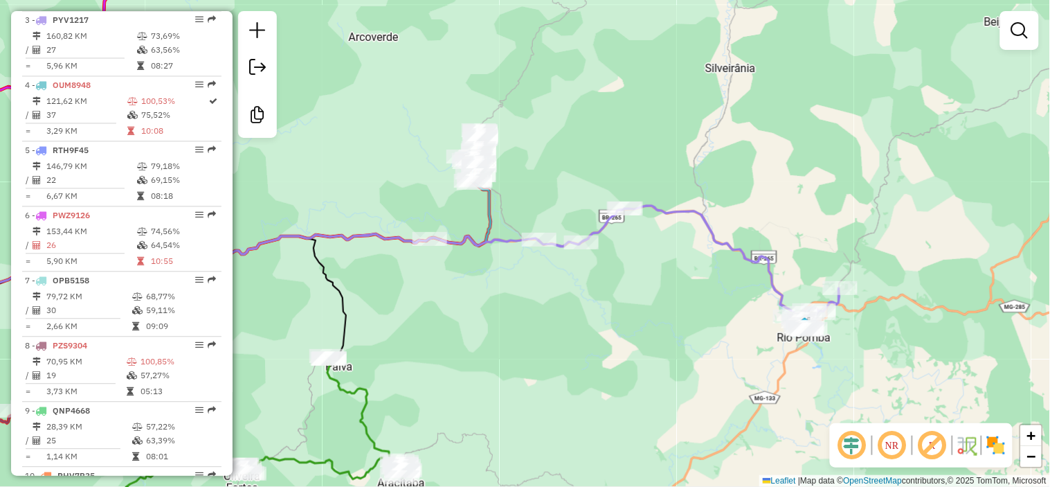
drag, startPoint x: 633, startPoint y: 313, endPoint x: 720, endPoint y: 272, distance: 96.6
click at [724, 278] on div "Janela de atendimento Grade de atendimento Capacidade Transportadoras Veículos …" at bounding box center [525, 243] width 1050 height 487
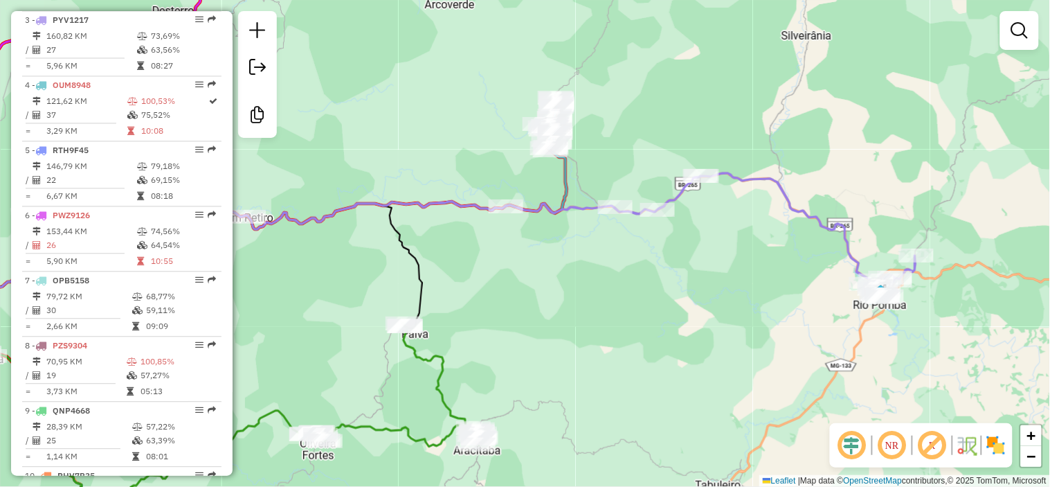
drag, startPoint x: 691, startPoint y: 205, endPoint x: 683, endPoint y: 201, distance: 8.4
click at [687, 204] on div "Janela de atendimento Grade de atendimento Capacidade Transportadoras Veículos …" at bounding box center [525, 243] width 1050 height 487
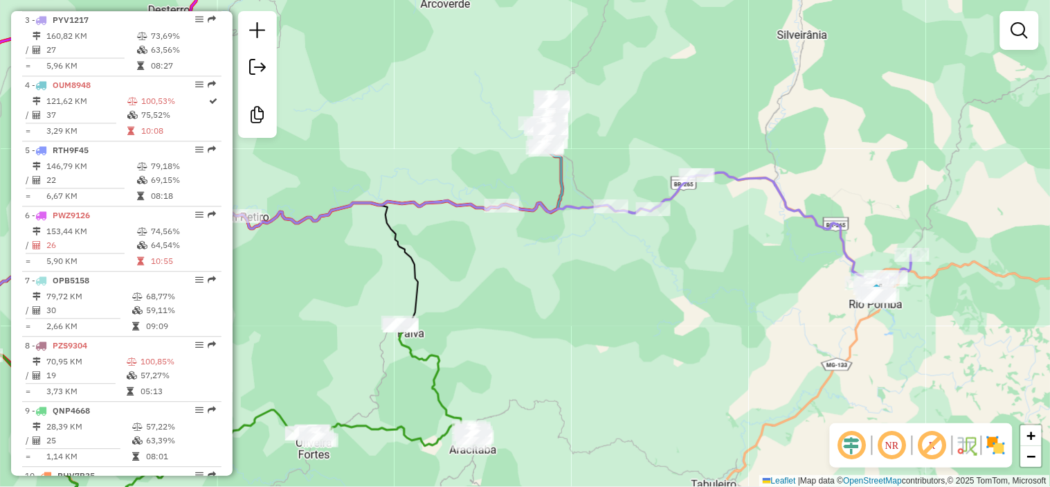
click at [679, 198] on icon at bounding box center [509, 234] width 805 height 125
select select "**********"
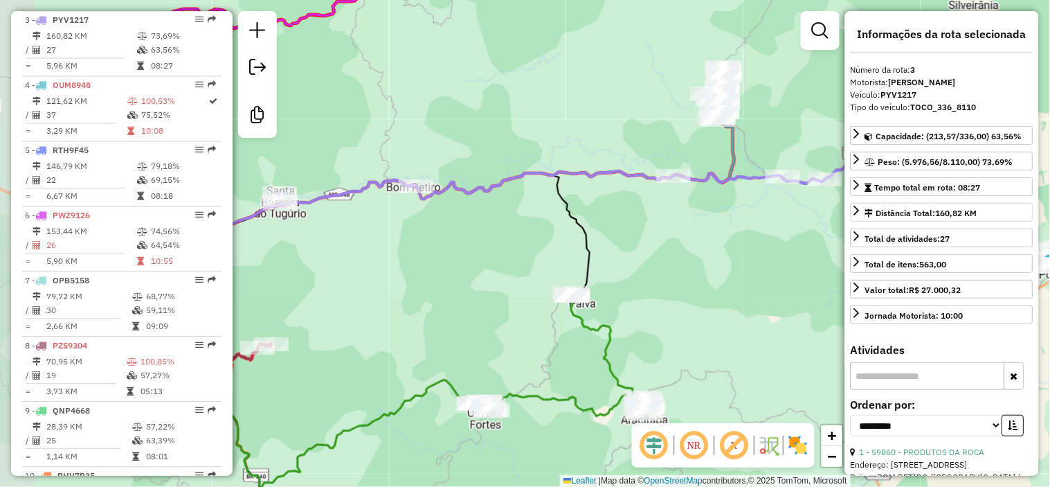
drag, startPoint x: 730, startPoint y: 238, endPoint x: 865, endPoint y: 213, distance: 137.2
click at [865, 213] on hb-router-mapa "Informações da Sessão 978457 - 13/08/2025 BQ Criação: 12/08/2025 17:37 Desbloqu…" at bounding box center [525, 243] width 1050 height 487
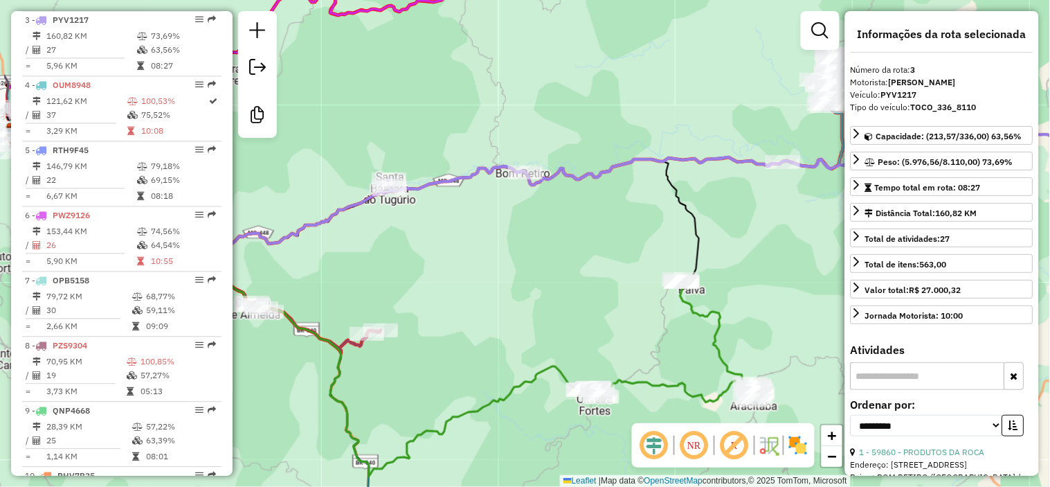
drag, startPoint x: 329, startPoint y: 233, endPoint x: 439, endPoint y: 217, distance: 111.1
click at [438, 218] on div "Janela de atendimento Grade de atendimento Capacidade Transportadoras Veículos …" at bounding box center [525, 243] width 1050 height 487
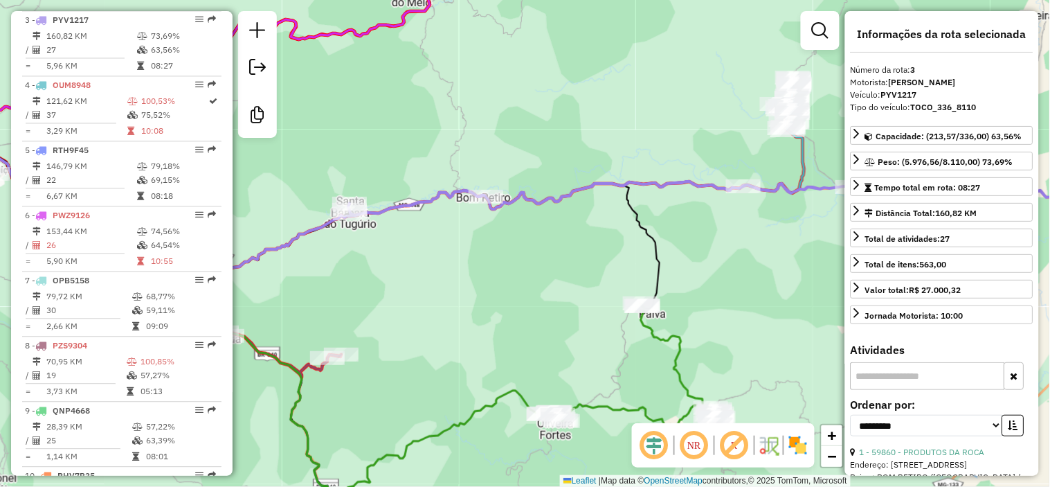
drag, startPoint x: 605, startPoint y: 125, endPoint x: 439, endPoint y: 204, distance: 184.2
click at [441, 201] on div "Janela de atendimento Grade de atendimento Capacidade Transportadoras Veículos …" at bounding box center [525, 243] width 1050 height 487
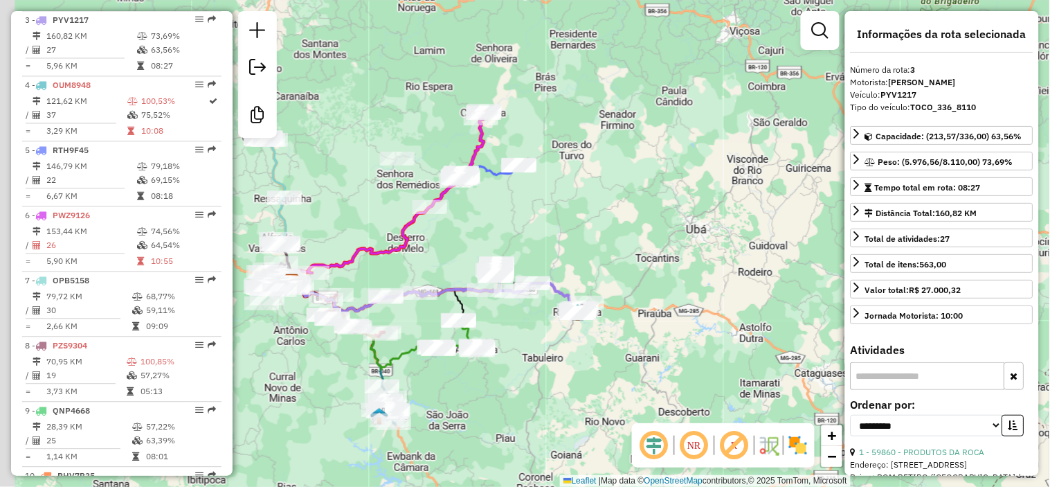
drag, startPoint x: 451, startPoint y: 176, endPoint x: 476, endPoint y: 196, distance: 32.0
click at [474, 233] on div "Janela de atendimento Grade de atendimento Capacidade Transportadoras Veículos …" at bounding box center [525, 243] width 1050 height 487
click at [484, 149] on icon at bounding box center [397, 193] width 176 height 161
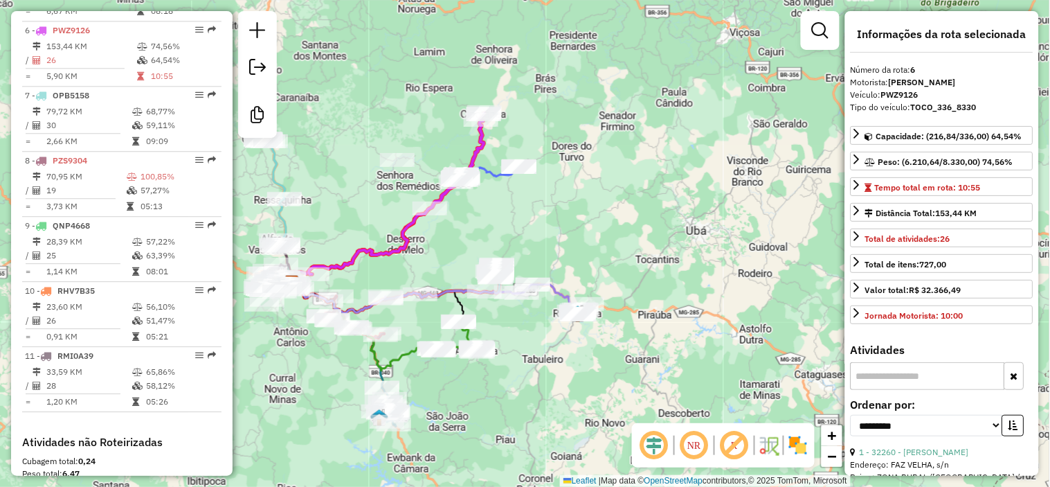
scroll to position [869, 0]
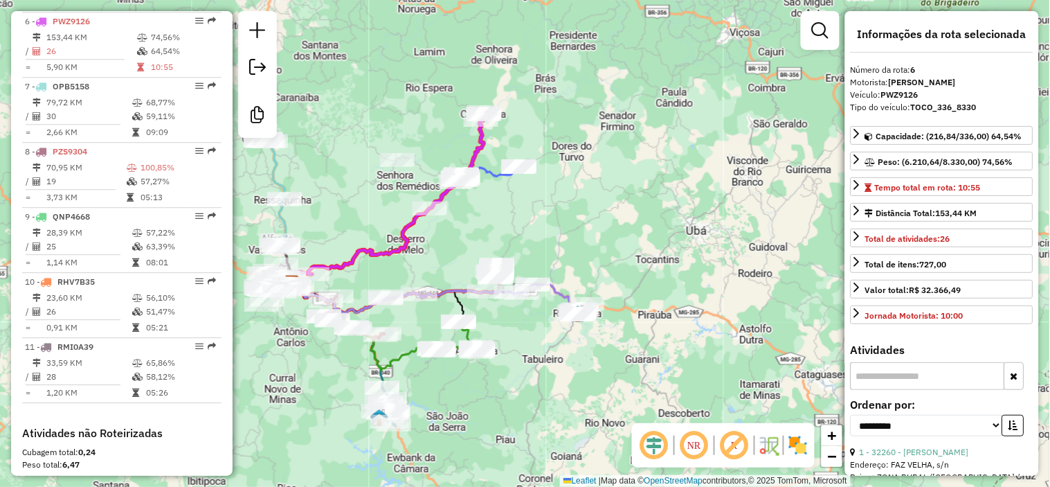
click at [493, 172] on icon at bounding box center [489, 173] width 60 height 14
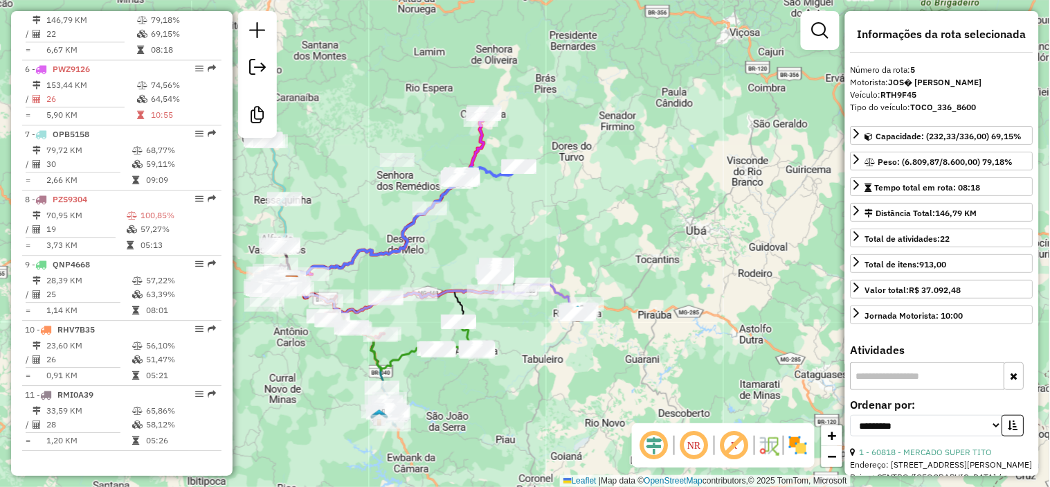
scroll to position [805, 0]
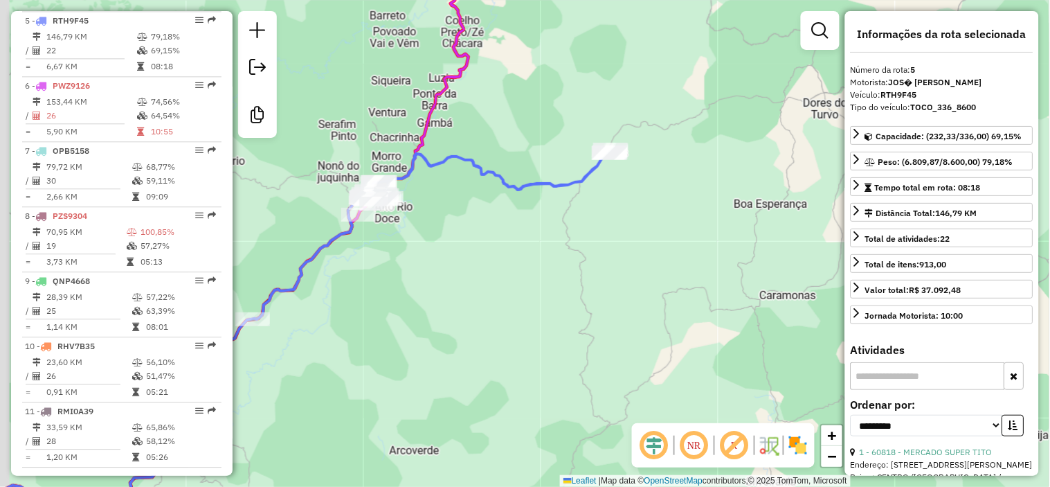
drag, startPoint x: 452, startPoint y: 206, endPoint x: 502, endPoint y: 203, distance: 49.9
click at [502, 203] on div "Janela de atendimento Grade de atendimento Capacidade Transportadoras Veículos …" at bounding box center [525, 243] width 1050 height 487
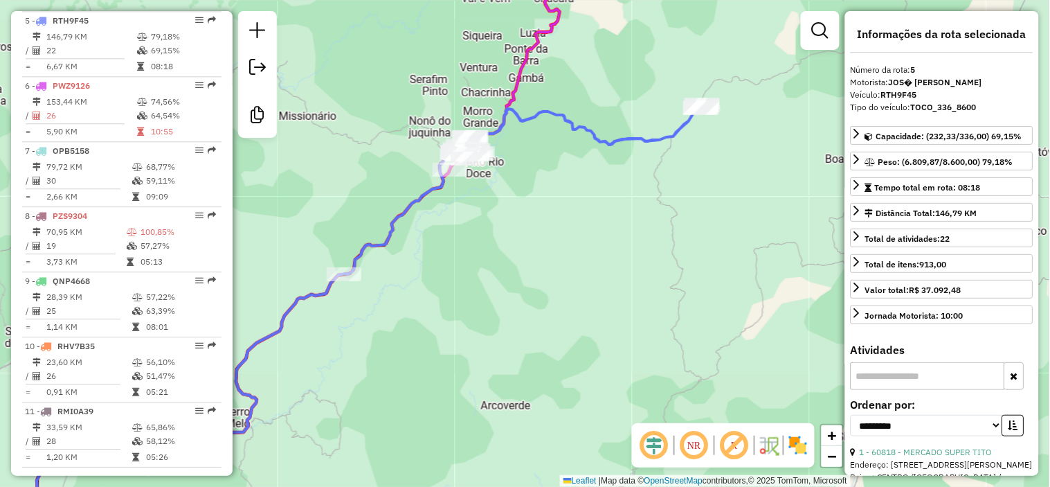
drag, startPoint x: 530, startPoint y: 149, endPoint x: 674, endPoint y: -28, distance: 227.7
click at [674, 0] on html "Aguarde... Pop-up bloqueado! Seu navegador bloqueou automáticamente a abertura …" at bounding box center [525, 243] width 1050 height 487
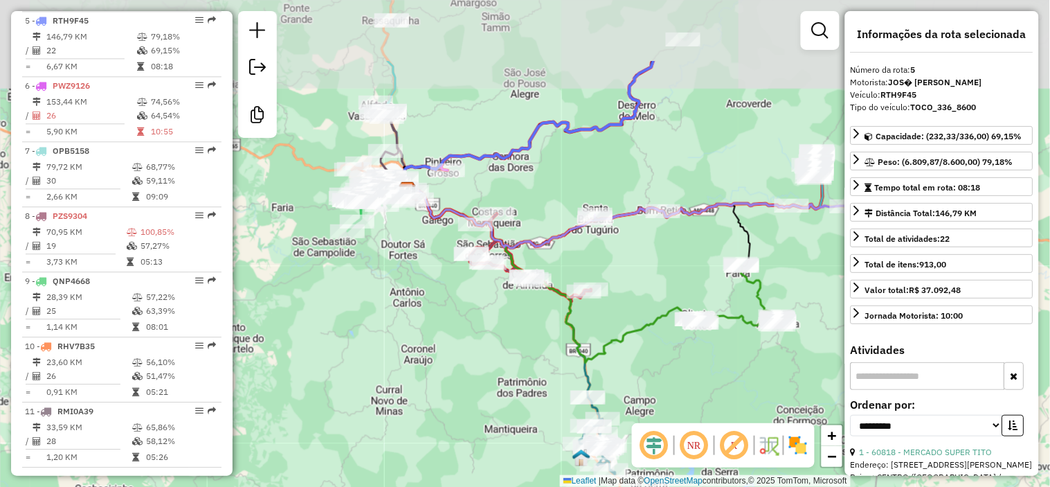
drag, startPoint x: 615, startPoint y: 52, endPoint x: 554, endPoint y: 164, distance: 127.3
click at [554, 162] on div "Janela de atendimento Grade de atendimento Capacidade Transportadoras Veículos …" at bounding box center [525, 243] width 1050 height 487
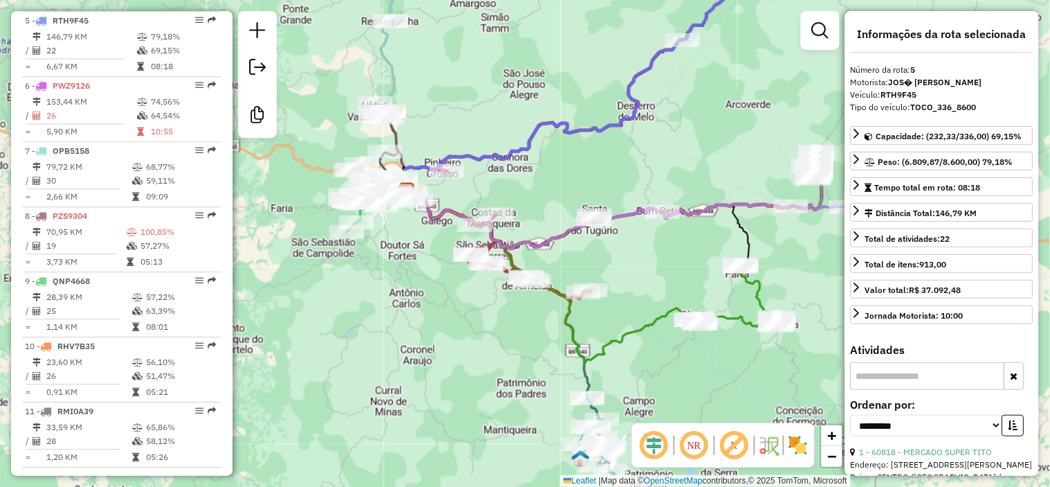
drag, startPoint x: 765, startPoint y: 105, endPoint x: 667, endPoint y: 179, distance: 122.1
click at [668, 179] on div "Janela de atendimento Grade de atendimento Capacidade Transportadoras Veículos …" at bounding box center [525, 243] width 1050 height 487
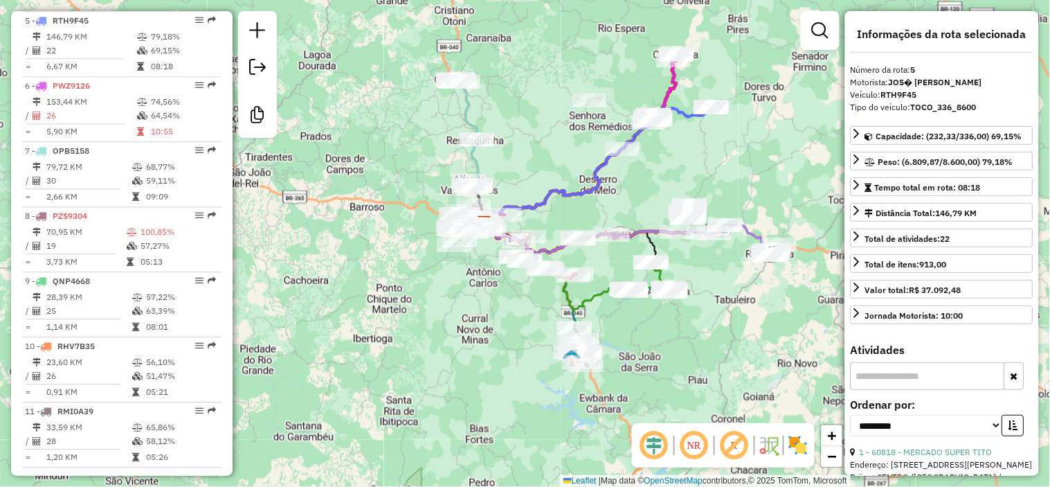
drag, startPoint x: 660, startPoint y: 185, endPoint x: 661, endPoint y: 154, distance: 31.8
click at [662, 156] on div "Janela de atendimento Grade de atendimento Capacidade Transportadoras Veículos …" at bounding box center [525, 243] width 1050 height 487
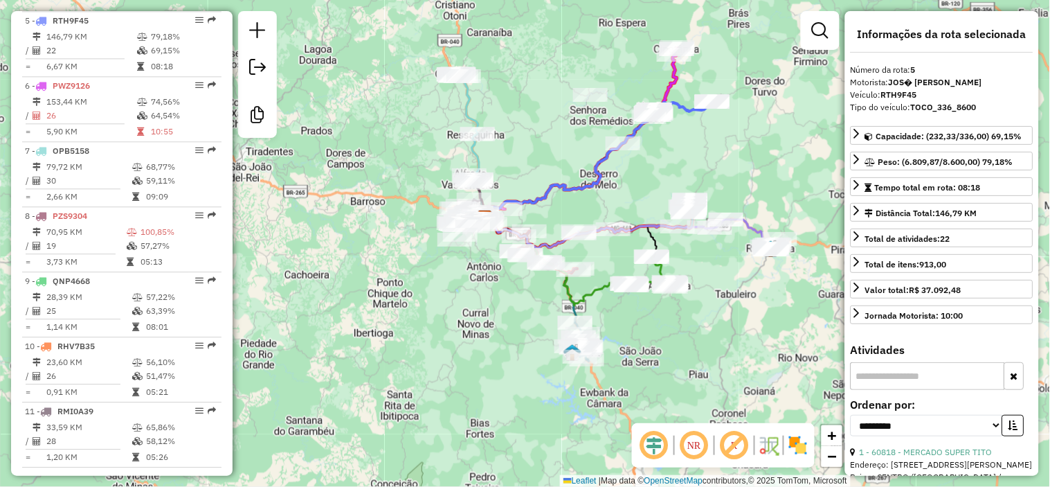
click at [475, 100] on icon at bounding box center [466, 126] width 26 height 107
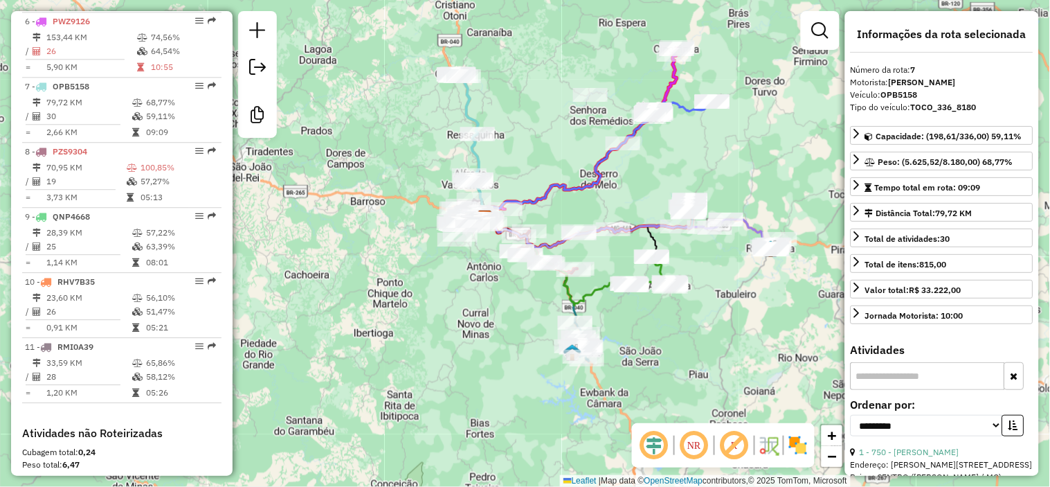
scroll to position [935, 0]
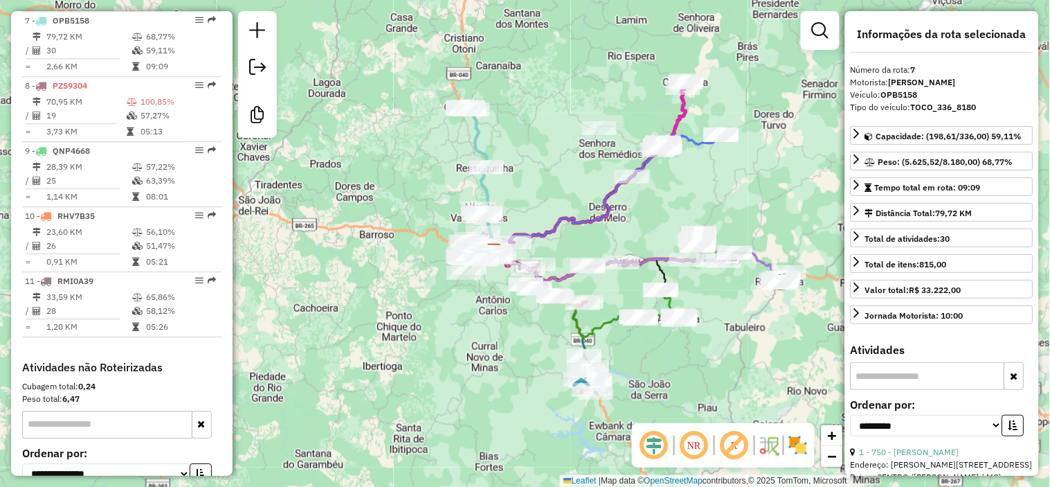
drag, startPoint x: 518, startPoint y: 78, endPoint x: 565, endPoint y: 183, distance: 115.5
click at [565, 181] on div "Janela de atendimento Grade de atendimento Capacidade Transportadoras Veículos …" at bounding box center [525, 243] width 1050 height 487
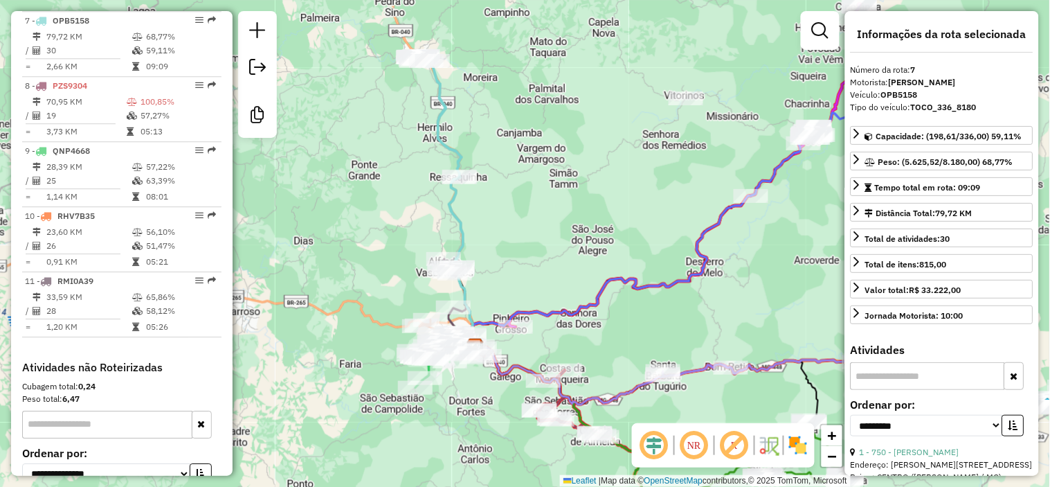
drag, startPoint x: 483, startPoint y: 258, endPoint x: 551, endPoint y: 191, distance: 95.4
click at [561, 175] on div "Rota 11 - Placa RMI0A39 62316 - BAR DO MARCAO Janela de atendimento Grade de at…" at bounding box center [525, 243] width 1050 height 487
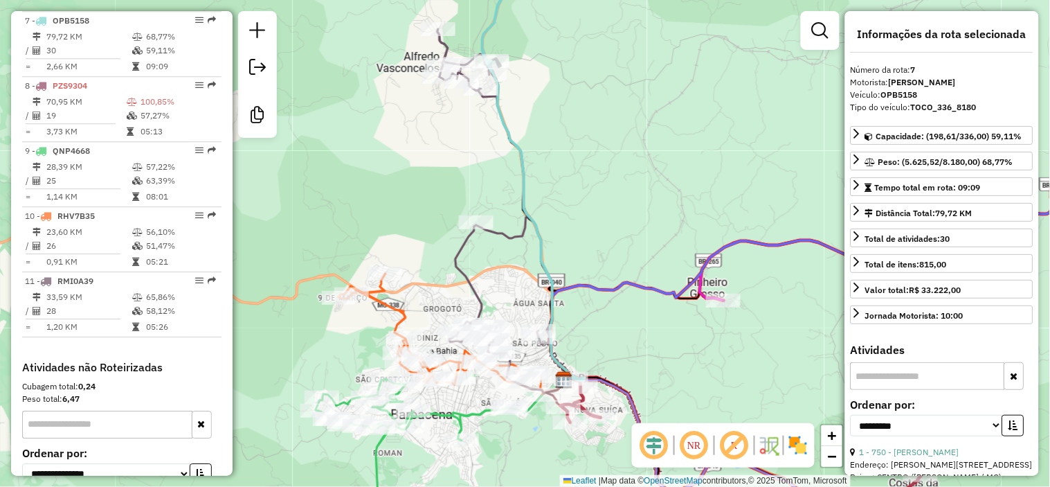
drag, startPoint x: 534, startPoint y: 252, endPoint x: 534, endPoint y: 204, distance: 47.8
click at [534, 205] on div "Janela de atendimento Grade de atendimento Capacidade Transportadoras Veículos …" at bounding box center [525, 243] width 1050 height 487
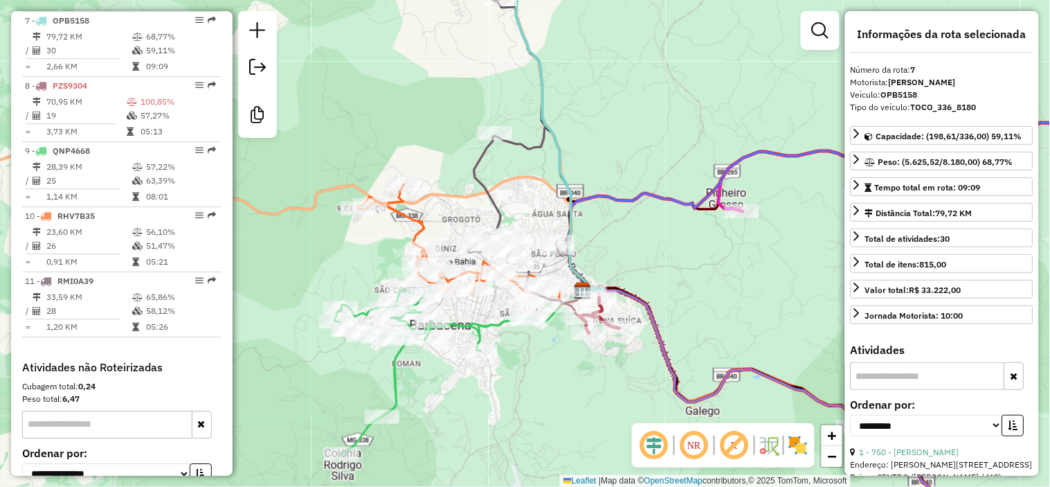
click at [411, 224] on icon at bounding box center [473, 244] width 233 height 120
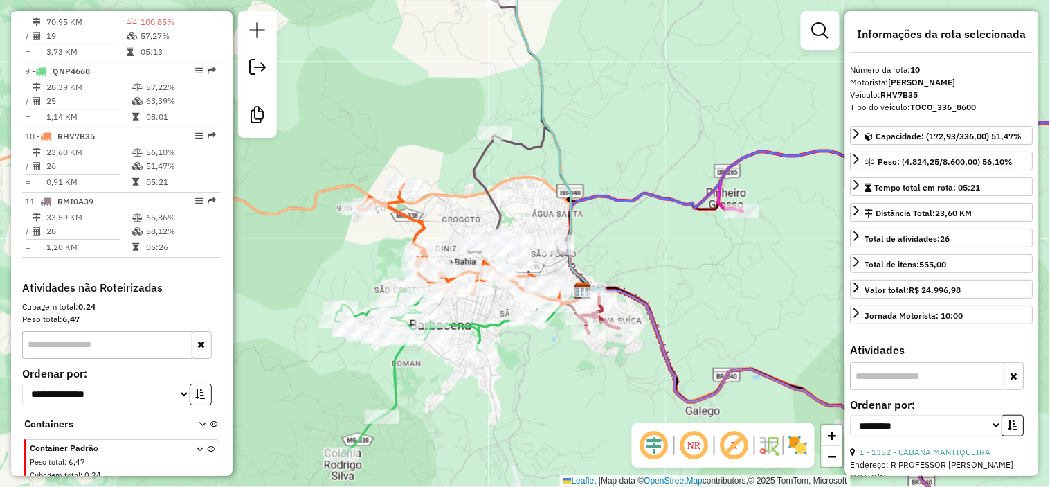
scroll to position [1037, 0]
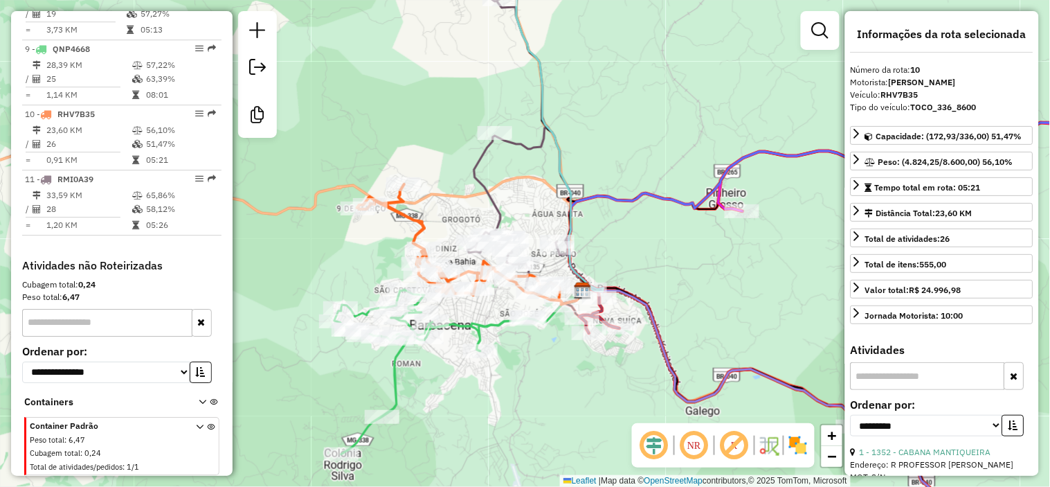
click at [487, 328] on icon at bounding box center [431, 371] width 195 height 165
